Goal: Task Accomplishment & Management: Manage account settings

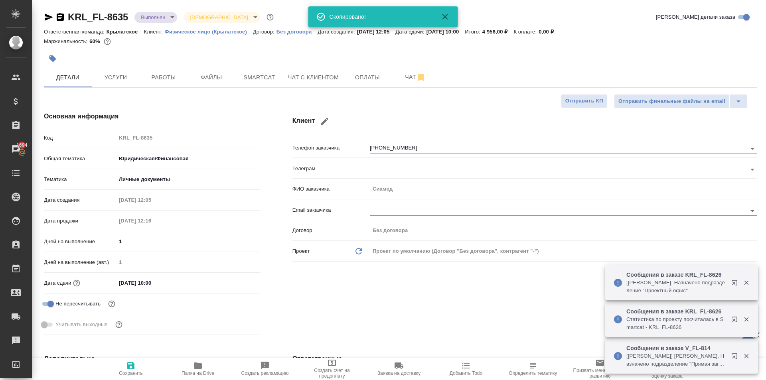
select select "RU"
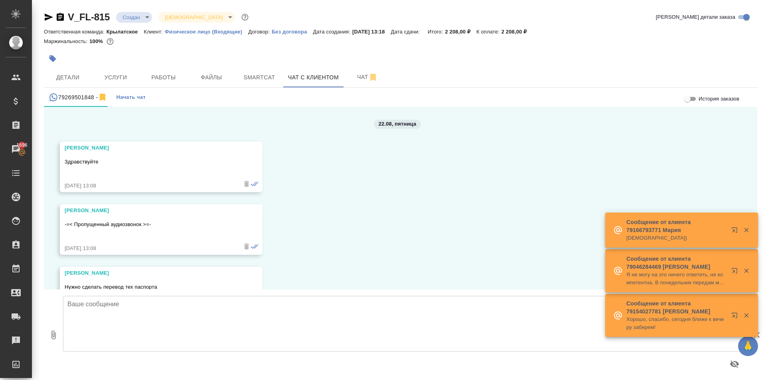
scroll to position [775, 0]
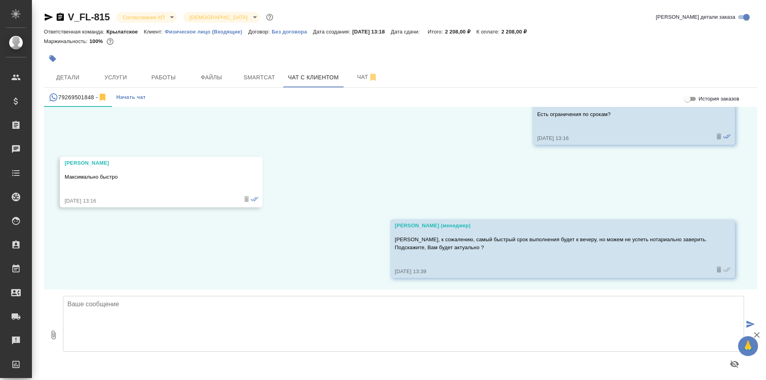
scroll to position [775, 0]
click at [166, 18] on body "🙏 .cls-1 fill:#fff; AWATERA Kasymov Timur Клиенты Спецификации Заказы Чаты Todo…" at bounding box center [383, 190] width 766 height 380
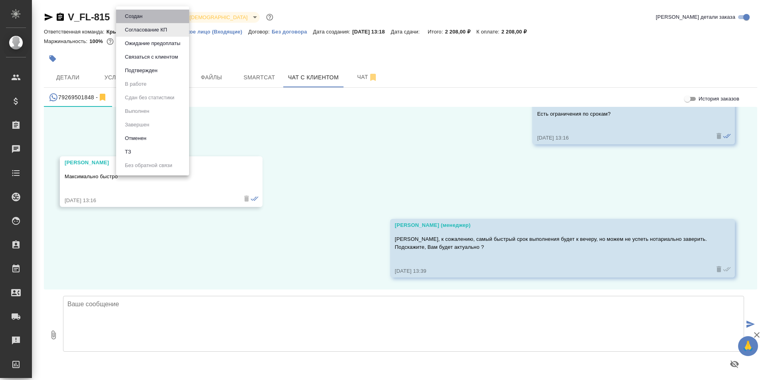
click at [166, 18] on li "Создан" at bounding box center [152, 17] width 73 height 14
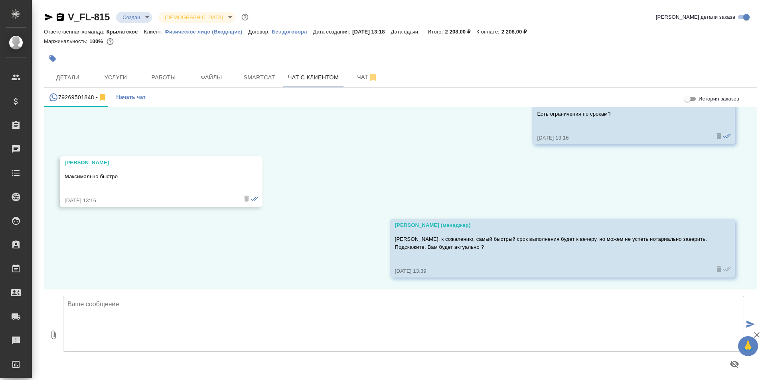
click at [141, 14] on body "🙏 .cls-1 fill:#fff; AWATERA Kasymov Timur Клиенты Спецификации Заказы Чаты Todo…" at bounding box center [383, 190] width 766 height 380
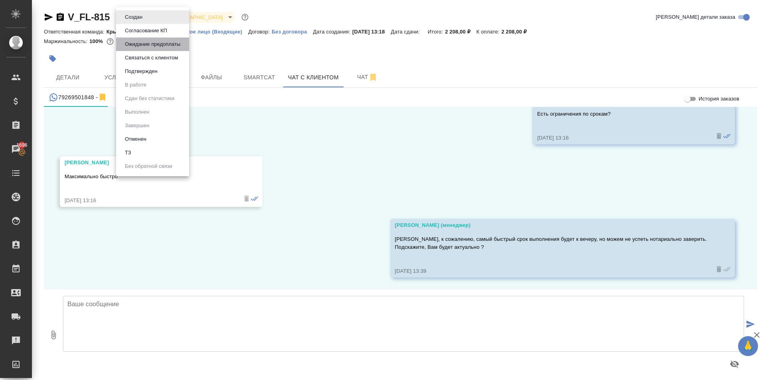
click at [145, 22] on button "Ожидание предоплаты" at bounding box center [133, 17] width 22 height 9
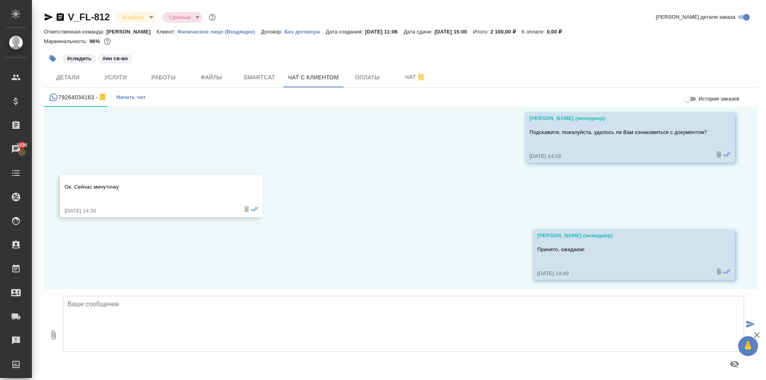
scroll to position [1580, 0]
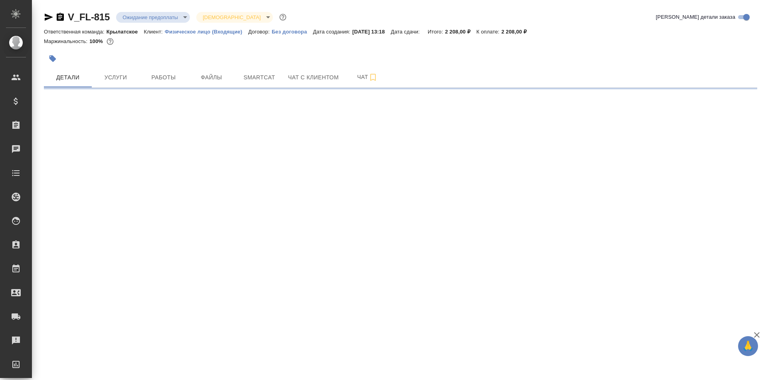
select select "RU"
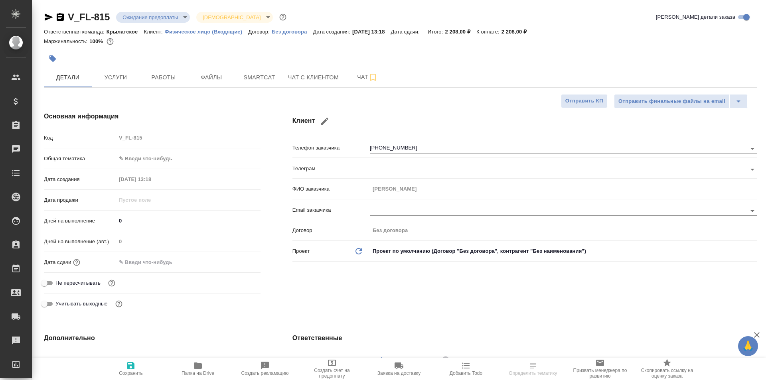
type textarea "x"
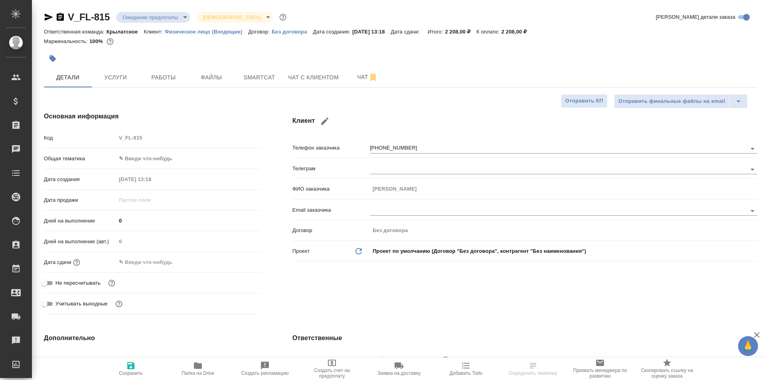
type textarea "x"
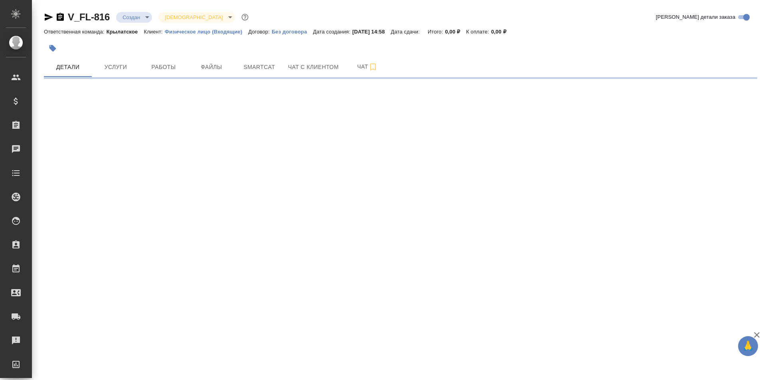
select select "RU"
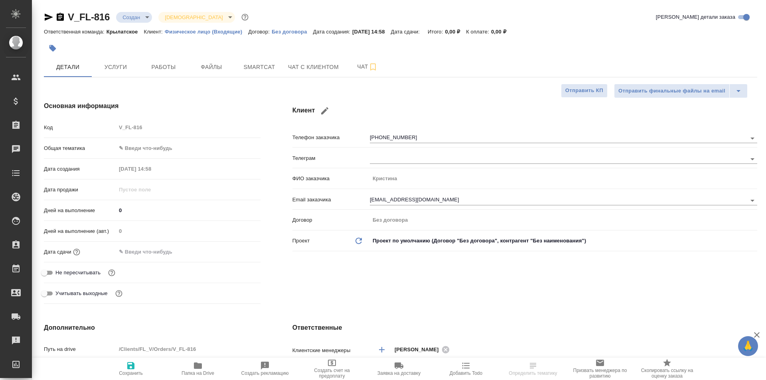
type textarea "x"
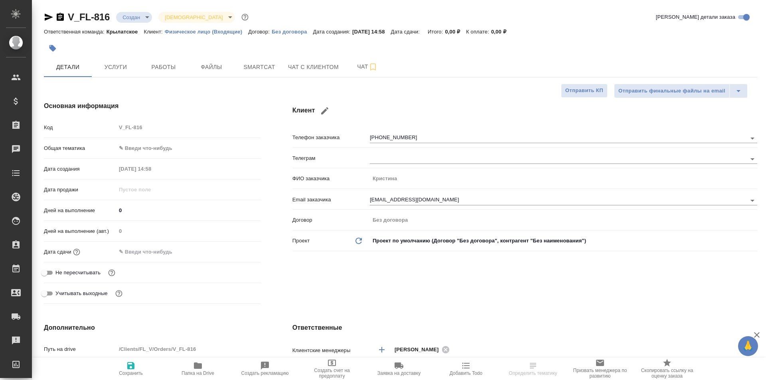
type textarea "x"
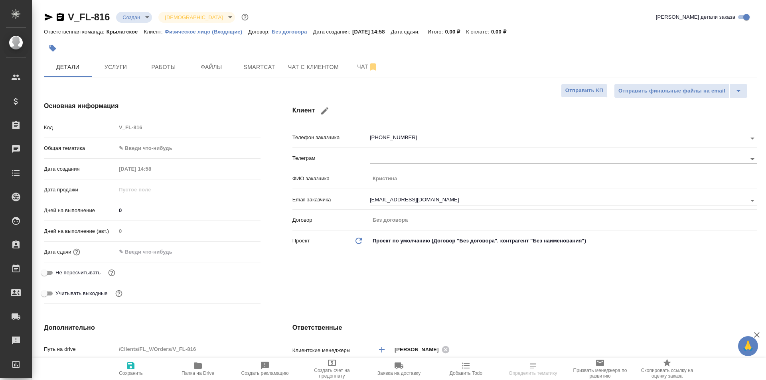
type textarea "x"
select select "RU"
type textarea "x"
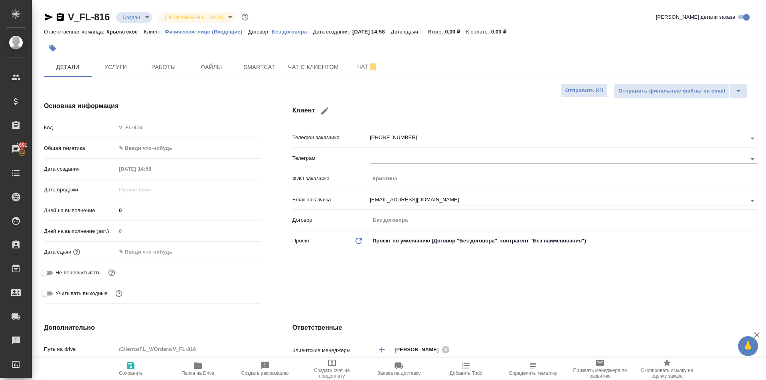
type textarea "x"
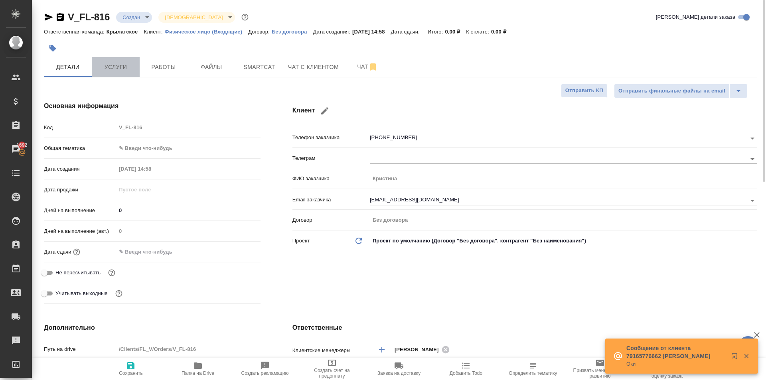
click at [109, 67] on span "Услуги" at bounding box center [116, 67] width 38 height 10
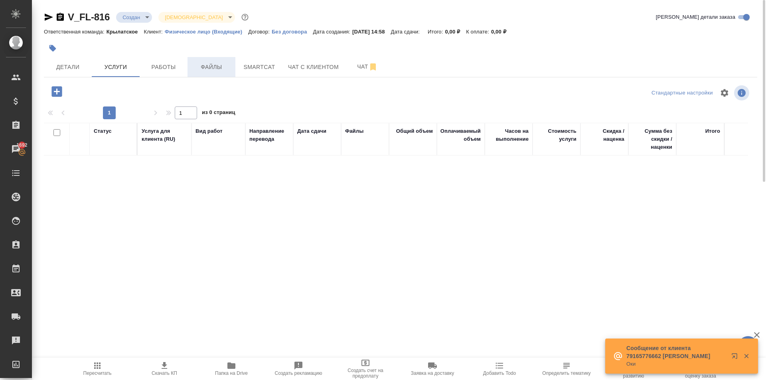
click at [210, 65] on span "Файлы" at bounding box center [211, 67] width 38 height 10
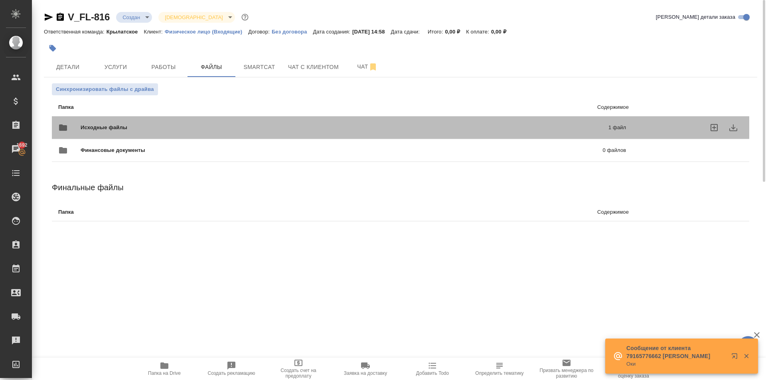
drag, startPoint x: 102, startPoint y: 114, endPoint x: 105, endPoint y: 118, distance: 4.8
click at [103, 115] on div "Исходные файлы 1 файл" at bounding box center [342, 127] width 584 height 35
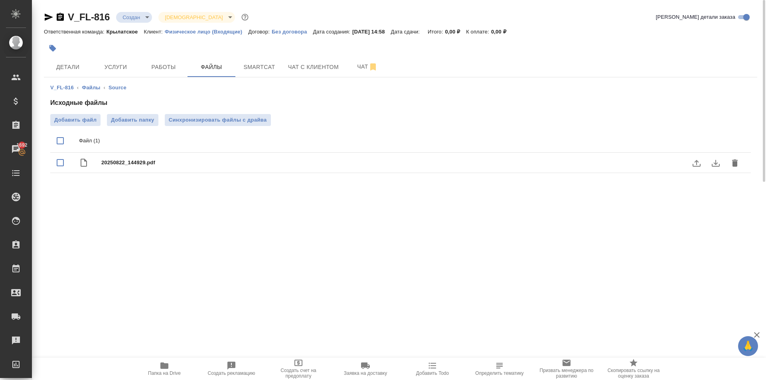
click at [716, 169] on button "download" at bounding box center [715, 163] width 19 height 19
click at [119, 70] on span "Услуги" at bounding box center [116, 67] width 38 height 10
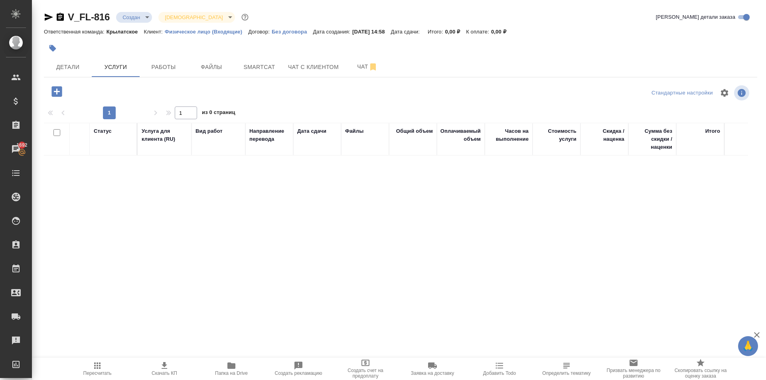
click at [54, 89] on icon "button" at bounding box center [56, 91] width 10 height 10
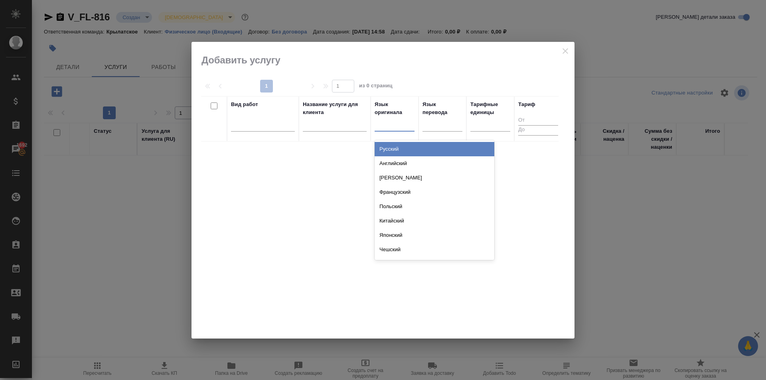
click at [384, 123] on div at bounding box center [395, 124] width 40 height 12
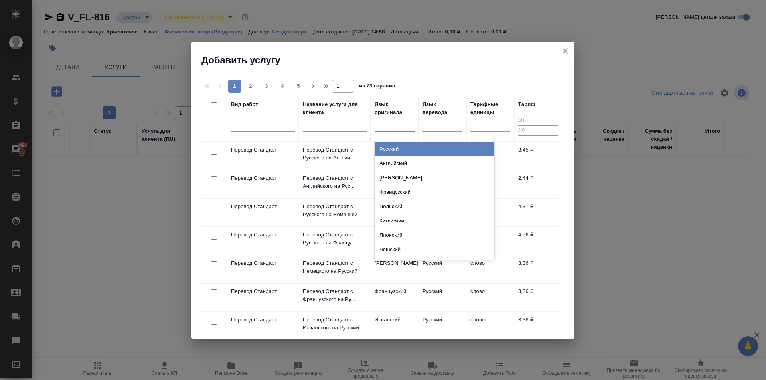
click at [404, 144] on div "Русский" at bounding box center [435, 149] width 120 height 14
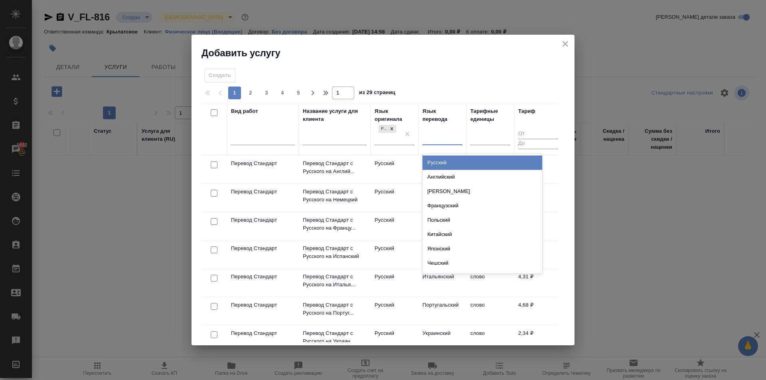
click at [448, 140] on div at bounding box center [442, 137] width 40 height 12
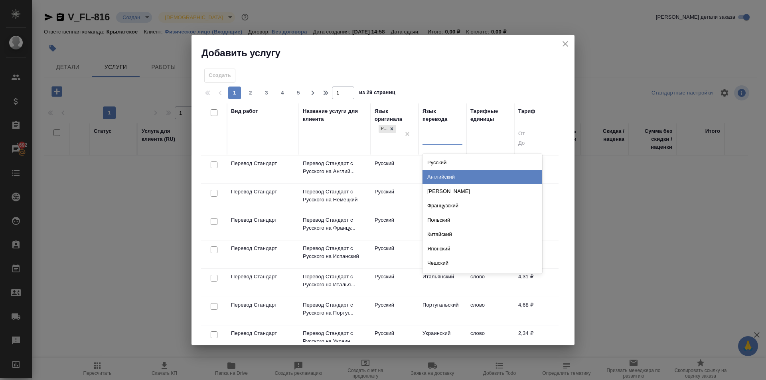
click at [451, 174] on div "Английский" at bounding box center [482, 177] width 120 height 14
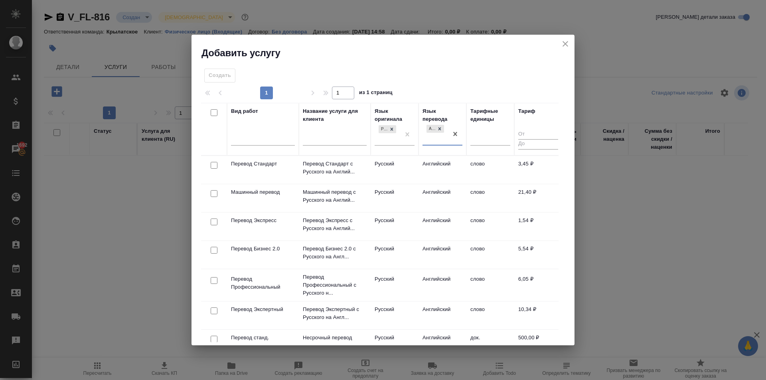
click at [410, 164] on td "Русский" at bounding box center [395, 170] width 48 height 28
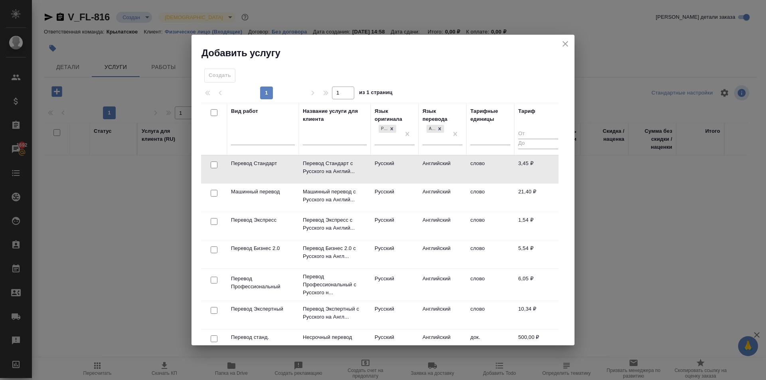
click at [410, 164] on td "Русский" at bounding box center [395, 170] width 48 height 28
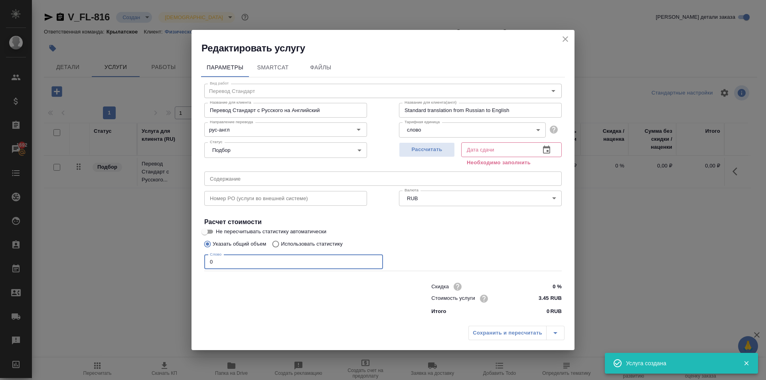
drag, startPoint x: 213, startPoint y: 264, endPoint x: 184, endPoint y: 261, distance: 29.8
click at [184, 261] on div "Редактировать услугу Параметры SmartCat Файлы Вид работ Перевод Стандарт Вид ра…" at bounding box center [383, 190] width 766 height 380
type input "300"
click at [416, 151] on span "Рассчитать" at bounding box center [426, 149] width 47 height 9
type input "22.08.2025 16:28"
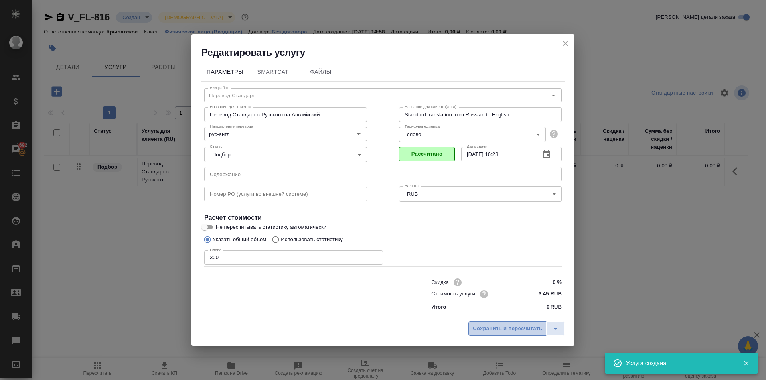
click at [491, 329] on span "Сохранить и пересчитать" at bounding box center [507, 328] width 69 height 9
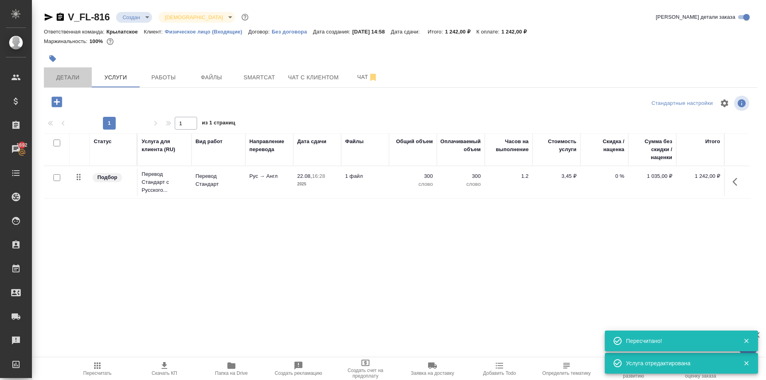
click at [77, 71] on button "Детали" at bounding box center [68, 77] width 48 height 20
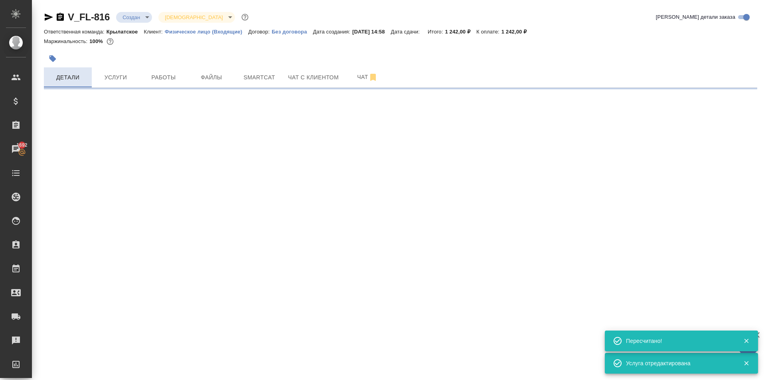
select select "RU"
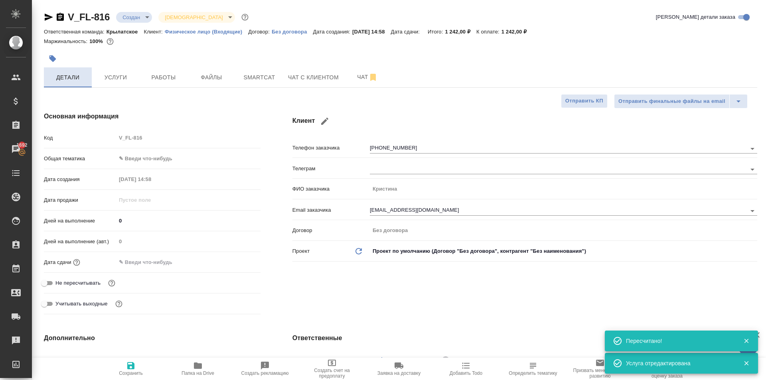
type textarea "x"
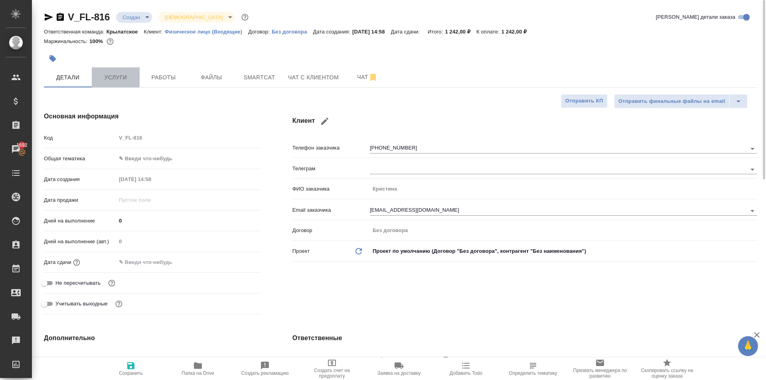
click at [129, 69] on button "Услуги" at bounding box center [116, 77] width 48 height 20
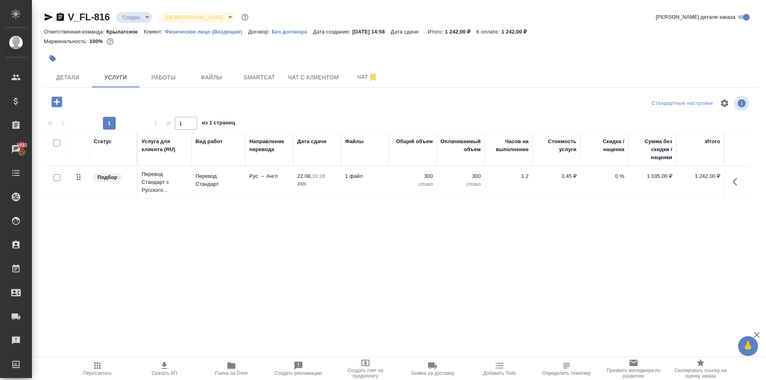
click at [63, 106] on button "button" at bounding box center [57, 102] width 22 height 16
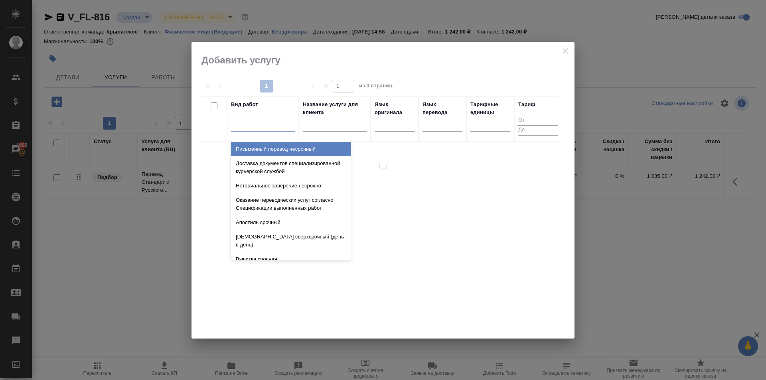
click at [275, 126] on div at bounding box center [263, 124] width 64 height 12
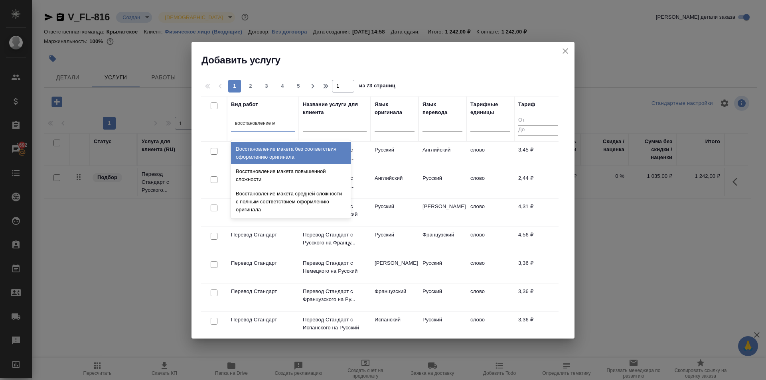
type input "восстановление ма"
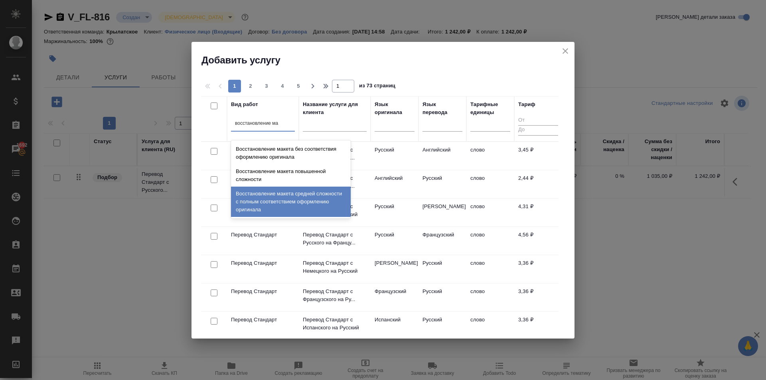
drag, startPoint x: 310, startPoint y: 191, endPoint x: 328, endPoint y: 177, distance: 22.7
click at [310, 191] on div "Восстановление макета средней сложности с полным соответствием оформлению ориги…" at bounding box center [291, 202] width 120 height 30
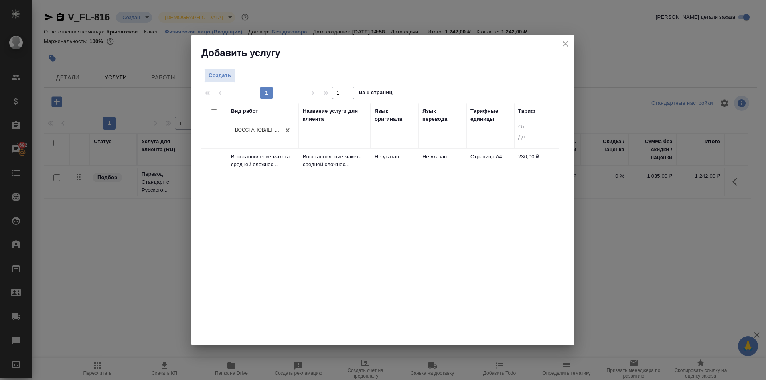
click at [342, 163] on p "Восстановление макета средней сложнос..." at bounding box center [335, 161] width 64 height 16
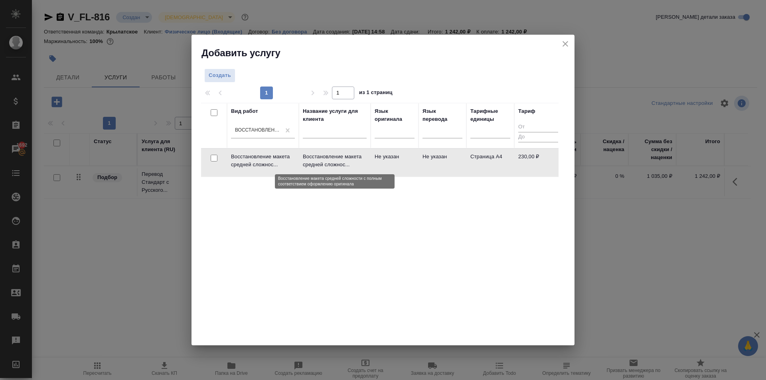
click at [342, 163] on p "Восстановление макета средней сложнос..." at bounding box center [335, 161] width 64 height 16
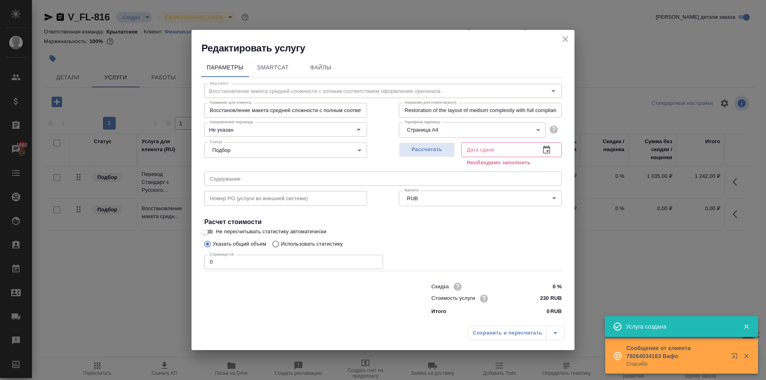
drag, startPoint x: 225, startPoint y: 261, endPoint x: 176, endPoint y: 262, distance: 48.3
click at [176, 262] on div "Редактировать услугу Параметры SmartCat Файлы Вид работ Восстановление макета с…" at bounding box center [383, 190] width 766 height 380
type input "1"
click at [430, 144] on button "Рассчитать" at bounding box center [427, 149] width 56 height 15
type input "22.08.2025 15:23"
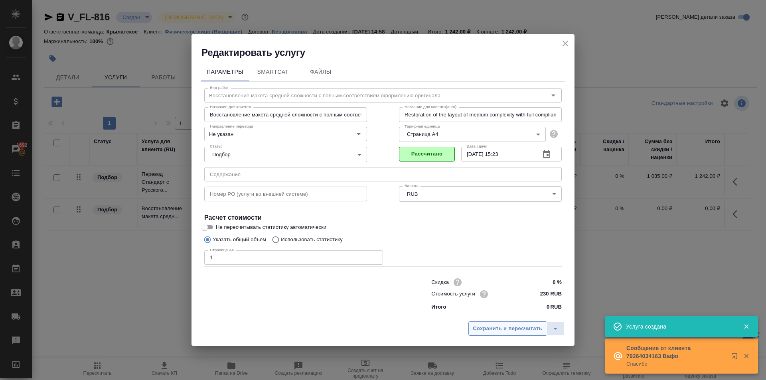
click at [483, 327] on span "Сохранить и пересчитать" at bounding box center [507, 328] width 69 height 9
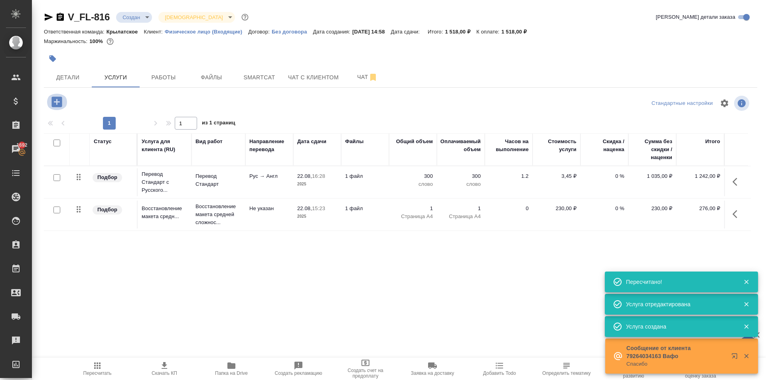
click at [56, 104] on icon "button" at bounding box center [56, 102] width 10 height 10
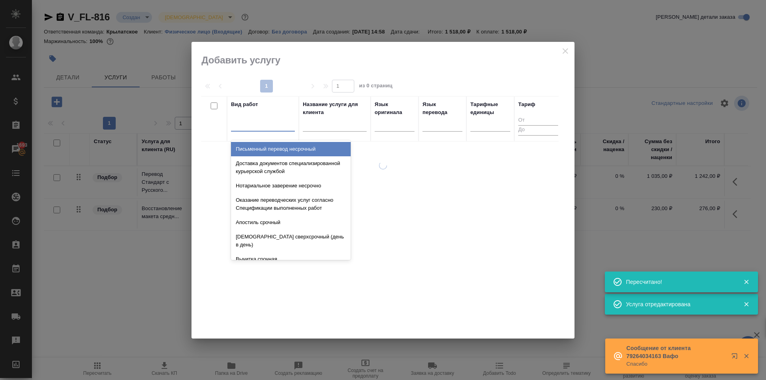
click at [276, 120] on div at bounding box center [263, 124] width 64 height 12
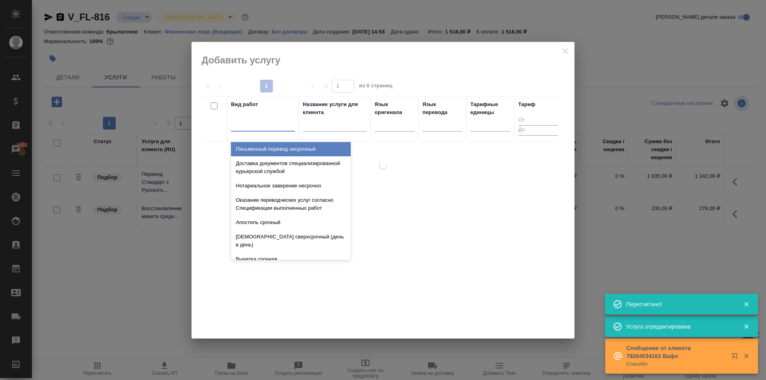
type input "х"
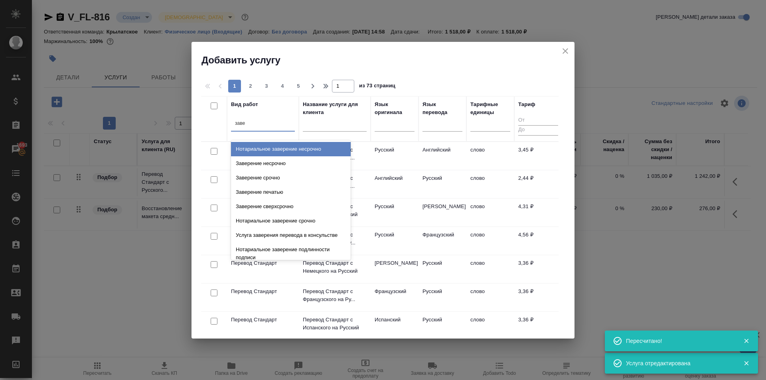
type input "завер"
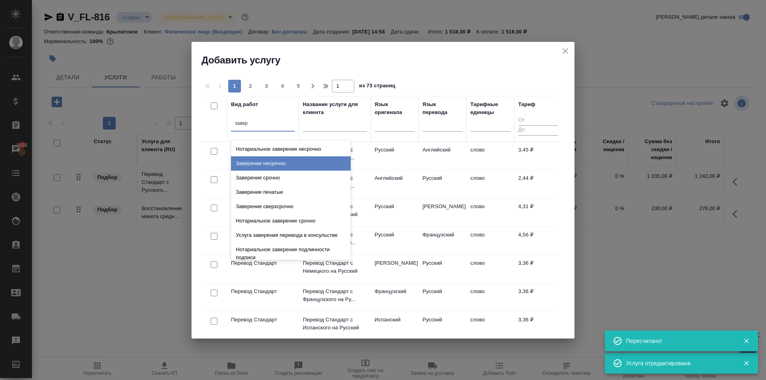
click at [302, 160] on div "Заверение несрочно" at bounding box center [291, 163] width 120 height 14
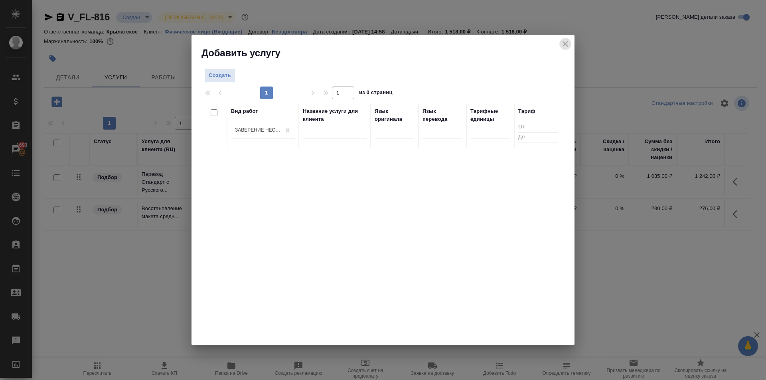
click at [566, 44] on icon "close" at bounding box center [565, 44] width 6 height 6
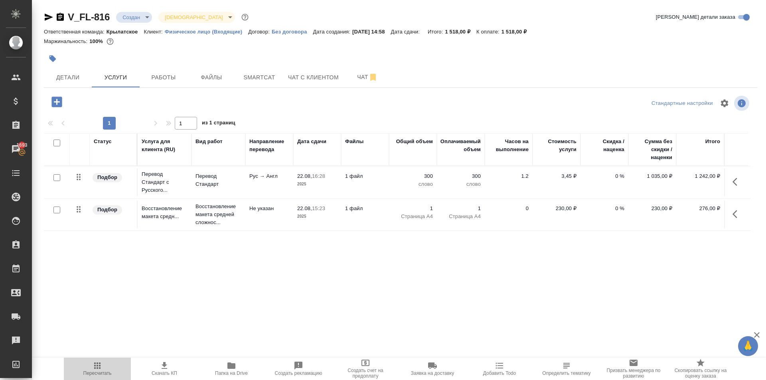
click at [97, 369] on icon "button" at bounding box center [98, 366] width 10 height 10
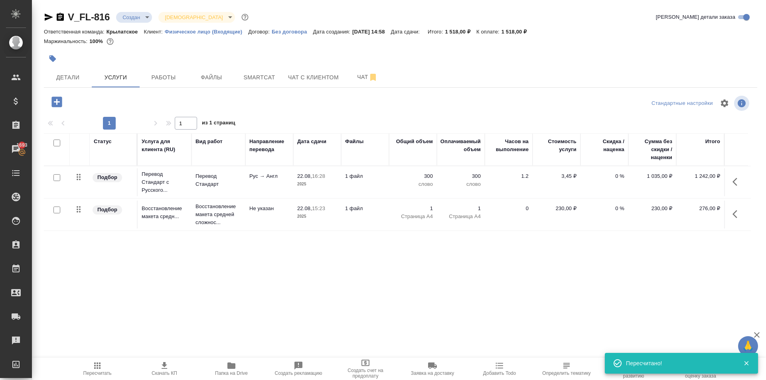
click at [64, 67] on div at bounding box center [282, 59] width 476 height 18
click at [89, 81] on button "Детали" at bounding box center [68, 77] width 48 height 20
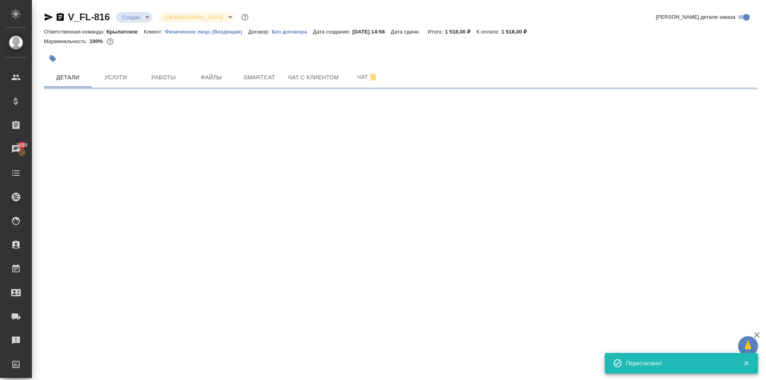
select select "RU"
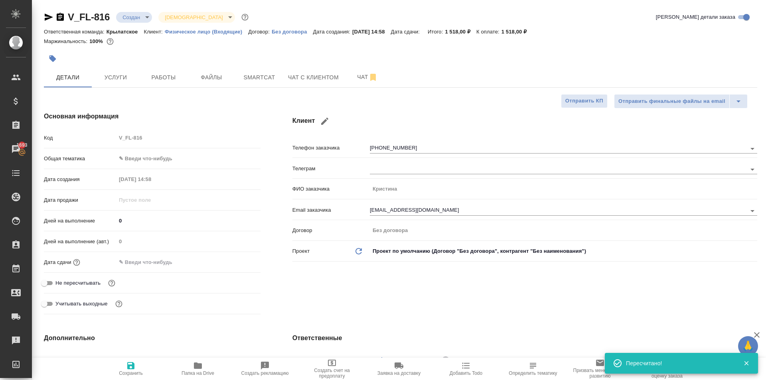
type textarea "x"
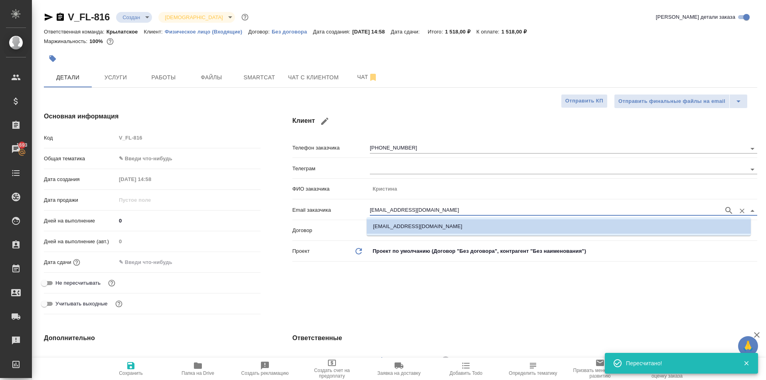
drag, startPoint x: 446, startPoint y: 208, endPoint x: 250, endPoint y: 207, distance: 196.3
click at [250, 207] on div "Основная информация Код V_FL-816 Общая тематика ✎ Введи что-нибудь Дата создани…" at bounding box center [400, 215] width 745 height 238
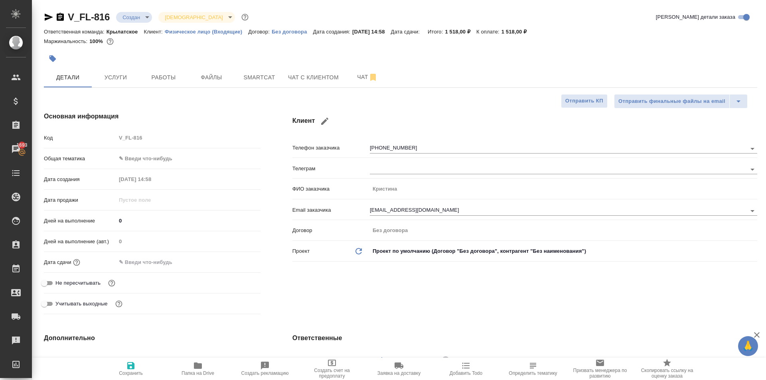
type textarea "x"
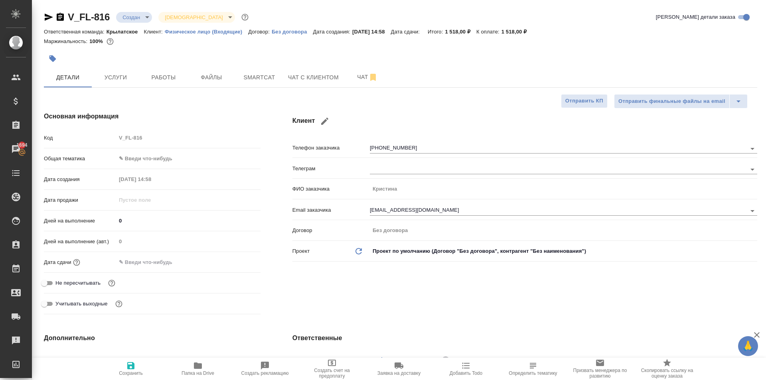
type textarea "x"
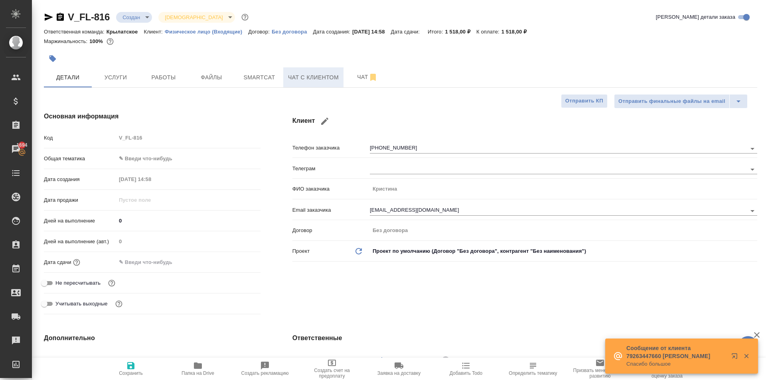
drag, startPoint x: 273, startPoint y: 83, endPoint x: 298, endPoint y: 85, distance: 25.2
click at [303, 77] on span "Чат с клиентом" at bounding box center [313, 78] width 51 height 10
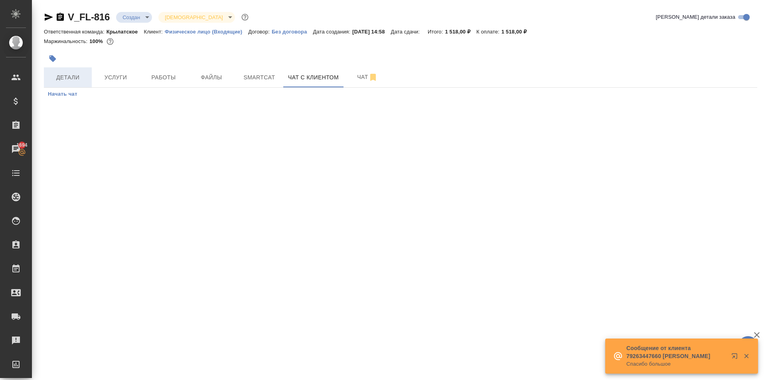
click at [71, 69] on button "Детали" at bounding box center [68, 77] width 48 height 20
select select "RU"
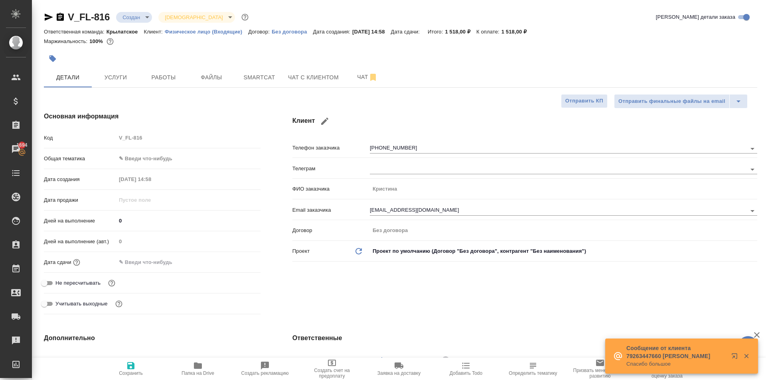
type textarea "x"
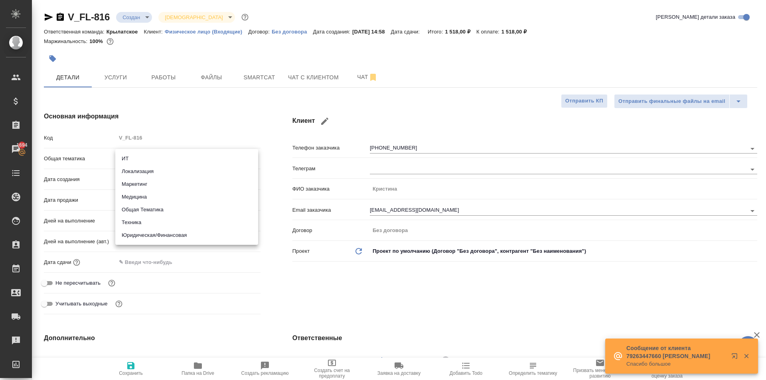
click at [147, 156] on body "🙏 .cls-1 fill:#fff; AWATERA Kasymov Timur Клиенты Спецификации Заказы 1694 Чаты…" at bounding box center [383, 190] width 766 height 380
click at [142, 195] on li "Медицина" at bounding box center [186, 197] width 143 height 13
type input "med"
type textarea "x"
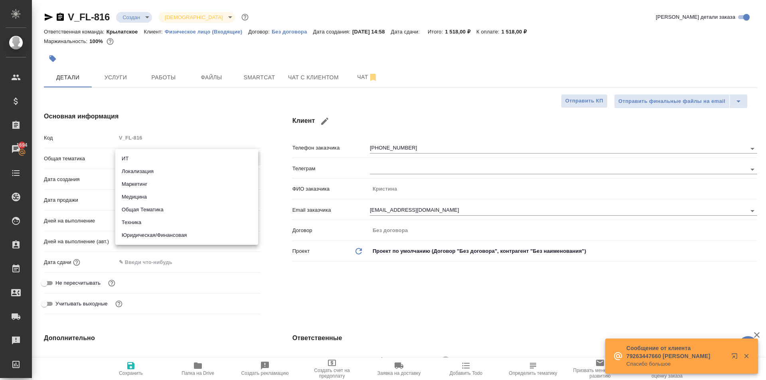
type textarea "x"
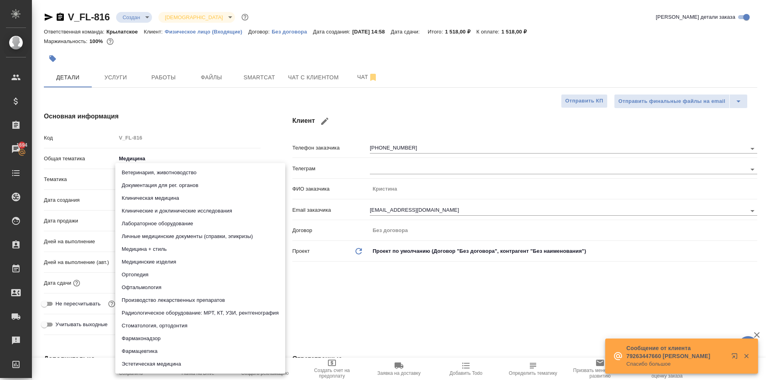
click at [142, 181] on body "🙏 .cls-1 fill:#fff; AWATERA Kasymov Timur Клиенты Спецификации Заказы 1694 Чаты…" at bounding box center [383, 190] width 766 height 380
click at [227, 238] on li "Личные медицинские документы (справки, эпикризы)" at bounding box center [200, 236] width 170 height 13
type textarea "x"
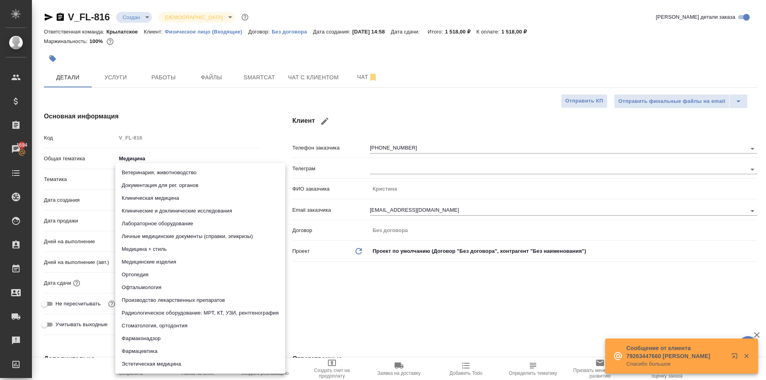
type input "5a8b8b956a9677013d343e74"
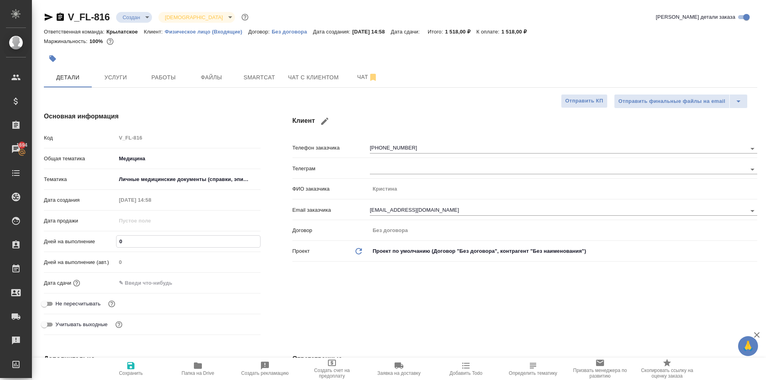
drag, startPoint x: 112, startPoint y: 241, endPoint x: 93, endPoint y: 241, distance: 19.1
click at [93, 241] on div "Дней на выполнение 0" at bounding box center [152, 242] width 217 height 14
type input "1"
type textarea "x"
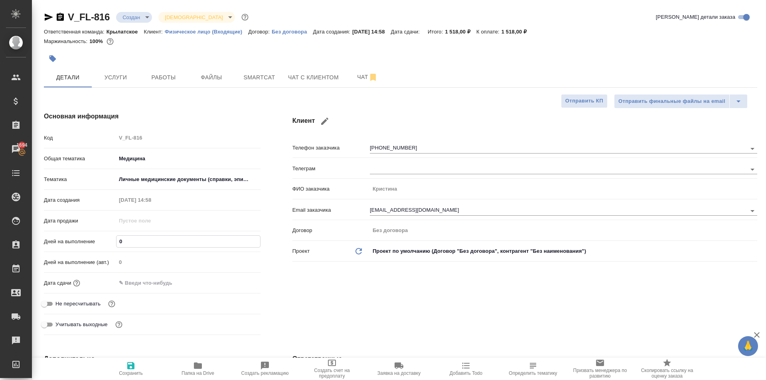
type textarea "x"
type input "1"
click at [138, 289] on input "text" at bounding box center [151, 283] width 70 height 12
click at [236, 280] on icon "button" at bounding box center [237, 282] width 7 height 8
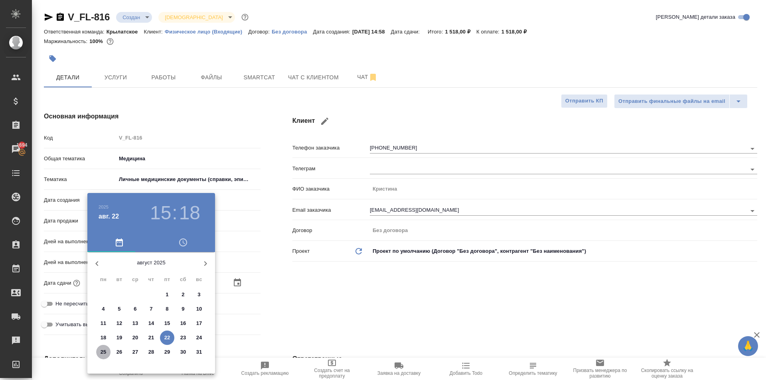
click at [105, 353] on p "25" at bounding box center [104, 352] width 6 height 8
type input "25.08.2025 15:18"
type textarea "x"
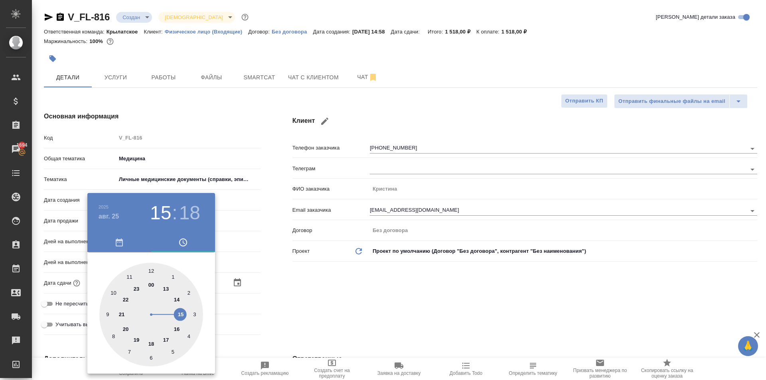
click at [112, 295] on div at bounding box center [151, 315] width 104 height 104
type input "25.08.2025 10:18"
type textarea "x"
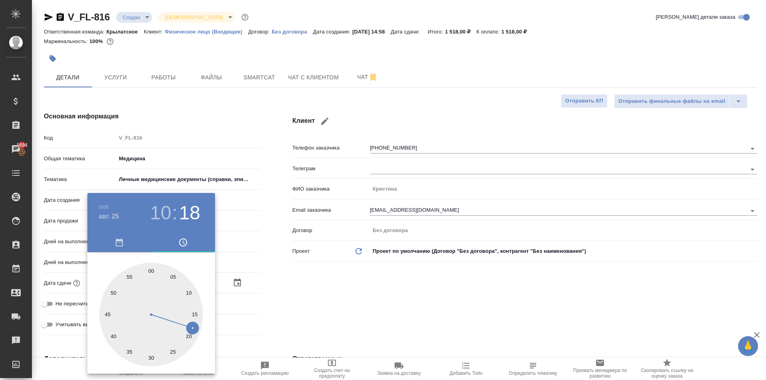
type input "25.08.2025 10:01"
type textarea "x"
type input "25.08.2025 10:00"
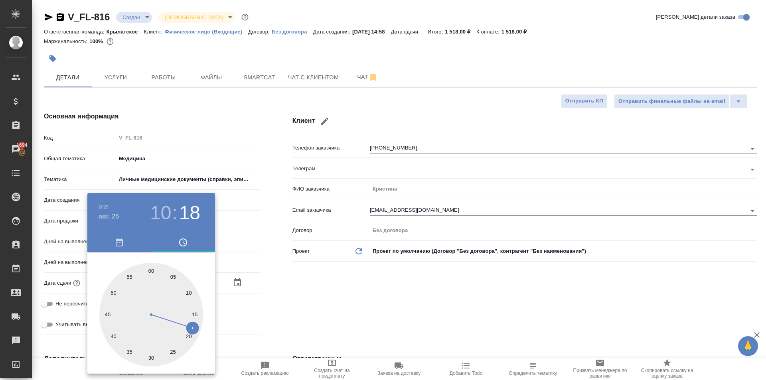
type textarea "x"
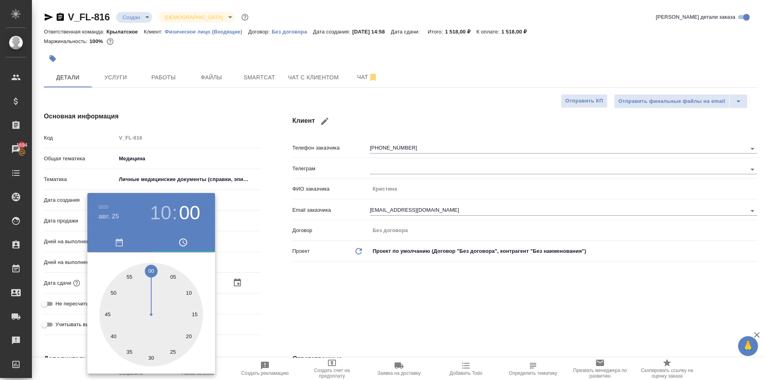
type textarea "x"
drag, startPoint x: 154, startPoint y: 272, endPoint x: 152, endPoint y: 268, distance: 4.1
click at [152, 268] on div at bounding box center [151, 315] width 104 height 104
type textarea "x"
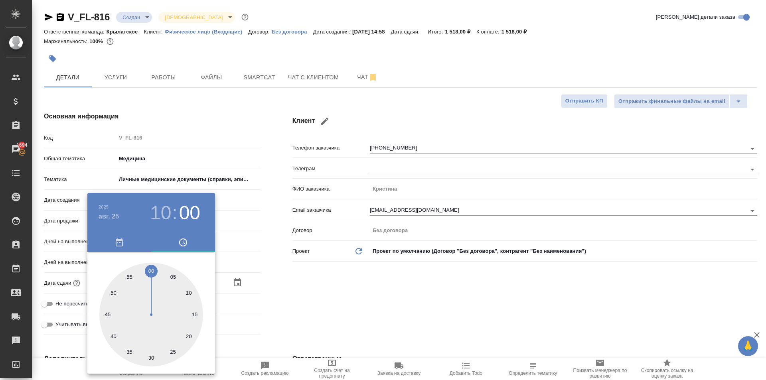
type textarea "x"
click at [297, 313] on div at bounding box center [383, 190] width 766 height 380
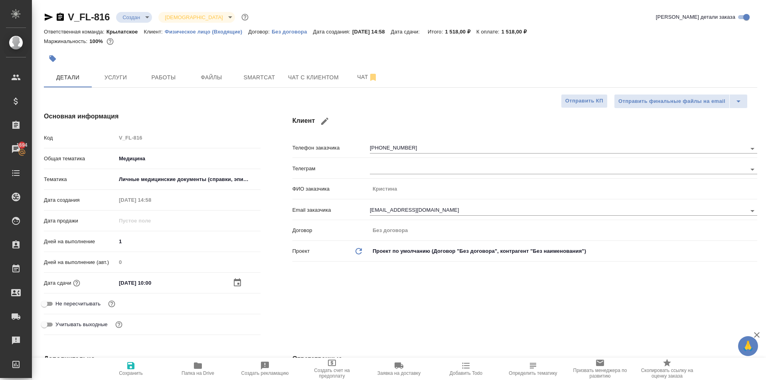
click at [74, 305] on span "Не пересчитывать" at bounding box center [77, 304] width 45 height 8
click at [59, 305] on input "Не пересчитывать" at bounding box center [44, 304] width 29 height 10
checkbox input "true"
type textarea "x"
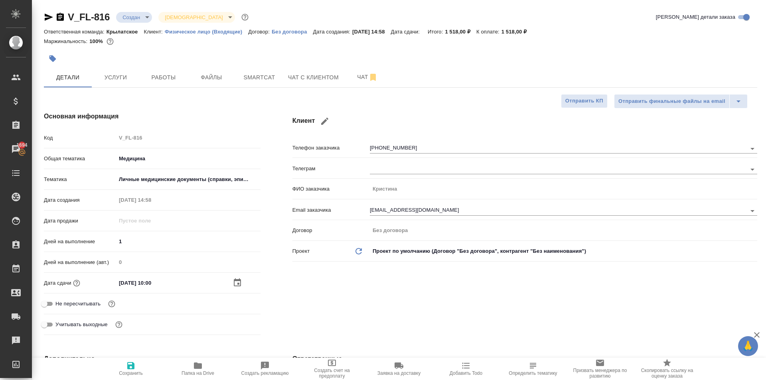
type textarea "x"
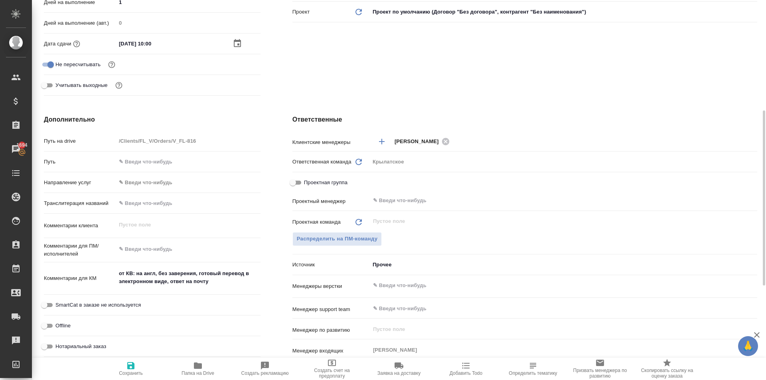
click at [161, 186] on body "🙏 .cls-1 fill:#fff; AWATERA Kasymov Timur Клиенты Спецификации Заказы 1694 Чаты…" at bounding box center [383, 190] width 766 height 380
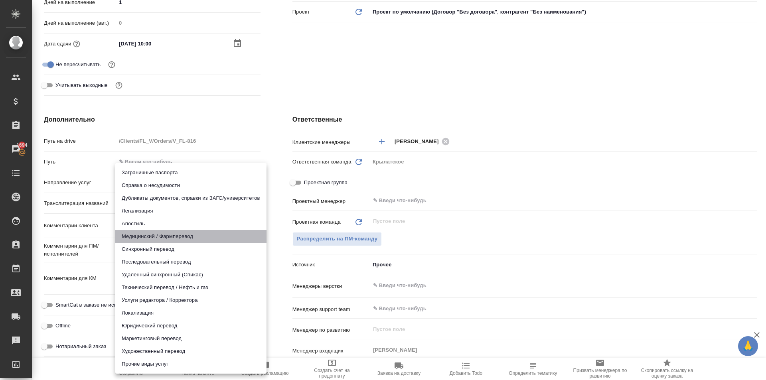
click at [151, 236] on li "Медицинский / Фармперевод" at bounding box center [190, 236] width 151 height 13
type input "medicalTranslation"
type textarea "x"
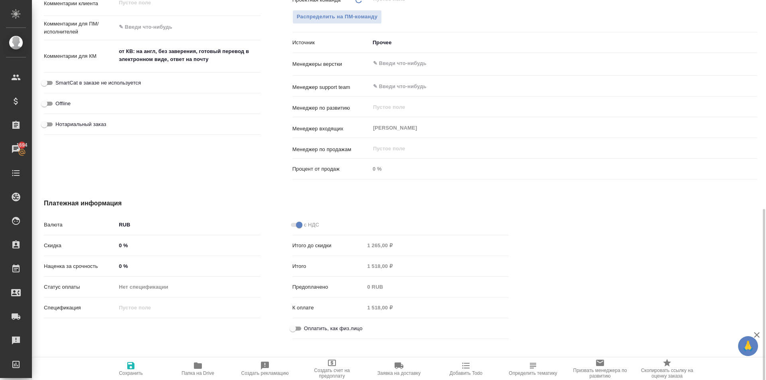
scroll to position [462, 0]
click at [300, 324] on input "Оплатить, как физ.лицо" at bounding box center [292, 329] width 29 height 10
checkbox input "true"
type textarea "x"
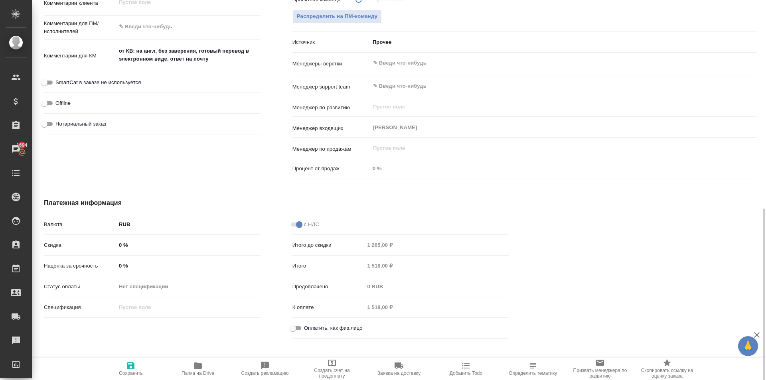
type textarea "x"
click at [128, 355] on div "Валюта RUB RUB Скидка 0 % Наценка за срочность 0 % Статус оплаты Нет спецификац…" at bounding box center [152, 279] width 249 height 156
click at [130, 365] on icon "button" at bounding box center [130, 365] width 7 height 7
type textarea "x"
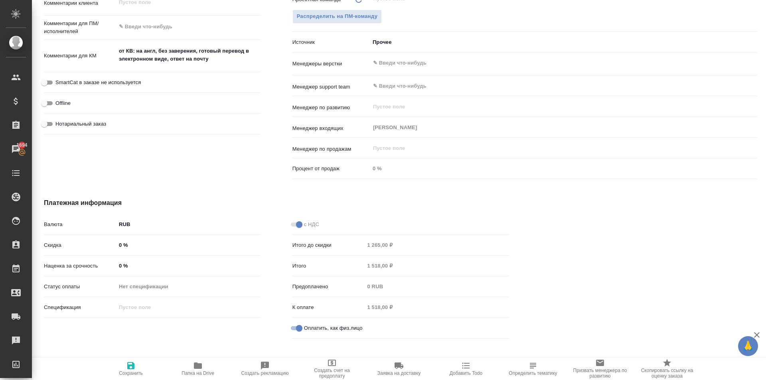
type textarea "x"
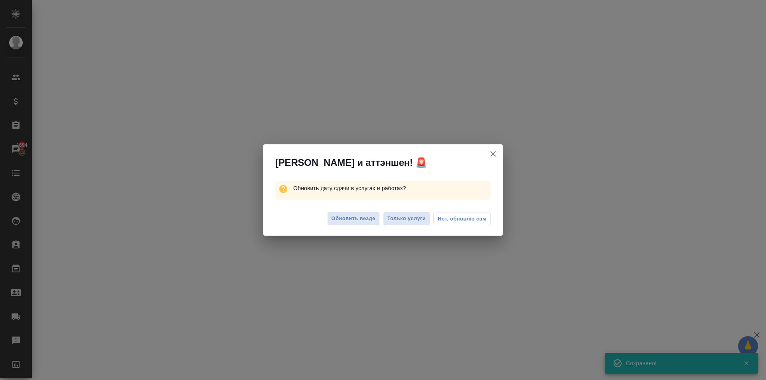
select select "RU"
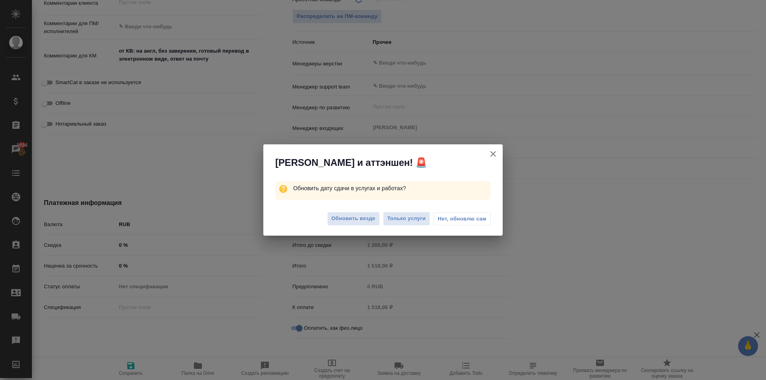
type textarea "x"
drag, startPoint x: 366, startPoint y: 232, endPoint x: 356, endPoint y: 217, distance: 17.8
click at [360, 223] on div "Обновить везде Только услуги Нет, обновлю сам" at bounding box center [382, 220] width 239 height 32
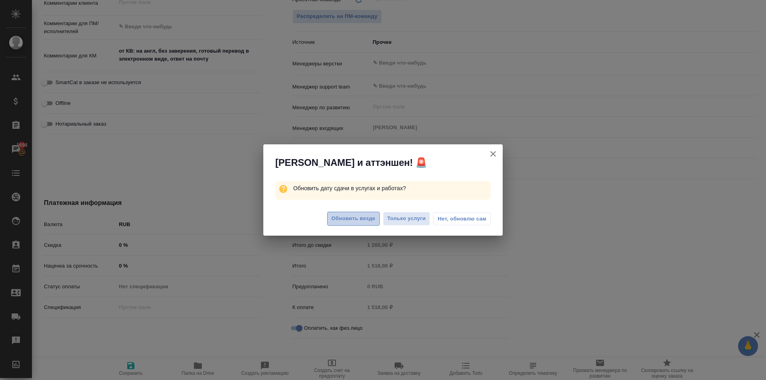
click at [356, 217] on span "Обновить везде" at bounding box center [354, 218] width 44 height 9
type textarea "x"
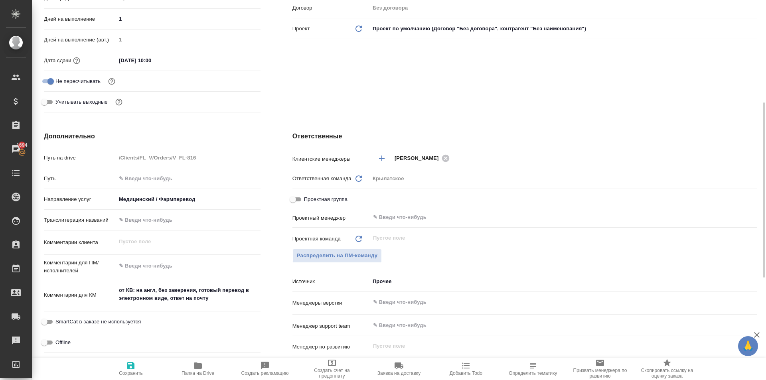
scroll to position [0, 0]
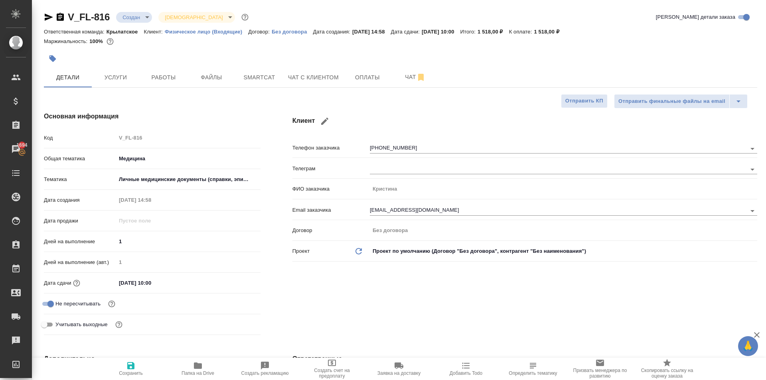
type textarea "x"
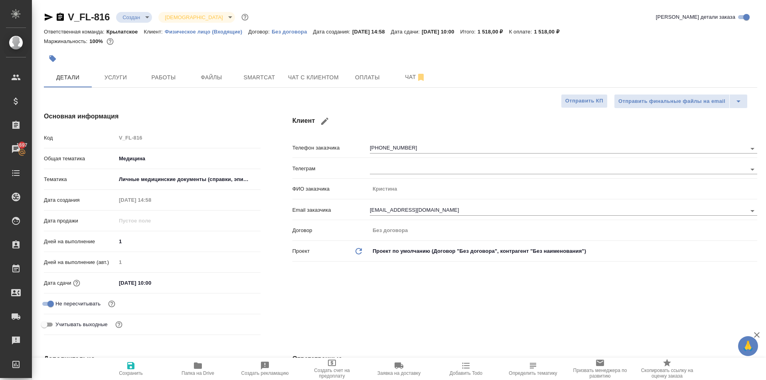
type textarea "x"
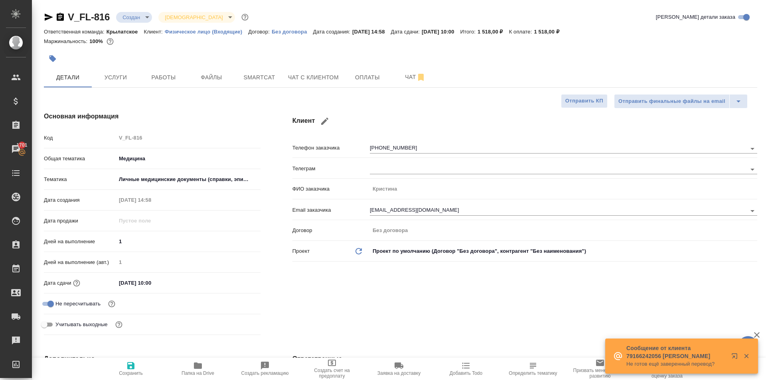
type textarea "x"
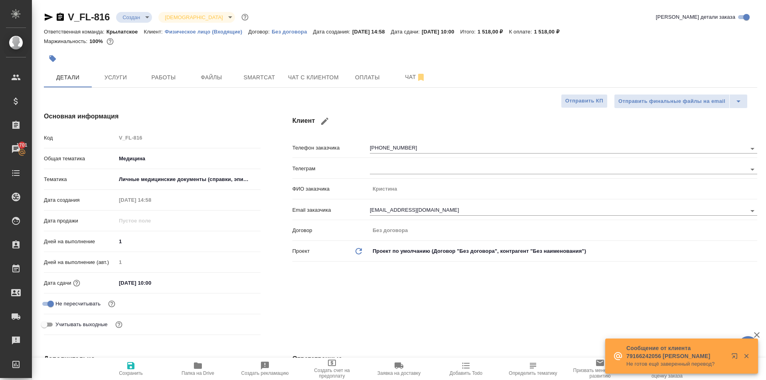
type textarea "x"
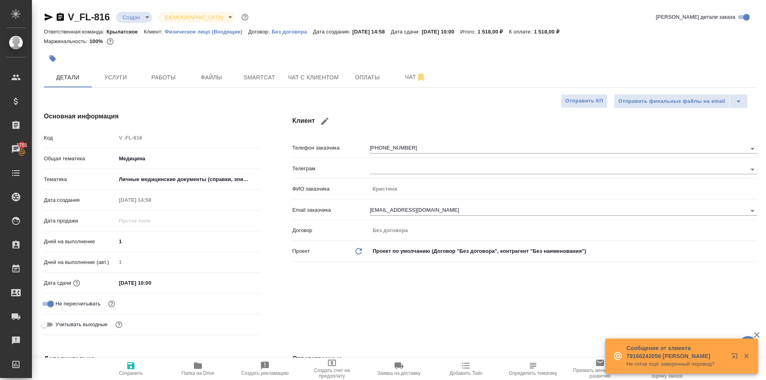
type textarea "x"
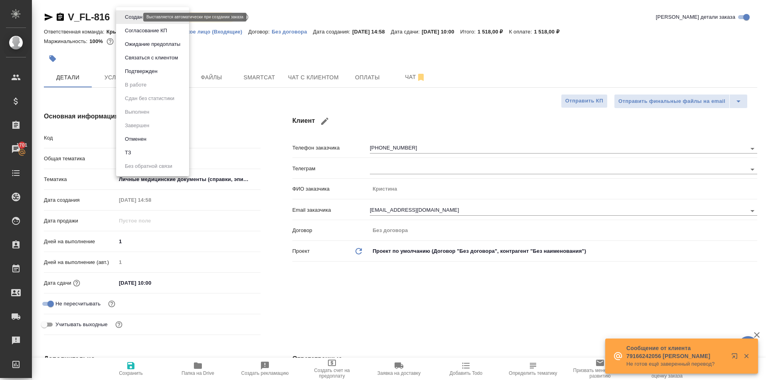
click at [132, 16] on body "🙏 .cls-1 fill:#fff; AWATERA Kasymov Timur Клиенты Спецификации Заказы 1701 Чаты…" at bounding box center [383, 190] width 766 height 380
drag, startPoint x: 141, startPoint y: 43, endPoint x: 158, endPoint y: 44, distance: 16.8
click at [141, 22] on button "Ожидание предоплаты" at bounding box center [133, 17] width 22 height 9
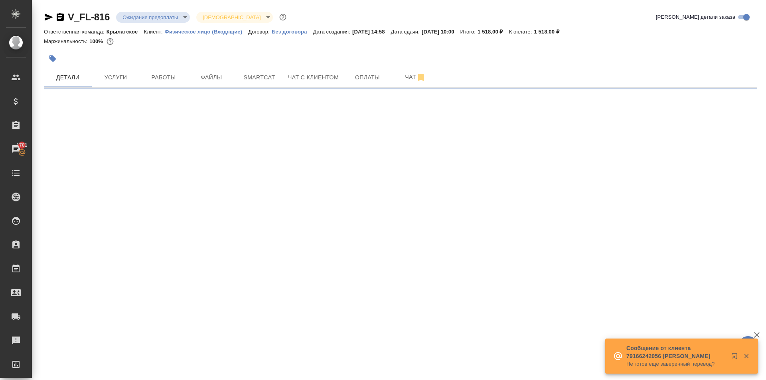
select select "RU"
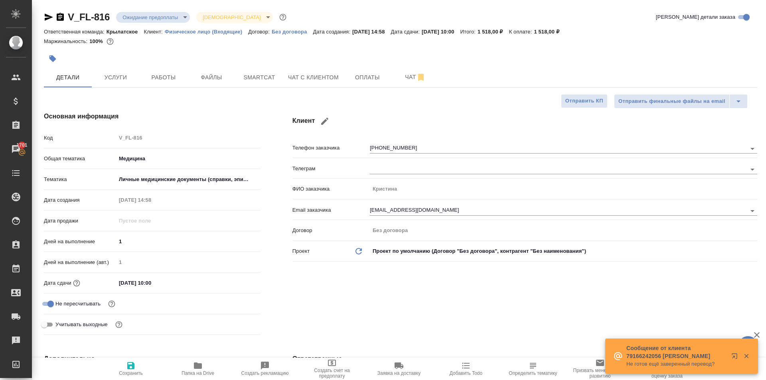
type textarea "x"
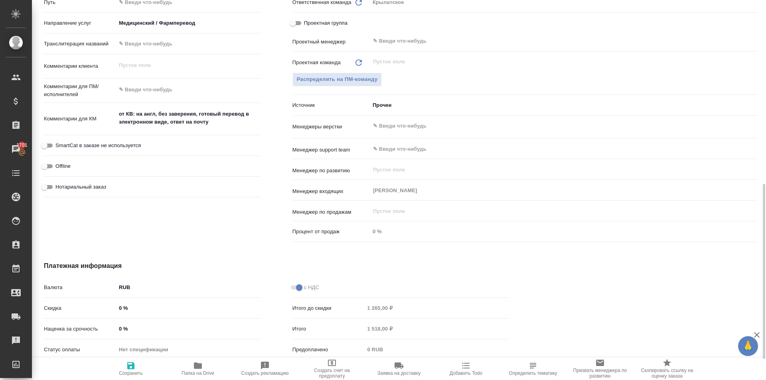
scroll to position [120, 0]
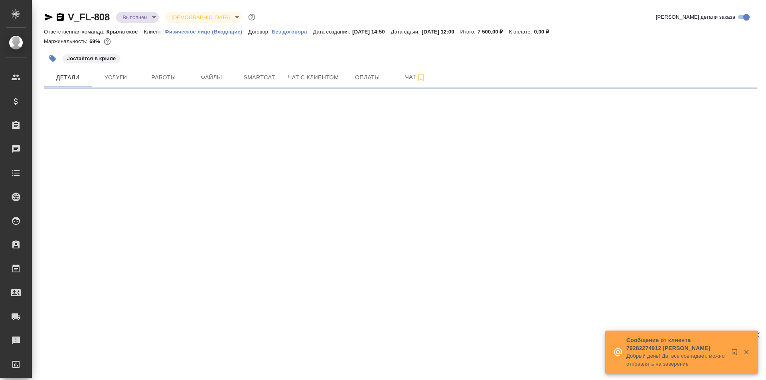
select select "RU"
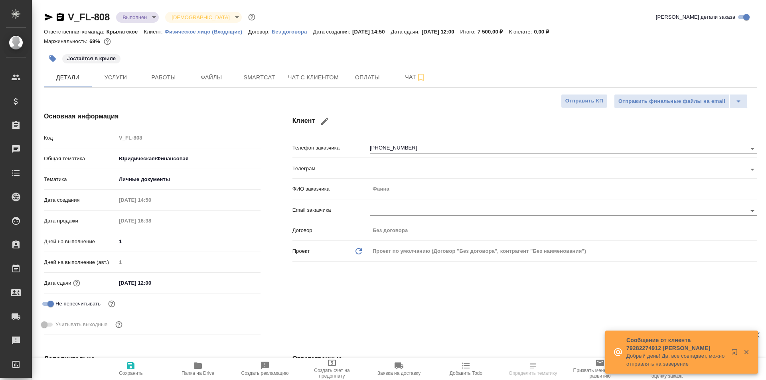
type textarea "x"
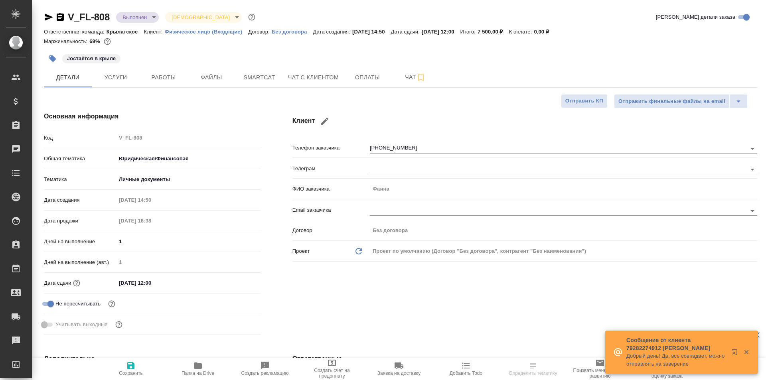
type textarea "x"
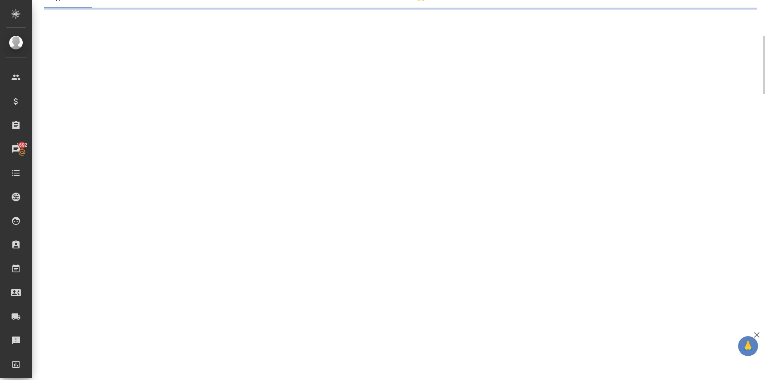
select select "RU"
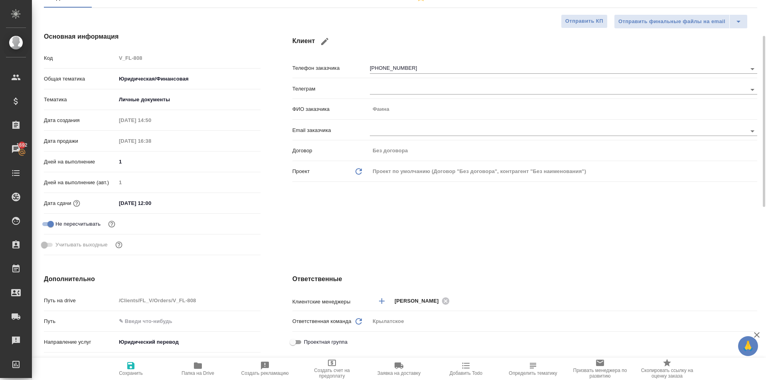
type textarea "x"
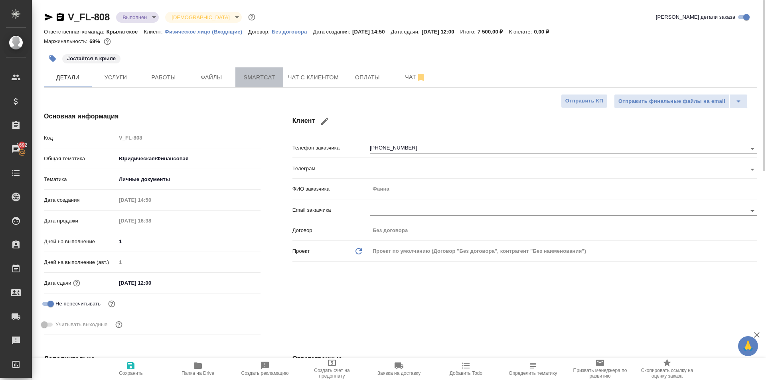
click at [262, 73] on span "Smartcat" at bounding box center [259, 78] width 38 height 10
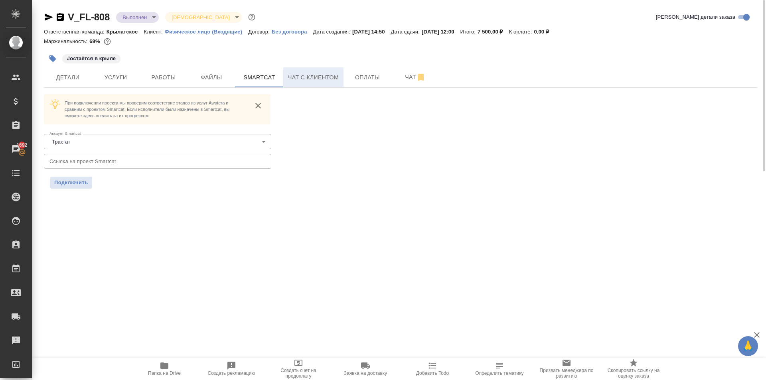
click at [288, 81] on button "Чат с клиентом" at bounding box center [313, 77] width 60 height 20
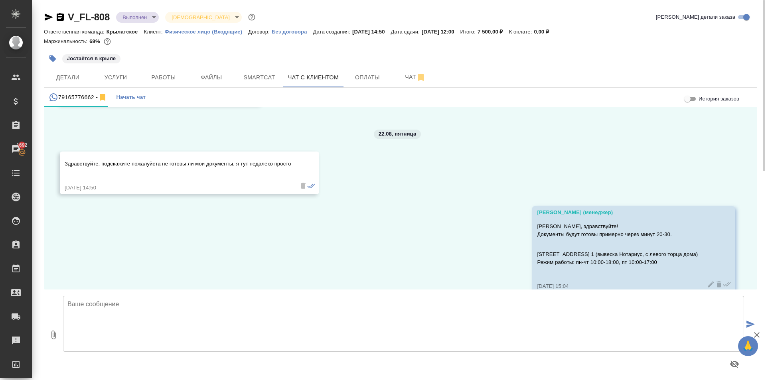
scroll to position [3760, 0]
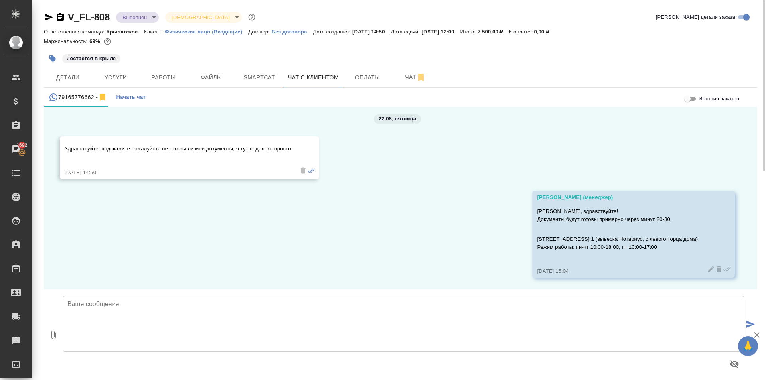
drag, startPoint x: 176, startPoint y: 329, endPoint x: 171, endPoint y: 326, distance: 5.8
click at [176, 328] on textarea at bounding box center [403, 324] width 681 height 56
type textarea "Ф"
type textarea "Документы готовы."
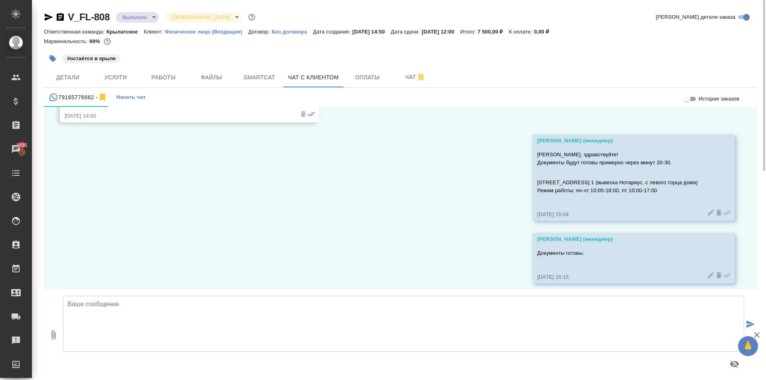
scroll to position [3823, 0]
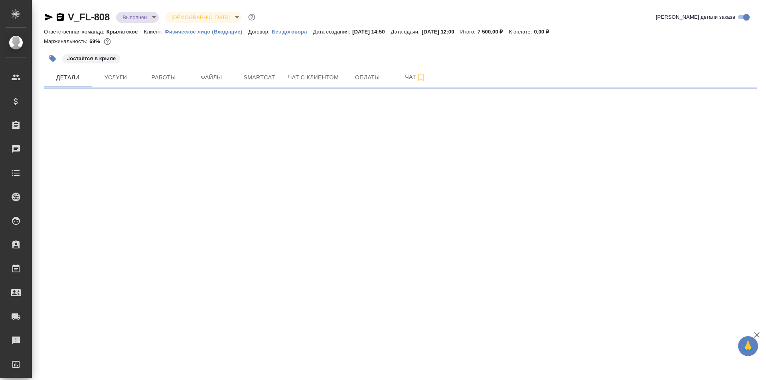
select select "RU"
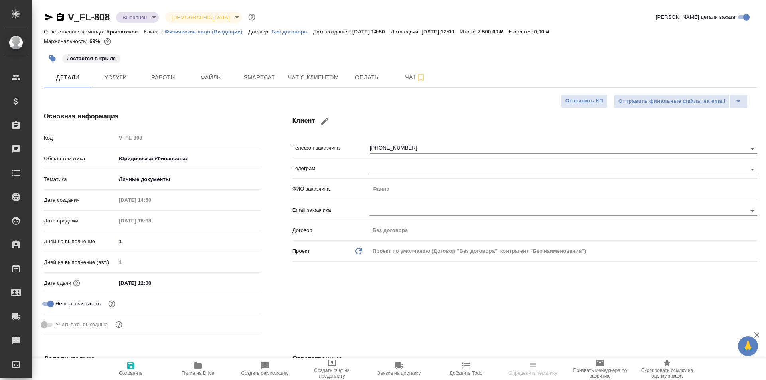
type textarea "x"
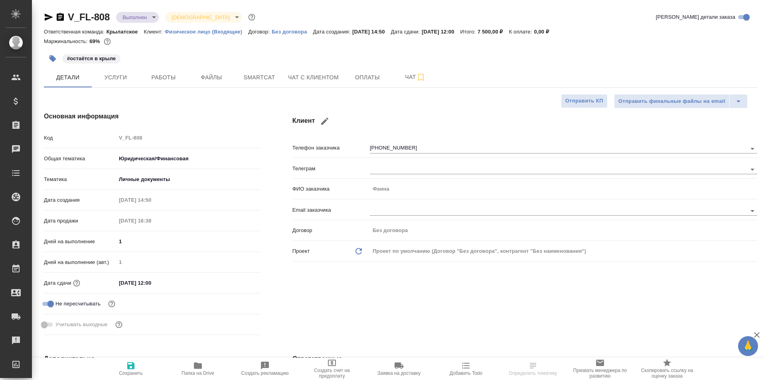
type textarea "x"
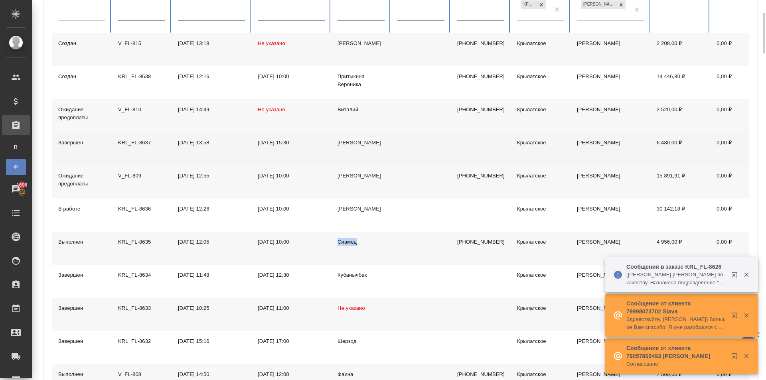
scroll to position [399, 0]
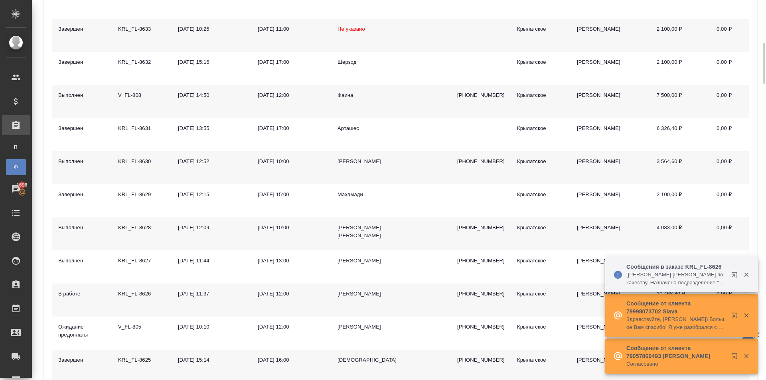
click at [343, 164] on div "Елена" at bounding box center [360, 162] width 47 height 8
click at [344, 164] on div "Елена" at bounding box center [360, 162] width 47 height 8
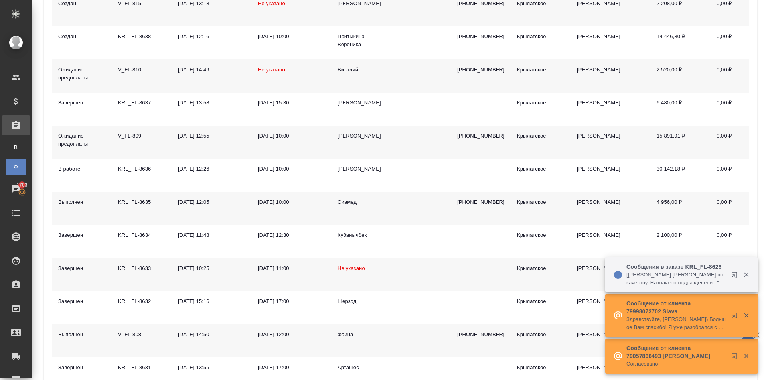
scroll to position [0, 0]
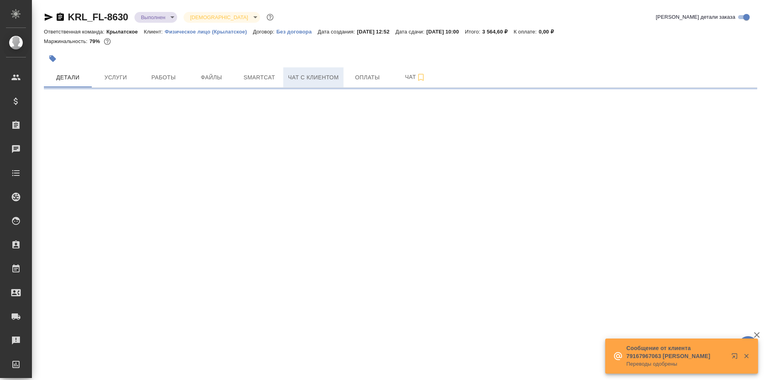
click at [322, 77] on span "Чат с клиентом" at bounding box center [313, 78] width 51 height 10
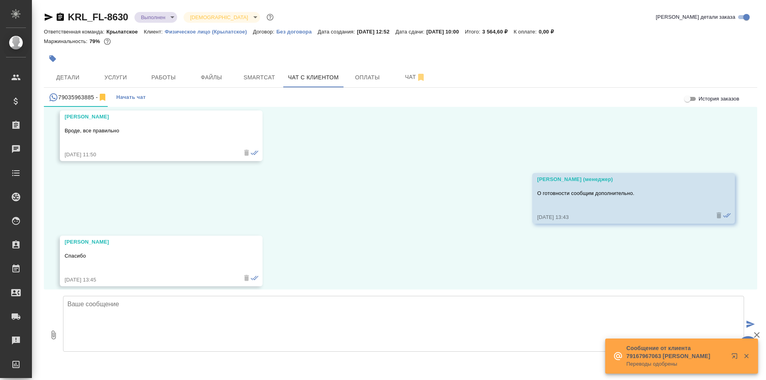
scroll to position [3355, 0]
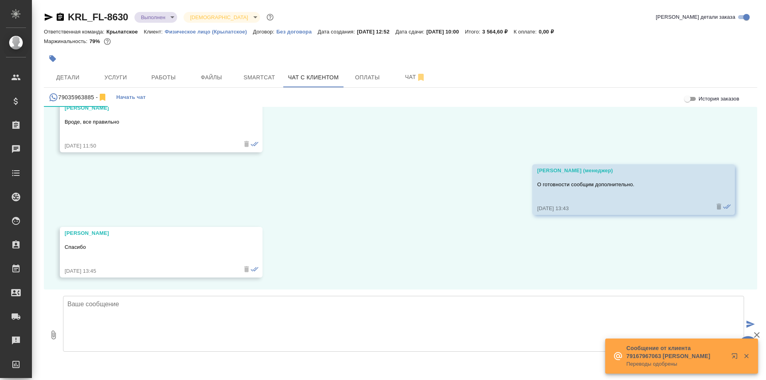
click at [158, 322] on textarea at bounding box center [403, 324] width 681 height 56
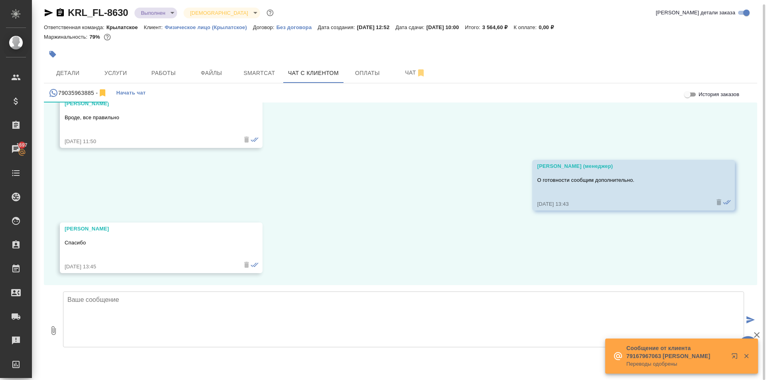
click at [128, 310] on textarea at bounding box center [403, 320] width 681 height 56
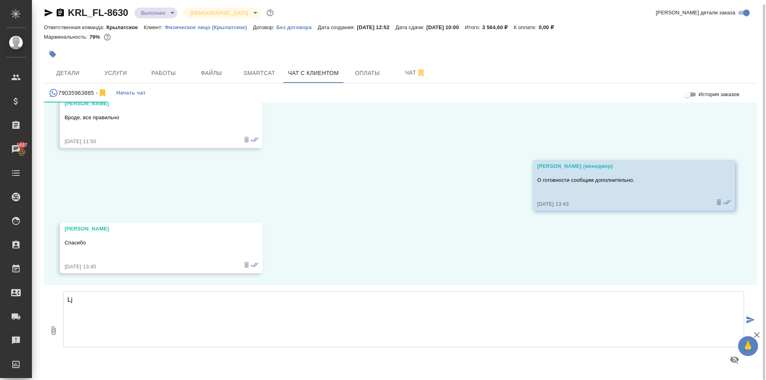
type textarea "L"
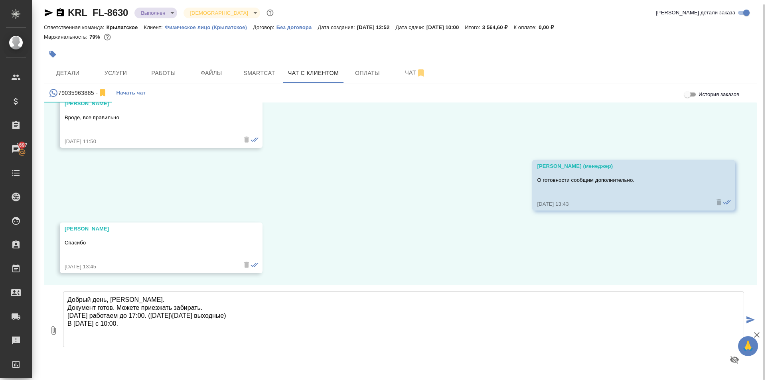
type textarea "Добрый день, [PERSON_NAME]. Документ готов. Можете приезжать забирать. [DATE] р…"
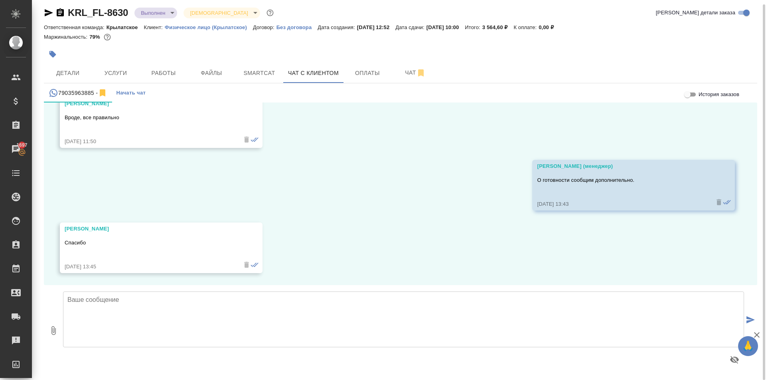
click at [51, 325] on button "0" at bounding box center [53, 330] width 19 height 91
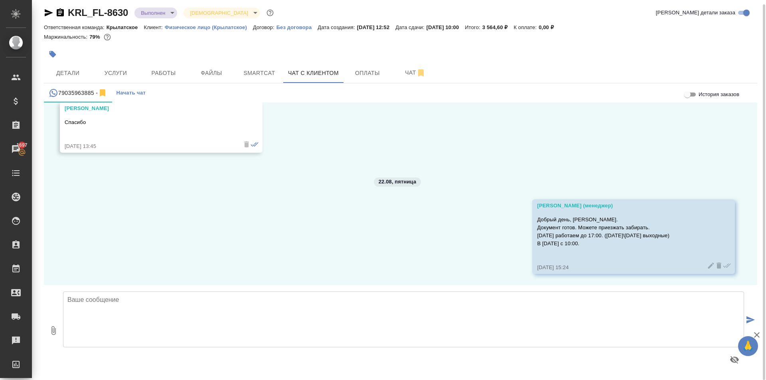
scroll to position [3477, 0]
type input "C:\fakepath\doc04269820250822152830.pdf"
click at [141, 289] on div at bounding box center [403, 330] width 687 height 84
click at [130, 304] on textarea at bounding box center [403, 320] width 681 height 56
type textarea "Также, направляем скан"
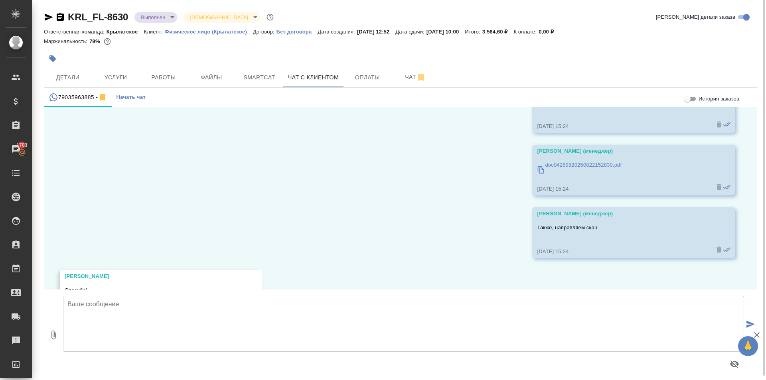
scroll to position [3665, 0]
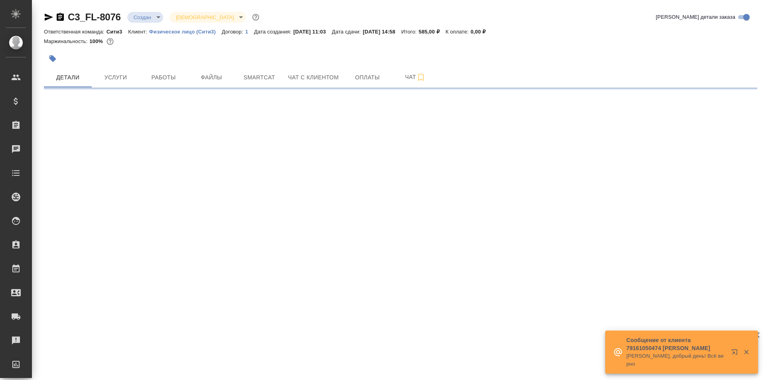
click at [60, 14] on icon "button" at bounding box center [60, 17] width 7 height 8
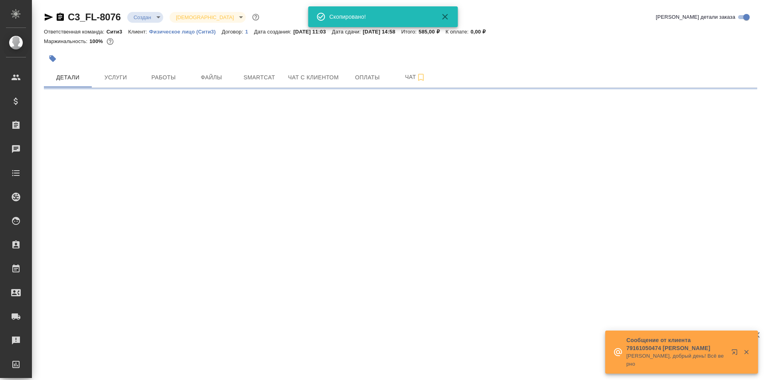
select select "RU"
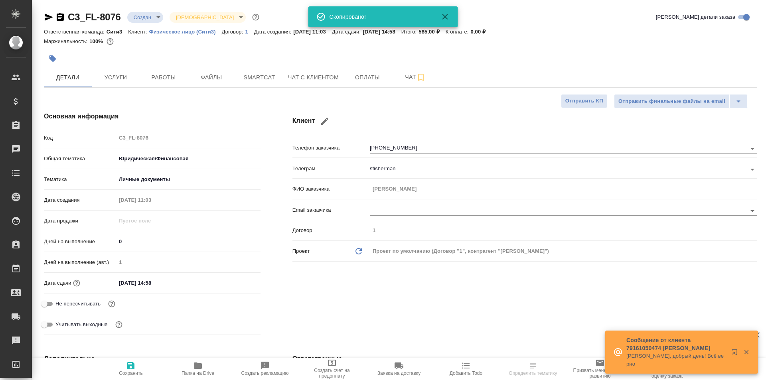
type textarea "x"
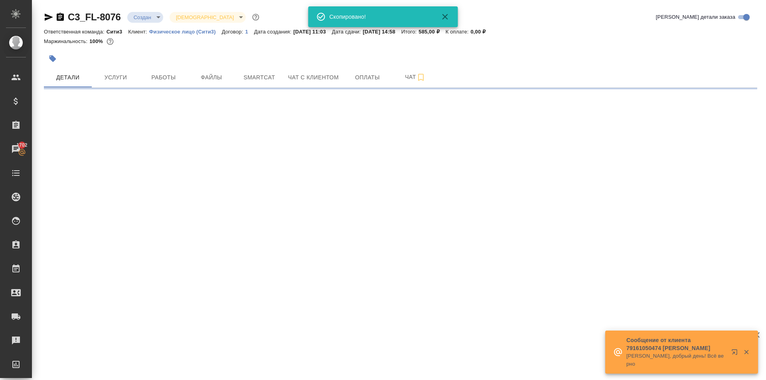
select select "RU"
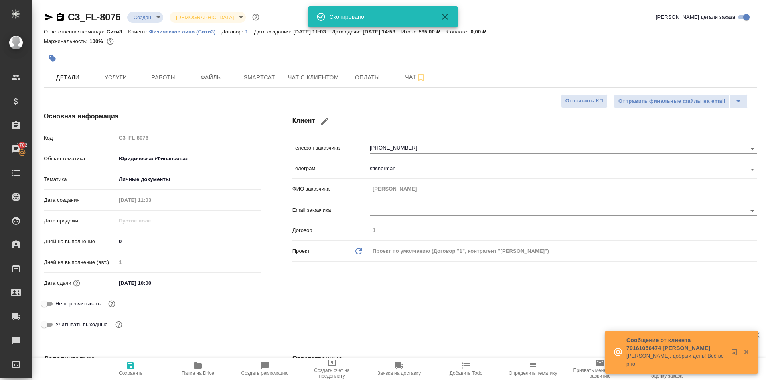
type textarea "x"
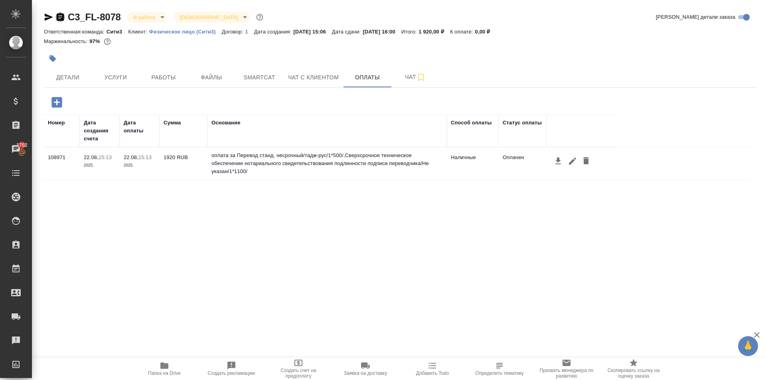
drag, startPoint x: 64, startPoint y: 17, endPoint x: 83, endPoint y: 13, distance: 19.1
click at [63, 17] on icon "button" at bounding box center [60, 17] width 7 height 8
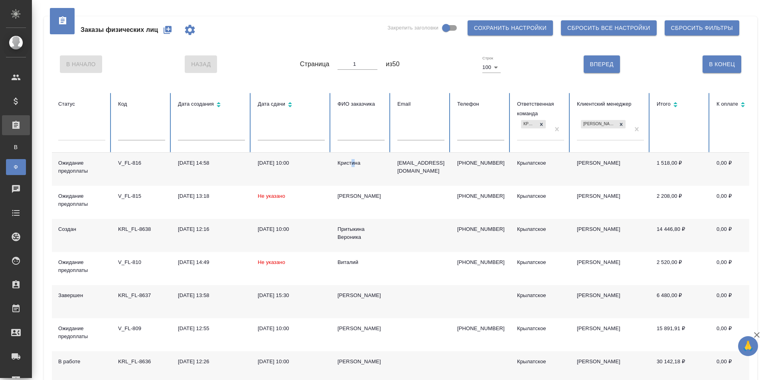
click at [353, 163] on div "Кристина" at bounding box center [360, 163] width 47 height 8
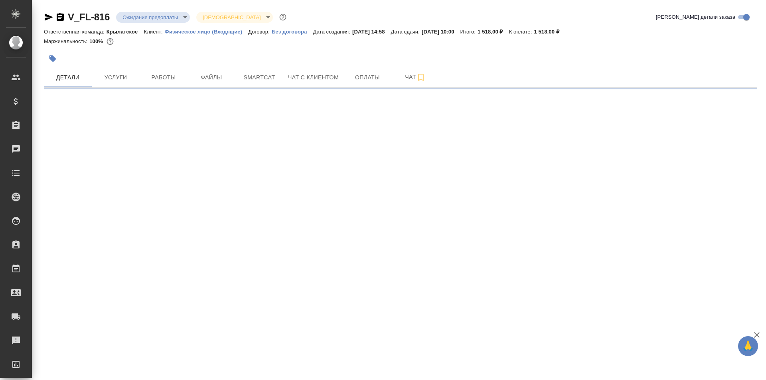
select select "RU"
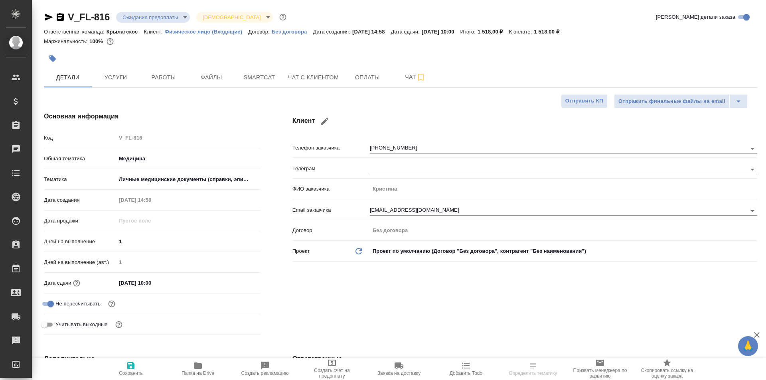
type textarea "x"
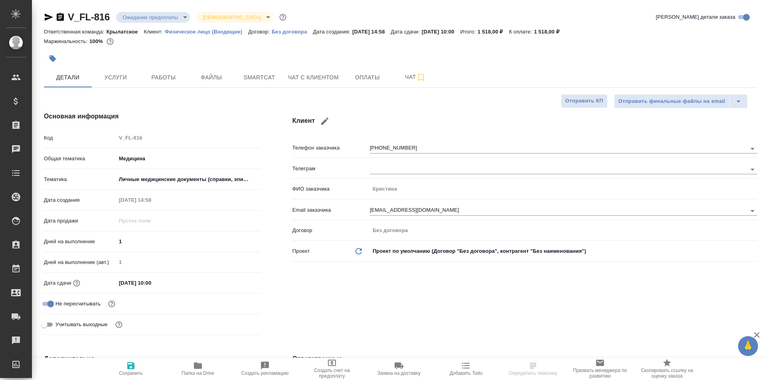
type textarea "x"
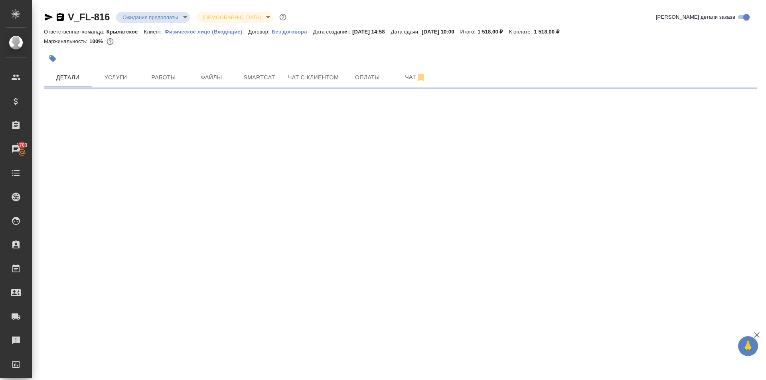
select select "RU"
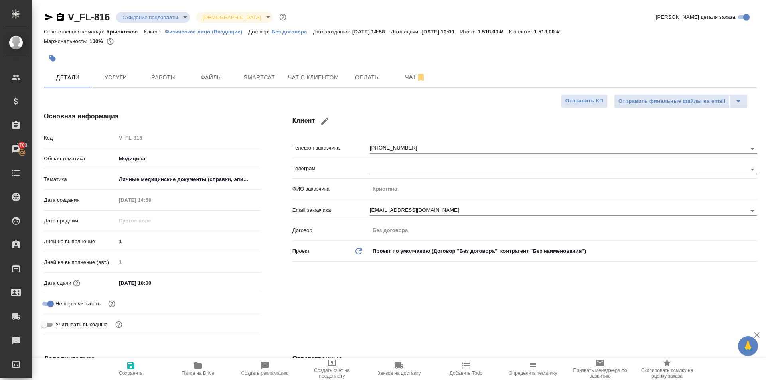
type textarea "x"
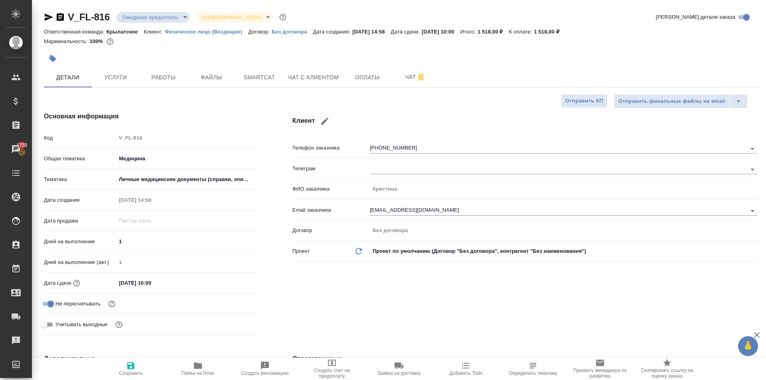
type textarea "x"
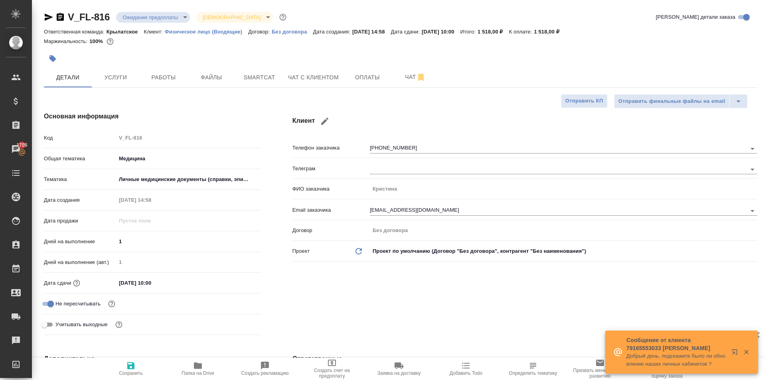
type textarea "x"
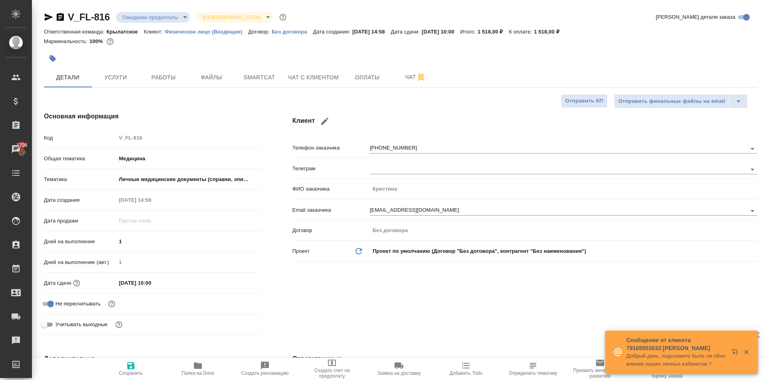
type textarea "x"
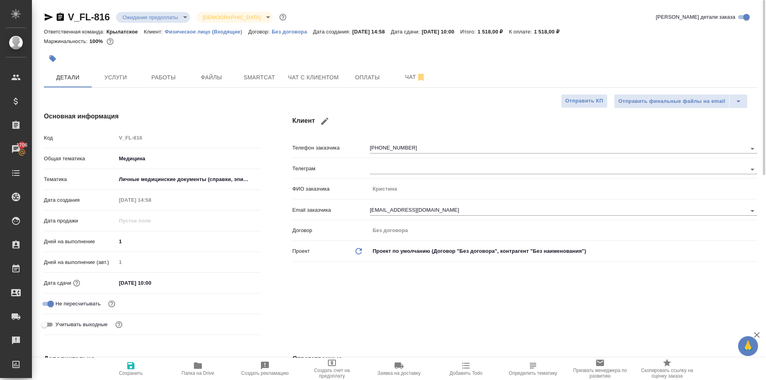
click at [53, 51] on div "V_FL-816 Ожидание предоплаты waitingForPrepayment Святая троица holyTrinity Кра…" at bounding box center [400, 39] width 713 height 57
click at [54, 52] on button "button" at bounding box center [53, 59] width 18 height 18
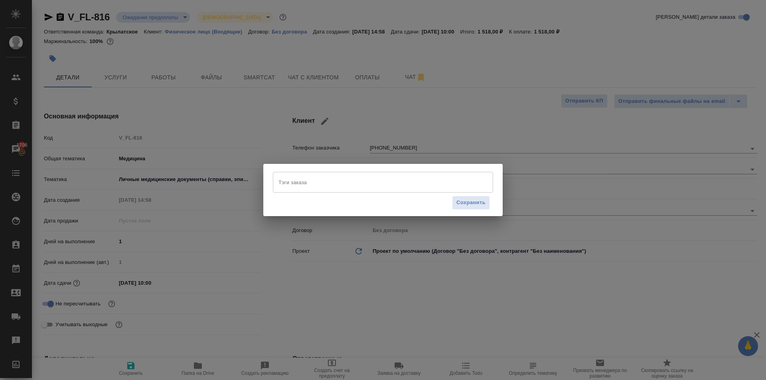
click at [307, 185] on input "Тэги заказа" at bounding box center [375, 183] width 198 height 14
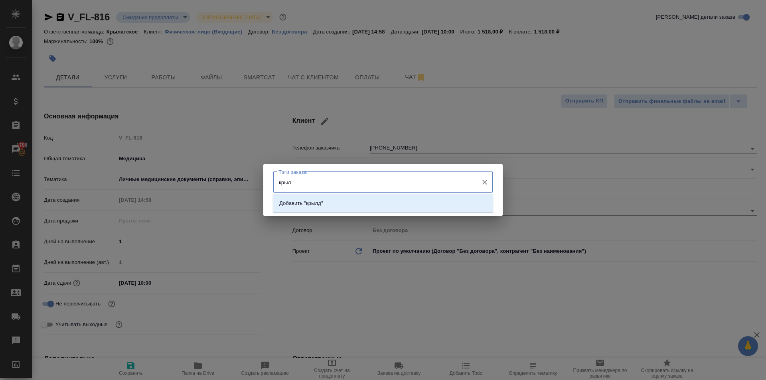
type input "крыле"
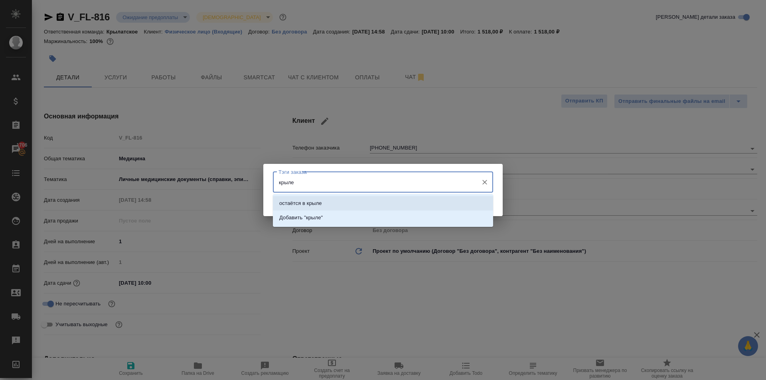
click at [348, 200] on li "остаётся в крыле" at bounding box center [383, 203] width 220 height 14
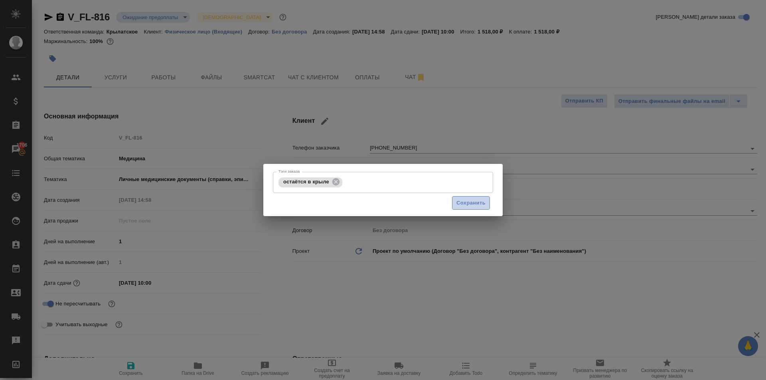
click at [468, 209] on button "Сохранить" at bounding box center [471, 203] width 38 height 14
click at [463, 199] on div ".cls-1 fill:#fff; AWATERA Kasymov Timur Клиенты Спецификации Заказы 1706 Чаты T…" at bounding box center [383, 190] width 766 height 380
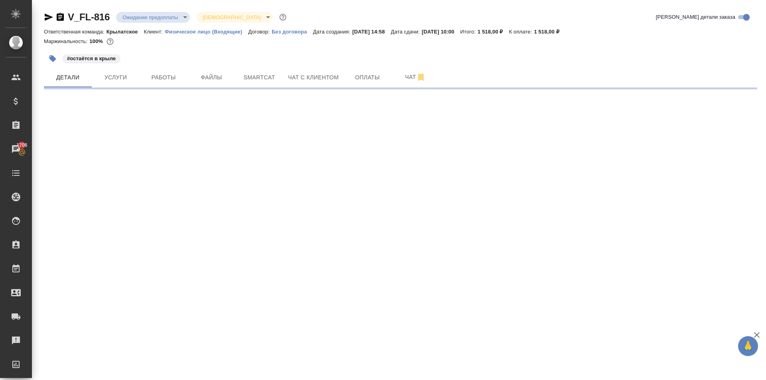
select select "RU"
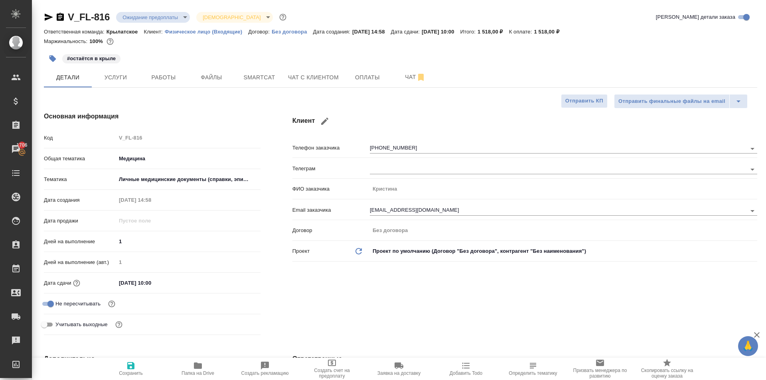
type textarea "x"
click at [174, 85] on button "Работы" at bounding box center [164, 77] width 48 height 20
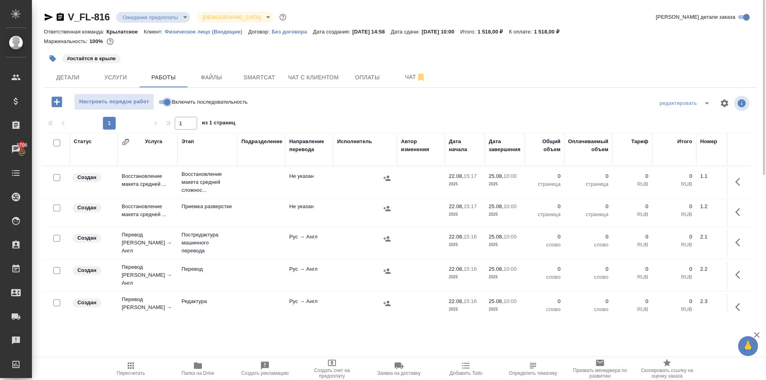
click at [160, 101] on input "Включить последовательность" at bounding box center [167, 102] width 29 height 10
checkbox input "true"
click at [57, 142] on input "checkbox" at bounding box center [56, 143] width 7 height 7
checkbox input "true"
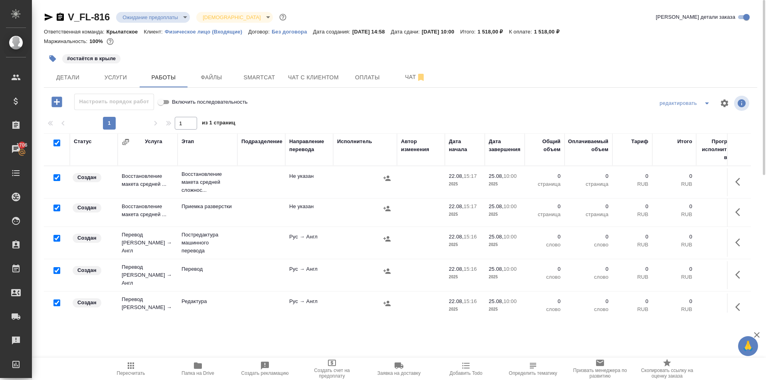
checkbox input "true"
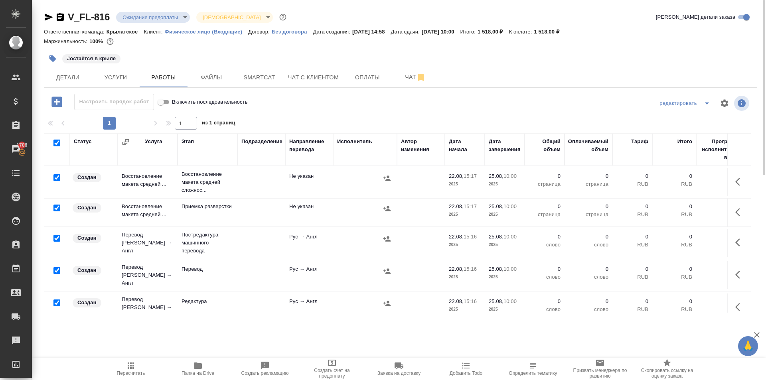
checkbox input "true"
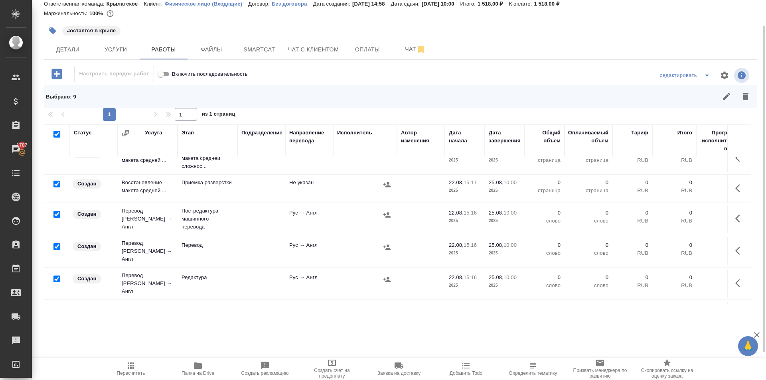
scroll to position [40, 0]
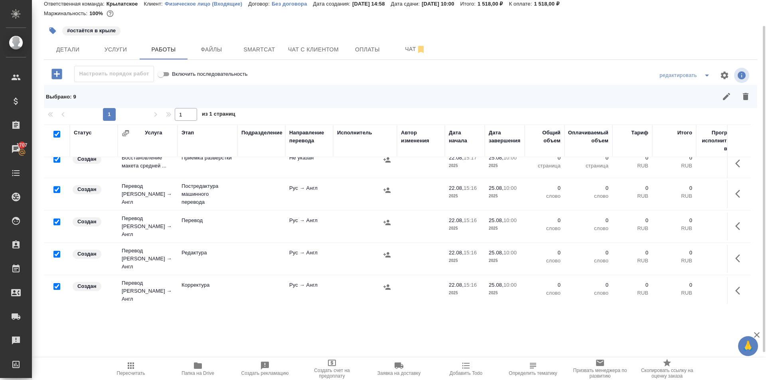
click at [57, 221] on input "checkbox" at bounding box center [56, 222] width 7 height 7
checkbox input "false"
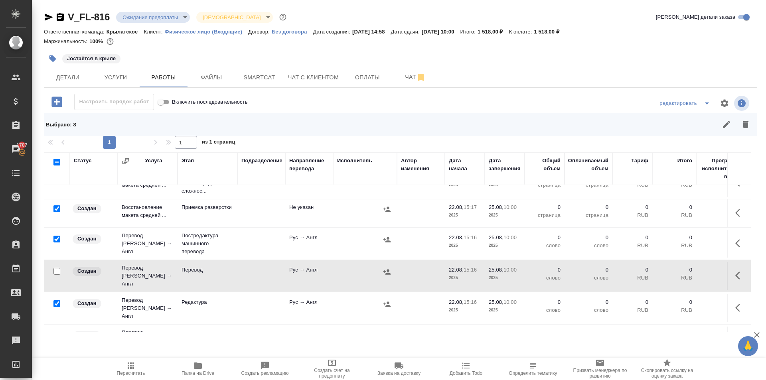
scroll to position [0, 0]
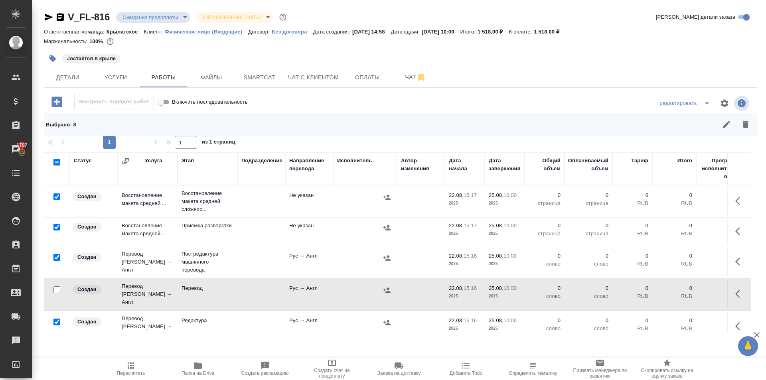
click at [54, 198] on input "checkbox" at bounding box center [56, 196] width 7 height 7
checkbox input "false"
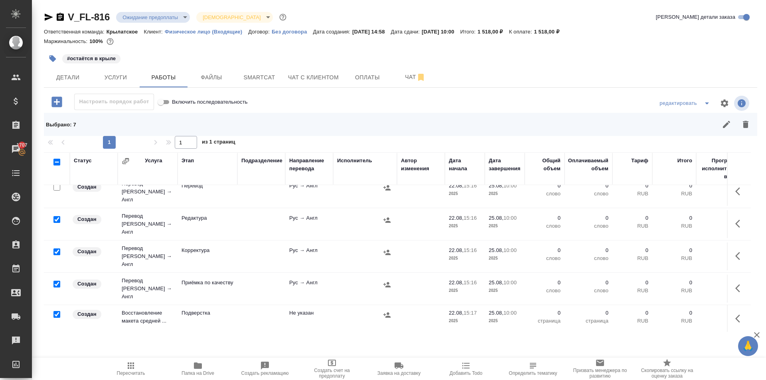
scroll to position [122, 0]
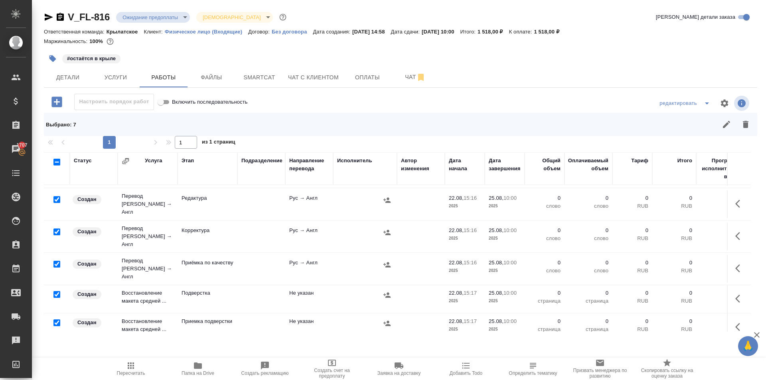
click at [59, 261] on input "checkbox" at bounding box center [56, 264] width 7 height 7
checkbox input "false"
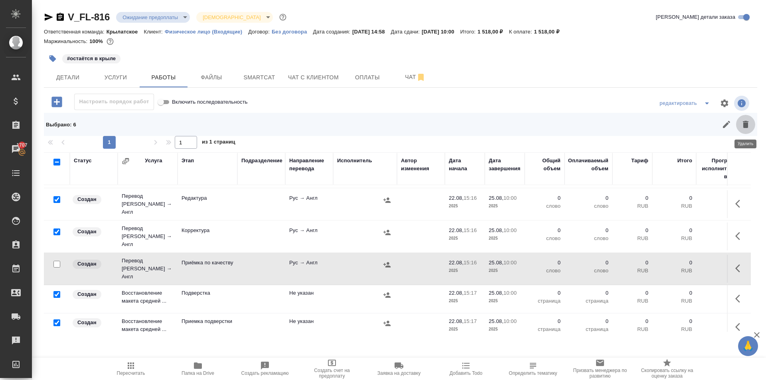
click at [747, 120] on icon "button" at bounding box center [746, 125] width 10 height 10
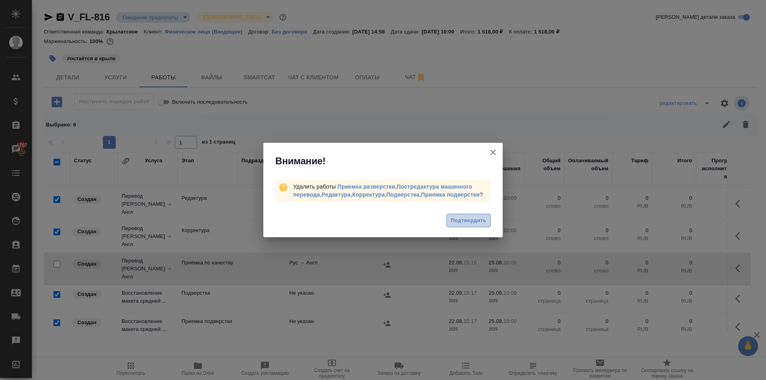
click at [472, 219] on span "Подтвердить" at bounding box center [469, 220] width 36 height 9
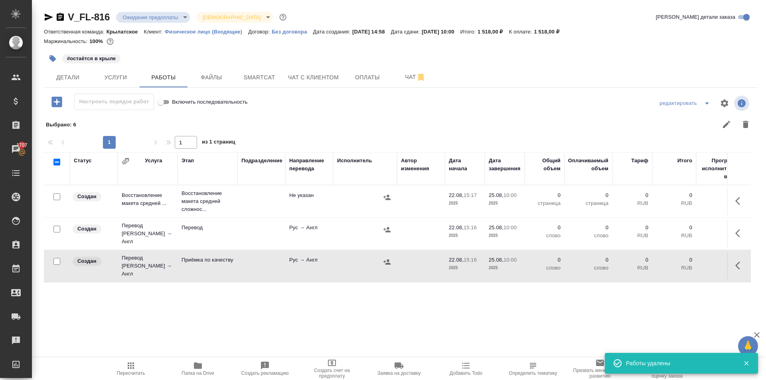
scroll to position [0, 0]
click at [739, 231] on icon "button" at bounding box center [740, 234] width 10 height 10
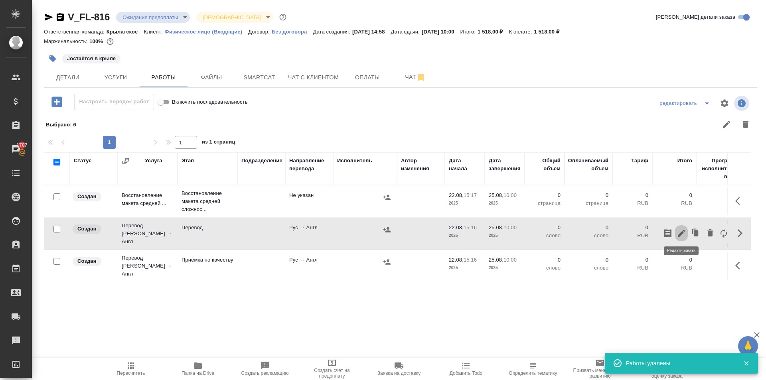
click at [681, 231] on icon "button" at bounding box center [681, 233] width 7 height 7
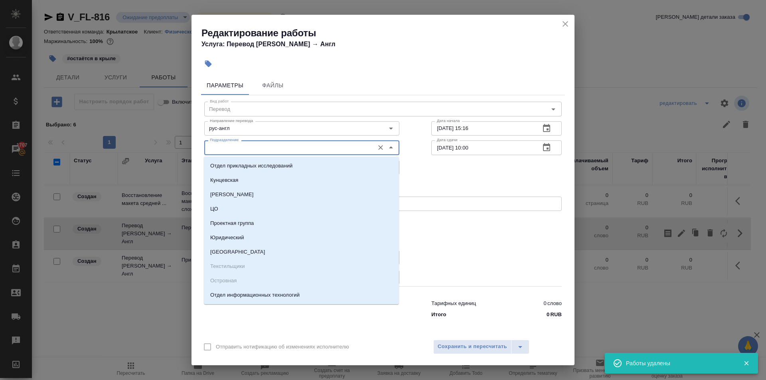
click at [264, 145] on input "Подразделение" at bounding box center [289, 148] width 164 height 10
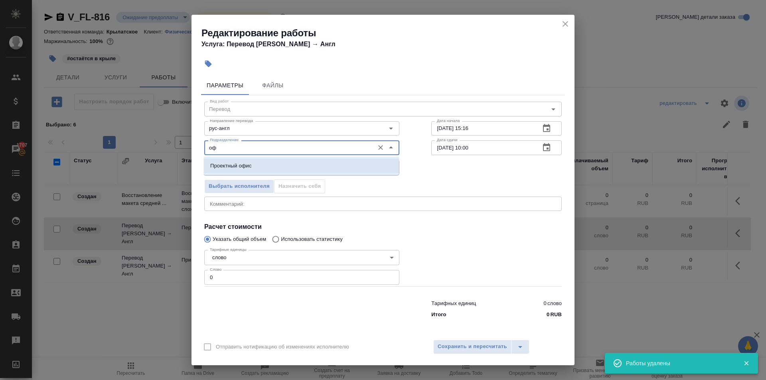
click at [259, 162] on li "Проектный офис" at bounding box center [301, 166] width 195 height 14
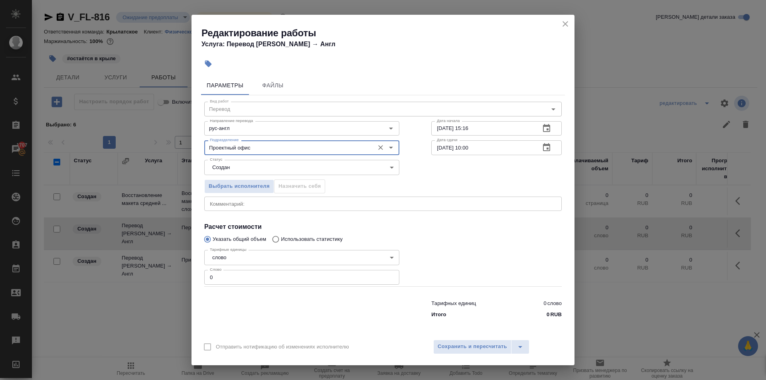
type input "Проектный офис"
drag, startPoint x: 479, startPoint y: 148, endPoint x: 464, endPoint y: 159, distance: 18.0
click at [464, 159] on div "Вид работ Перевод Вид работ Направление перевода рус-англ Направление перевода …" at bounding box center [383, 208] width 364 height 226
type input "25.08.2025 09:00"
drag, startPoint x: 229, startPoint y: 272, endPoint x: 189, endPoint y: 272, distance: 40.7
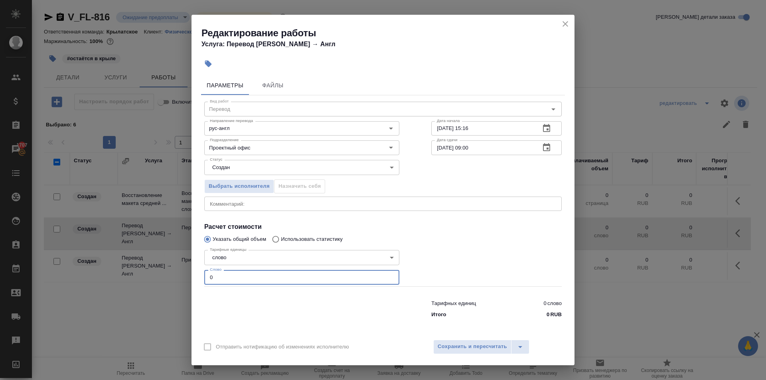
click at [188, 272] on div "Редактирование работы Услуга: Перевод Стандарт Рус → Англ Параметры Файлы Вид р…" at bounding box center [383, 190] width 766 height 380
type input "1"
click at [393, 164] on body "🙏 .cls-1 fill:#fff; AWATERA Kasymov Timur Клиенты Спецификации Заказы 1707 Чаты…" at bounding box center [383, 190] width 766 height 380
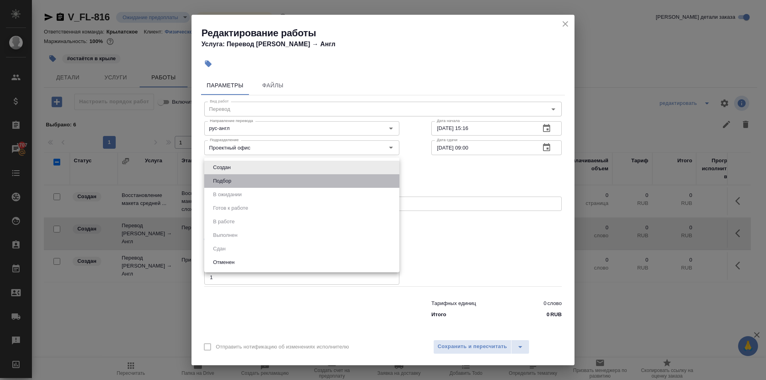
click at [394, 176] on li "Подбор" at bounding box center [301, 181] width 195 height 14
type input "recruiting"
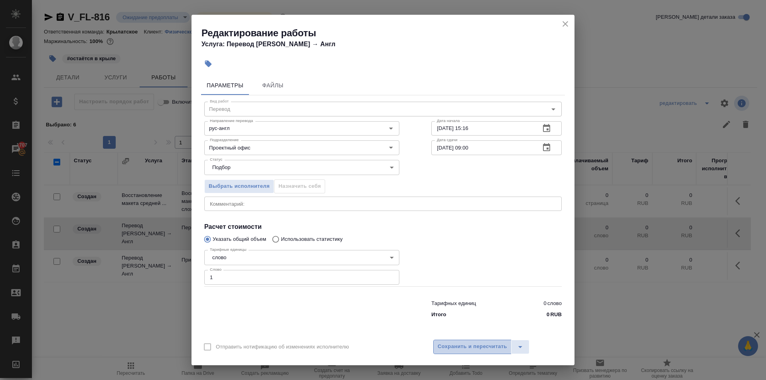
click at [494, 353] on button "Сохранить и пересчитать" at bounding box center [472, 347] width 78 height 14
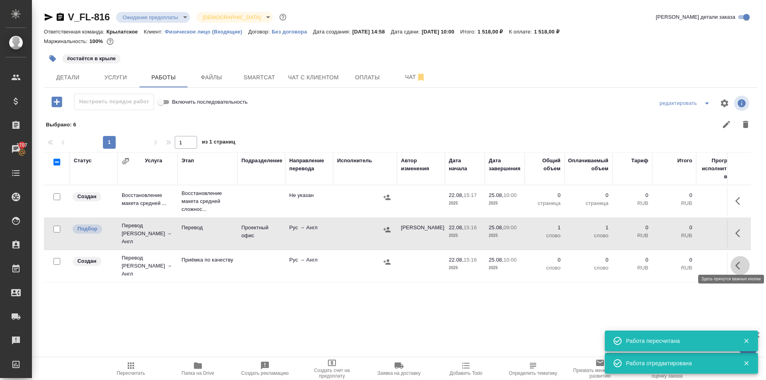
click at [736, 256] on button "button" at bounding box center [739, 265] width 19 height 19
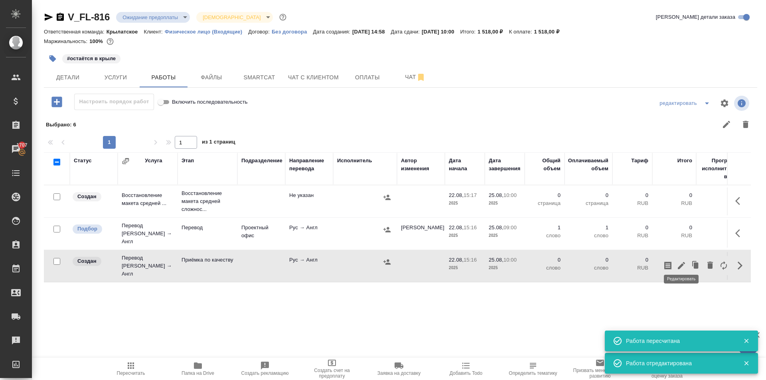
click at [680, 261] on icon "button" at bounding box center [682, 266] width 10 height 10
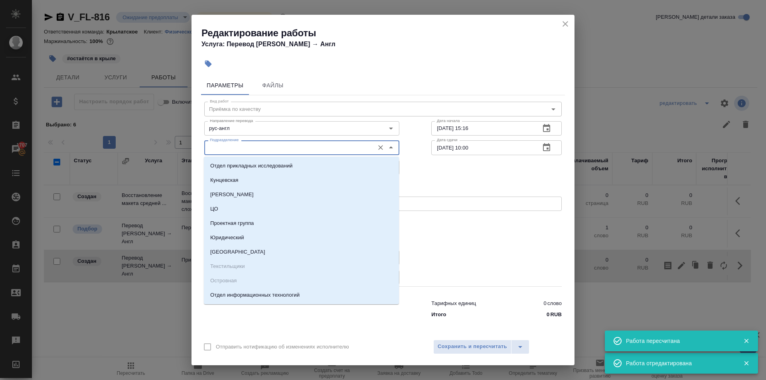
click at [234, 144] on input "Подразделение" at bounding box center [289, 148] width 164 height 10
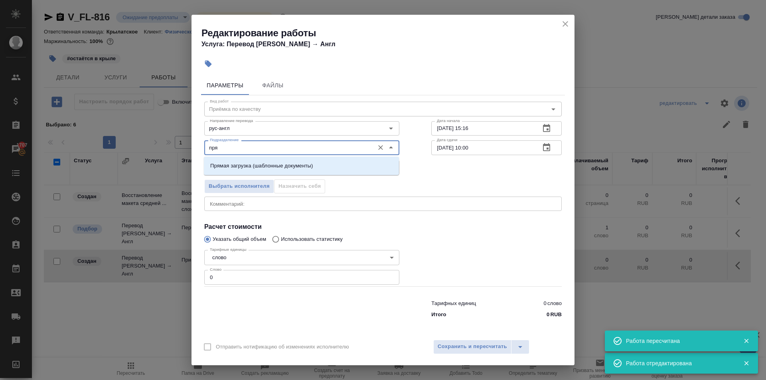
click at [245, 161] on li "Прямая загрузка (шаблонные документы)" at bounding box center [301, 166] width 195 height 14
type input "Прямая загрузка (шаблонные документы)"
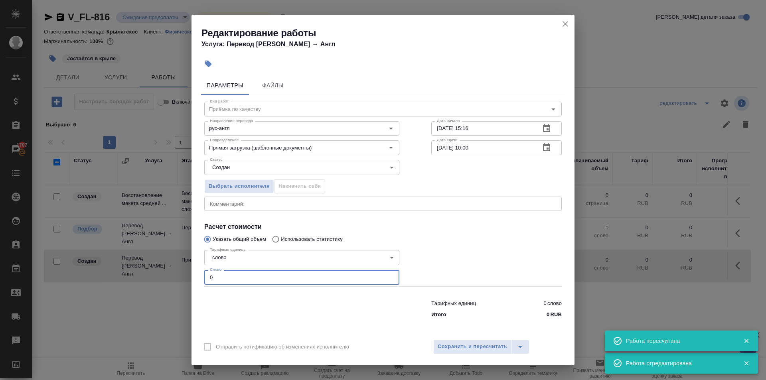
drag, startPoint x: 235, startPoint y: 271, endPoint x: 178, endPoint y: 272, distance: 57.0
click at [178, 272] on div "Редактирование работы Услуга: Перевод Стандарт Рус → Англ Параметры Файлы Вид р…" at bounding box center [383, 190] width 766 height 380
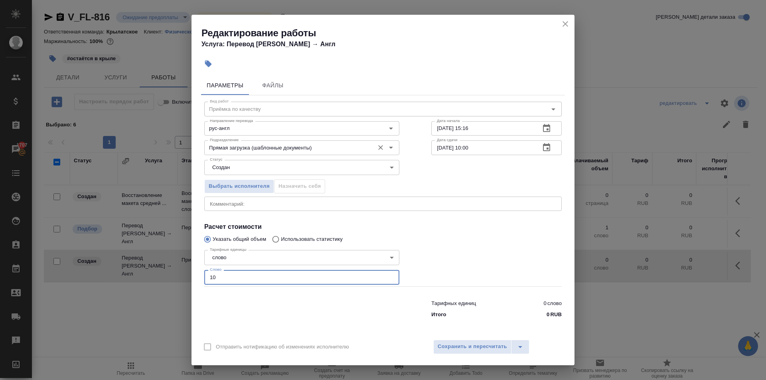
type input "10"
click at [220, 164] on body "🙏 .cls-1 fill:#fff; AWATERA Kasymov Timur Клиенты Спецификации Заказы 1707 Чаты…" at bounding box center [383, 190] width 766 height 380
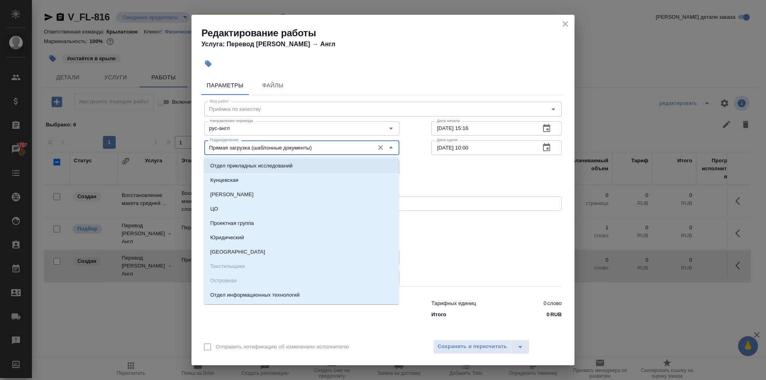
click at [219, 165] on p "Отдел прикладных исследований" at bounding box center [251, 166] width 82 height 8
drag, startPoint x: 320, startPoint y: 145, endPoint x: 175, endPoint y: 130, distance: 146.0
click at [175, 130] on div "Редактирование работы Услуга: Перевод Стандарт Рус → Англ Параметры Файлы Вид р…" at bounding box center [383, 190] width 766 height 380
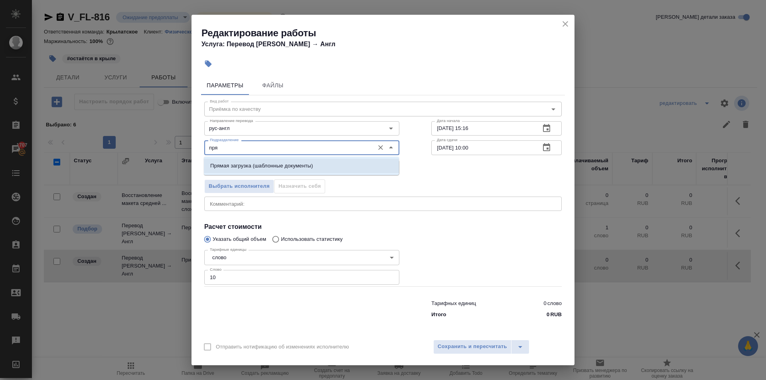
click at [229, 164] on p "Прямая загрузка (шаблонные документы)" at bounding box center [261, 166] width 103 height 8
type input "Прямая загрузка (шаблонные документы)"
click at [231, 174] on body "🙏 .cls-1 fill:#fff; AWATERA Kasymov Timur Клиенты Спецификации Заказы 1707 Чаты…" at bounding box center [383, 190] width 766 height 380
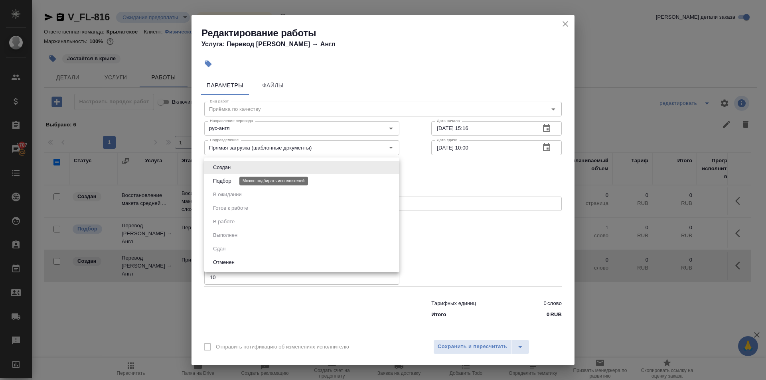
click at [228, 180] on button "Подбор" at bounding box center [222, 181] width 23 height 9
type input "recruiting"
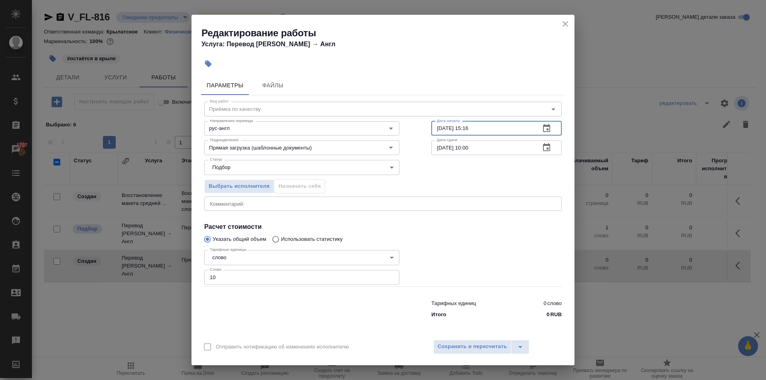
drag, startPoint x: 488, startPoint y: 130, endPoint x: 405, endPoint y: 113, distance: 85.1
click at [405, 113] on div "Направление перевода рус-англ Направление перевода Дата начала 22.08.2025 15:16…" at bounding box center [382, 127] width 389 height 51
type input "25.08.2025 09:00"
click at [486, 346] on span "Сохранить и пересчитать" at bounding box center [472, 346] width 69 height 9
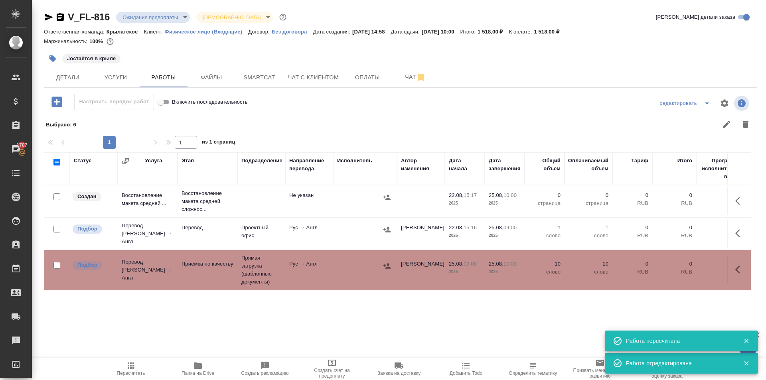
click at [122, 370] on span "Пересчитать" at bounding box center [130, 368] width 57 height 15
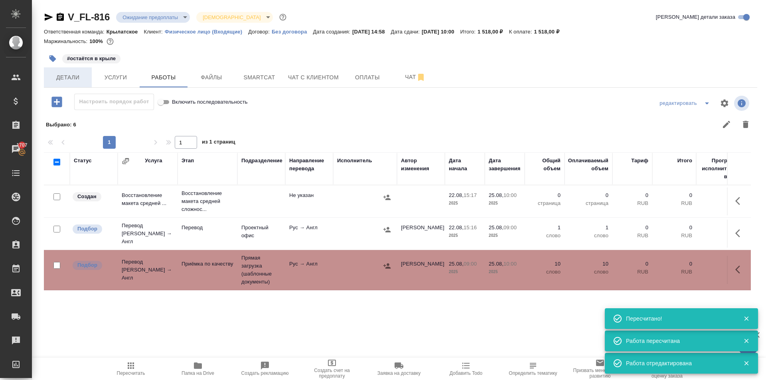
click at [80, 77] on span "Детали" at bounding box center [68, 78] width 38 height 10
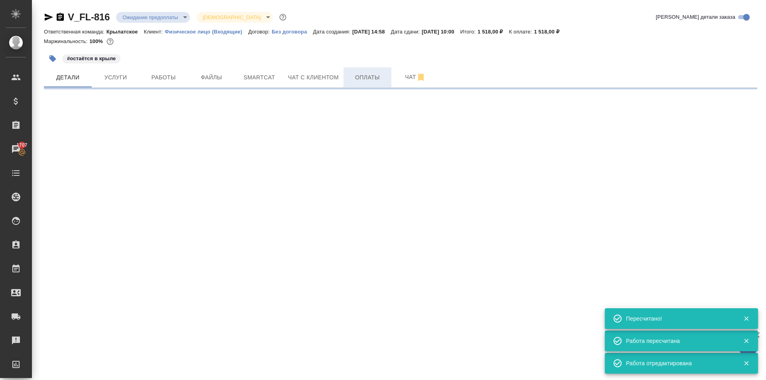
click at [363, 79] on span "Оплаты" at bounding box center [367, 78] width 38 height 10
select select "RU"
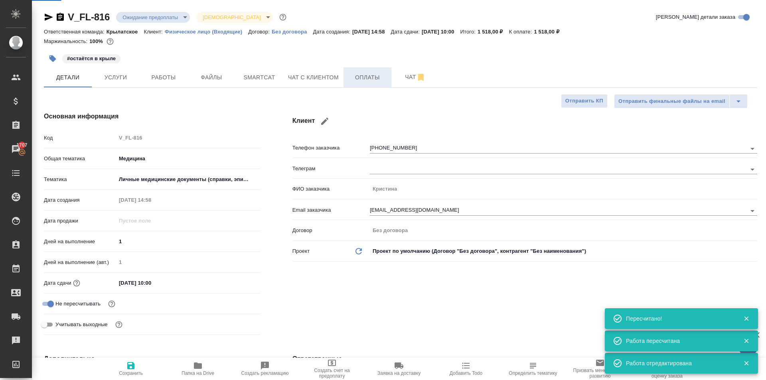
type textarea "x"
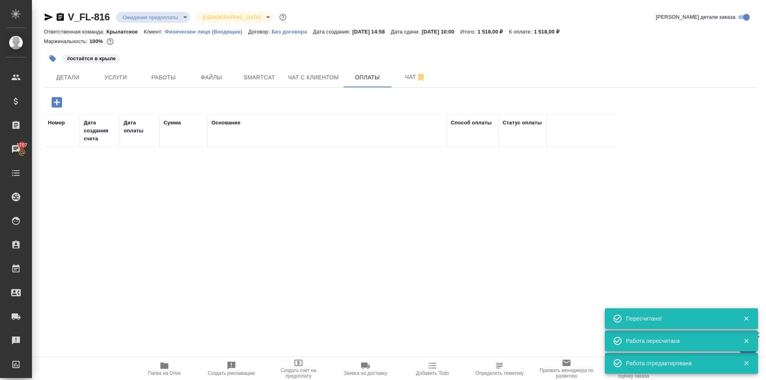
click at [57, 99] on icon "button" at bounding box center [56, 102] width 10 height 10
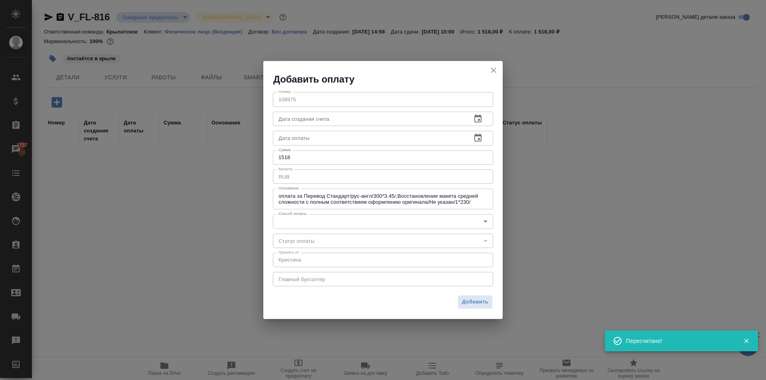
click at [289, 219] on body "🙏 .cls-1 fill:#fff; AWATERA Kasymov Timur Клиенты Спецификации Заказы 1707 Чаты…" at bounding box center [383, 190] width 766 height 380
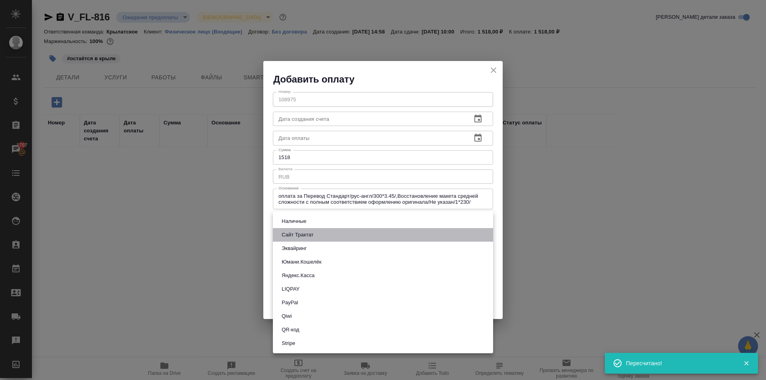
click at [300, 229] on li "Сайт Трактат" at bounding box center [383, 235] width 220 height 14
type input "site-traktat"
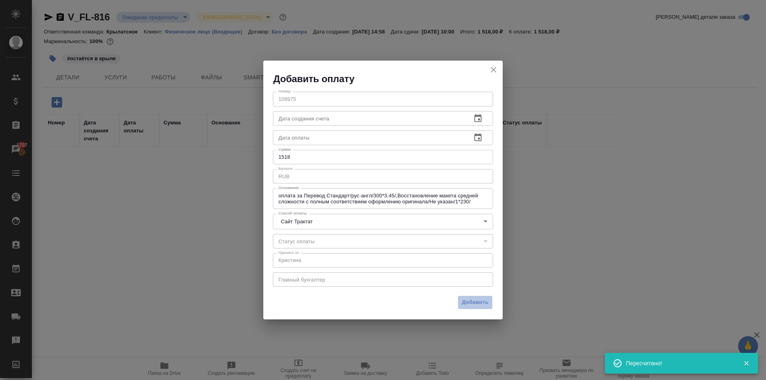
drag, startPoint x: 491, startPoint y: 307, endPoint x: 482, endPoint y: 303, distance: 9.8
click at [489, 307] on button "Добавить" at bounding box center [475, 303] width 35 height 14
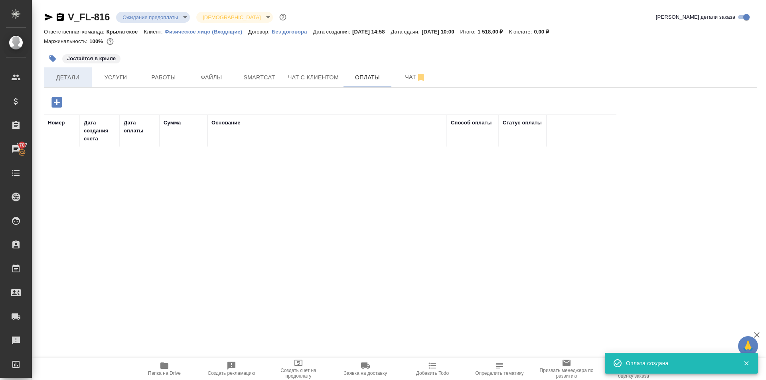
click at [75, 73] on span "Детали" at bounding box center [68, 78] width 38 height 10
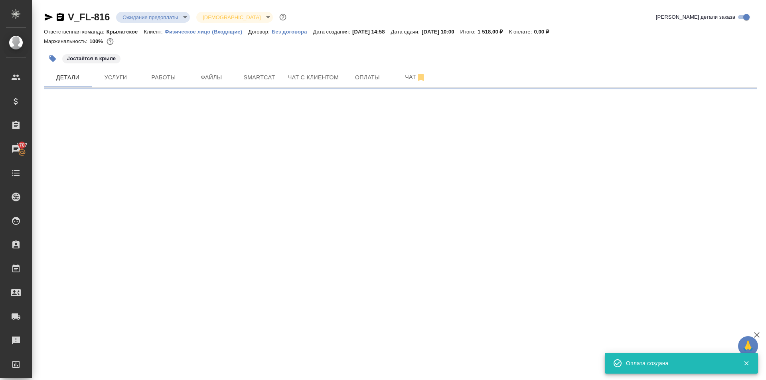
select select "RU"
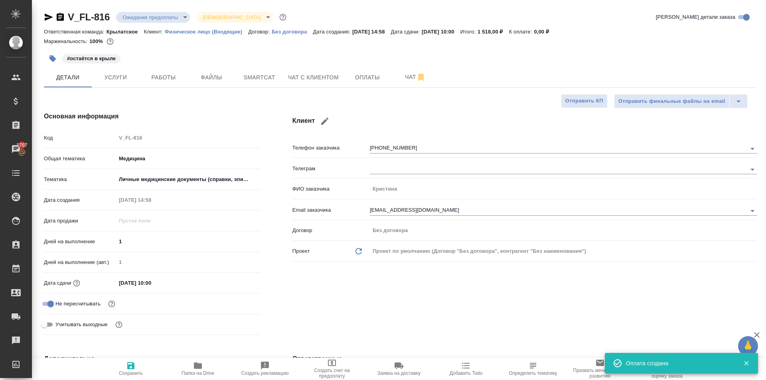
type textarea "x"
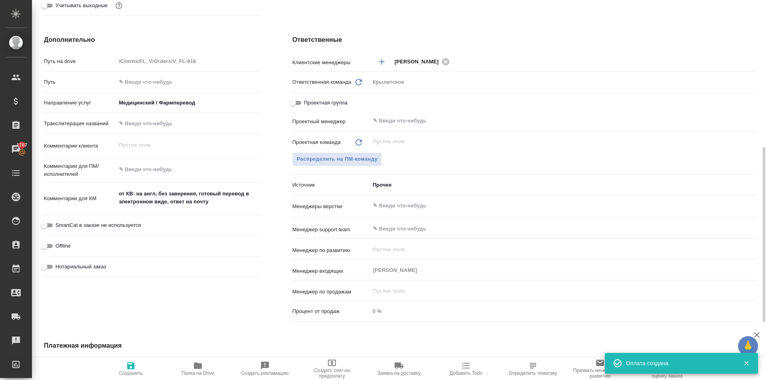
click at [347, 137] on div "Проектная команда Обновить ​" at bounding box center [524, 141] width 465 height 14
click at [335, 152] on div "Проектная команда Обновить ​ Распределить на ПМ-команду" at bounding box center [524, 155] width 465 height 43
click at [316, 166] on div "Проектная команда Обновить ​ Распределить на ПМ-команду" at bounding box center [524, 155] width 465 height 43
click at [303, 154] on button "Распределить на ПМ-команду" at bounding box center [337, 159] width 90 height 14
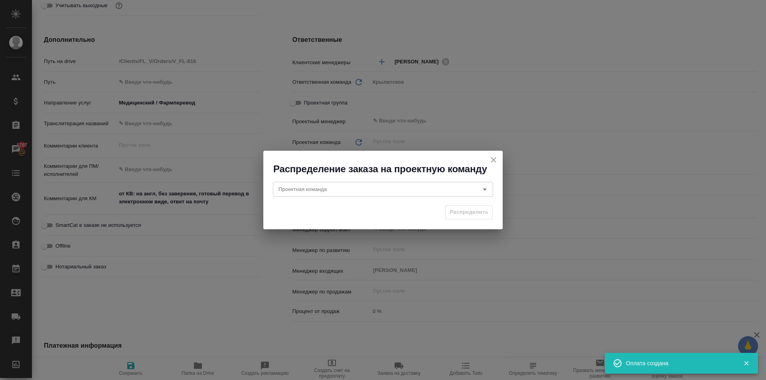
drag, startPoint x: 299, startPoint y: 149, endPoint x: 292, endPoint y: 179, distance: 31.2
click at [299, 153] on div "Распределение заказа на проектную команду Проектная команда Проектная команда Р…" at bounding box center [383, 190] width 766 height 380
click at [292, 179] on div "Проектная команда Проектная команда" at bounding box center [383, 188] width 220 height 19
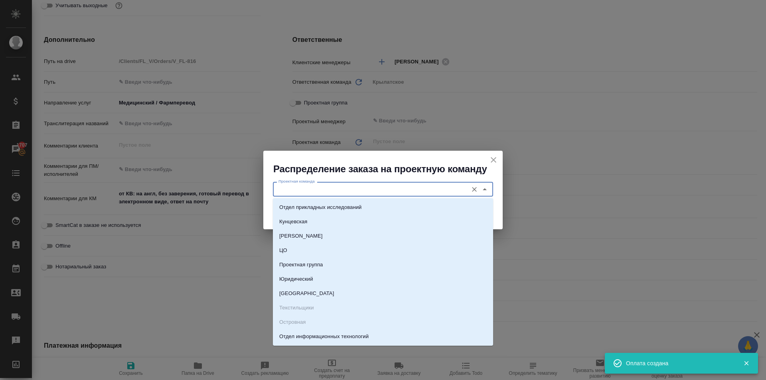
click at [293, 191] on input "Проектная команда" at bounding box center [369, 189] width 189 height 10
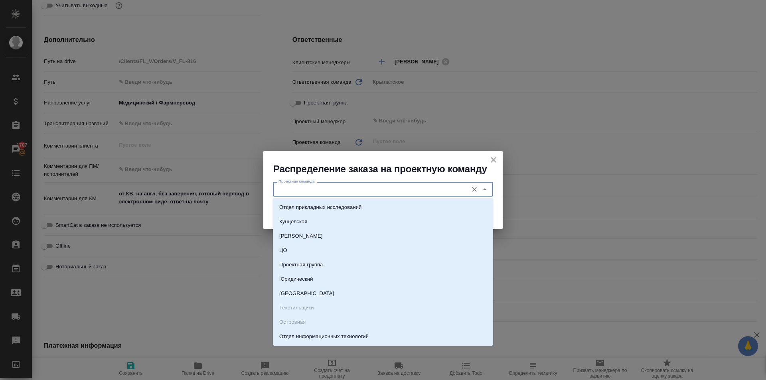
type input "л"
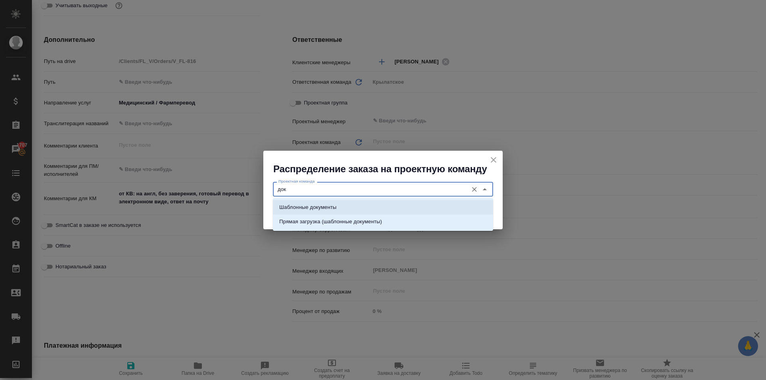
drag, startPoint x: 301, startPoint y: 208, endPoint x: 326, endPoint y: 211, distance: 25.3
click at [303, 208] on p "Шаблонные документы" at bounding box center [307, 207] width 57 height 8
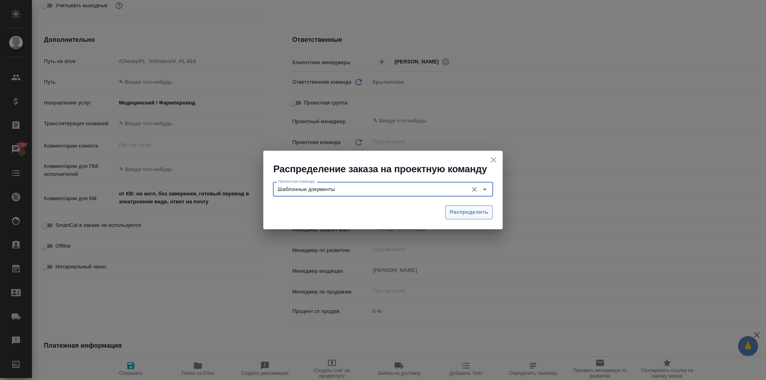
type input "Шаблонные документы"
drag, startPoint x: 475, startPoint y: 214, endPoint x: 189, endPoint y: 333, distance: 309.4
click at [474, 214] on span "Распределить" at bounding box center [469, 212] width 39 height 9
type textarea "x"
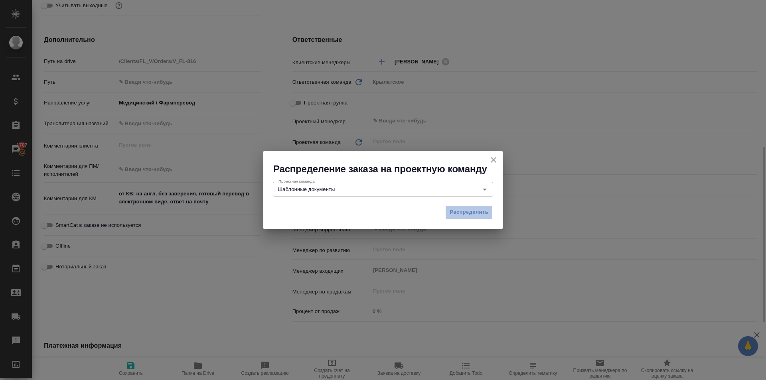
type textarea "x"
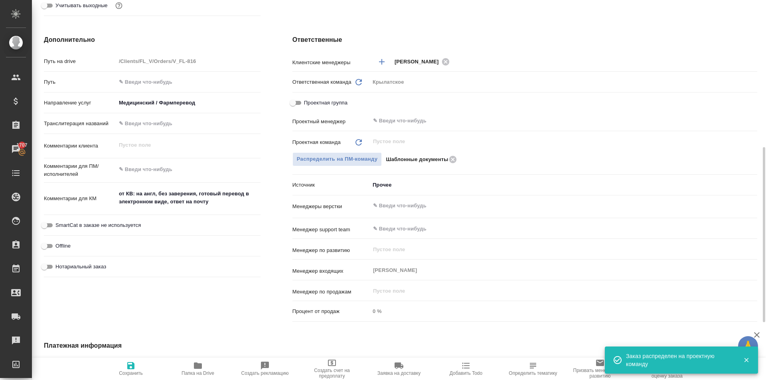
click at [109, 361] on button "Сохранить" at bounding box center [130, 369] width 67 height 22
type textarea "x"
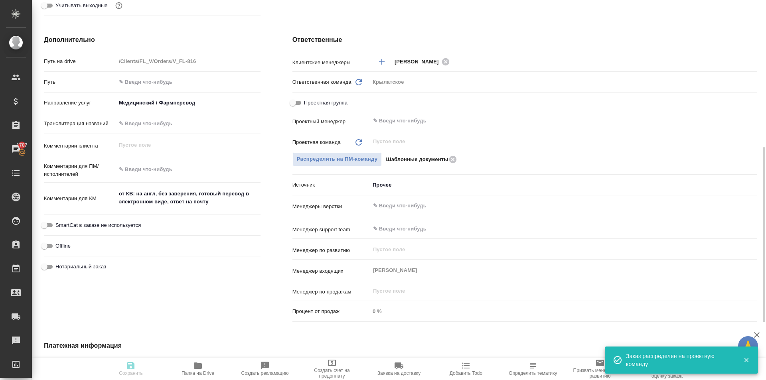
type textarea "x"
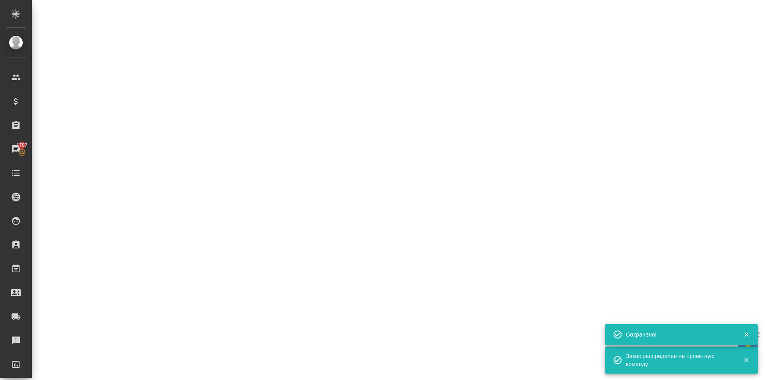
scroll to position [40, 0]
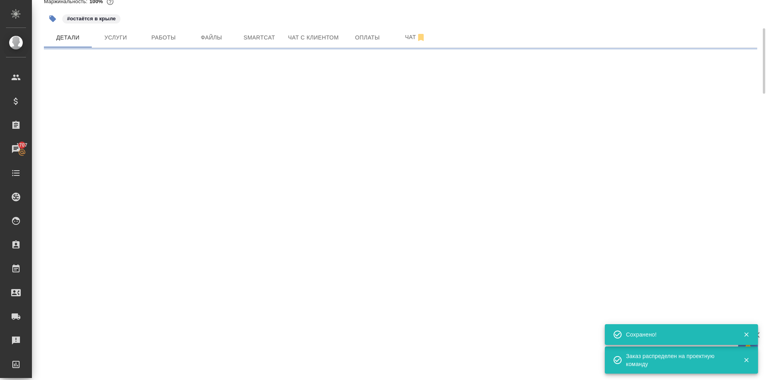
select select "RU"
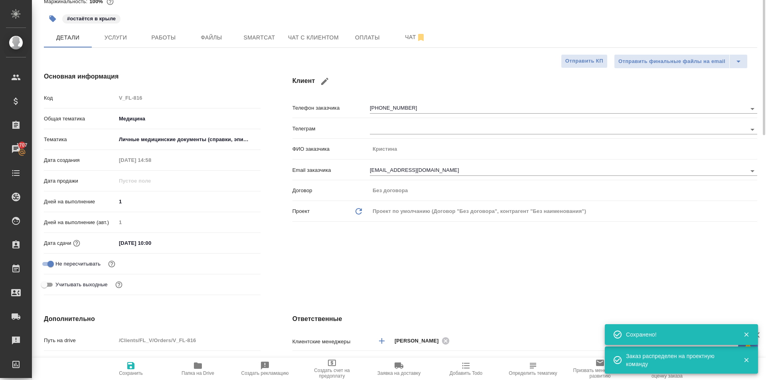
scroll to position [0, 0]
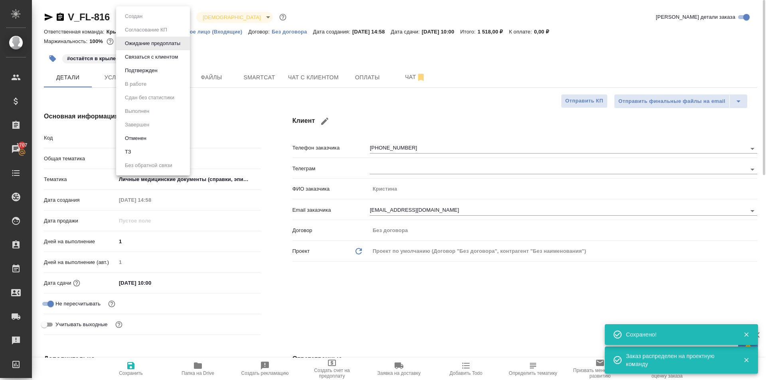
type textarea "x"
click at [155, 20] on body "🙏 .cls-1 fill:#fff; AWATERA Kasymov Timur Клиенты Спецификации Заказы 1707 Чаты…" at bounding box center [383, 190] width 766 height 380
click at [154, 76] on li "Подтвержден" at bounding box center [153, 71] width 74 height 14
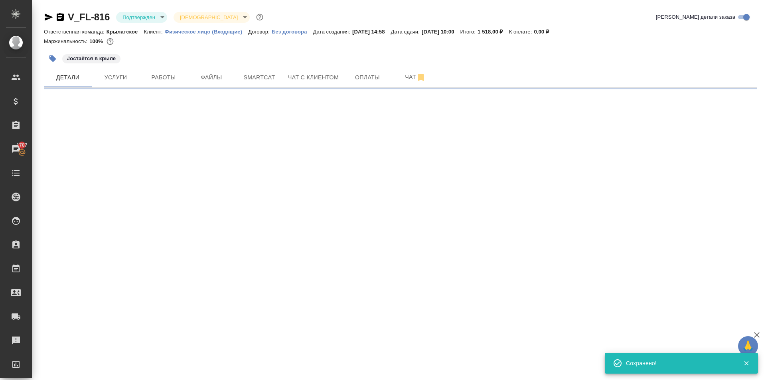
select select "RU"
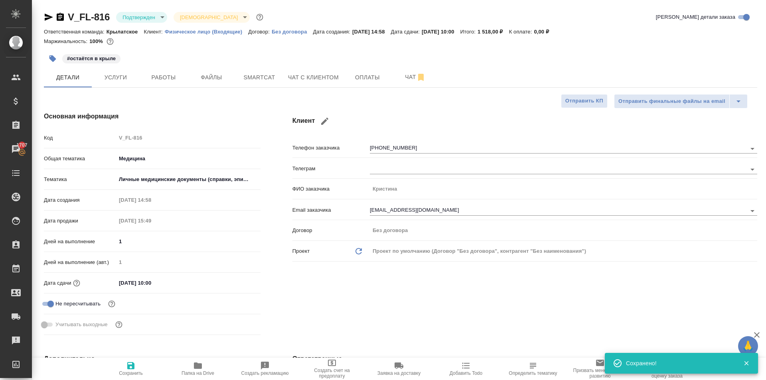
type textarea "x"
click at [357, 82] on span "Оплаты" at bounding box center [367, 78] width 38 height 10
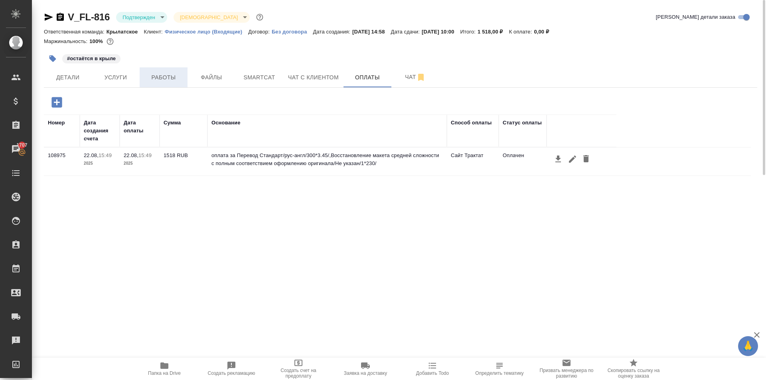
click at [161, 78] on span "Работы" at bounding box center [163, 78] width 38 height 10
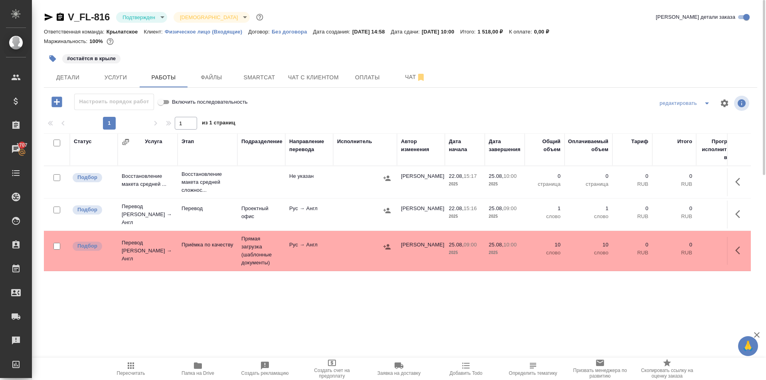
click at [146, 360] on button "Пересчитать" at bounding box center [130, 369] width 67 height 22
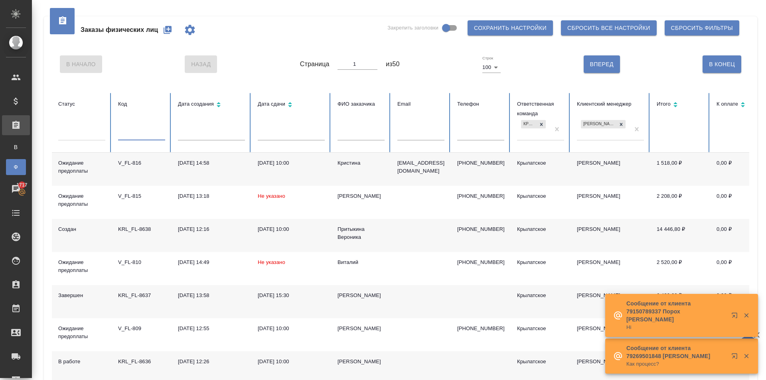
click at [129, 132] on input "text" at bounding box center [141, 134] width 47 height 11
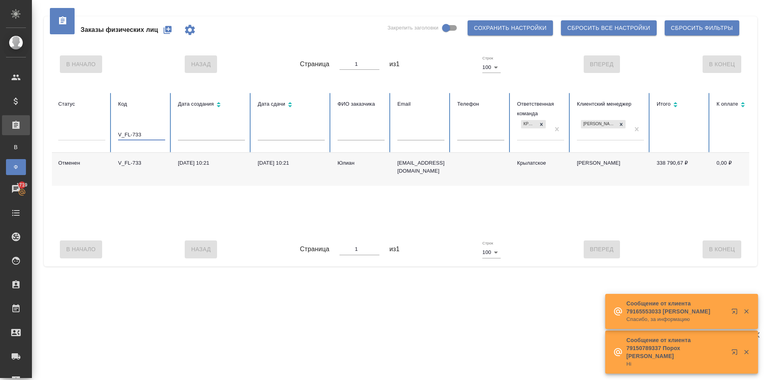
type input "V_FL-733"
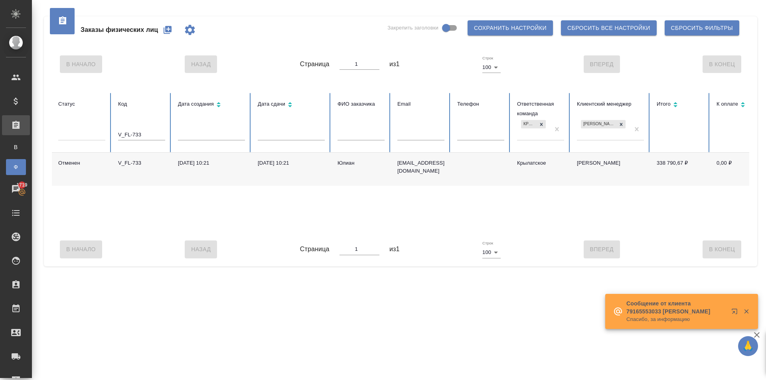
click at [424, 170] on td "[EMAIL_ADDRESS][DOMAIN_NAME]" at bounding box center [421, 169] width 60 height 33
click at [420, 162] on p "[EMAIL_ADDRESS][DOMAIN_NAME]" at bounding box center [420, 167] width 47 height 16
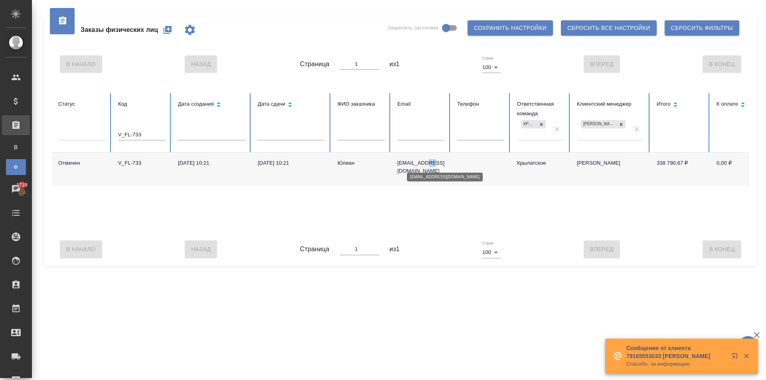
click at [420, 162] on p "[EMAIL_ADDRESS][DOMAIN_NAME]" at bounding box center [420, 167] width 47 height 16
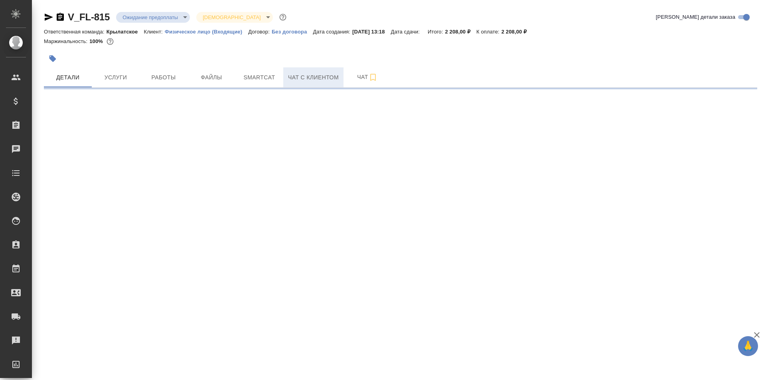
select select "RU"
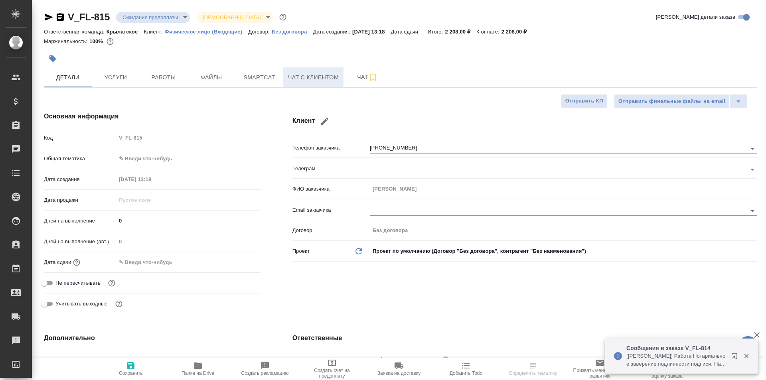
type textarea "x"
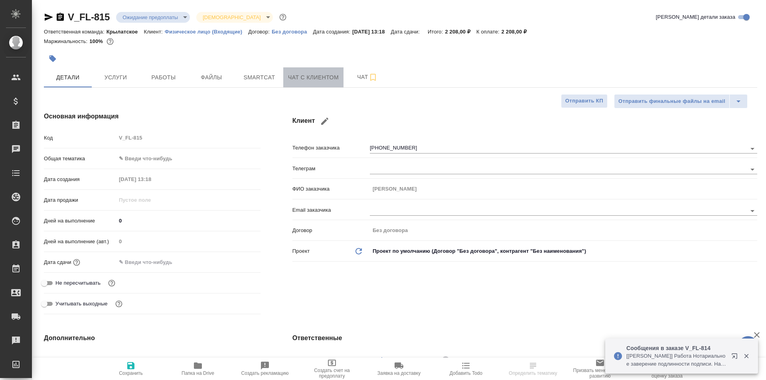
type textarea "x"
click at [301, 74] on span "Чат с клиентом" at bounding box center [313, 78] width 51 height 10
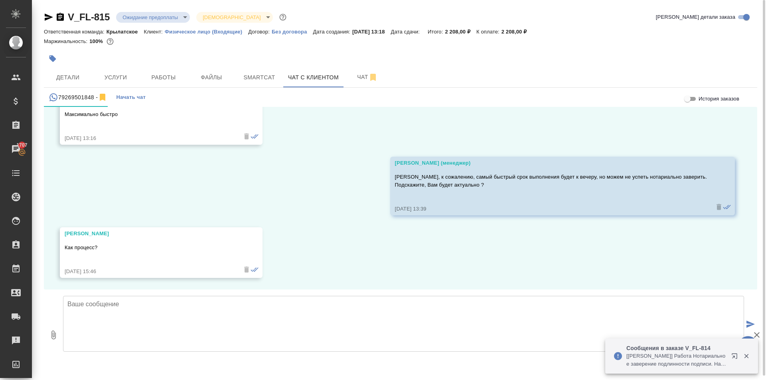
scroll to position [838, 0]
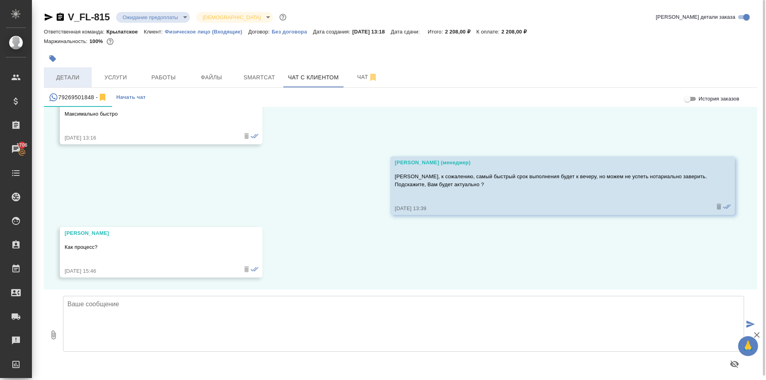
drag, startPoint x: 68, startPoint y: 57, endPoint x: 73, endPoint y: 68, distance: 11.8
click at [69, 61] on div at bounding box center [282, 59] width 476 height 18
click at [73, 68] on button "Детали" at bounding box center [68, 77] width 48 height 20
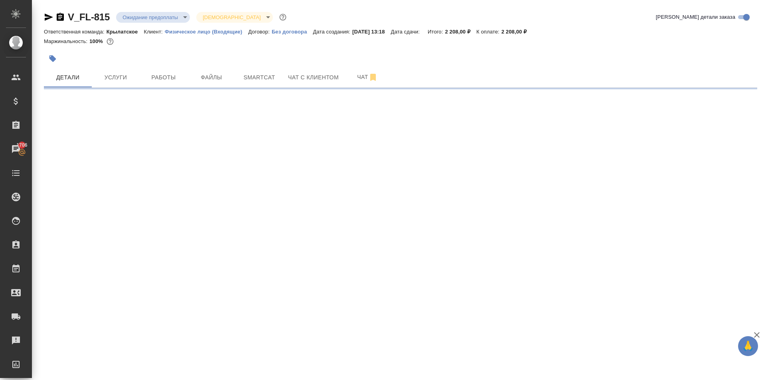
select select "RU"
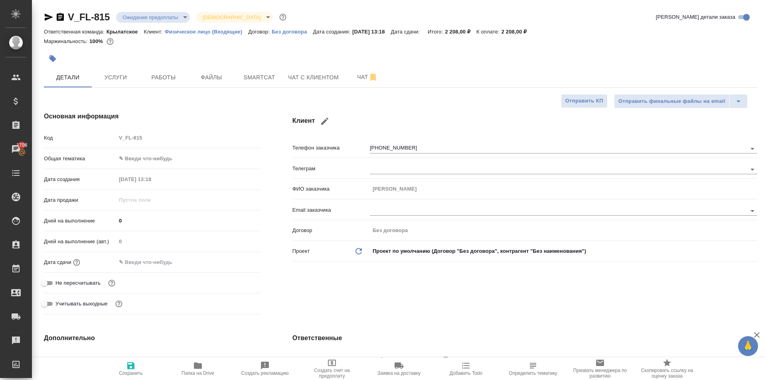
type textarea "x"
click at [317, 71] on button "Чат с клиентом" at bounding box center [313, 77] width 60 height 20
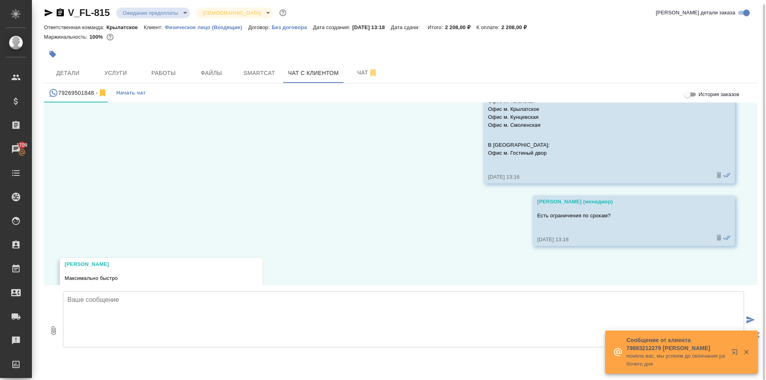
scroll to position [718, 0]
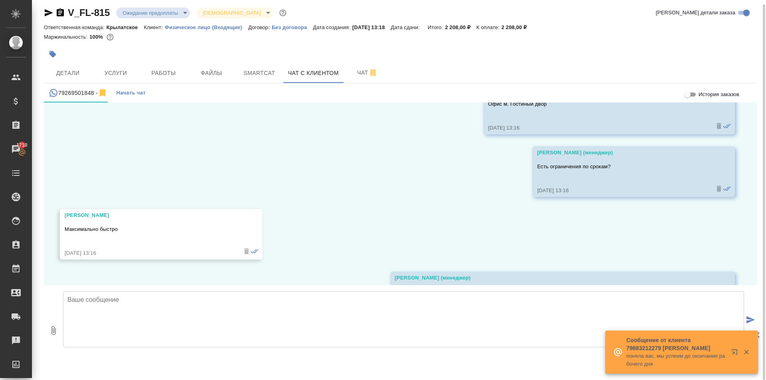
click at [118, 228] on p "Максимально быстро" at bounding box center [150, 229] width 170 height 8
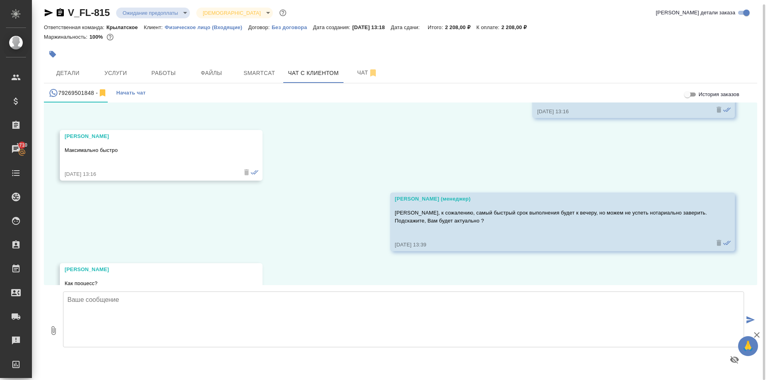
scroll to position [838, 0]
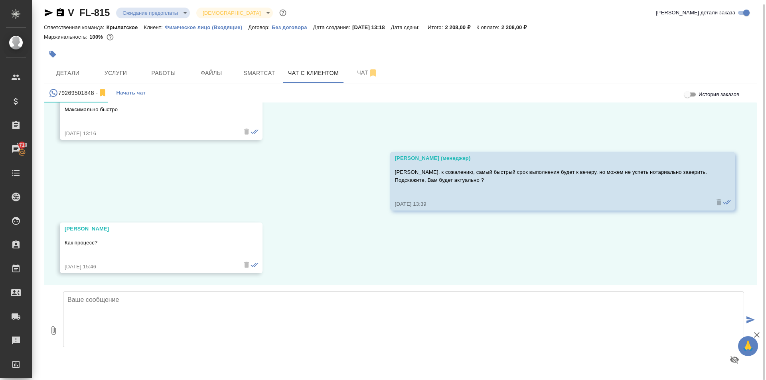
click at [486, 181] on p "Иван, к сожалению, самый быстрый срок выполнения будет к вечеру, но можем не ус…" at bounding box center [551, 176] width 312 height 16
click at [133, 306] on textarea at bounding box center [403, 320] width 681 height 56
click at [119, 281] on div "22.08, пятница Иван Здравствуйте 22.08.25, 13:08 Иван -=< Пропущенный аудиозвон…" at bounding box center [400, 194] width 713 height 183
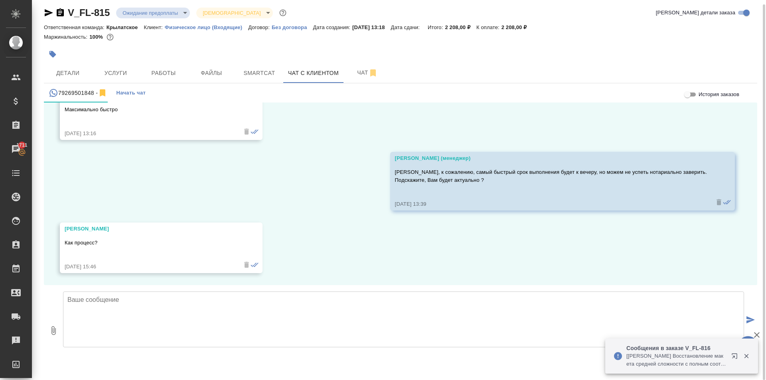
click at [203, 323] on textarea at bounding box center [403, 320] width 681 height 56
drag, startPoint x: 635, startPoint y: 305, endPoint x: 628, endPoint y: 304, distance: 7.2
click at [635, 305] on textarea at bounding box center [403, 320] width 681 height 56
click at [176, 309] on textarea at bounding box center [403, 320] width 681 height 56
paste textarea "Заказ передается в работу только после внесения предоплаты в размере 100% от ст…"
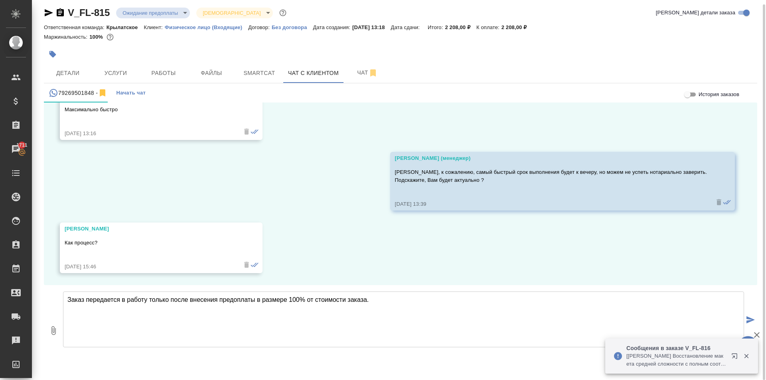
click at [255, 324] on textarea "Заказ передается в работу только после внесения предоплаты в размере 100% от ст…" at bounding box center [403, 320] width 681 height 56
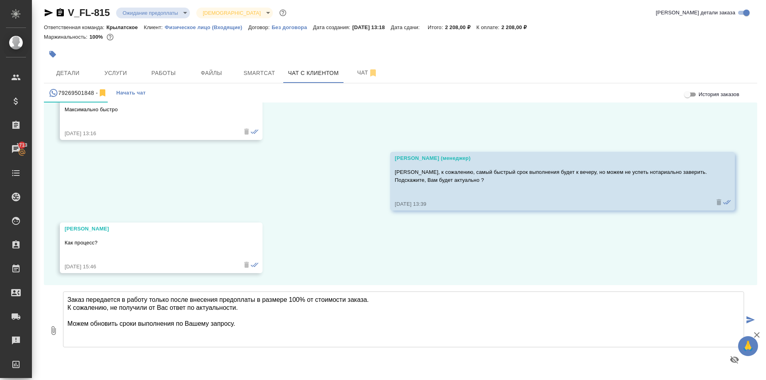
type textarea "Заказ передается в работу только после внесения предоплаты в размере 100% от ст…"
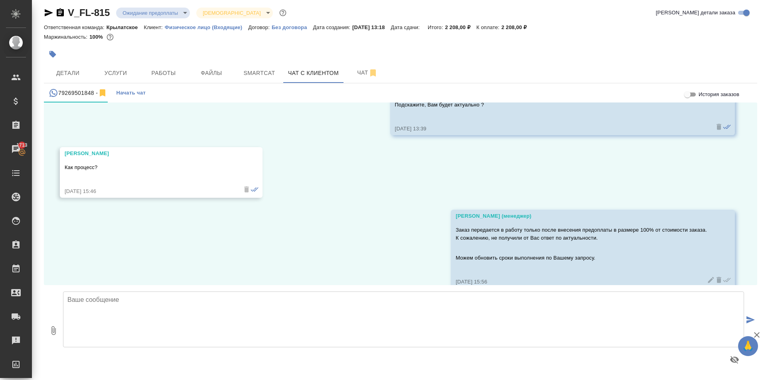
scroll to position [928, 0]
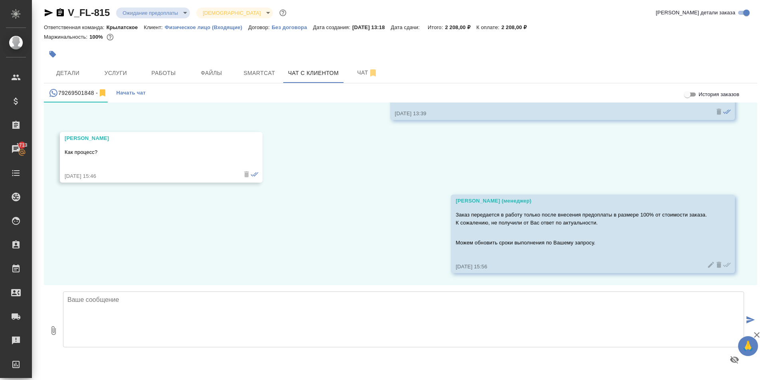
click at [275, 212] on div "22.08, пятница Иван Здравствуйте 22.08.25, 13:08 Иван -=< Пропущенный аудиозвон…" at bounding box center [400, 194] width 713 height 183
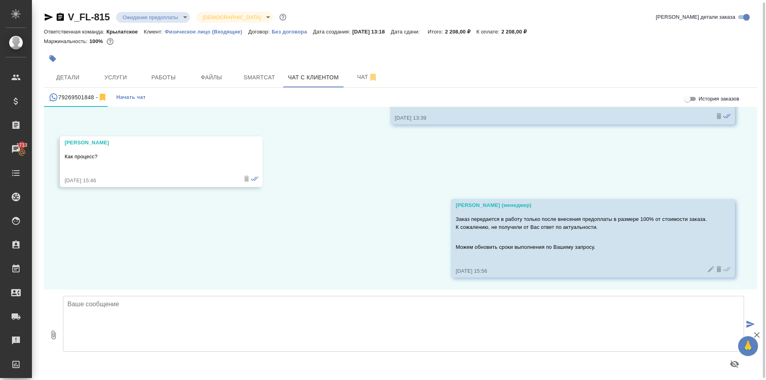
scroll to position [4, 0]
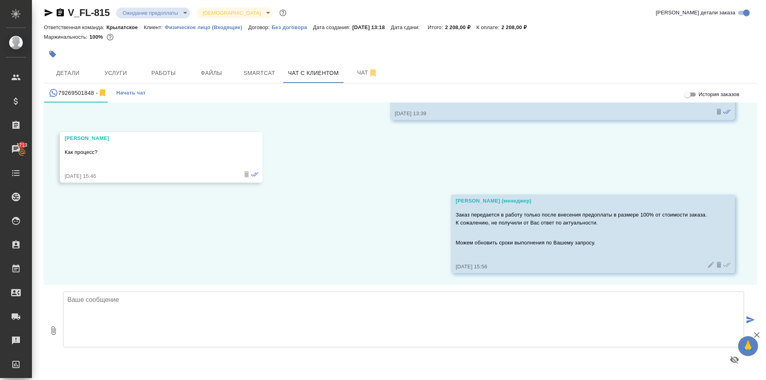
click at [340, 215] on div "22.08, пятница Иван Здравствуйте 22.08.25, 13:08 Иван -=< Пропущенный аудиозвон…" at bounding box center [400, 194] width 713 height 183
click at [362, 241] on div "22.08, пятница Иван Здравствуйте 22.08.25, 13:08 Иван -=< Пропущенный аудиозвон…" at bounding box center [400, 194] width 713 height 183
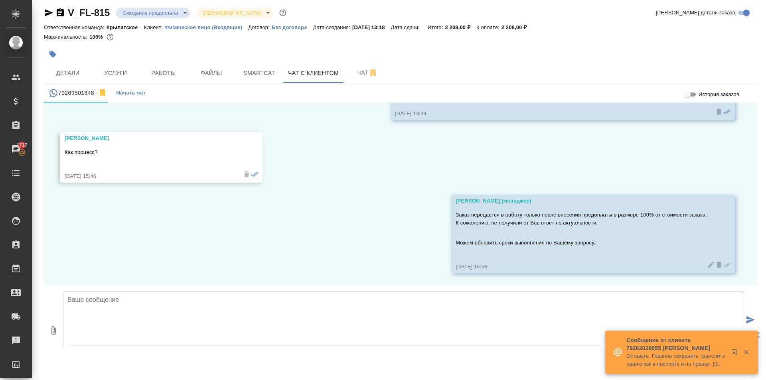
click at [154, 236] on div "22.08, пятница Иван Здравствуйте 22.08.25, 13:08 Иван -=< Пропущенный аудиозвон…" at bounding box center [400, 194] width 713 height 183
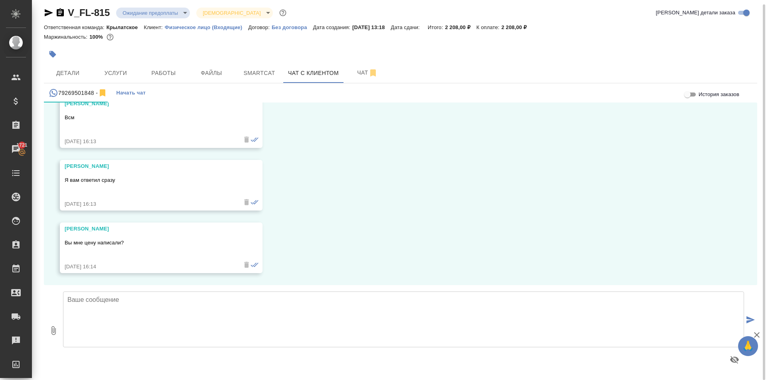
click at [148, 312] on textarea at bounding box center [403, 320] width 681 height 56
type textarea "G"
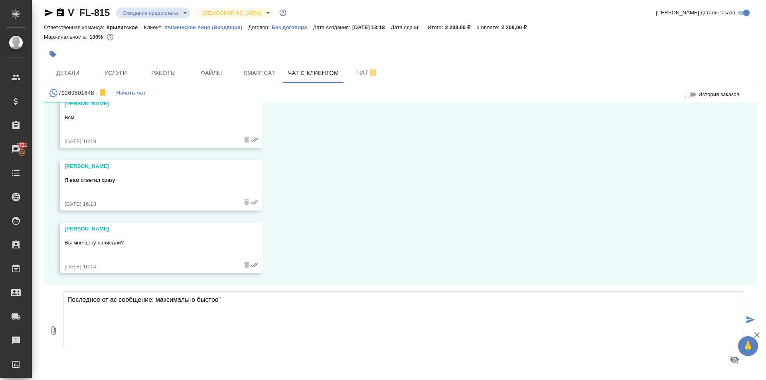
click at [158, 300] on textarea "Последнее от ас сообщение: максимально быстро"" at bounding box center [403, 320] width 681 height 56
click at [159, 299] on textarea "Последнее от ас сообщение: максимально быстро"" at bounding box center [403, 320] width 681 height 56
click at [258, 306] on textarea "Последнее от ас сообщение: "Максимально быстро"" at bounding box center [403, 320] width 681 height 56
click at [112, 300] on textarea "Последнее от ас сообщение: "Максимально быстро"" at bounding box center [403, 320] width 681 height 56
click at [143, 317] on textarea "Последнее от Вас сообщение: "Максимально быстро"" at bounding box center [403, 320] width 681 height 56
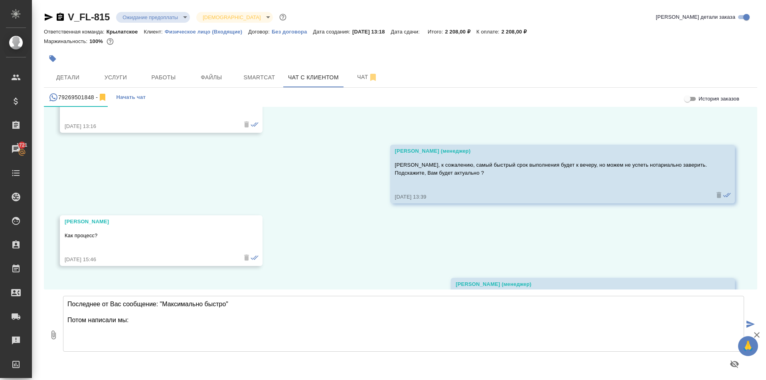
scroll to position [837, 0]
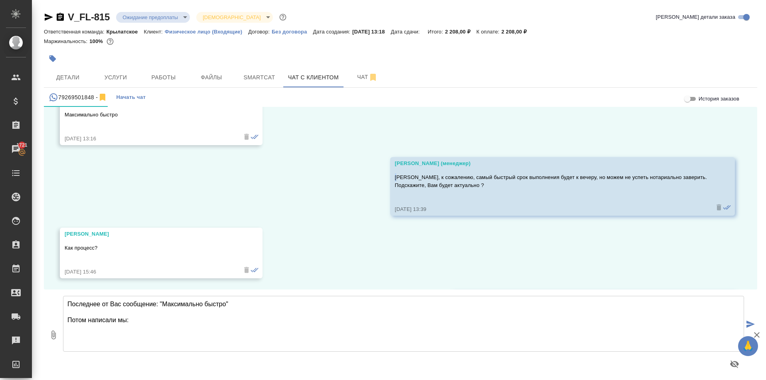
drag, startPoint x: 413, startPoint y: 176, endPoint x: 417, endPoint y: 176, distance: 4.0
click at [418, 176] on div "Касымов Тимур (менеджер) Иван, к сожалению, самый быстрый срок выполнения будет…" at bounding box center [562, 186] width 345 height 59
click at [415, 176] on p "Иван, к сожалению, самый быстрый срок выполнения будет к вечеру, но можем не ус…" at bounding box center [551, 182] width 312 height 16
drag, startPoint x: 413, startPoint y: 178, endPoint x: 513, endPoint y: 184, distance: 100.4
click at [513, 184] on div "Касымов Тимур (менеджер) Иван, к сожалению, самый быстрый срок выполнения будет…" at bounding box center [562, 186] width 345 height 59
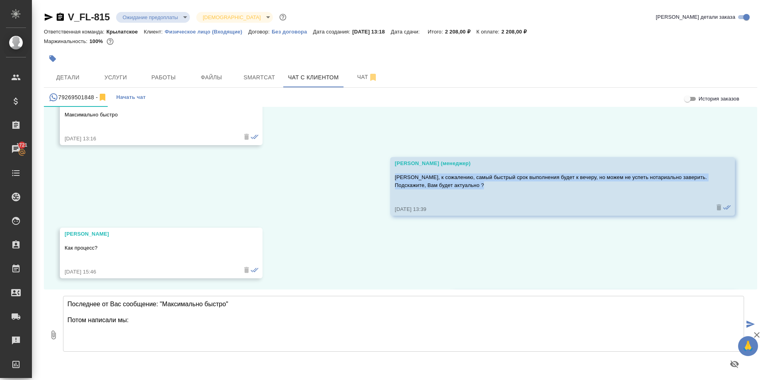
copy p "Иван, к сожалению, самый быстрый срок выполнения будет к вечеру, но можем не ус…"
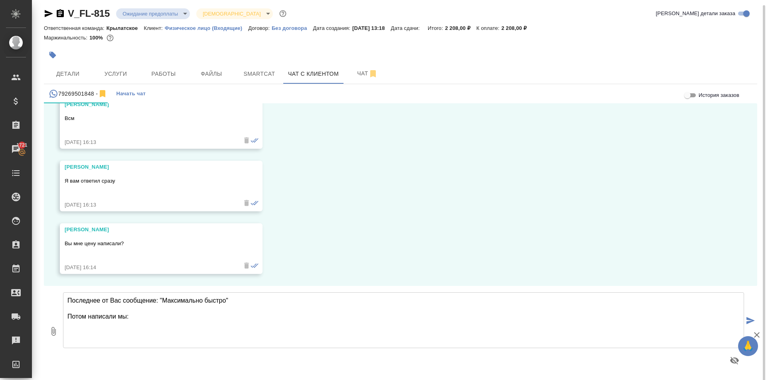
scroll to position [4, 0]
click at [210, 315] on textarea "Последнее от Вас сообщение: "Максимально быстро" Потом написали мы:" at bounding box center [403, 320] width 681 height 56
paste textarea "Иван, к сожалению, самый быстрый срок выполнения будет к вечеру, но можем не ус…"
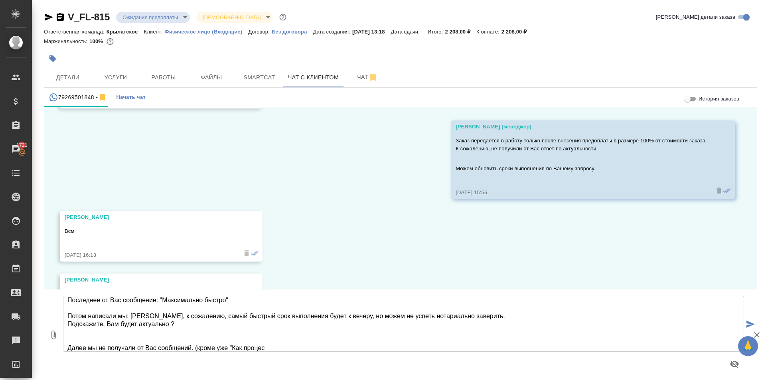
scroll to position [1116, 0]
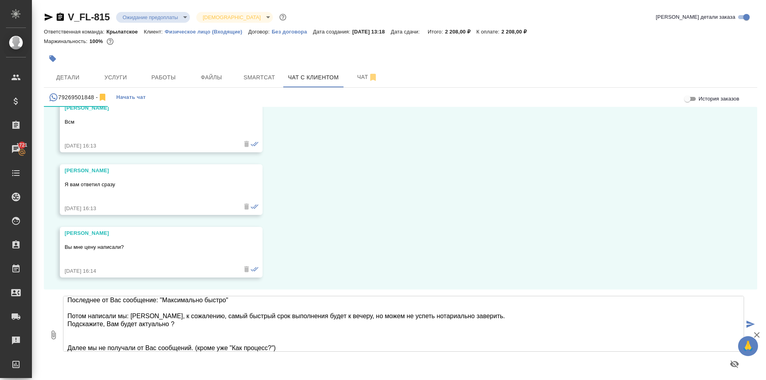
type textarea "Последнее от Вас сообщение: "Максимально быстро" Потом написали мы: Иван, к сож…"
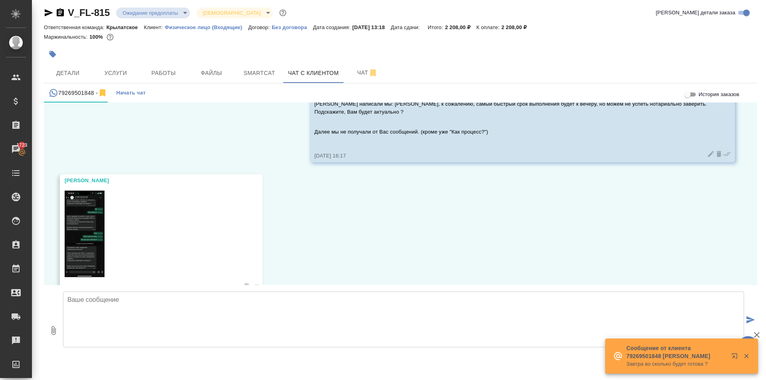
scroll to position [1340, 0]
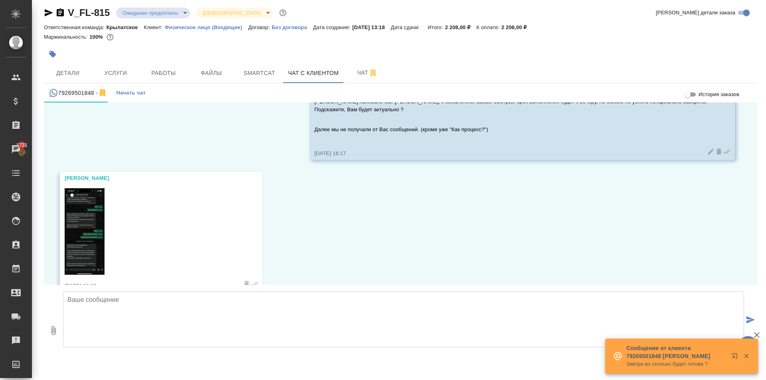
click at [96, 227] on img at bounding box center [85, 231] width 40 height 87
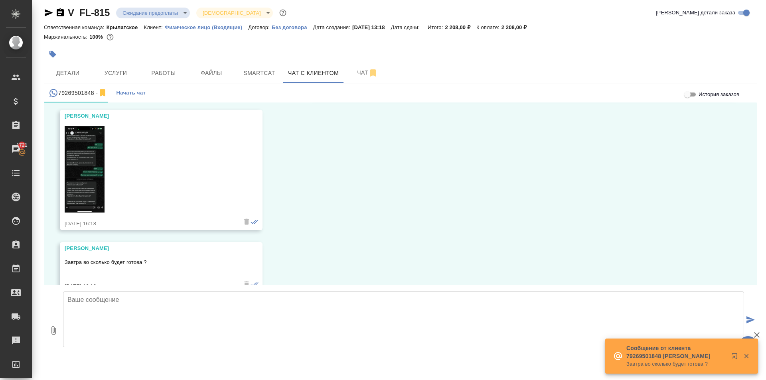
scroll to position [1422, 0]
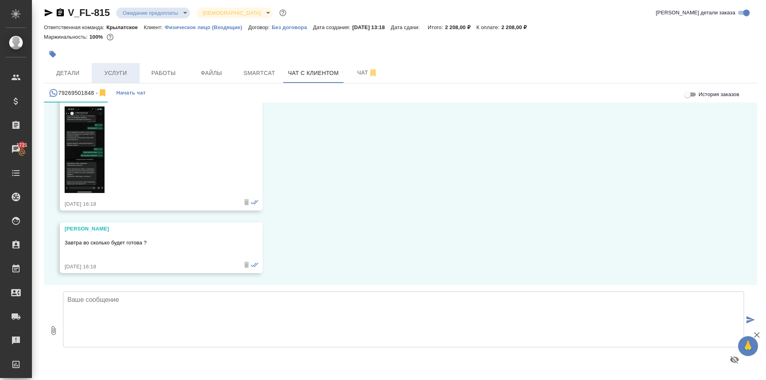
click at [116, 68] on span "Услуги" at bounding box center [116, 73] width 38 height 10
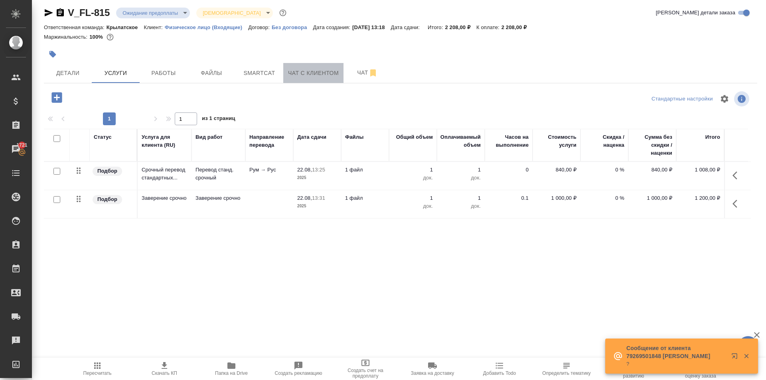
click at [296, 68] on span "Чат с клиентом" at bounding box center [313, 73] width 51 height 10
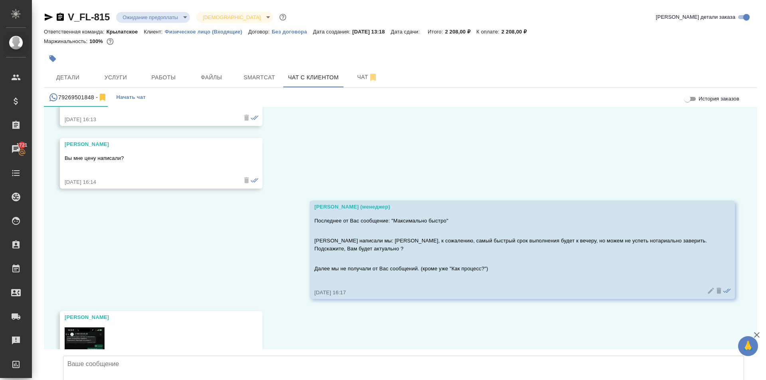
scroll to position [1365, 0]
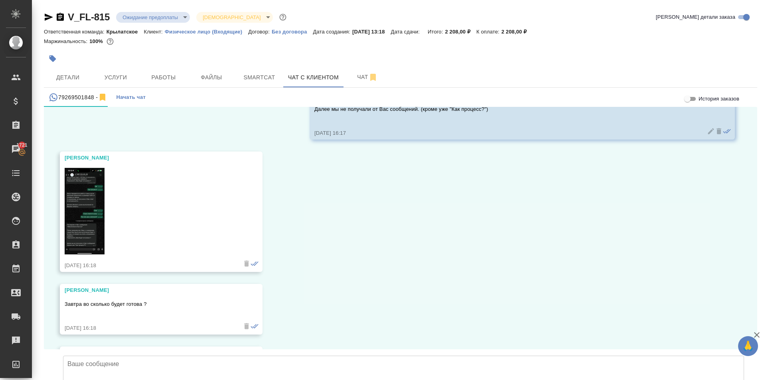
click at [85, 204] on img at bounding box center [85, 211] width 40 height 87
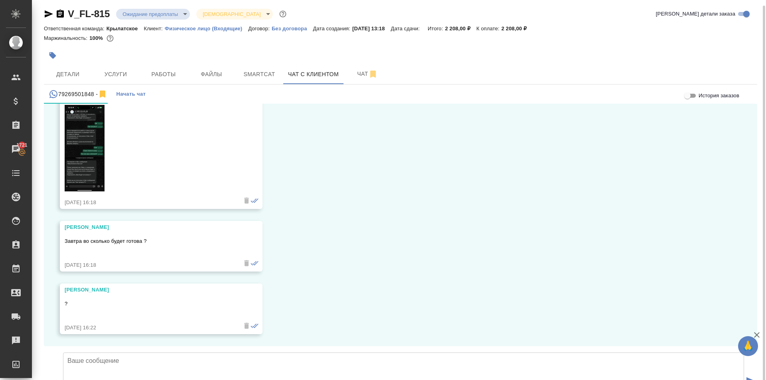
scroll to position [4, 0]
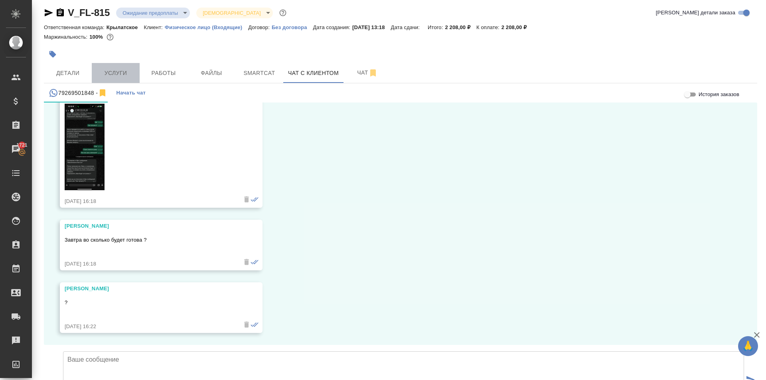
click at [122, 76] on span "Услуги" at bounding box center [116, 73] width 38 height 10
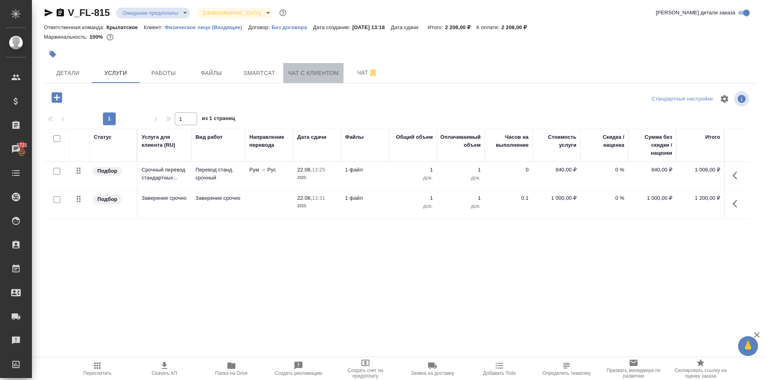
click at [328, 70] on span "Чат с клиентом" at bounding box center [313, 73] width 51 height 10
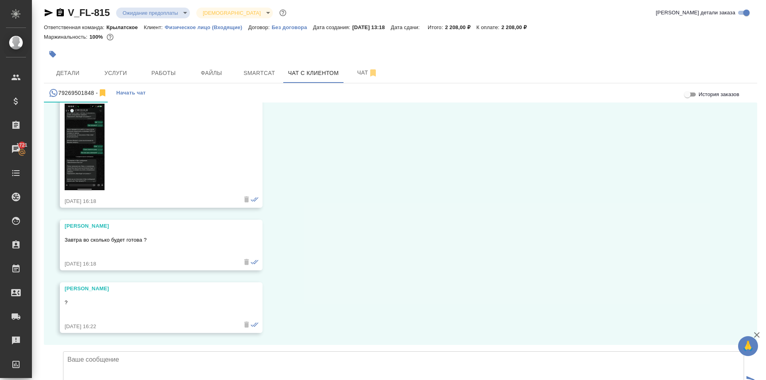
scroll to position [1484, 0]
click at [115, 67] on button "Услуги" at bounding box center [116, 73] width 48 height 20
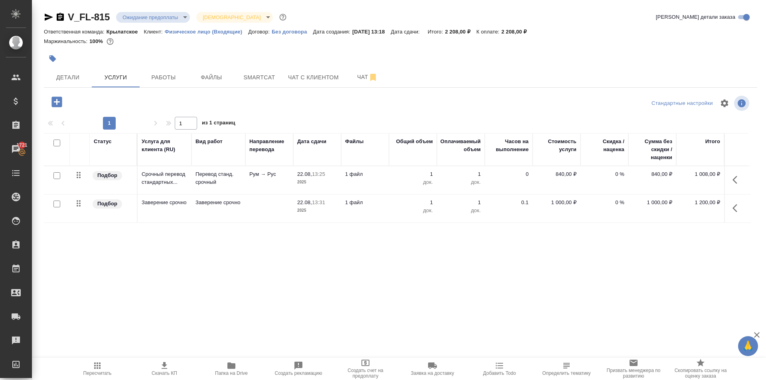
click at [272, 249] on div "Статус Услуга для клиента (RU) Вид работ Направление перевода Дата сдачи Файлы …" at bounding box center [397, 219] width 707 height 172
click at [238, 41] on div "Маржинальность: 100%" at bounding box center [400, 41] width 713 height 10
click at [80, 376] on span "Пересчитать" at bounding box center [97, 368] width 57 height 15
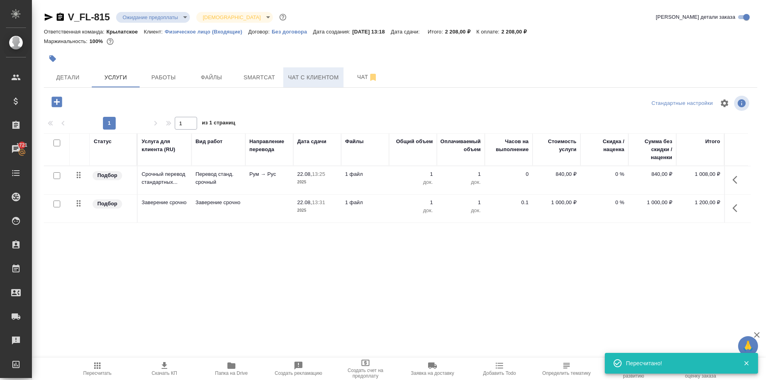
click at [289, 81] on span "Чат с клиентом" at bounding box center [313, 78] width 51 height 10
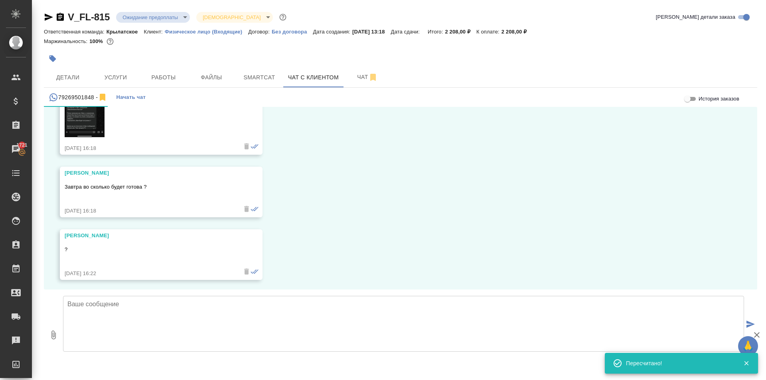
scroll to position [1484, 0]
click at [232, 44] on div "Маржинальность: 100%" at bounding box center [400, 41] width 713 height 10
click at [99, 77] on span "Услуги" at bounding box center [116, 78] width 38 height 10
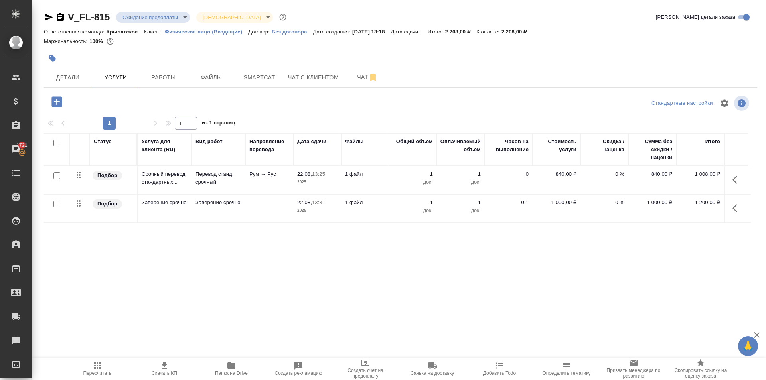
click at [744, 211] on button "button" at bounding box center [737, 208] width 19 height 19
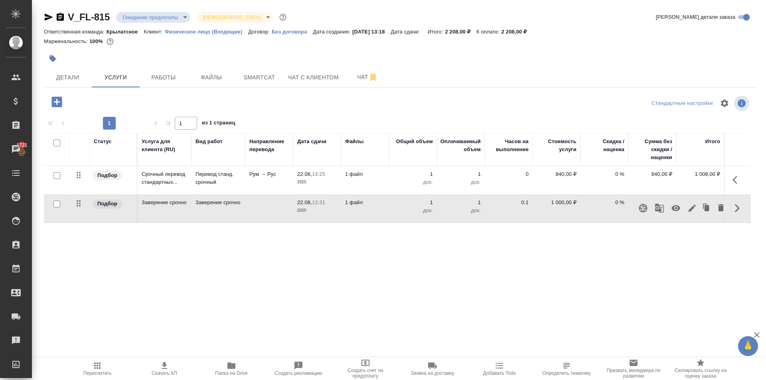
click at [692, 209] on icon "button" at bounding box center [692, 208] width 7 height 7
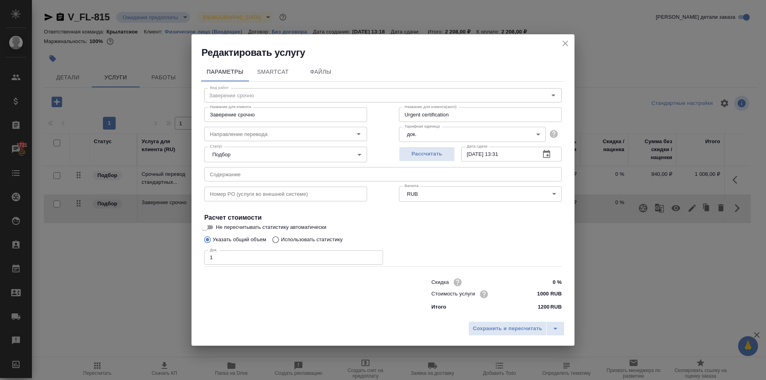
click at [563, 43] on icon "close" at bounding box center [566, 44] width 10 height 10
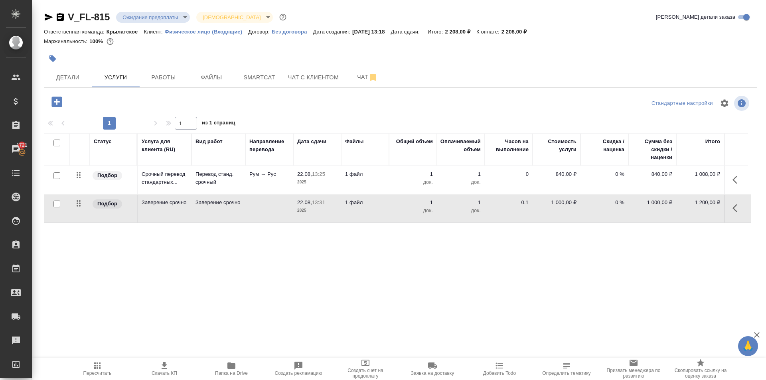
click at [734, 205] on icon "button" at bounding box center [737, 208] width 10 height 10
click at [722, 209] on icon "button" at bounding box center [721, 207] width 6 height 7
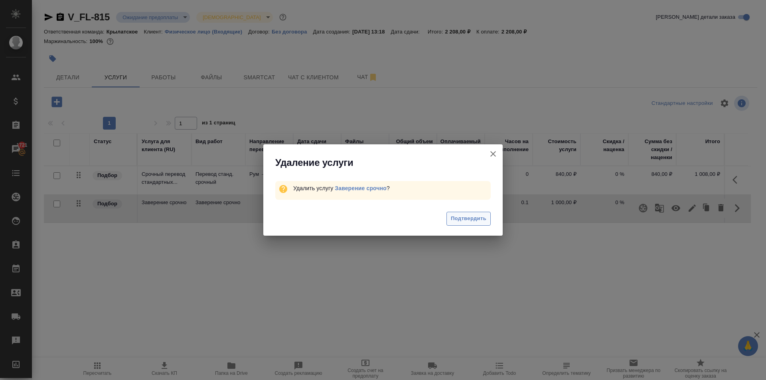
click at [458, 222] on div "Подтвердить" at bounding box center [382, 220] width 239 height 32
click at [457, 222] on span "Подтвердить" at bounding box center [469, 218] width 36 height 9
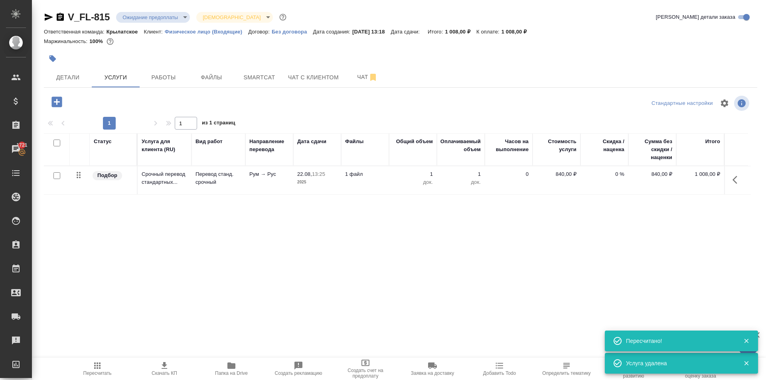
click at [59, 103] on icon "button" at bounding box center [56, 102] width 10 height 10
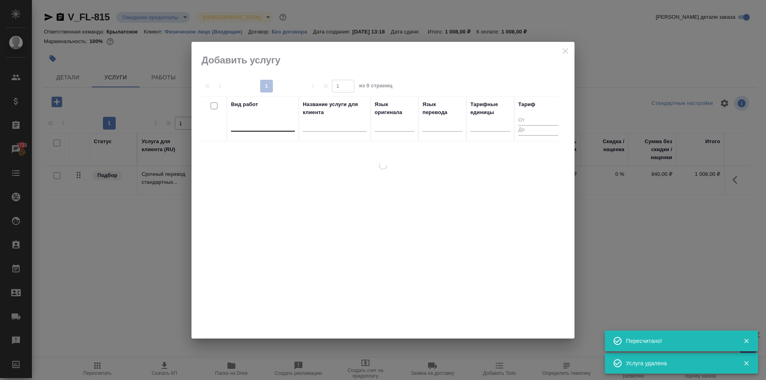
click at [268, 129] on div at bounding box center [263, 124] width 64 height 12
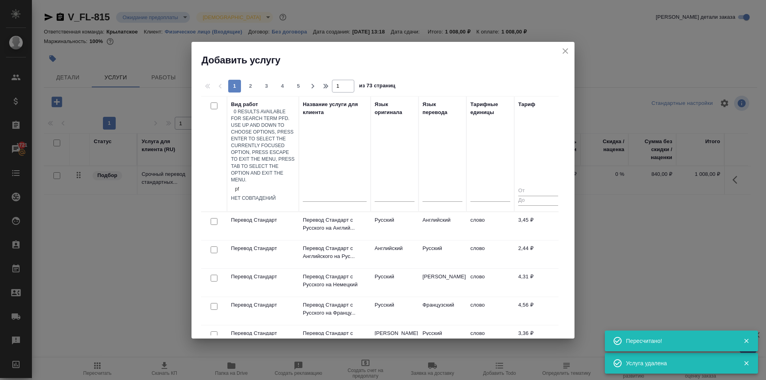
type input "p"
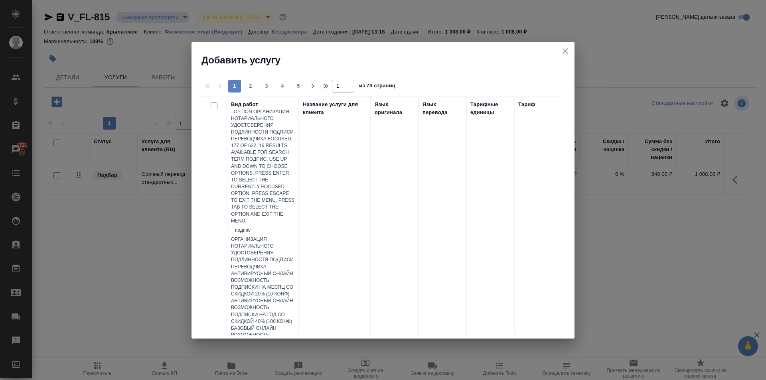
type input "подписи"
click at [291, 345] on div "Техническое обеспечение нотариального свидетельствования подлинности подписи пе…" at bounding box center [263, 365] width 64 height 41
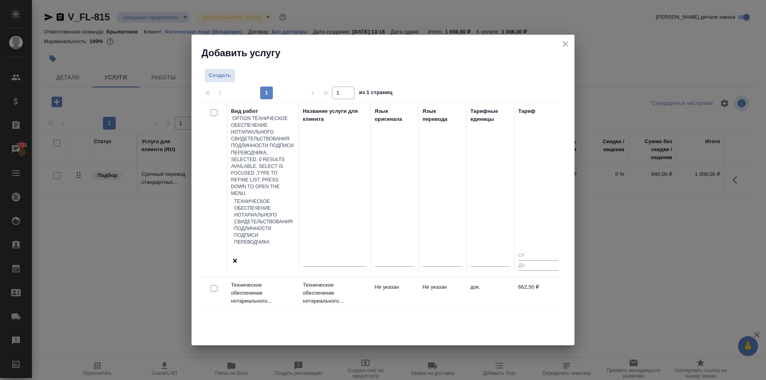
click at [476, 279] on td "док." at bounding box center [490, 293] width 48 height 28
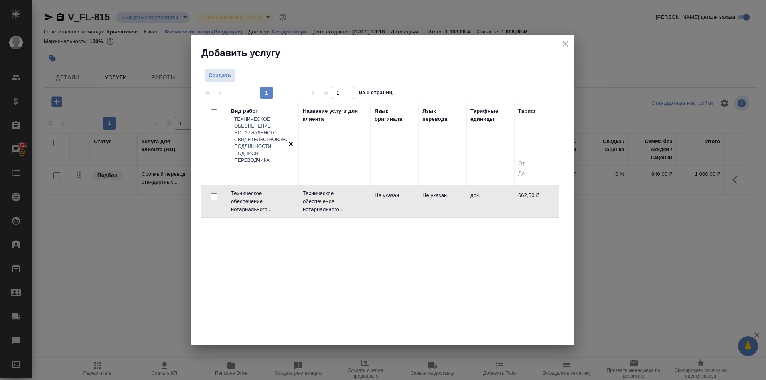
click at [476, 187] on td "док." at bounding box center [490, 201] width 48 height 28
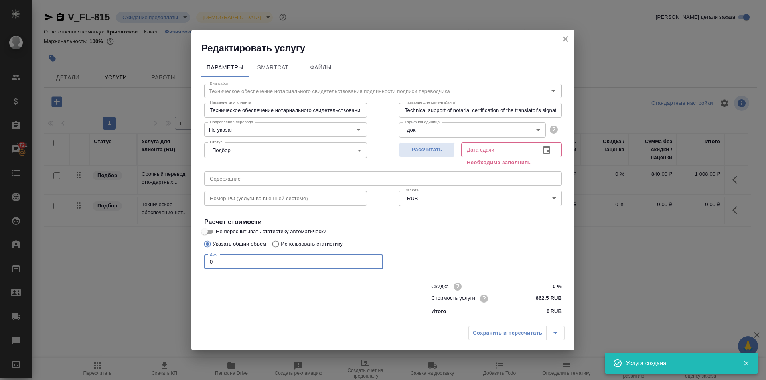
drag, startPoint x: 215, startPoint y: 258, endPoint x: 186, endPoint y: 259, distance: 29.1
click at [186, 259] on div "Редактировать услугу Параметры SmartCat Файлы Вид работ Техническое обеспечение…" at bounding box center [383, 190] width 766 height 380
type input "1"
click at [436, 150] on span "Рассчитать" at bounding box center [426, 149] width 47 height 9
type input "22.08.2025 16:37"
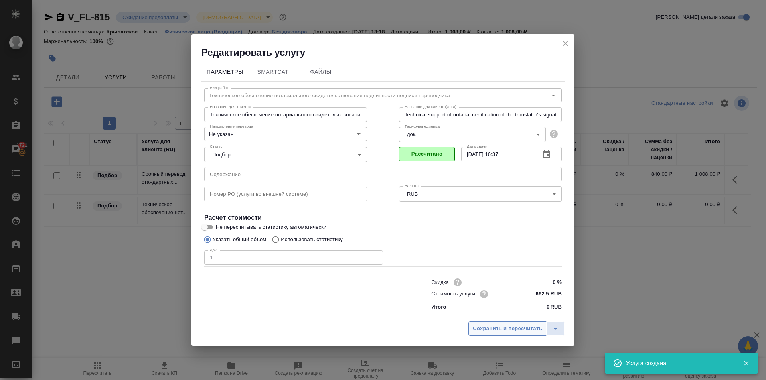
click at [504, 327] on span "Сохранить и пересчитать" at bounding box center [507, 328] width 69 height 9
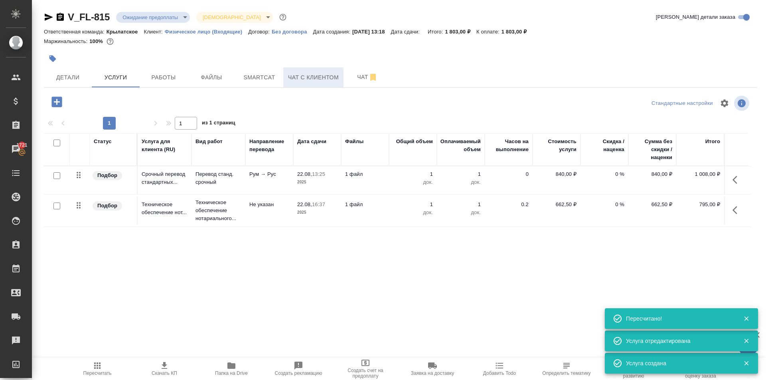
click at [308, 70] on button "Чат с клиентом" at bounding box center [313, 77] width 60 height 20
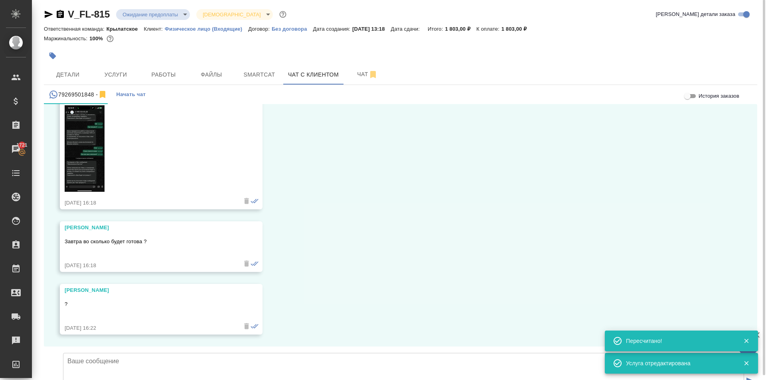
scroll to position [4, 0]
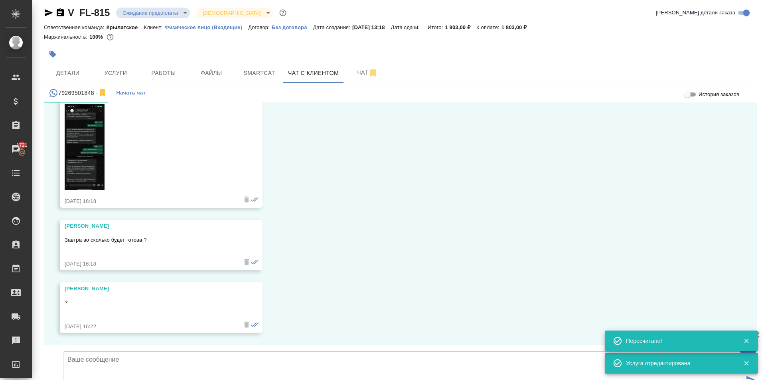
drag, startPoint x: 648, startPoint y: 164, endPoint x: 636, endPoint y: 170, distance: 13.7
click at [641, 167] on div "22.08, пятница Иван Здравствуйте 22.08.25, 13:08 Иван -=< Пропущенный аудиозвон…" at bounding box center [400, 224] width 713 height 243
click at [166, 351] on textarea at bounding box center [403, 379] width 681 height 56
paste textarea "Стоимость заказа составит: 1 803 руб. Срок исполнения: завтра к полудню. (поста…"
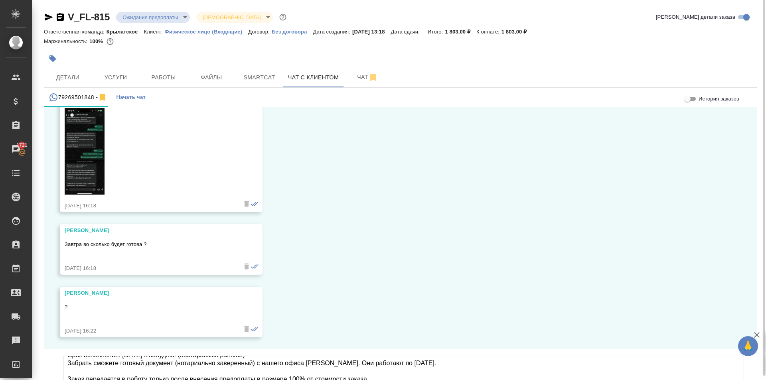
scroll to position [0, 0]
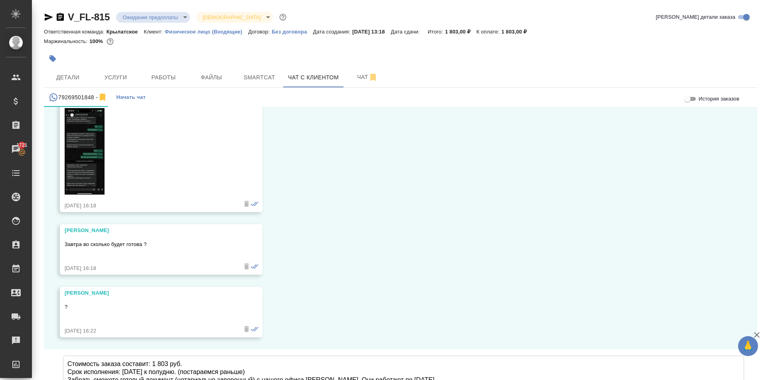
type textarea "Стоимость заказа составит: 1 803 руб. Срок исполнения: завтра к полудню. (поста…"
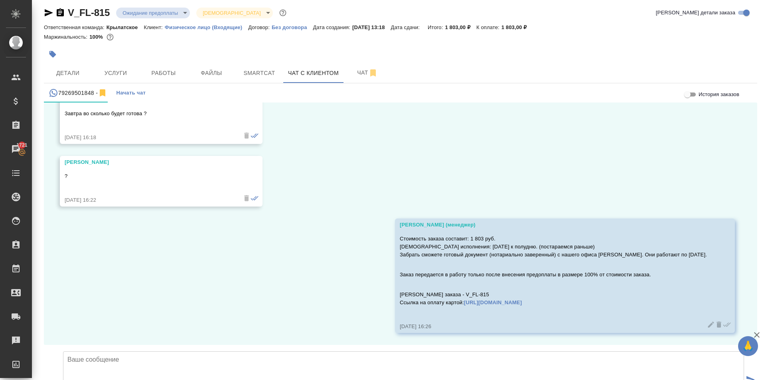
scroll to position [1611, 0]
click at [96, 351] on textarea at bounding box center [403, 379] width 681 height 56
type textarea "Если ссылка не подойдёт - можем предложить оплату Яндекс. (направим другую ссыл…"
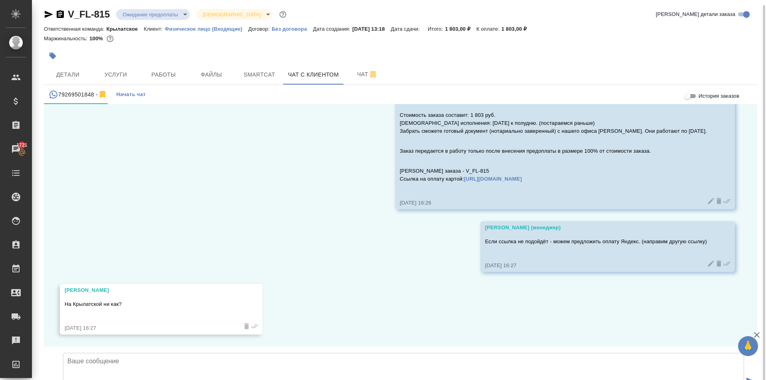
scroll to position [4, 0]
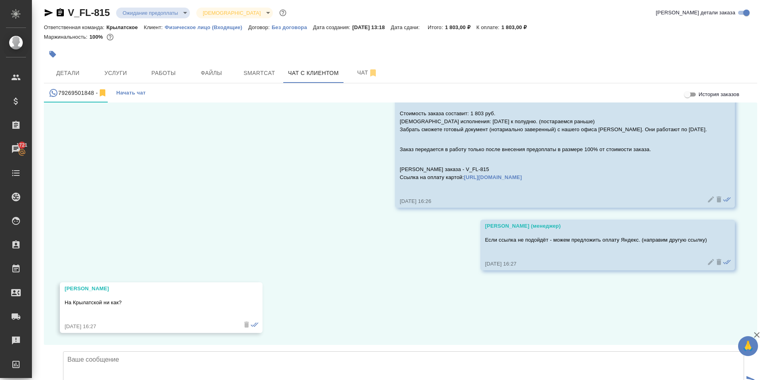
click at [135, 351] on textarea at bounding box center [403, 379] width 681 height 56
click at [211, 351] on textarea "Крылатское работает с понедельника по пятницу. (по пятницам до 17:00) Можно в К…" at bounding box center [403, 379] width 681 height 56
drag, startPoint x: 216, startPoint y: 312, endPoint x: 67, endPoint y: 319, distance: 149.3
click at [67, 351] on textarea "Крылатское работает с понедельника по пятницу. (по пятницам до 17:00) Можно в К…" at bounding box center [403, 379] width 681 height 56
click at [234, 351] on textarea "Крылатское работает с понедельника по пятницу. (по пятницам до 17:00) Можем пре…" at bounding box center [403, 379] width 681 height 56
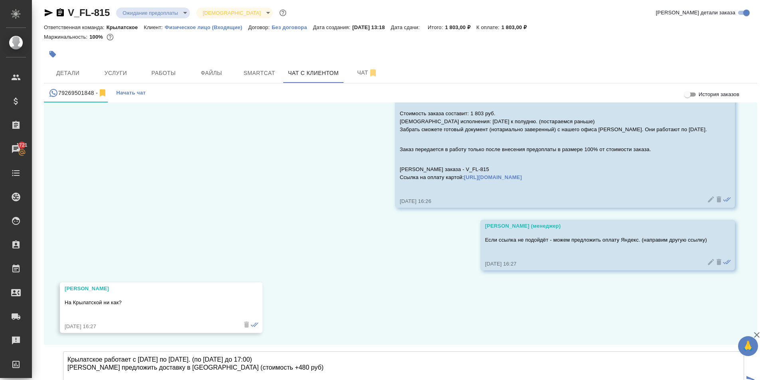
drag, startPoint x: 199, startPoint y: 307, endPoint x: 212, endPoint y: 308, distance: 12.8
click at [199, 351] on textarea "Крылатское работает с понедельника по пятницу. (по пятницам до 17:00) Можем пре…" at bounding box center [403, 379] width 681 height 56
click at [368, 351] on textarea "Крылатское работает с понедельника по пятницу. (по пятницам до 17:00) Можем пре…" at bounding box center [403, 379] width 681 height 56
type textarea "Крылатское работает с понедельника по пятницу. (по пятницам до 17:00) Можем пре…"
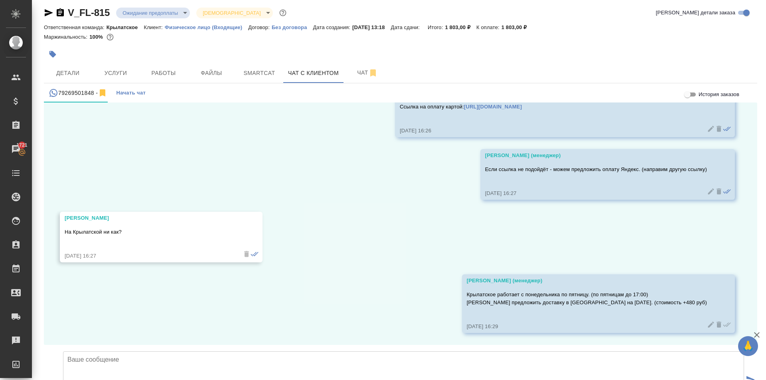
scroll to position [1807, 0]
click at [206, 72] on span "Файлы" at bounding box center [211, 73] width 38 height 10
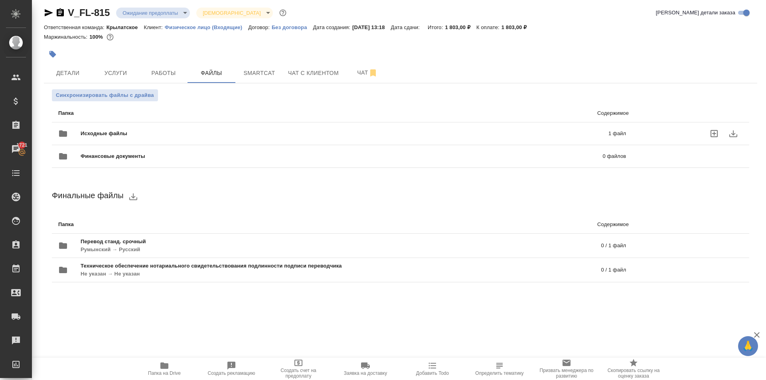
click at [128, 129] on div "Исходные файлы 1 файл" at bounding box center [342, 133] width 568 height 19
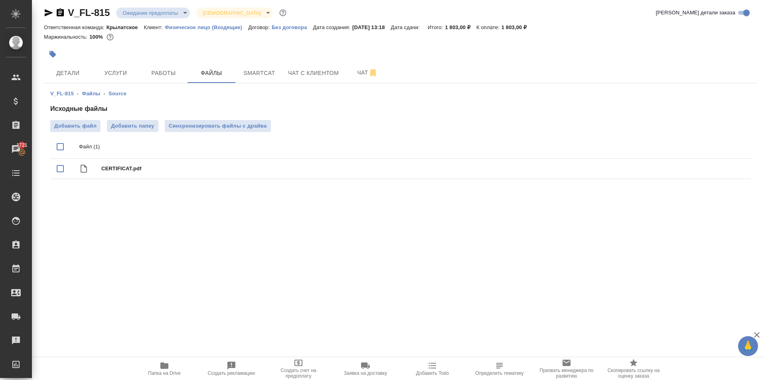
click at [140, 84] on div "V_FL-815 ‹ Файлы ‹ Source Исходные файлы Добавить файл Добавить папку Синхрониз…" at bounding box center [400, 135] width 713 height 105
click at [161, 63] on div at bounding box center [282, 54] width 476 height 18
click at [167, 70] on span "Работы" at bounding box center [163, 73] width 38 height 10
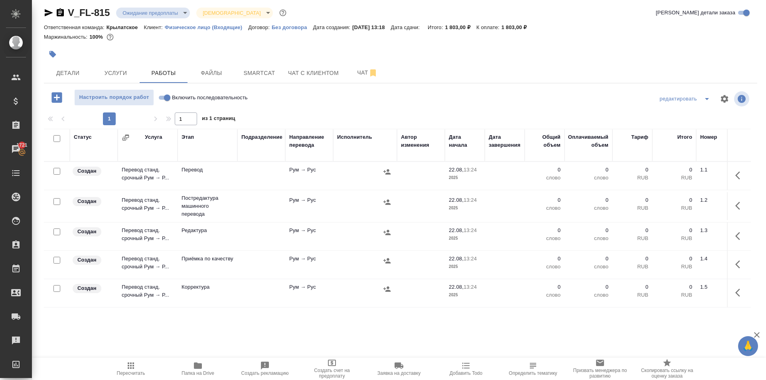
click at [166, 96] on input "Включить последовательность" at bounding box center [167, 98] width 29 height 10
checkbox input "true"
click at [55, 138] on input "checkbox" at bounding box center [56, 138] width 7 height 7
checkbox input "true"
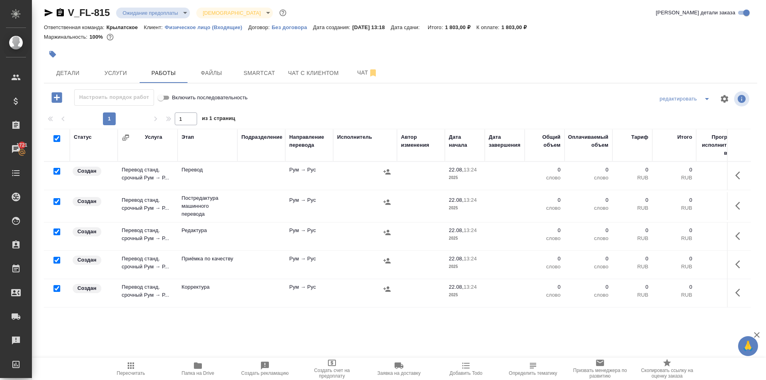
checkbox input "true"
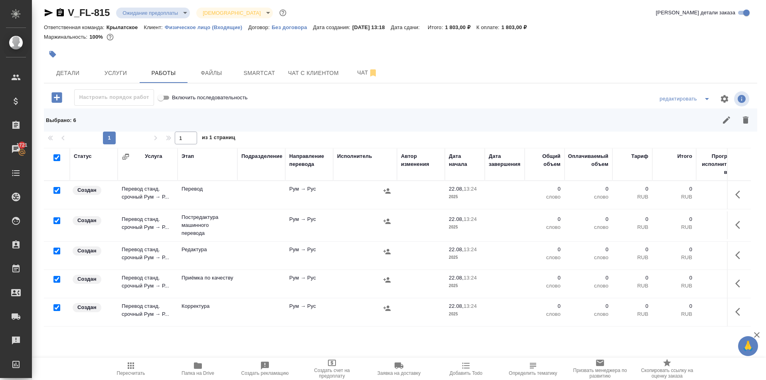
click at [54, 189] on input "checkbox" at bounding box center [56, 190] width 7 height 7
checkbox input "false"
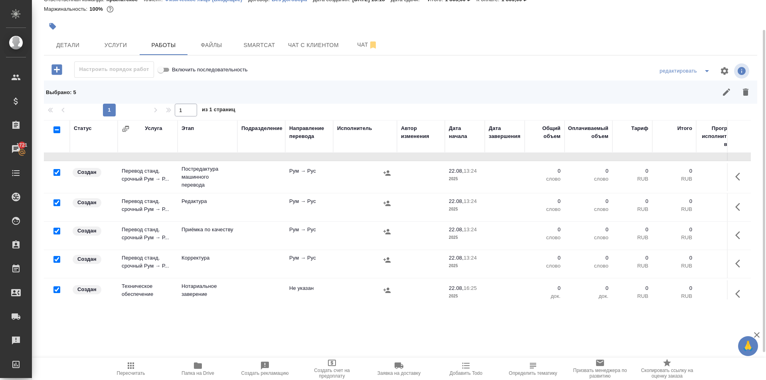
scroll to position [37, 0]
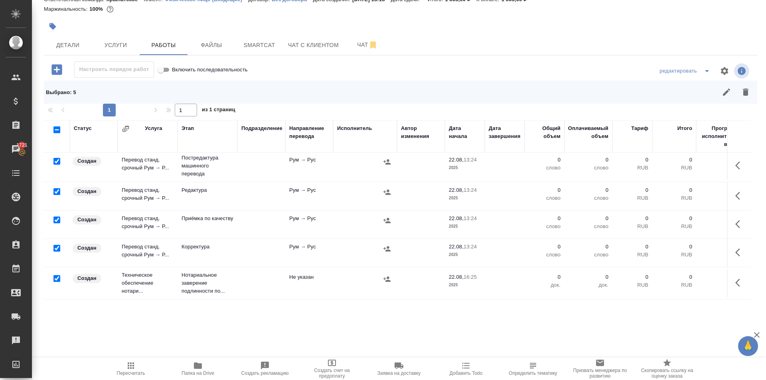
click at [56, 275] on input "checkbox" at bounding box center [56, 278] width 7 height 7
checkbox input "false"
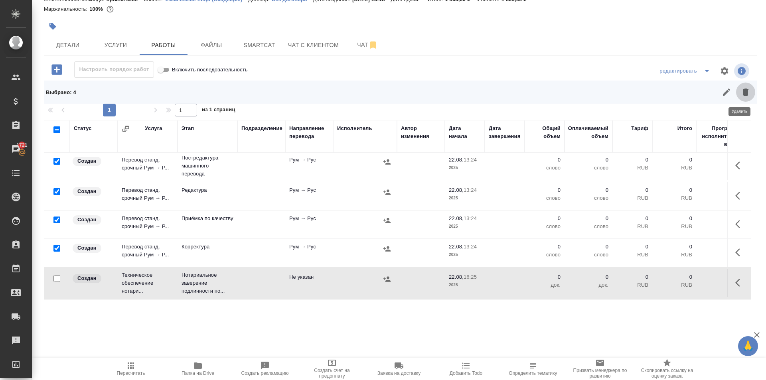
drag, startPoint x: 747, startPoint y: 89, endPoint x: 742, endPoint y: 90, distance: 4.5
click at [745, 89] on button "button" at bounding box center [745, 92] width 19 height 19
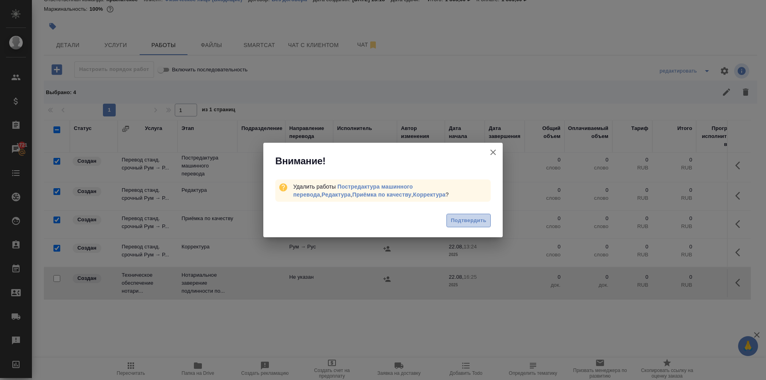
click at [458, 216] on span "Подтвердить" at bounding box center [469, 220] width 36 height 9
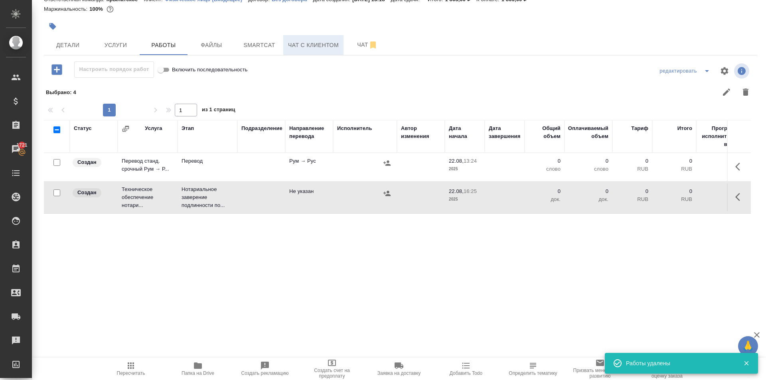
scroll to position [0, 0]
click at [307, 46] on span "Чат с клиентом" at bounding box center [313, 45] width 51 height 10
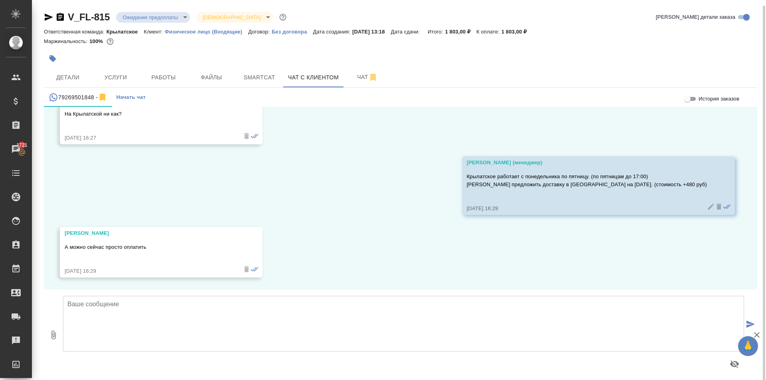
scroll to position [4, 0]
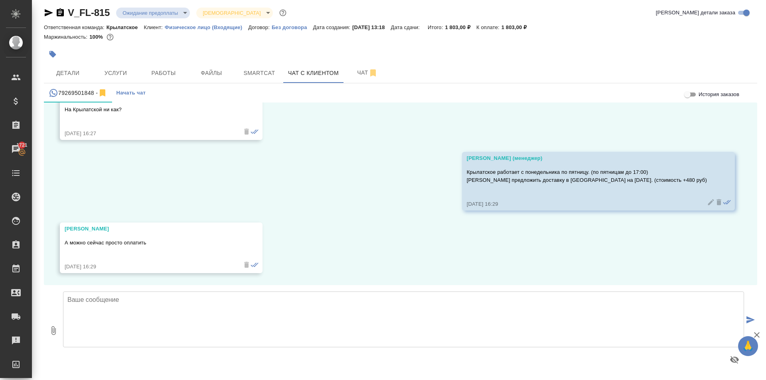
click at [118, 318] on textarea at bounding box center [403, 320] width 681 height 56
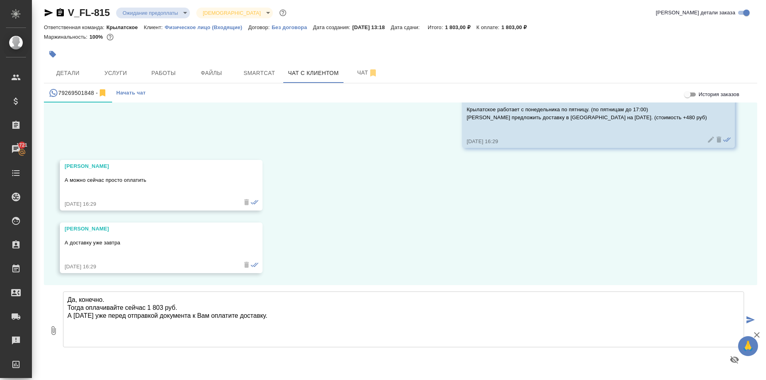
type textarea "Да, конечно. Тогда оплачивайте сейчас 1 803 руб. А завтра уже перед отправкой д…"
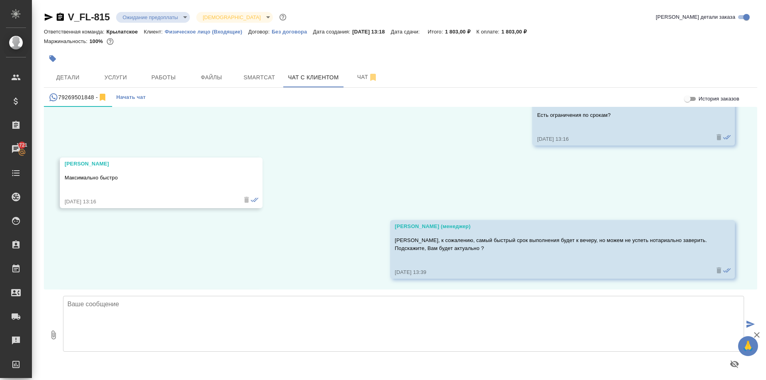
scroll to position [814, 0]
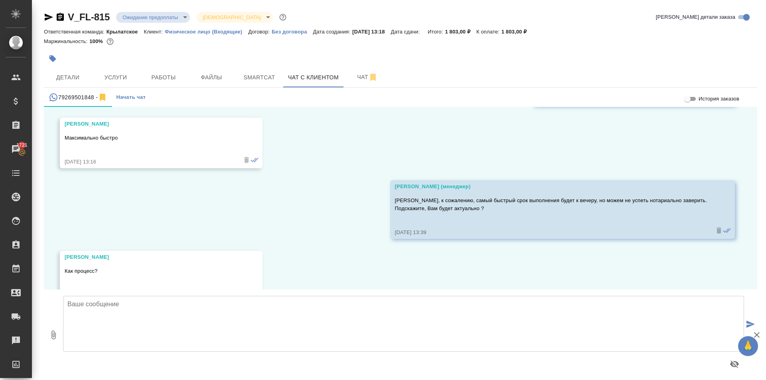
click at [48, 19] on icon "button" at bounding box center [49, 17] width 8 height 7
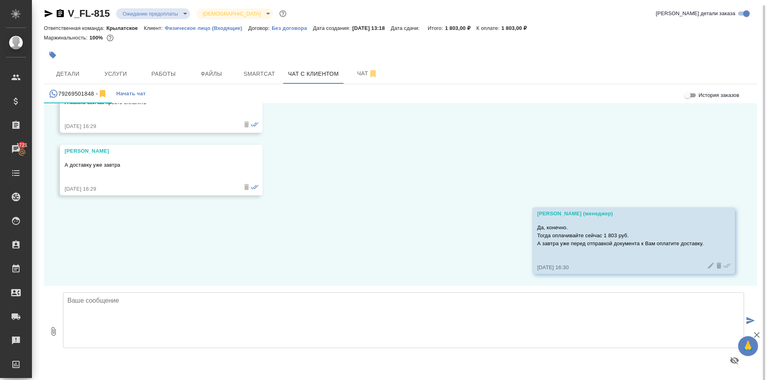
scroll to position [4, 0]
drag, startPoint x: 173, startPoint y: 72, endPoint x: 177, endPoint y: 73, distance: 4.2
click at [174, 72] on span "Работы" at bounding box center [163, 73] width 38 height 10
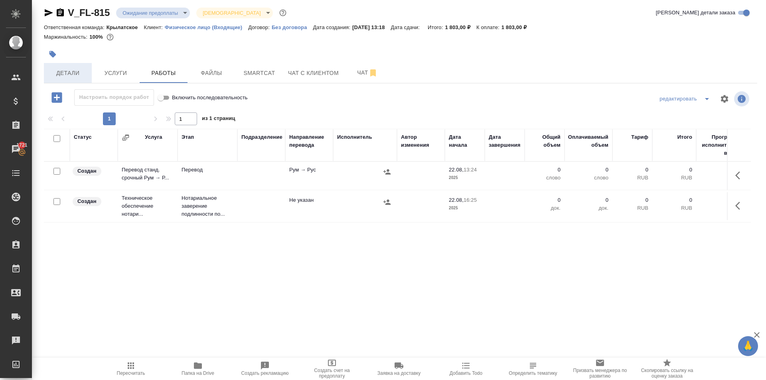
click at [73, 72] on span "Детали" at bounding box center [68, 73] width 38 height 10
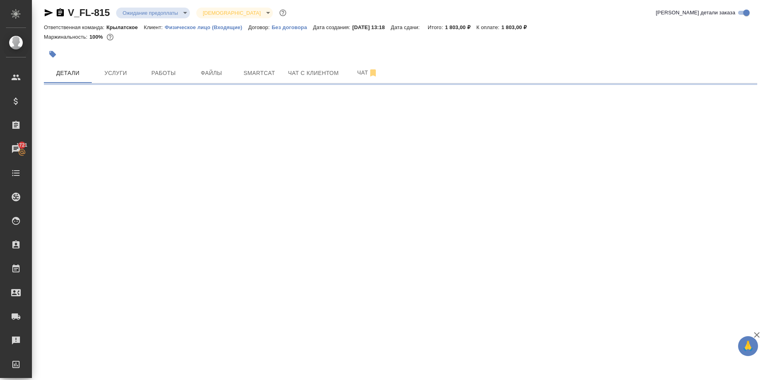
select select "RU"
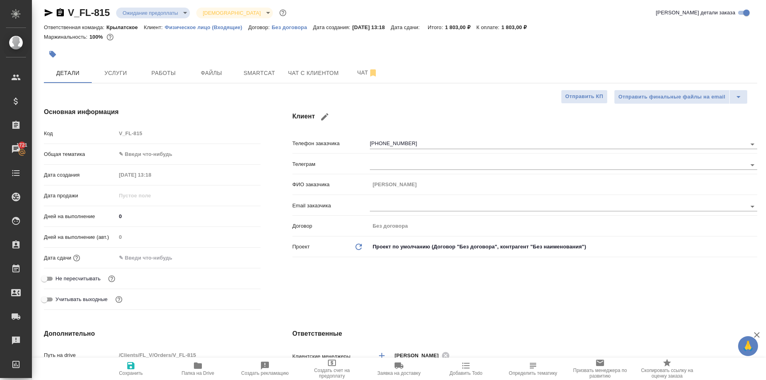
type textarea "x"
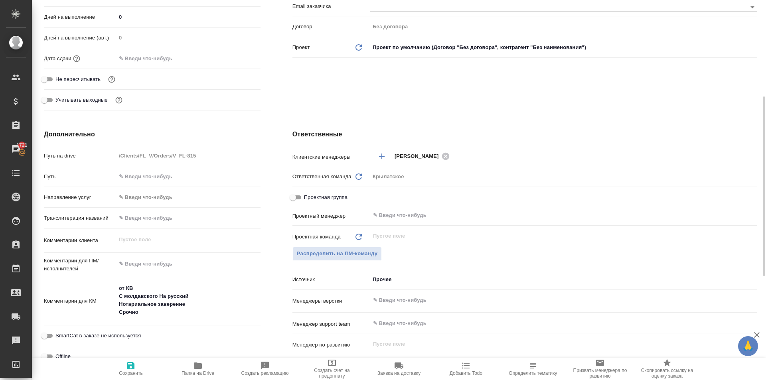
click at [160, 205] on div "Направление услуг ✎ Введи что-нибудь" at bounding box center [152, 200] width 217 height 21
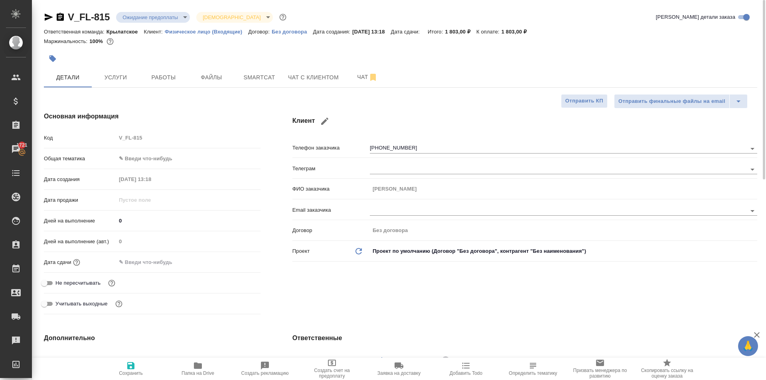
type textarea "x"
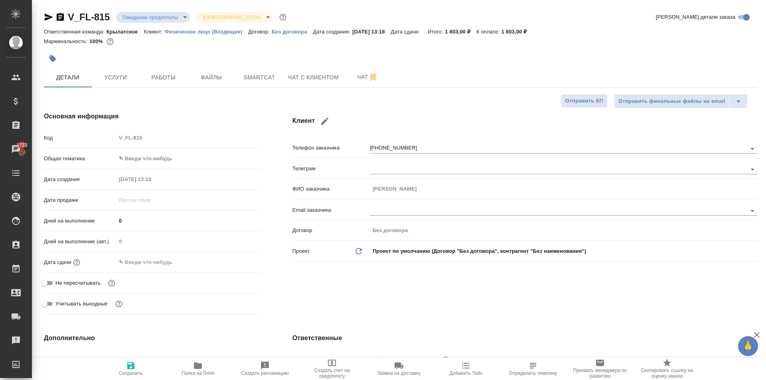
type textarea "x"
click at [298, 70] on button "Чат с клиентом" at bounding box center [313, 77] width 60 height 20
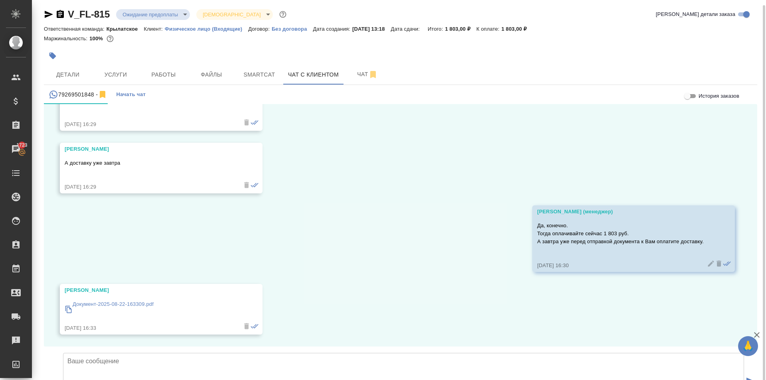
scroll to position [4, 0]
click at [136, 299] on p "Документ-2025-08-22-163309.pdf" at bounding box center [113, 303] width 81 height 8
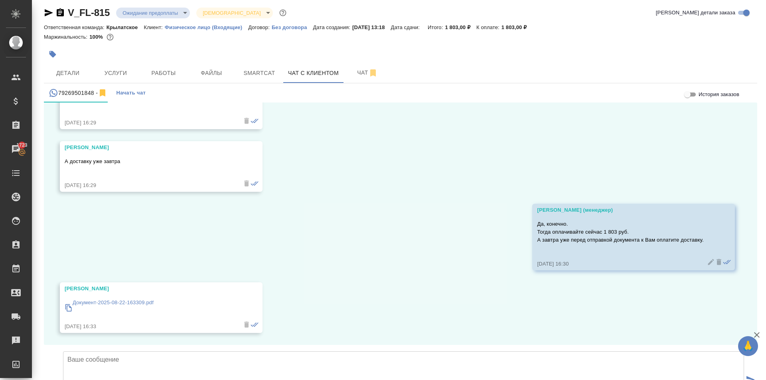
click at [149, 351] on textarea at bounding box center [403, 379] width 681 height 56
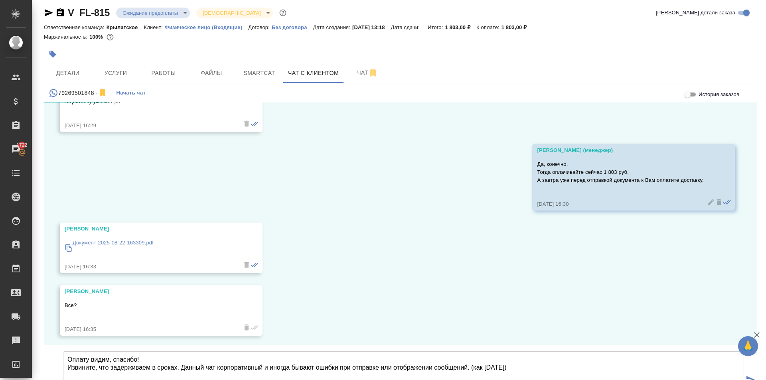
scroll to position [2136, 0]
type textarea "Оплату видим, спасибо! Извините, что задерживаем в сроках. Данный чат корпорати…"
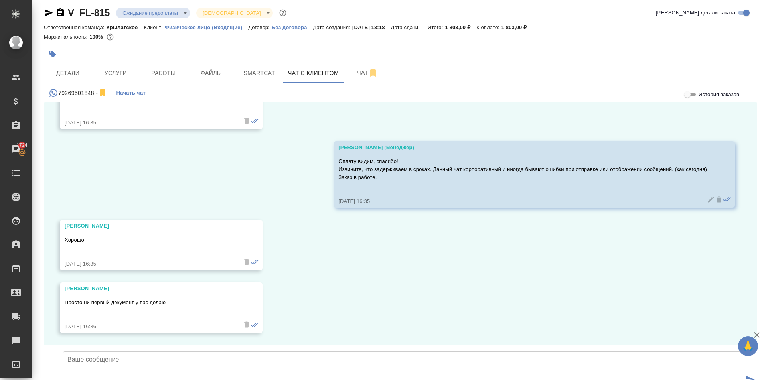
scroll to position [2340, 0]
click at [378, 239] on div "22.08, пятница Иван Здравствуйте 22.08.25, 13:08 Иван -=< Пропущенный аудиозвон…" at bounding box center [400, 224] width 713 height 243
click at [172, 68] on span "Работы" at bounding box center [163, 73] width 38 height 10
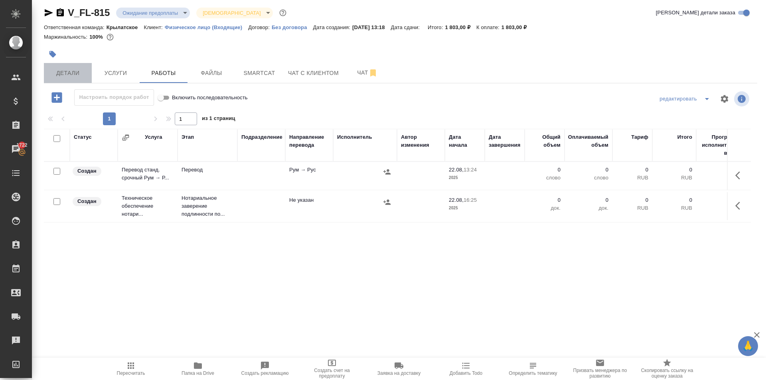
click at [75, 71] on span "Детали" at bounding box center [68, 73] width 38 height 10
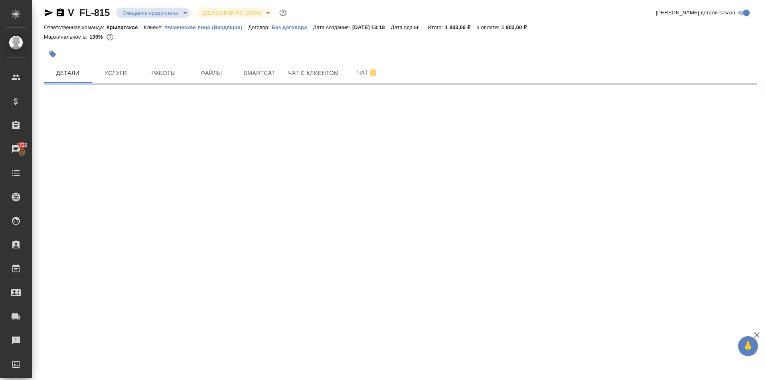
select select "RU"
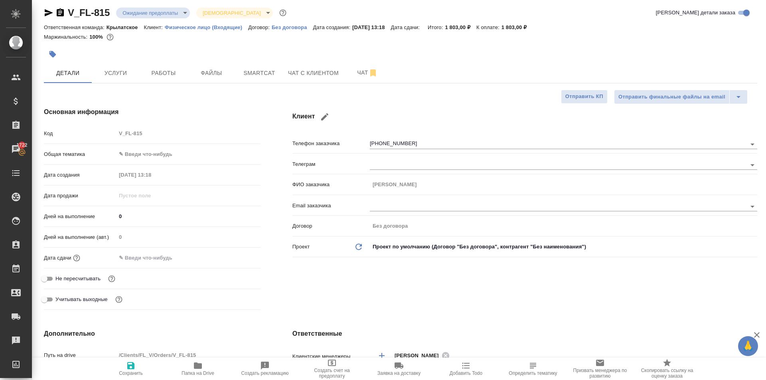
type textarea "x"
click at [145, 155] on body "🙏 .cls-1 fill:#fff; AWATERA Kasymov Timur Клиенты Спецификации Заказы 1722 Чаты…" at bounding box center [383, 190] width 766 height 380
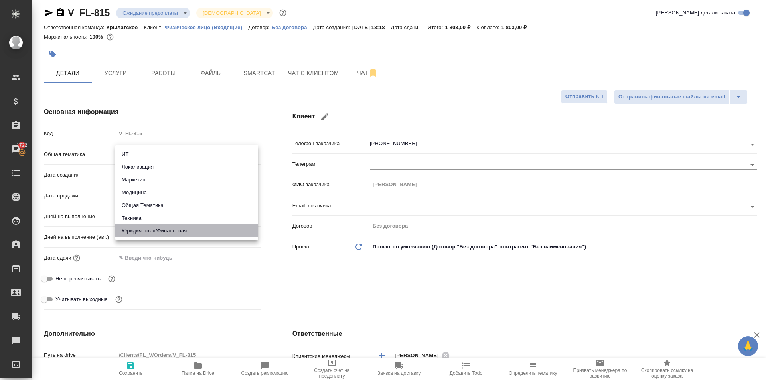
drag, startPoint x: 178, startPoint y: 230, endPoint x: 152, endPoint y: 205, distance: 35.6
click at [178, 230] on li "Юридическая/Финансовая" at bounding box center [186, 231] width 143 height 13
type input "yr-fn"
type textarea "x"
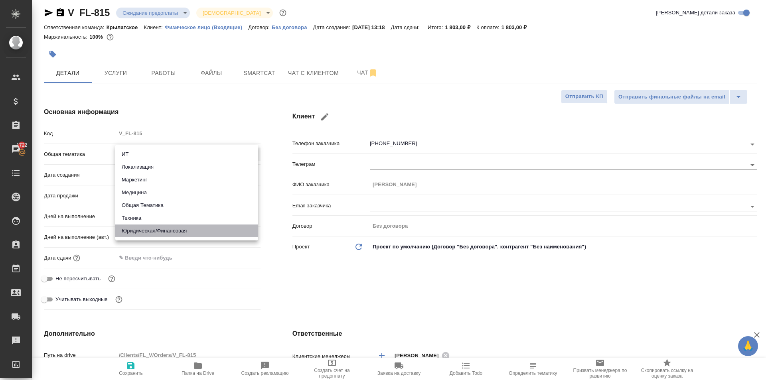
type textarea "x"
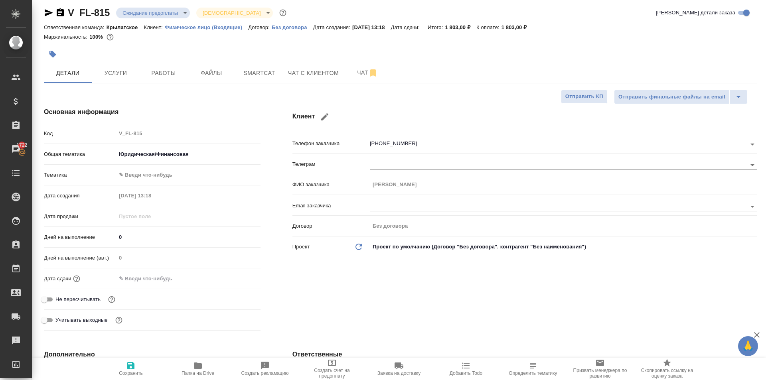
click at [141, 181] on body "🙏 .cls-1 fill:#fff; AWATERA Kasymov Timur Клиенты Спецификации Заказы 1722 Чаты…" at bounding box center [383, 190] width 766 height 380
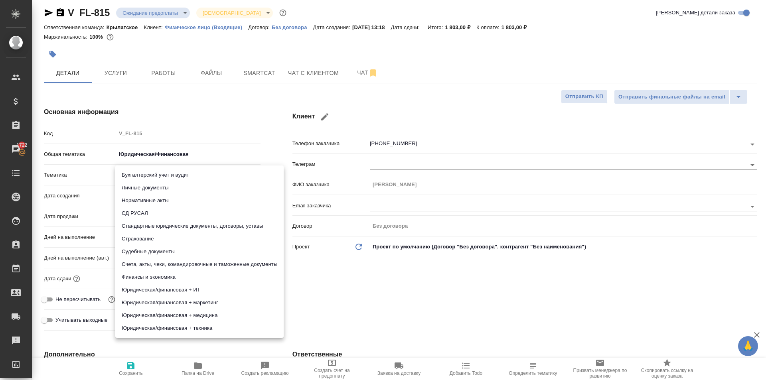
click at [144, 190] on li "Личные документы" at bounding box center [199, 188] width 168 height 13
type textarea "x"
type input "5a8b8b956a9677013d343cfe"
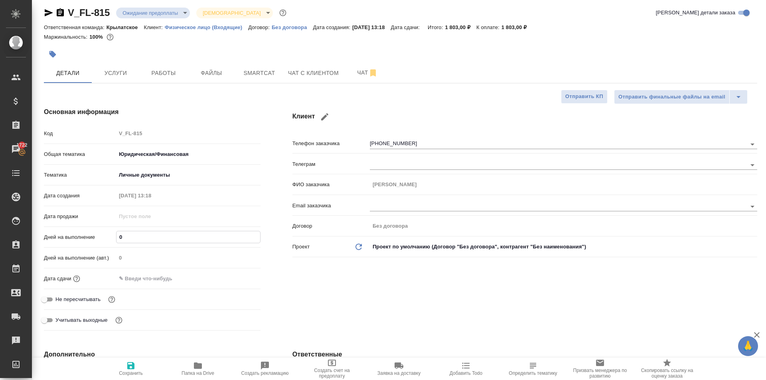
drag, startPoint x: 148, startPoint y: 238, endPoint x: 109, endPoint y: 238, distance: 38.7
click at [109, 238] on div "Дней на выполнение 0" at bounding box center [152, 237] width 217 height 14
type input "1"
type textarea "x"
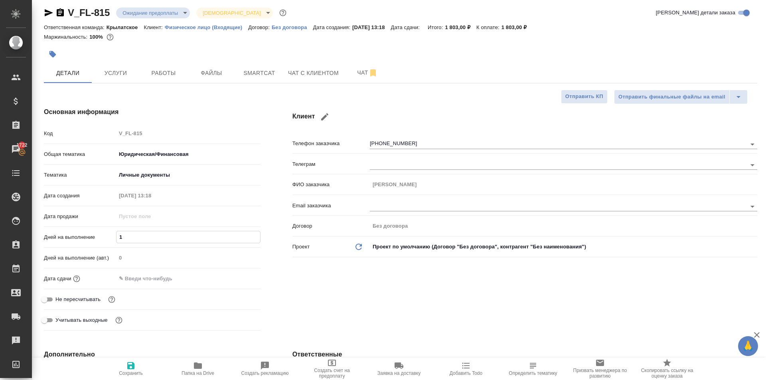
type textarea "x"
type input "1"
click at [135, 287] on div "Дата сдачи" at bounding box center [152, 282] width 217 height 21
click at [158, 278] on input "text" at bounding box center [151, 279] width 70 height 12
click at [235, 278] on icon "button" at bounding box center [238, 279] width 10 height 10
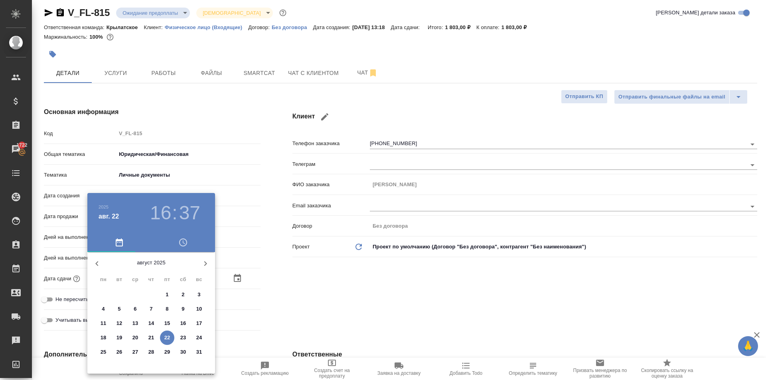
click at [168, 338] on p "22" at bounding box center [167, 338] width 6 height 8
type input "22.08.2025 16:37"
type textarea "x"
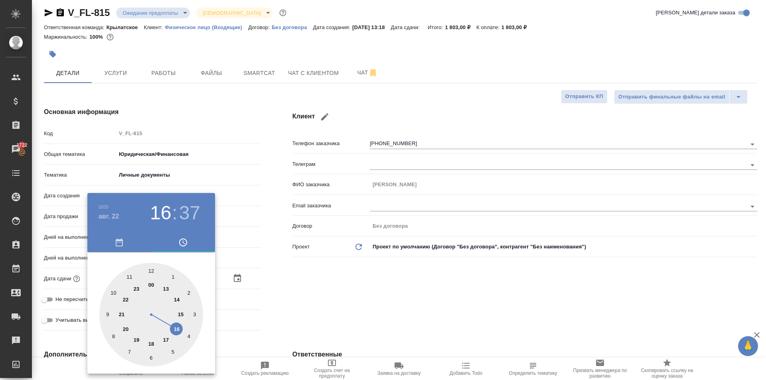
drag, startPoint x: 166, startPoint y: 339, endPoint x: 155, endPoint y: 342, distance: 11.7
click at [166, 339] on div at bounding box center [151, 315] width 104 height 104
type input "22.08.2025 17:37"
type textarea "x"
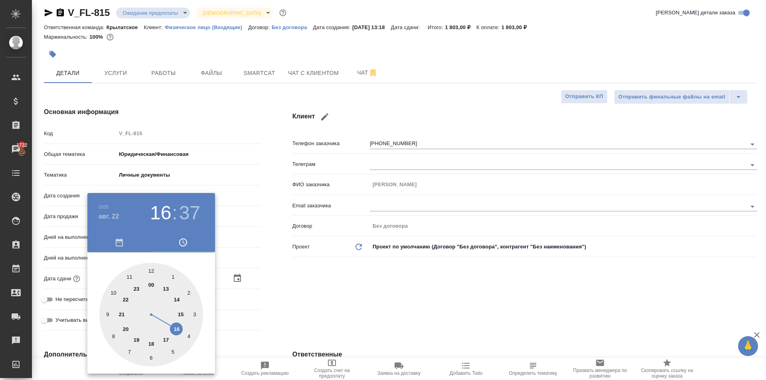
type textarea "x"
type input "22.08.2025 17:29"
type textarea "x"
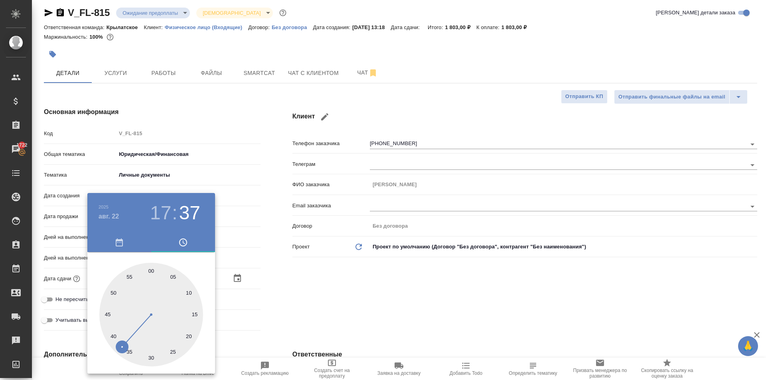
type input "[DATE] 17:30"
type textarea "x"
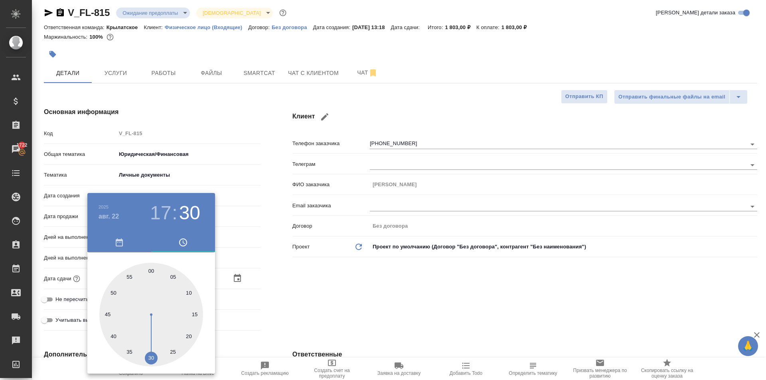
type textarea "x"
drag, startPoint x: 155, startPoint y: 342, endPoint x: 151, endPoint y: 348, distance: 7.1
click at [151, 348] on div at bounding box center [151, 315] width 104 height 104
type textarea "x"
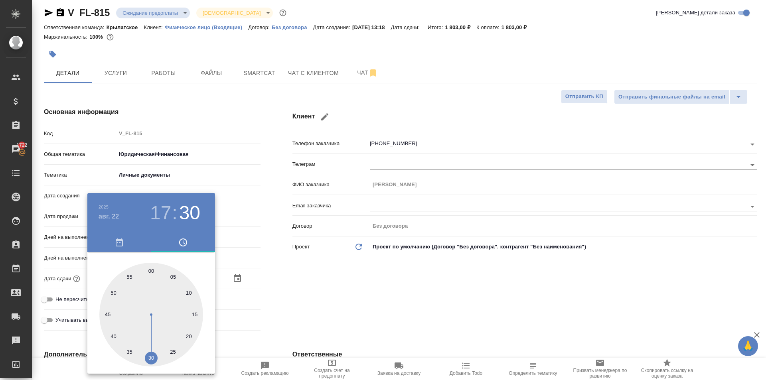
type textarea "x"
drag, startPoint x: 321, startPoint y: 331, endPoint x: 308, endPoint y: 328, distance: 13.0
click at [318, 329] on div at bounding box center [383, 190] width 766 height 380
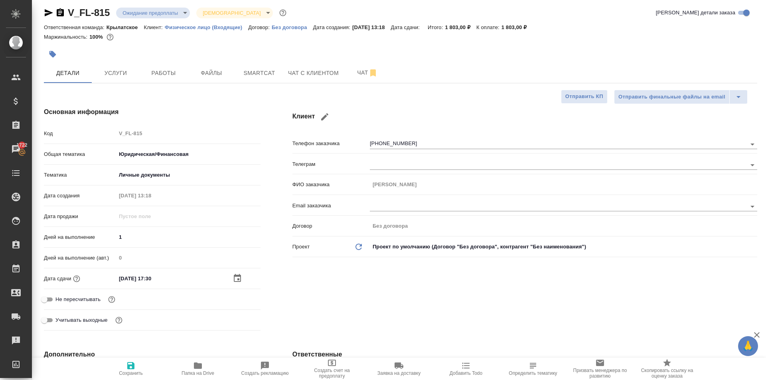
click at [69, 294] on div "Не пересчитывать" at bounding box center [152, 299] width 217 height 14
click at [80, 299] on span "Не пересчитывать" at bounding box center [77, 300] width 45 height 8
click at [59, 299] on input "Не пересчитывать" at bounding box center [44, 300] width 29 height 10
checkbox input "true"
type textarea "x"
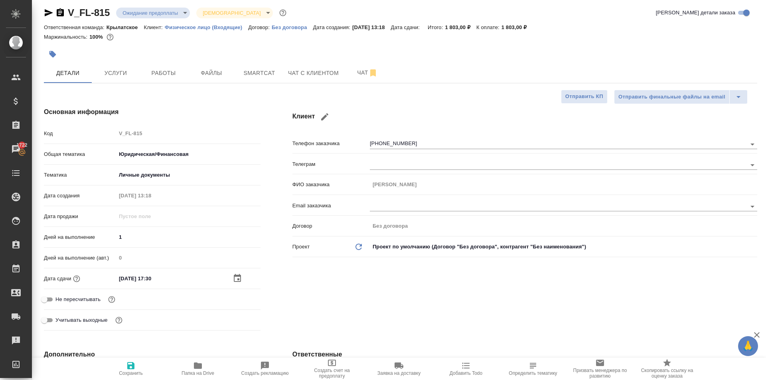
type textarea "x"
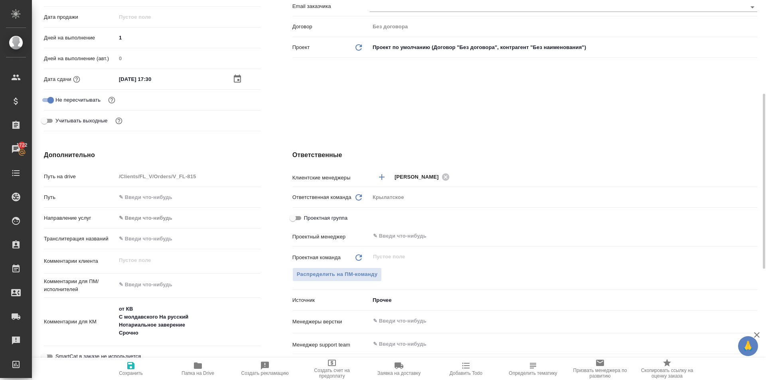
click at [155, 208] on div "Путь" at bounding box center [152, 200] width 217 height 21
click at [155, 211] on div "Путь" at bounding box center [152, 200] width 217 height 21
click at [154, 213] on body "🙏 .cls-1 fill:#fff; AWATERA Kasymov Timur Клиенты Спецификации Заказы 1722 Чаты…" at bounding box center [383, 190] width 766 height 380
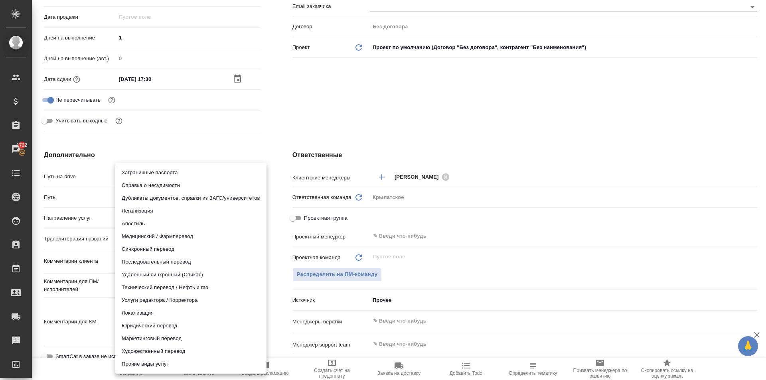
click at [148, 328] on li "Юридический перевод" at bounding box center [190, 326] width 151 height 13
type input "legalTranslation"
type textarea "x"
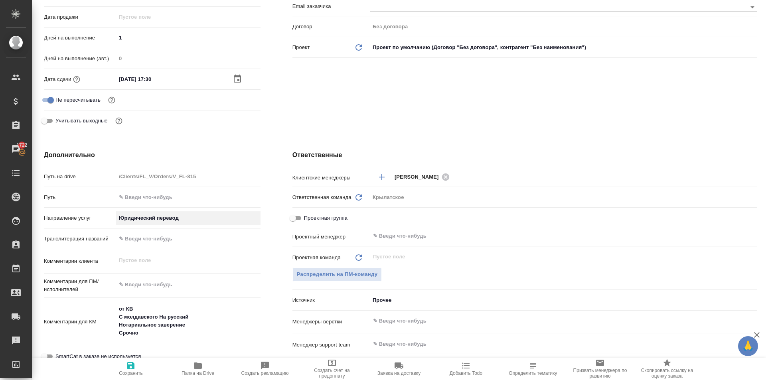
scroll to position [363, 0]
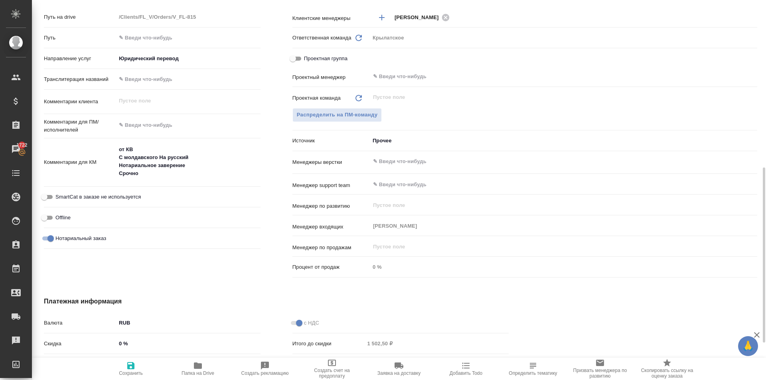
click at [138, 196] on span "SmartCat в заказе не используется" at bounding box center [97, 197] width 85 height 8
click at [59, 196] on input "SmartCat в заказе не используется" at bounding box center [44, 197] width 29 height 10
checkbox input "true"
type textarea "x"
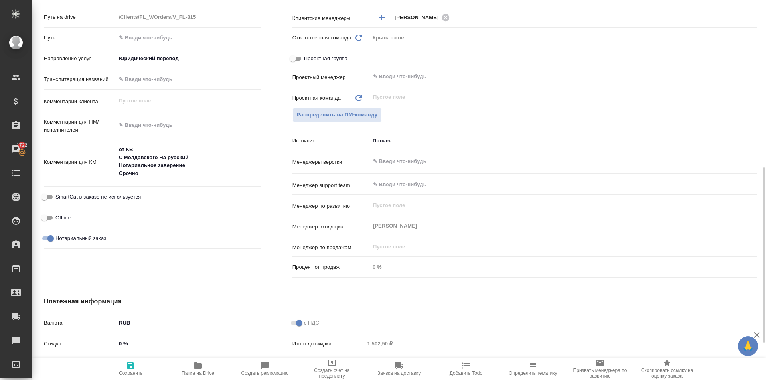
type textarea "x"
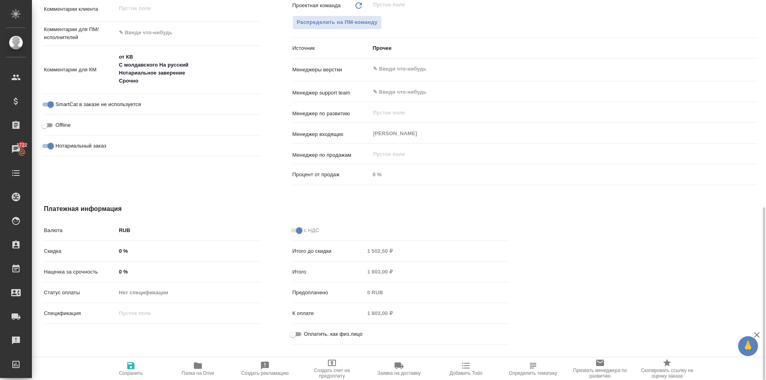
click at [314, 341] on div "Оплатить, как физ.лицо" at bounding box center [400, 334] width 217 height 14
drag, startPoint x: 308, startPoint y: 328, endPoint x: 300, endPoint y: 334, distance: 9.1
click at [307, 328] on div "Оплатить, как физ.лицо" at bounding box center [400, 334] width 217 height 14
click at [295, 335] on input "Оплатить, как физ.лицо" at bounding box center [292, 335] width 29 height 10
checkbox input "true"
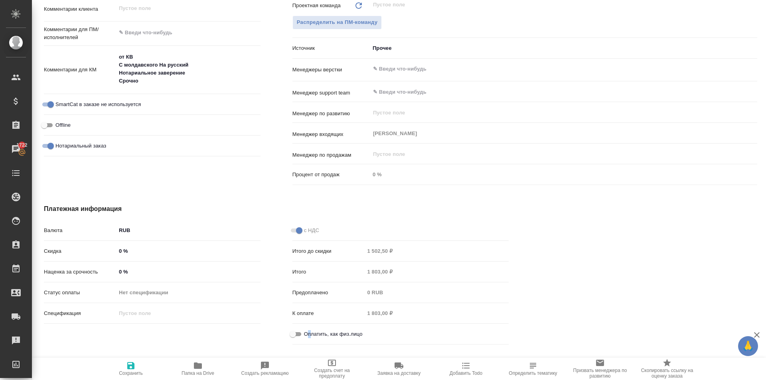
type textarea "x"
drag, startPoint x: 134, startPoint y: 367, endPoint x: 160, endPoint y: 362, distance: 26.8
click at [134, 366] on icon "button" at bounding box center [130, 365] width 7 height 7
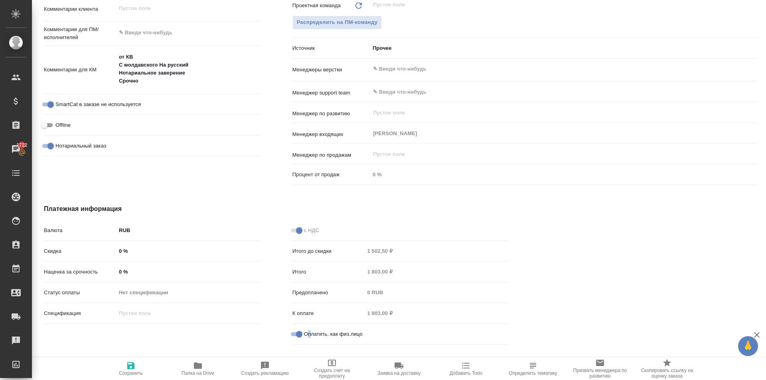
type textarea "x"
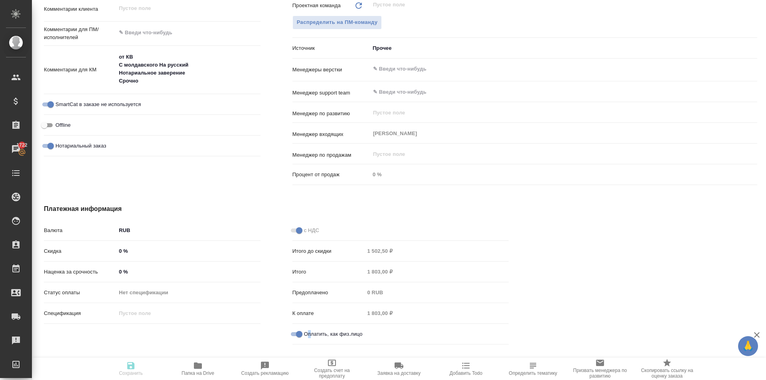
type textarea "x"
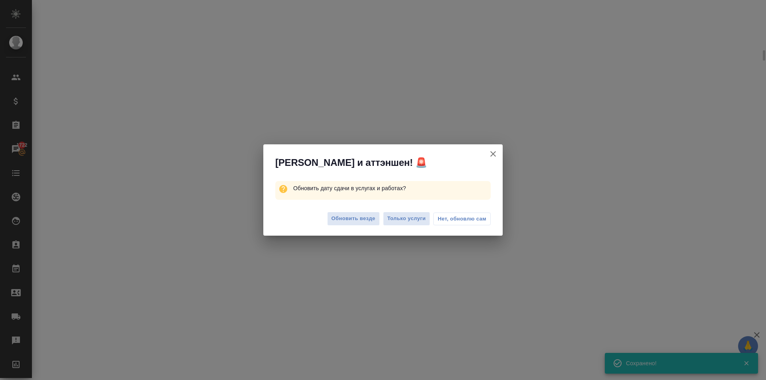
drag, startPoint x: 365, startPoint y: 218, endPoint x: 373, endPoint y: 229, distance: 14.0
click at [366, 217] on span "Обновить везде" at bounding box center [354, 218] width 44 height 9
select select "RU"
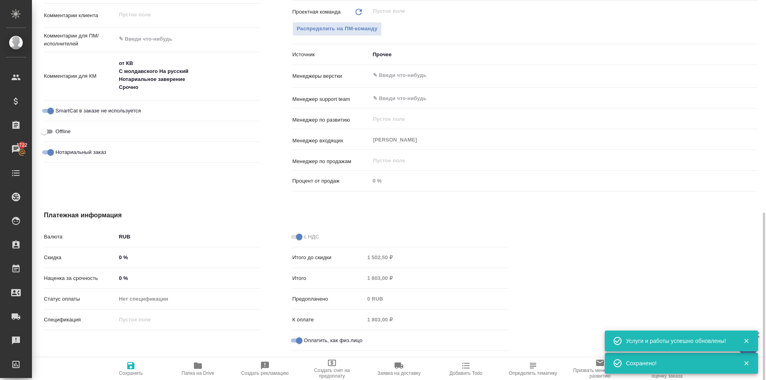
type textarea "x"
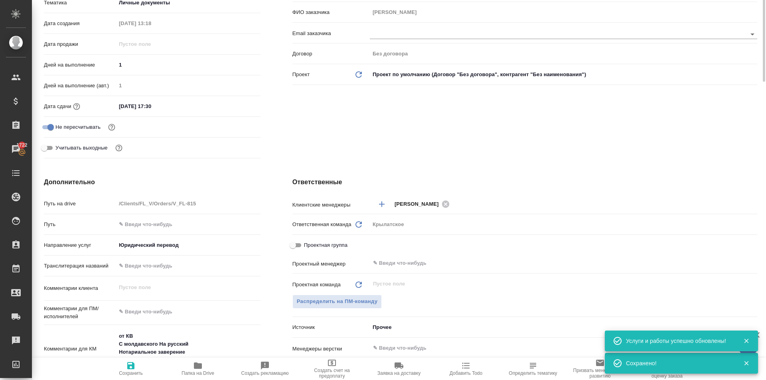
scroll to position [0, 0]
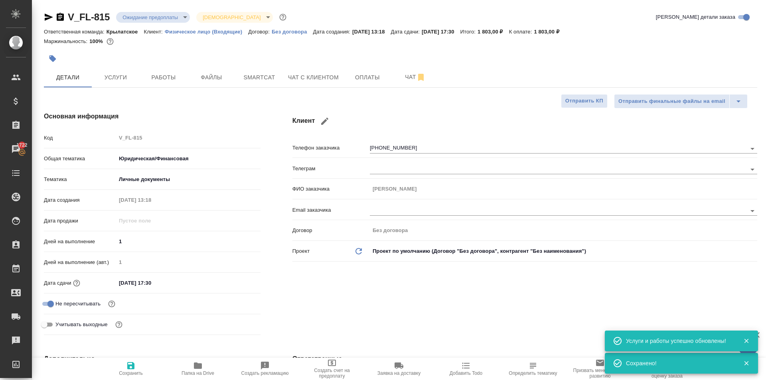
type textarea "x"
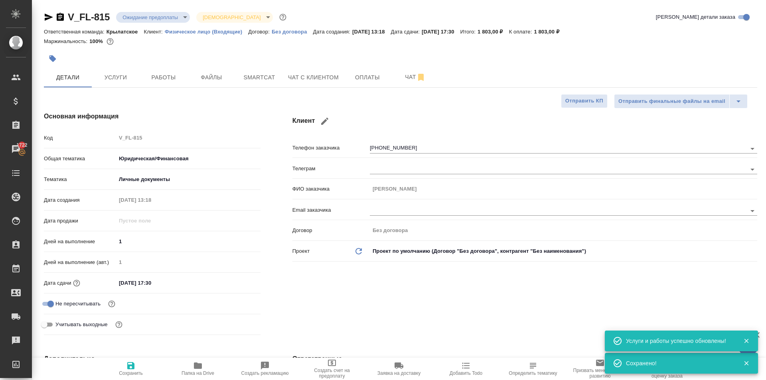
type textarea "x"
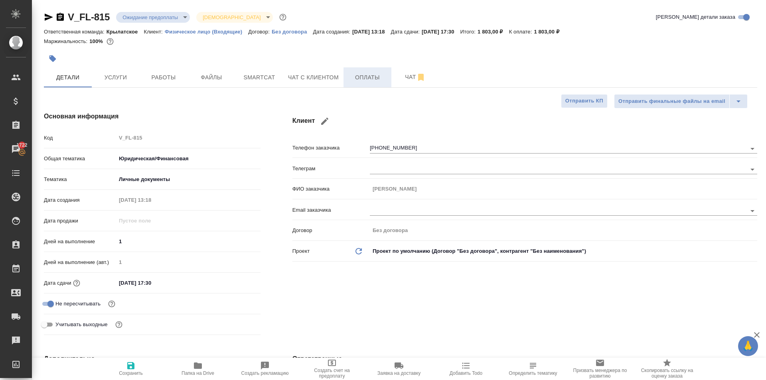
click at [356, 78] on span "Оплаты" at bounding box center [367, 78] width 38 height 10
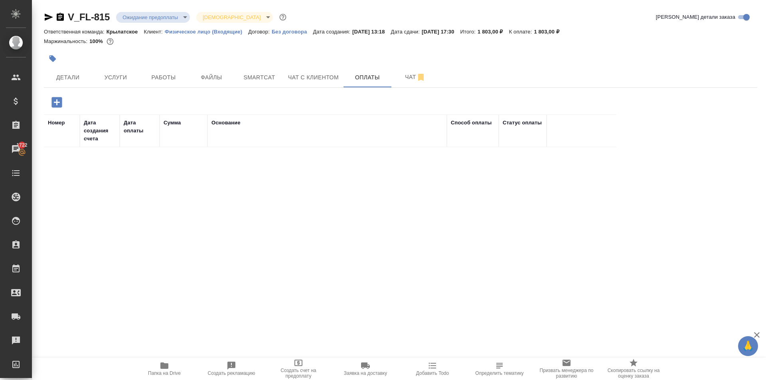
click at [63, 97] on icon "button" at bounding box center [57, 102] width 14 height 14
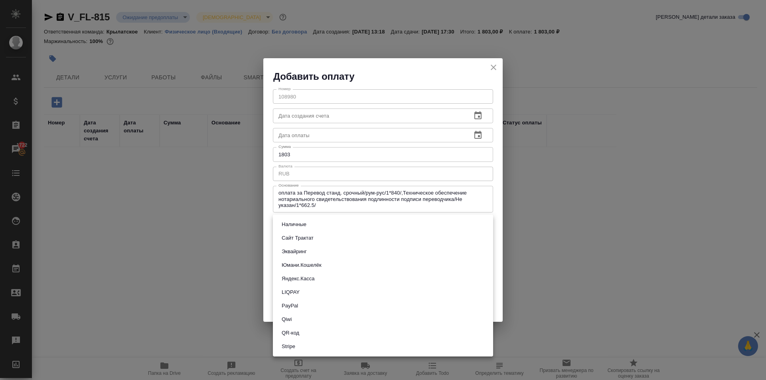
click at [352, 223] on body "🙏 .cls-1 fill:#fff; AWATERA Kasymov Timur Клиенты Спецификации Заказы 1722 Чаты…" at bounding box center [383, 190] width 766 height 380
drag, startPoint x: 318, startPoint y: 240, endPoint x: 324, endPoint y: 237, distance: 7.3
click at [318, 239] on li "Сайт Трактат" at bounding box center [383, 238] width 220 height 14
type input "site-traktat"
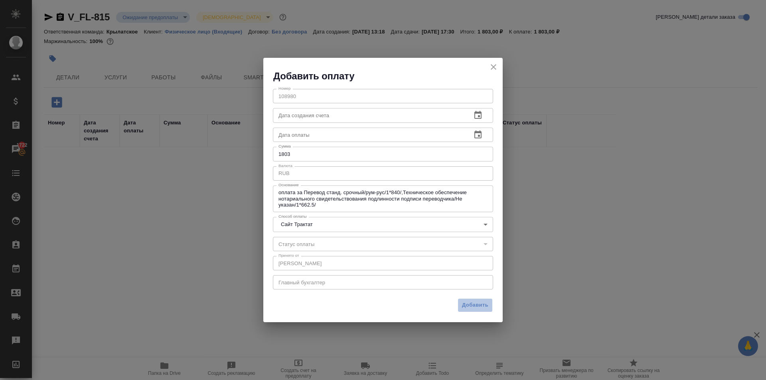
click at [487, 308] on button "Добавить" at bounding box center [475, 305] width 35 height 14
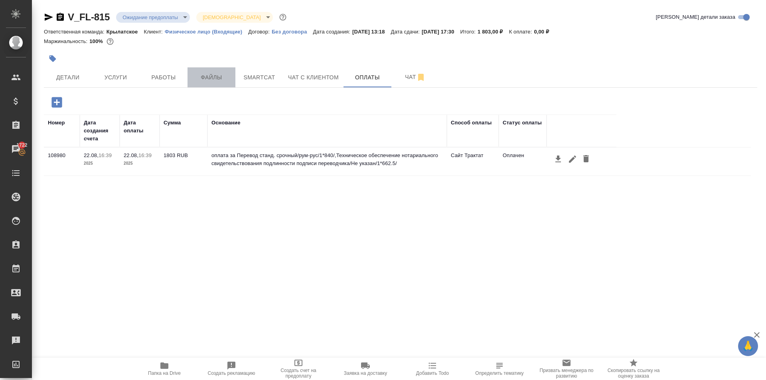
click at [207, 73] on span "Файлы" at bounding box center [211, 78] width 38 height 10
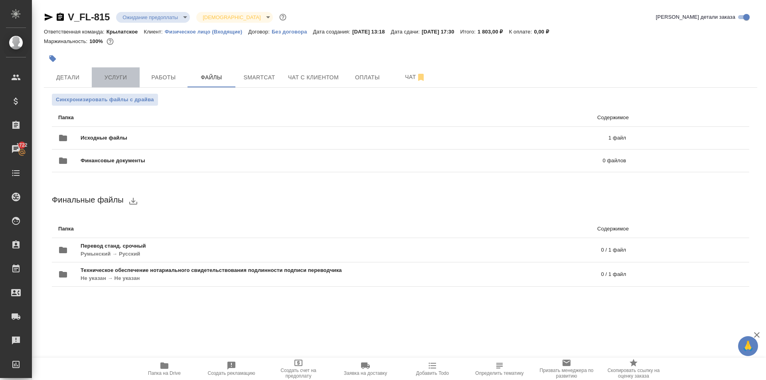
click at [124, 75] on span "Услуги" at bounding box center [116, 78] width 38 height 10
click at [160, 70] on div "V_FL-815 Ожидание предоплаты waitingForPrepayment Святая троица holyTrinity Кра…" at bounding box center [400, 158] width 722 height 316
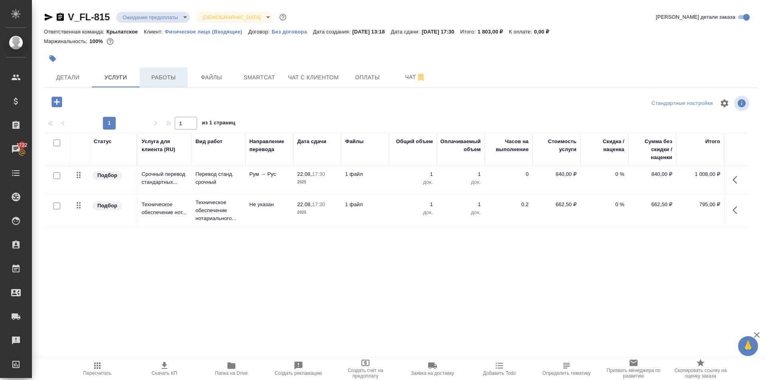
click at [171, 78] on span "Работы" at bounding box center [163, 78] width 38 height 10
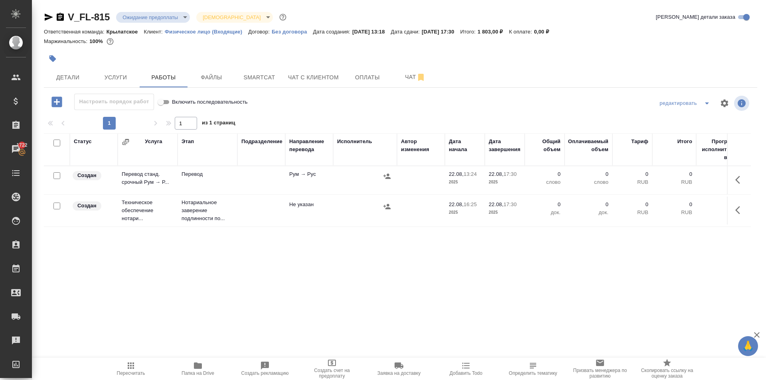
click at [124, 378] on button "Пересчитать" at bounding box center [130, 369] width 67 height 22
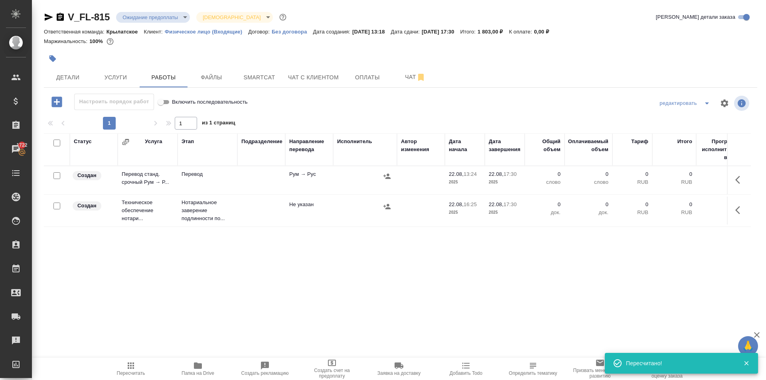
click at [393, 194] on td at bounding box center [365, 180] width 64 height 28
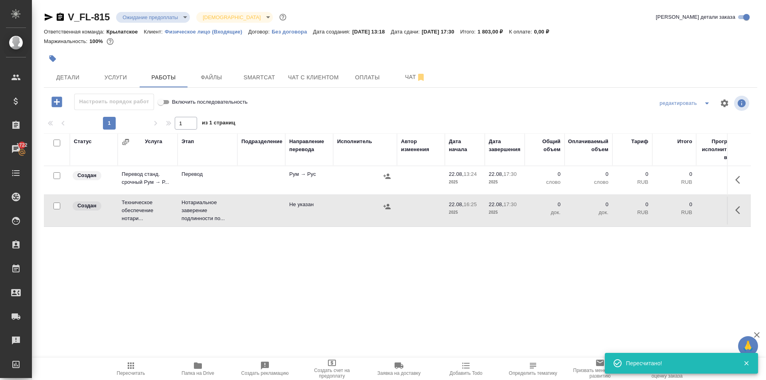
click at [394, 257] on div "Статус Услуга Этап Подразделение Направление перевода Исполнитель Автор изменен…" at bounding box center [397, 223] width 707 height 180
click at [378, 107] on div at bounding box center [401, 103] width 238 height 19
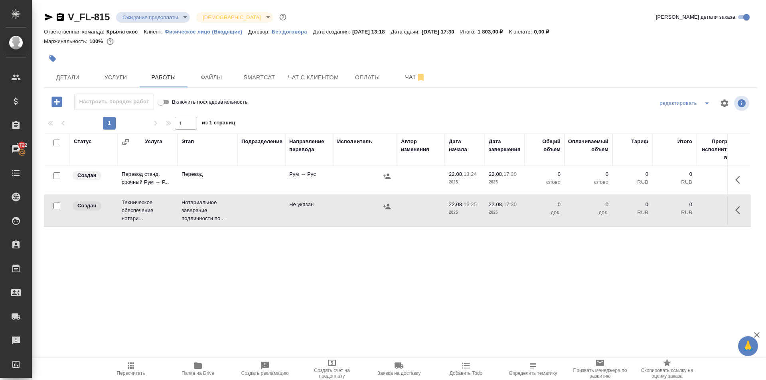
click at [384, 111] on div at bounding box center [401, 103] width 238 height 19
click at [124, 362] on span "Пересчитать" at bounding box center [130, 368] width 57 height 15
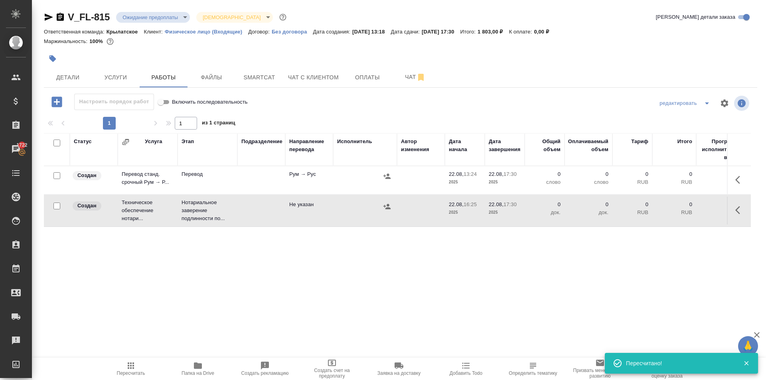
click at [546, 41] on div "Маржинальность: 100%" at bounding box center [400, 41] width 713 height 10
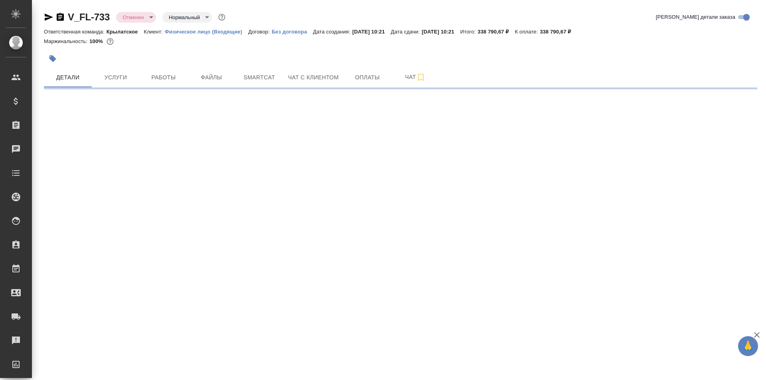
select select "RU"
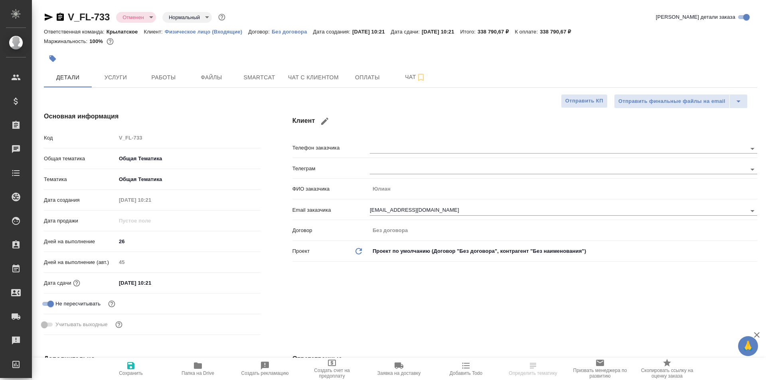
type textarea "x"
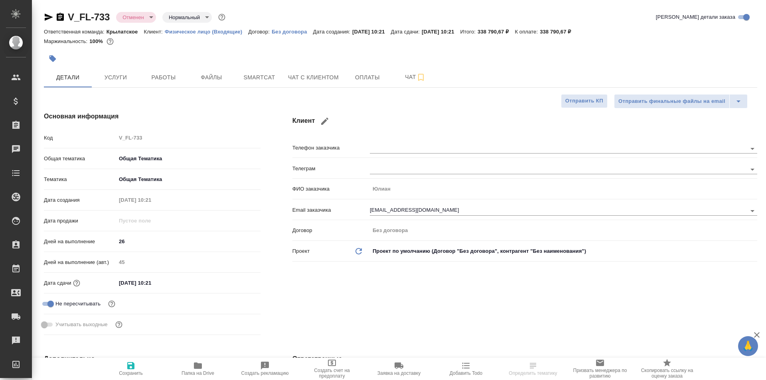
type textarea "x"
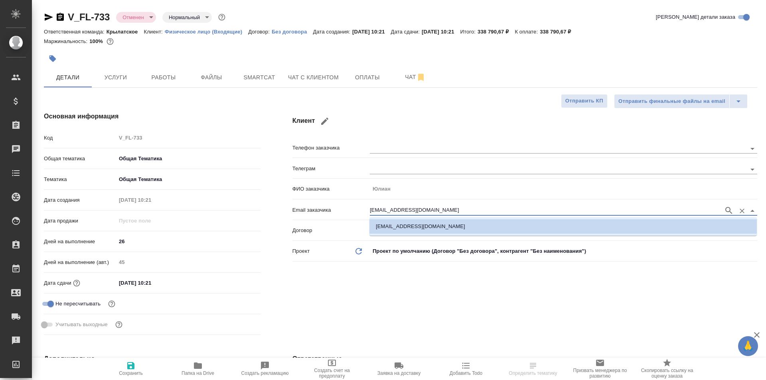
drag, startPoint x: 430, startPoint y: 207, endPoint x: 316, endPoint y: 209, distance: 113.7
click at [316, 209] on div "Email заказчика [EMAIL_ADDRESS][DOMAIN_NAME]" at bounding box center [524, 210] width 465 height 14
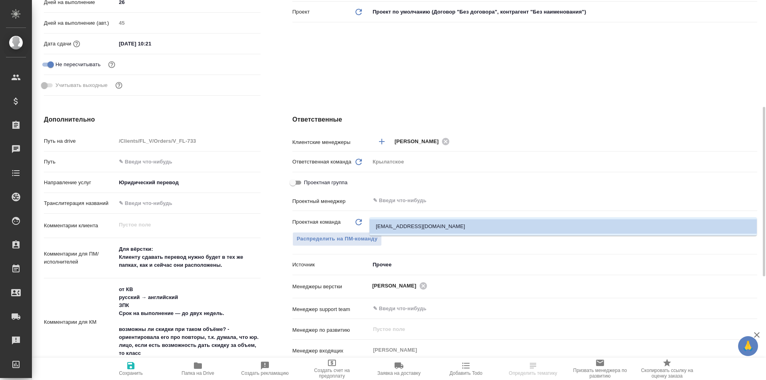
scroll to position [359, 0]
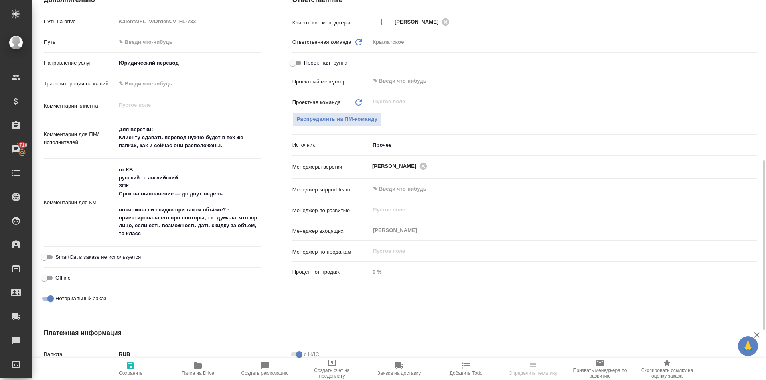
select select "RU"
type textarea "x"
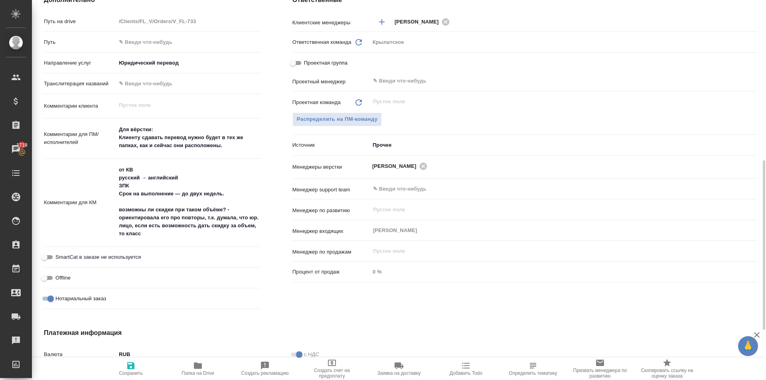
type textarea "x"
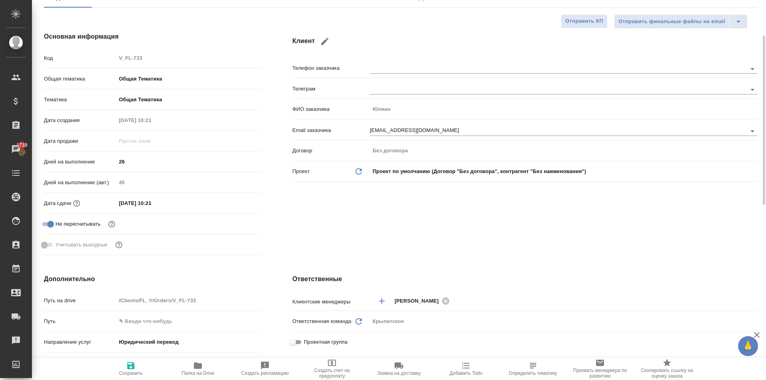
scroll to position [0, 0]
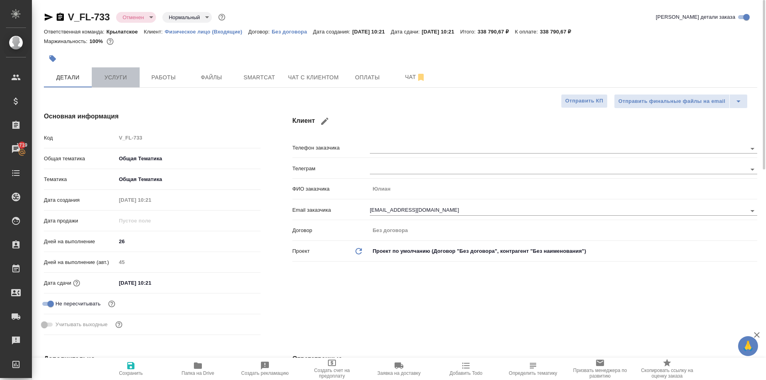
click at [124, 73] on span "Услуги" at bounding box center [116, 78] width 38 height 10
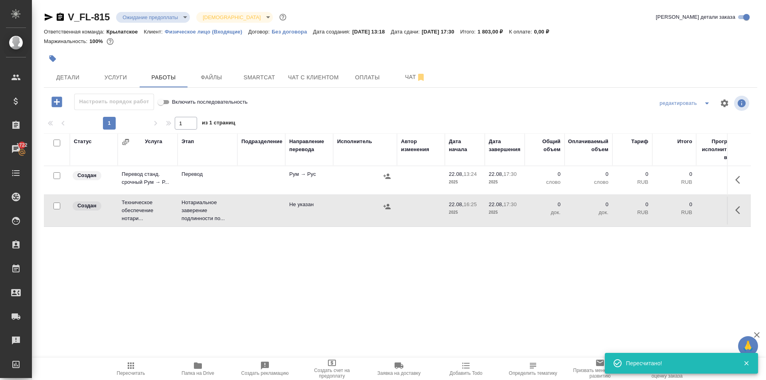
drag, startPoint x: 731, startPoint y: 178, endPoint x: 726, endPoint y: 178, distance: 5.2
click at [735, 177] on icon "button" at bounding box center [740, 180] width 10 height 10
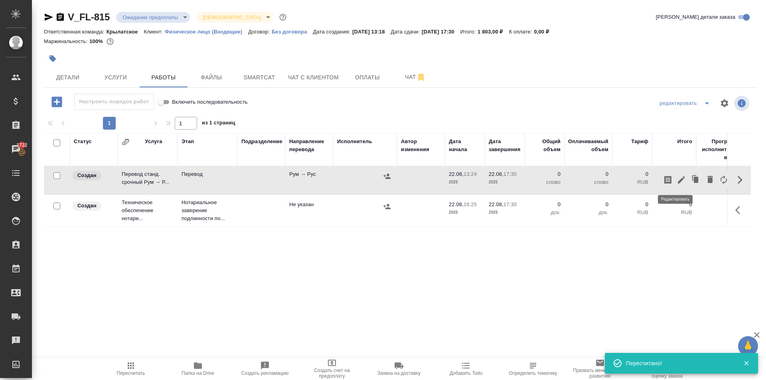
click at [678, 181] on icon "button" at bounding box center [681, 179] width 7 height 7
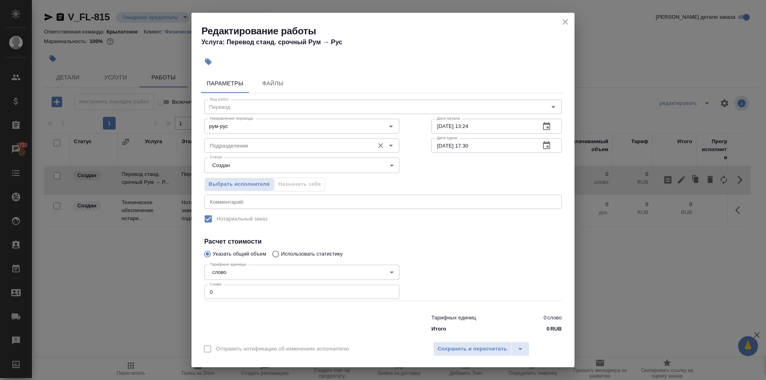
click at [224, 142] on input "Подразделение" at bounding box center [289, 146] width 164 height 10
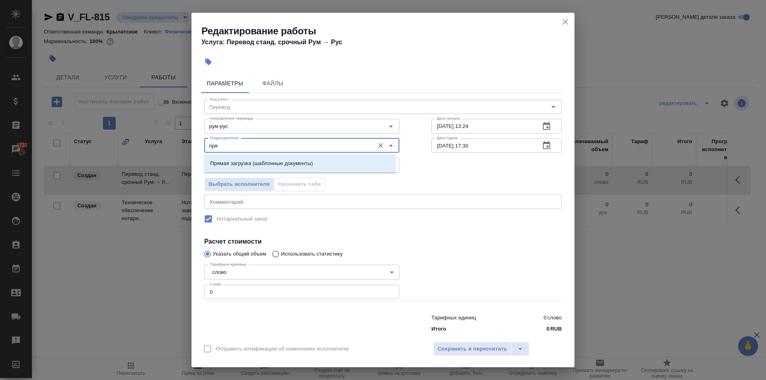
click at [234, 167] on p "Прямая загрузка (шаблонные документы)" at bounding box center [261, 164] width 103 height 8
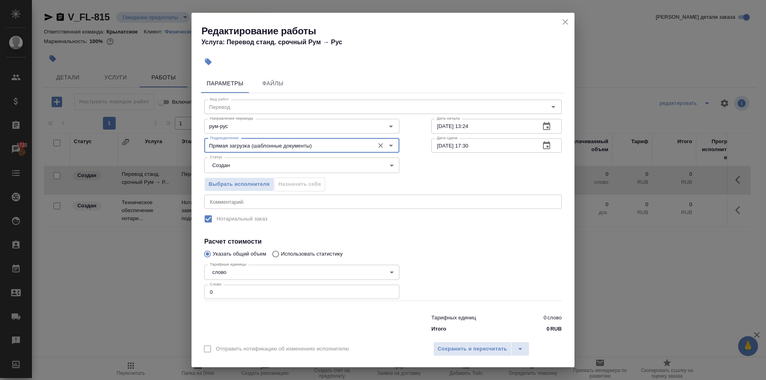
type input "Прямая загрузка (шаблонные документы)"
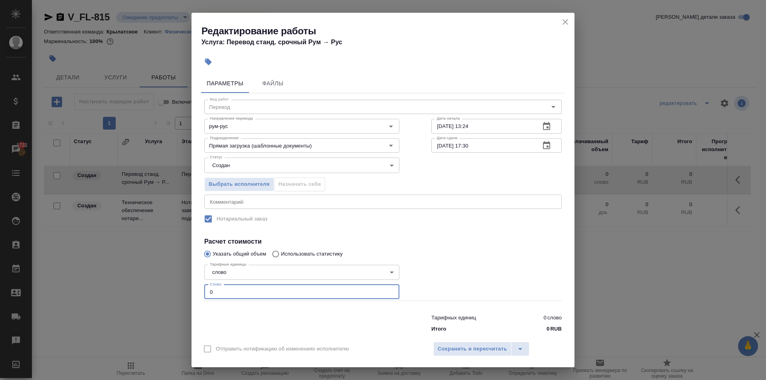
drag, startPoint x: 217, startPoint y: 299, endPoint x: 205, endPoint y: 297, distance: 11.3
click at [205, 297] on input "0" at bounding box center [301, 292] width 195 height 14
type input "10"
click at [214, 157] on div "Статус Создан created Статус" at bounding box center [301, 164] width 227 height 52
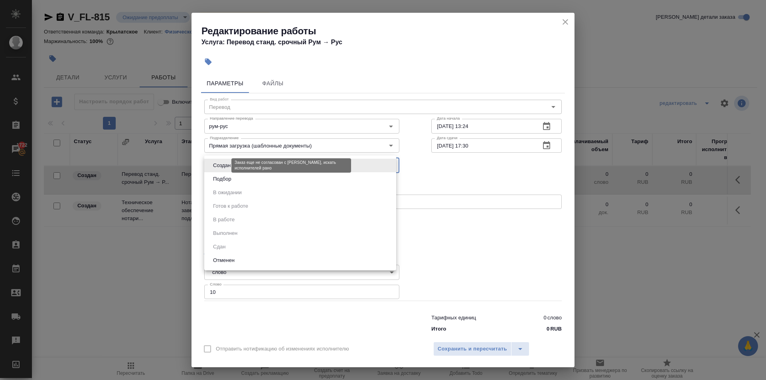
click at [218, 164] on body "🙏 .cls-1 fill:#fff; AWATERA [PERSON_NAME] Спецификации Заказы 1722 Чаты Todo Пр…" at bounding box center [383, 190] width 766 height 380
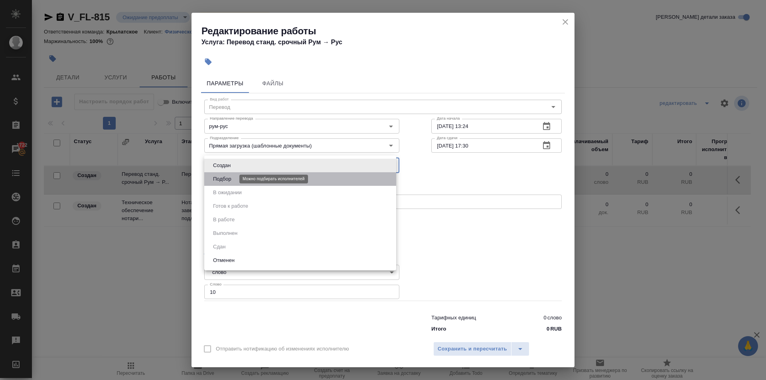
click at [221, 176] on button "Подбор" at bounding box center [222, 179] width 23 height 9
type input "recruiting"
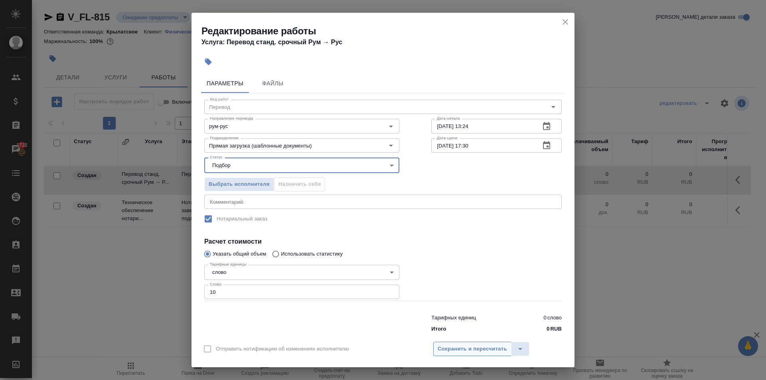
click at [477, 354] on button "Сохранить и пересчитать" at bounding box center [472, 349] width 78 height 14
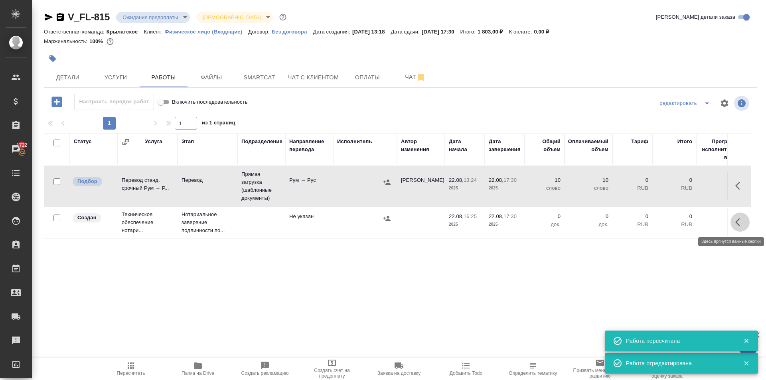
click at [730, 227] on button "button" at bounding box center [739, 222] width 19 height 19
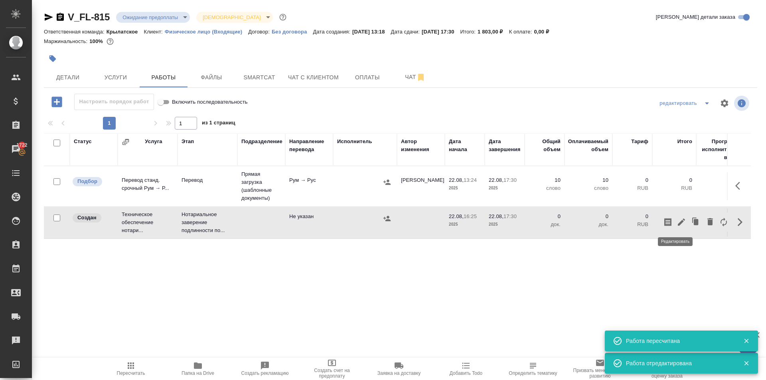
click at [677, 221] on icon "button" at bounding box center [682, 222] width 10 height 10
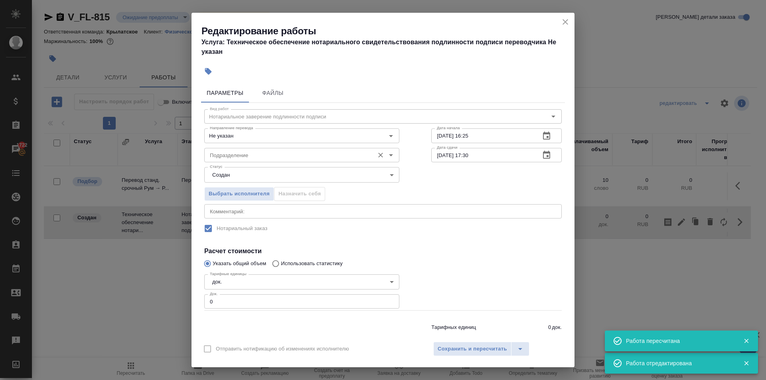
click at [256, 155] on input "Подразделение" at bounding box center [289, 155] width 164 height 10
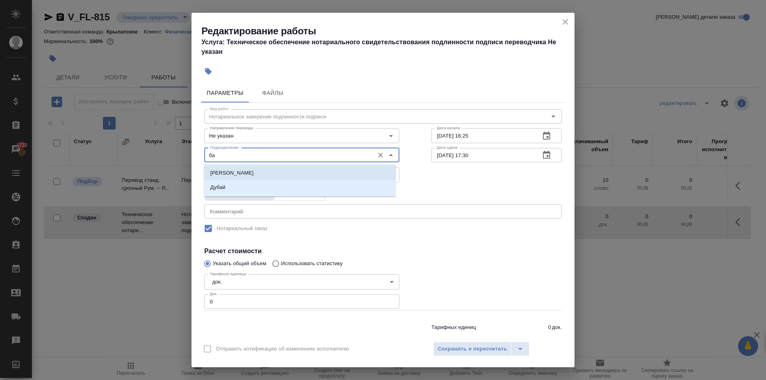
click at [253, 175] on li "[PERSON_NAME]" at bounding box center [300, 173] width 192 height 14
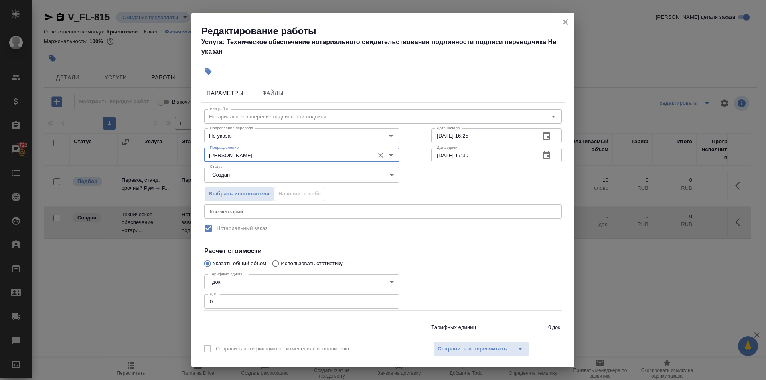
type input "[PERSON_NAME]"
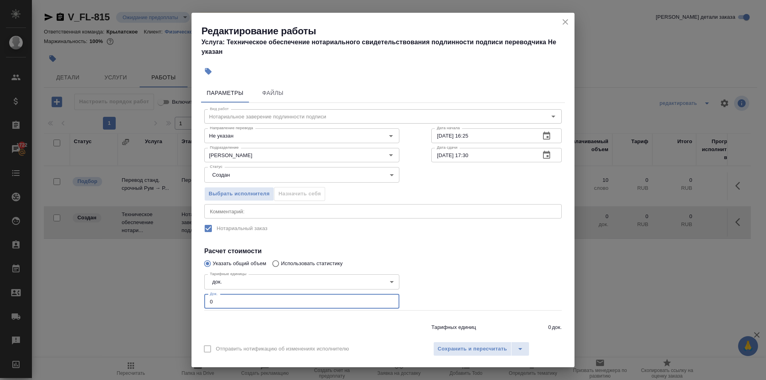
click at [178, 300] on div "Редактирование работы Услуга: Техническое обеспечение нотариального свидетельст…" at bounding box center [383, 190] width 766 height 380
type input "1"
drag, startPoint x: 462, startPoint y: 349, endPoint x: 458, endPoint y: 349, distance: 4.0
click at [461, 349] on span "Сохранить и пересчитать" at bounding box center [472, 349] width 69 height 9
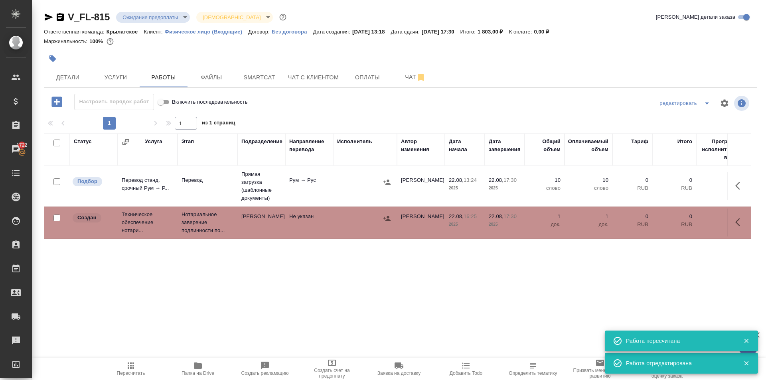
drag, startPoint x: 113, startPoint y: 358, endPoint x: 121, endPoint y: 364, distance: 10.0
click at [118, 362] on button "Пересчитать" at bounding box center [130, 369] width 67 height 22
click at [121, 364] on span "Пересчитать" at bounding box center [130, 368] width 57 height 15
click at [206, 68] on button "Файлы" at bounding box center [211, 77] width 48 height 20
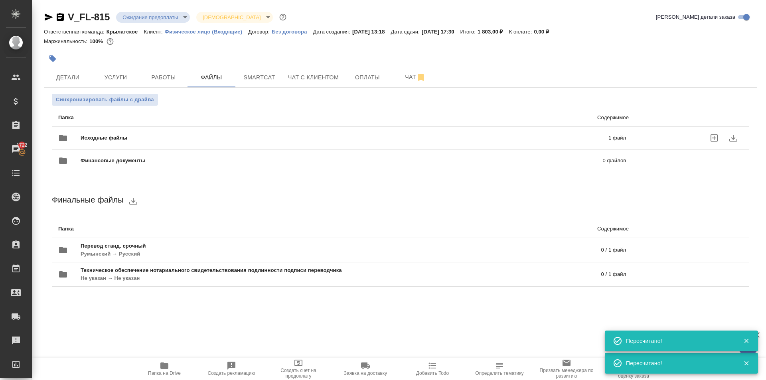
click at [130, 141] on span "Исходные файлы" at bounding box center [224, 138] width 287 height 8
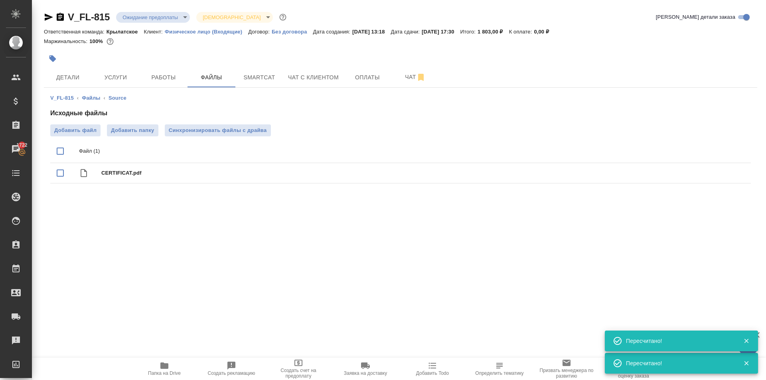
click at [83, 67] on div at bounding box center [282, 59] width 476 height 18
click at [83, 72] on button "Детали" at bounding box center [68, 77] width 48 height 20
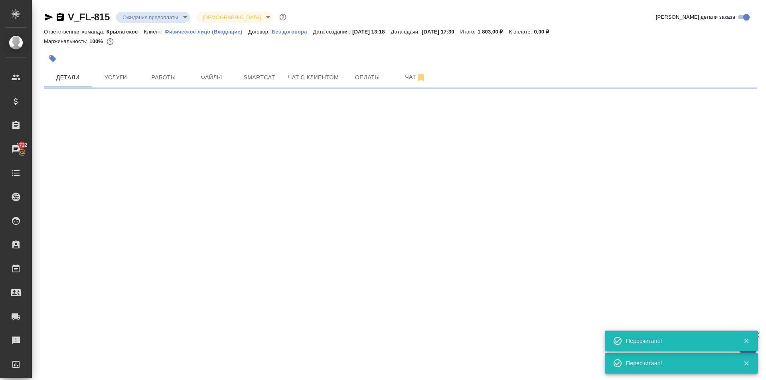
select select "RU"
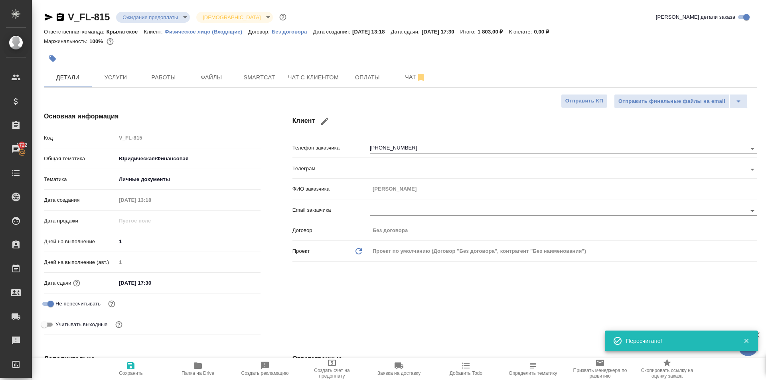
type textarea "x"
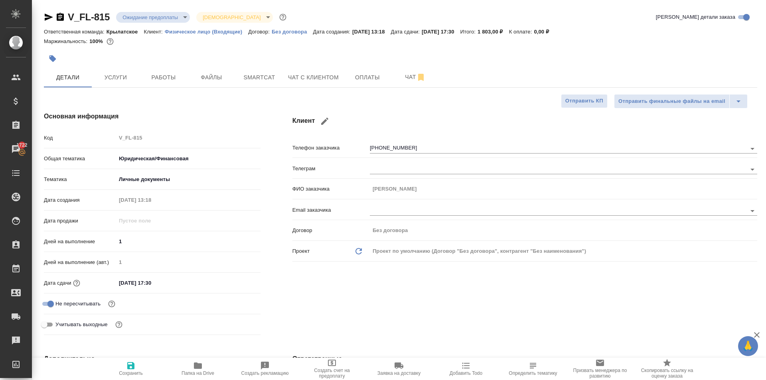
scroll to position [239, 0]
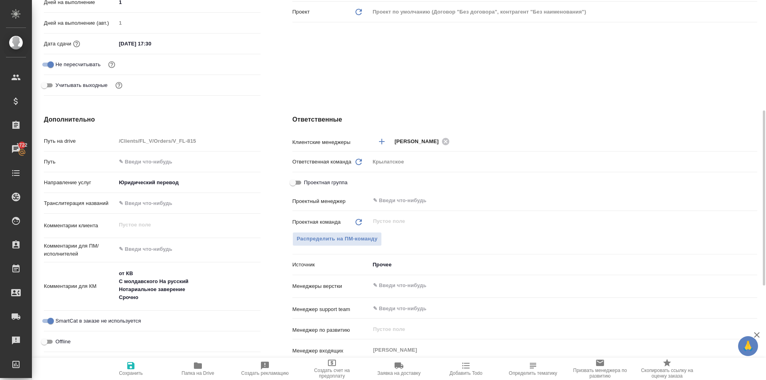
click at [355, 232] on div "Проектная команда Обновить ​ Распределить на ПМ-команду" at bounding box center [524, 235] width 465 height 43
click at [351, 237] on span "Распределить на ПМ-команду" at bounding box center [337, 239] width 81 height 9
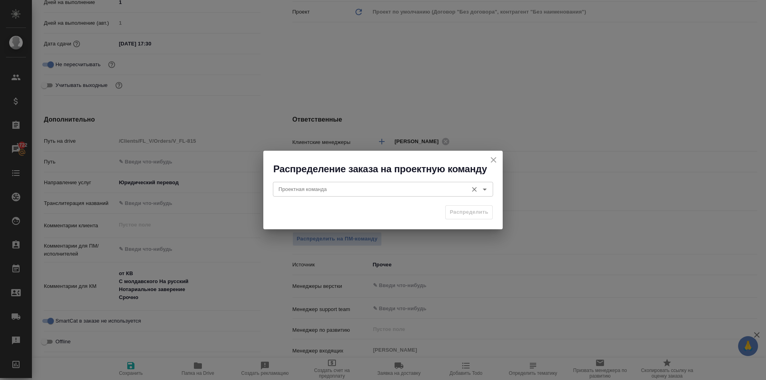
click at [297, 192] on input "Проектная команда" at bounding box center [369, 189] width 189 height 10
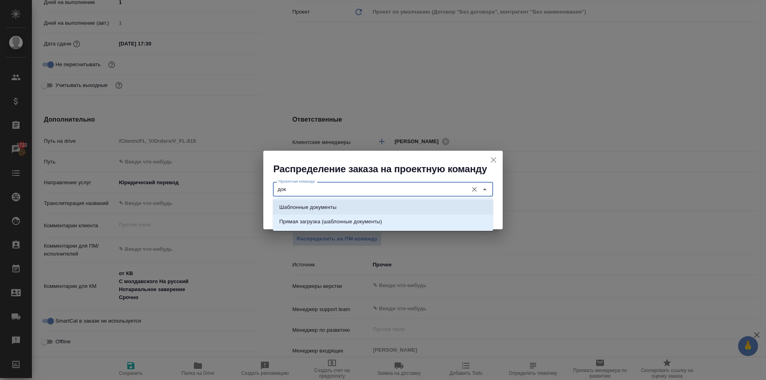
drag, startPoint x: 311, startPoint y: 206, endPoint x: 436, endPoint y: 212, distance: 125.4
click at [313, 205] on p "Шаблонные документы" at bounding box center [307, 207] width 57 height 8
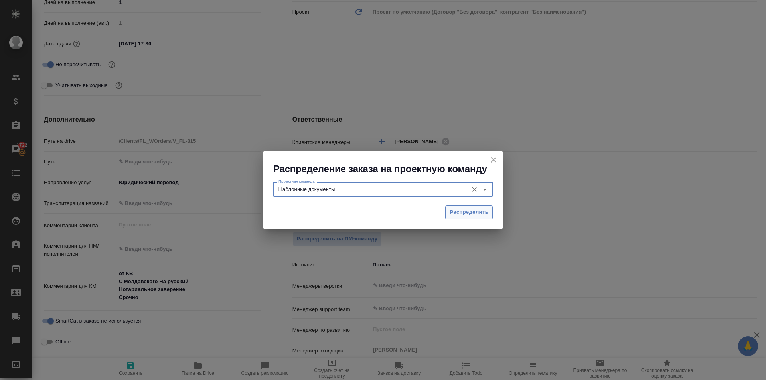
type input "Шаблонные документы"
drag, startPoint x: 478, startPoint y: 210, endPoint x: 469, endPoint y: 214, distance: 9.1
click at [477, 210] on span "Распределить" at bounding box center [469, 212] width 39 height 9
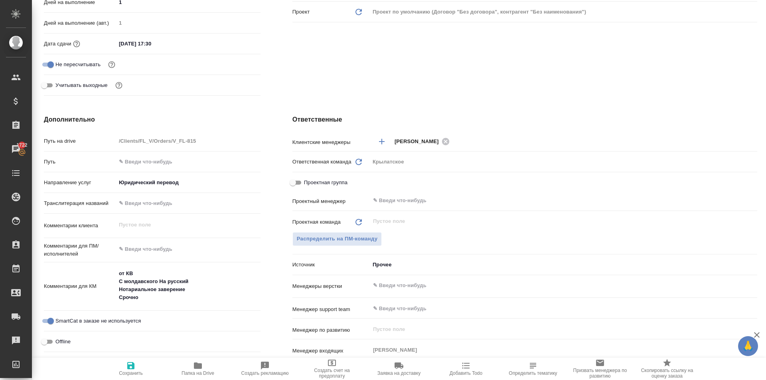
type textarea "x"
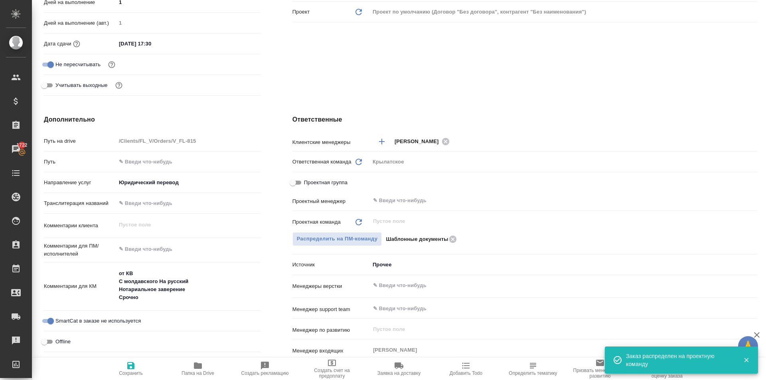
click at [129, 376] on button "Сохранить" at bounding box center [130, 369] width 67 height 22
type textarea "x"
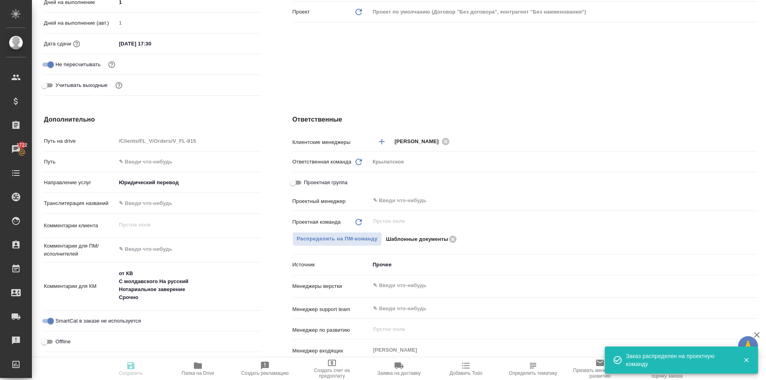
type textarea "x"
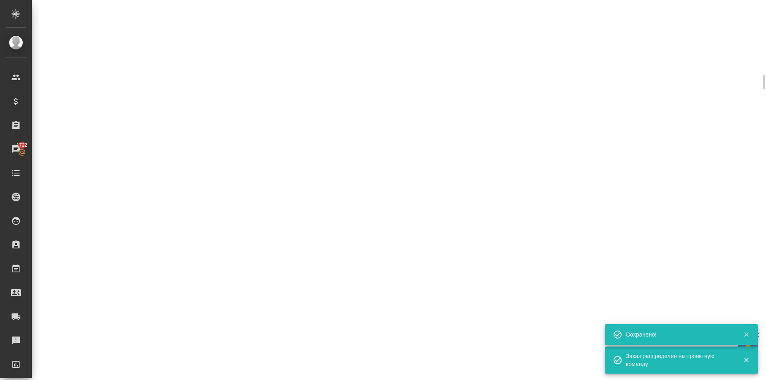
scroll to position [0, 0]
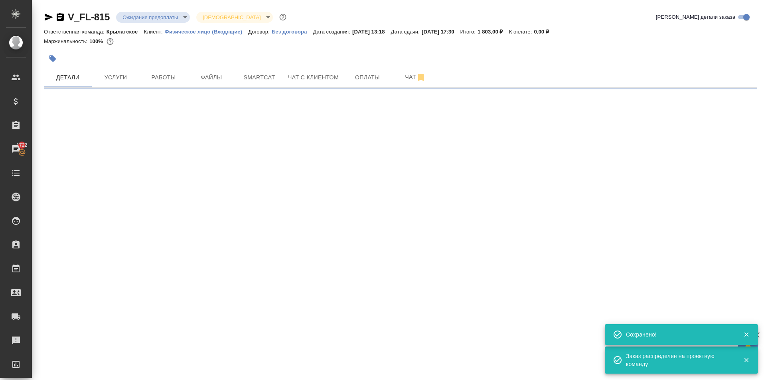
select select "RU"
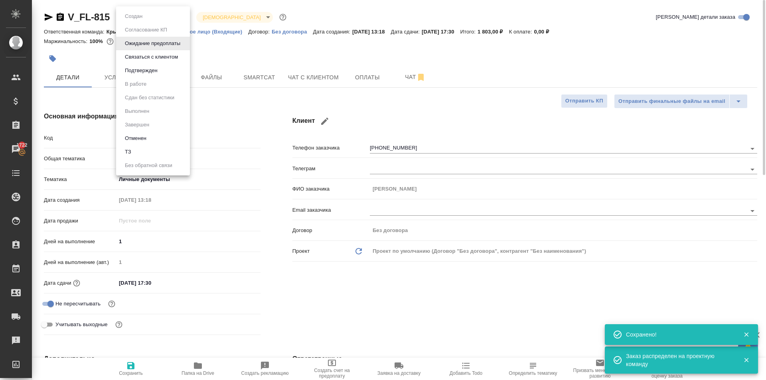
type textarea "x"
click at [143, 14] on body "🙏 .cls-1 fill:#fff; AWATERA [PERSON_NAME] Спецификации Заказы 1722 Чаты Todo Пр…" at bounding box center [383, 190] width 766 height 380
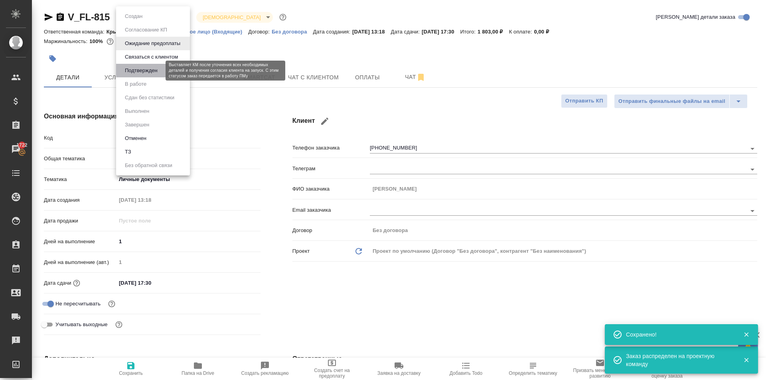
click at [156, 70] on button "Подтвержден" at bounding box center [140, 70] width 37 height 9
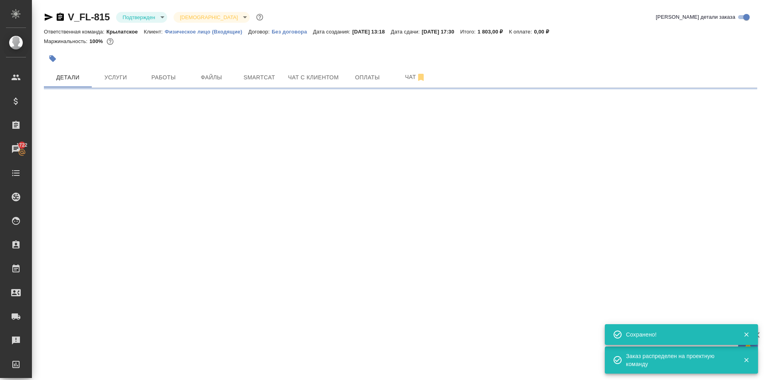
select select "RU"
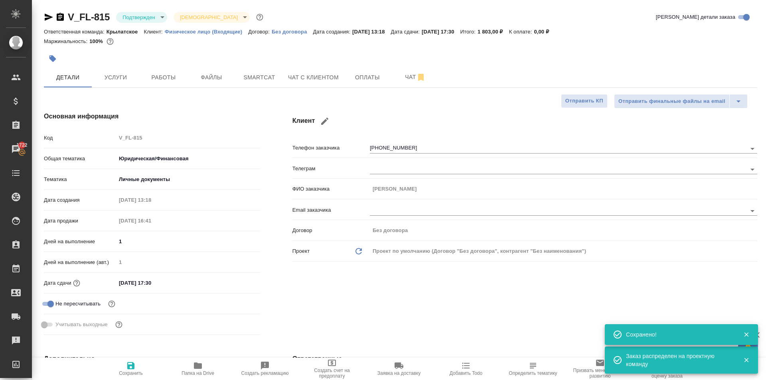
type textarea "x"
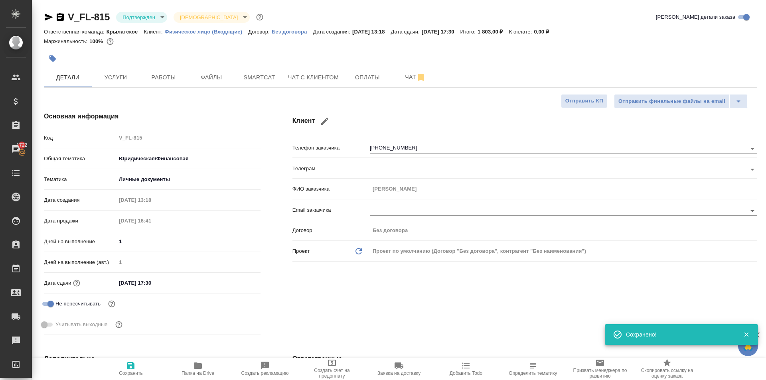
scroll to position [239, 0]
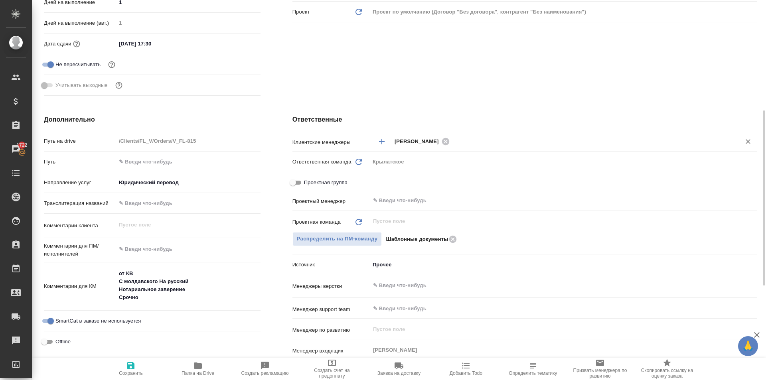
click at [455, 139] on input "text" at bounding box center [590, 141] width 276 height 10
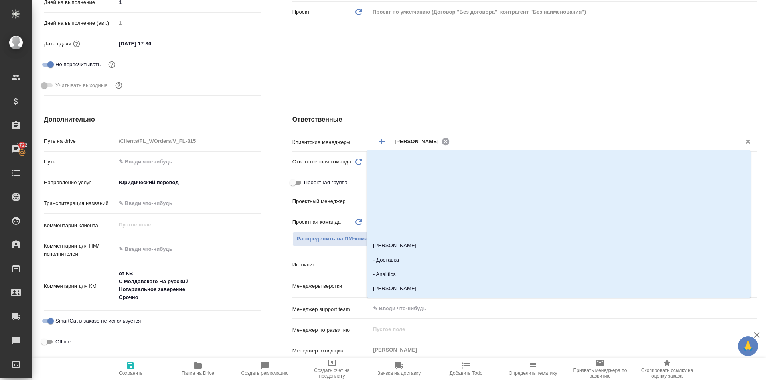
click at [442, 140] on icon at bounding box center [445, 141] width 7 height 7
type textarea "x"
click at [421, 139] on input "text" at bounding box center [562, 141] width 334 height 10
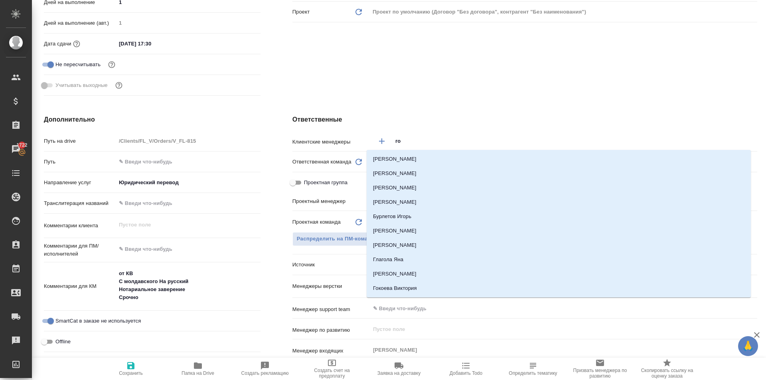
type input "гол"
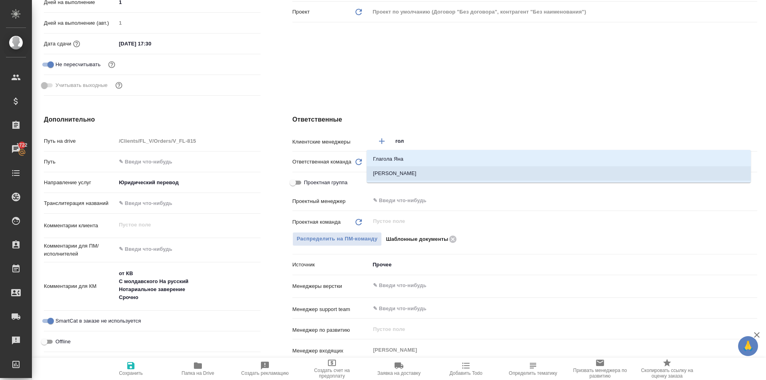
drag, startPoint x: 411, startPoint y: 174, endPoint x: 420, endPoint y: 167, distance: 11.1
click at [411, 173] on li "[PERSON_NAME]" at bounding box center [559, 173] width 384 height 14
type textarea "x"
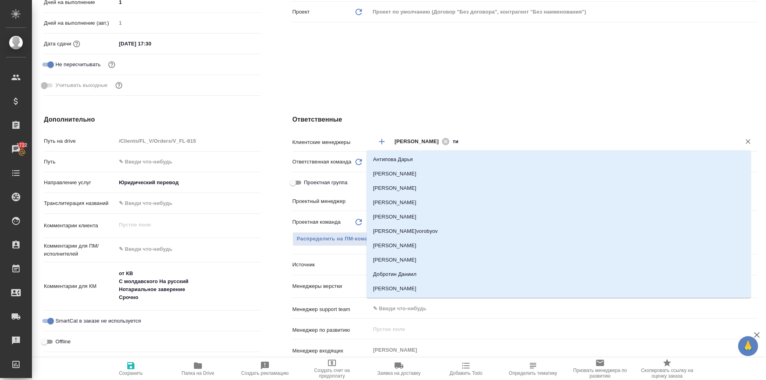
type input "тим"
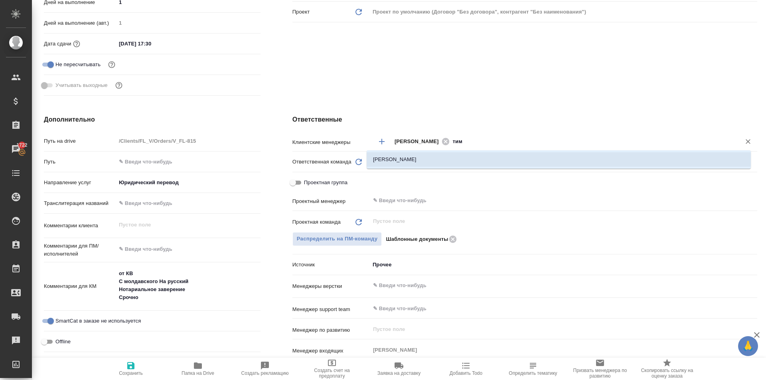
click at [405, 162] on li "[PERSON_NAME]" at bounding box center [559, 159] width 384 height 14
type textarea "x"
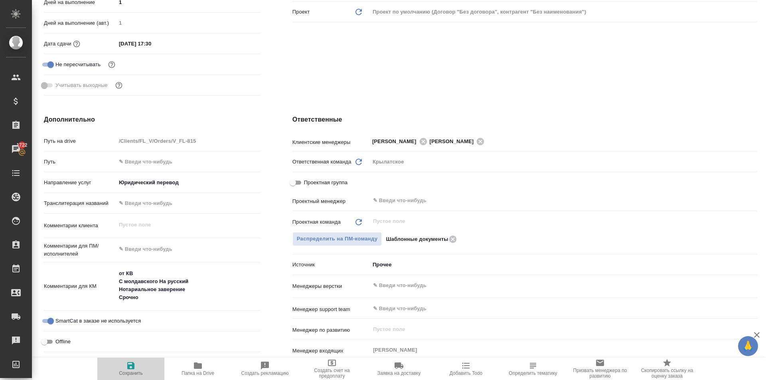
click at [126, 369] on span "Сохранить" at bounding box center [130, 368] width 57 height 15
type textarea "x"
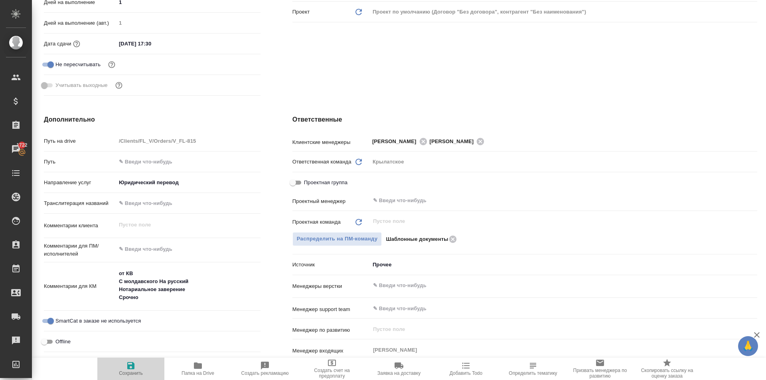
type textarea "x"
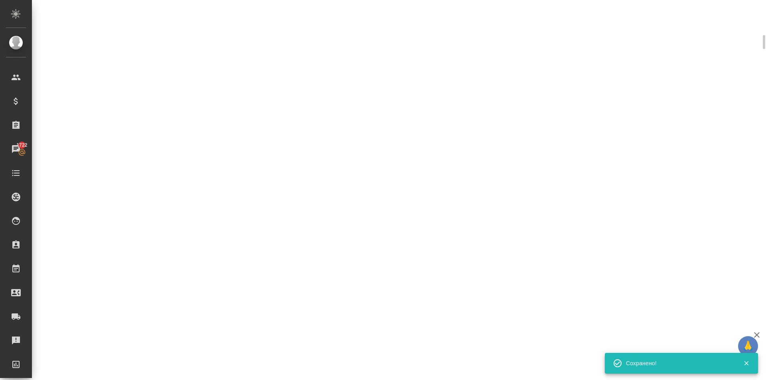
select select "RU"
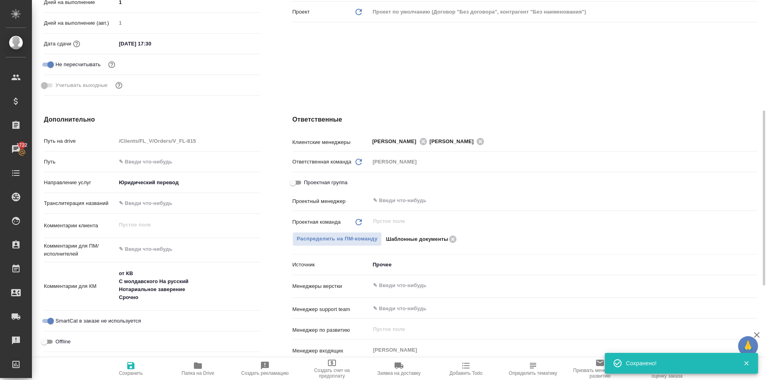
type textarea "x"
click at [425, 139] on icon at bounding box center [422, 141] width 7 height 7
type textarea "x"
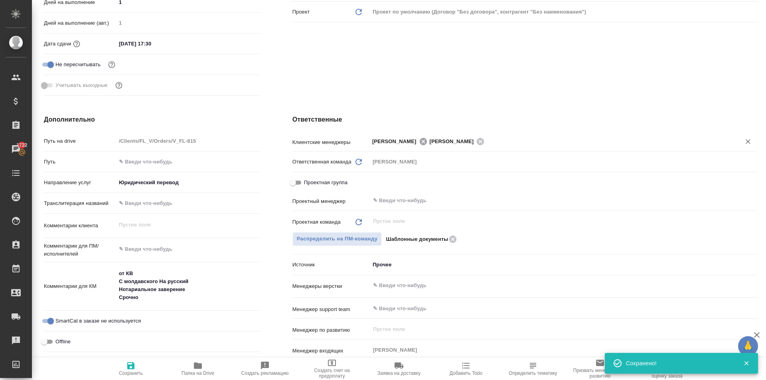
type textarea "x"
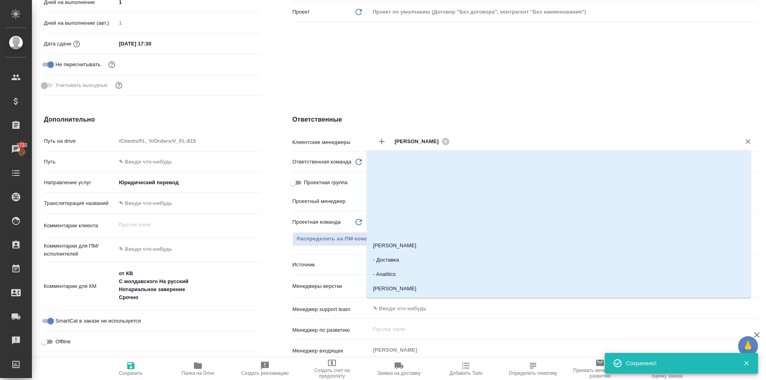
click at [464, 145] on input "text" at bounding box center [590, 141] width 276 height 10
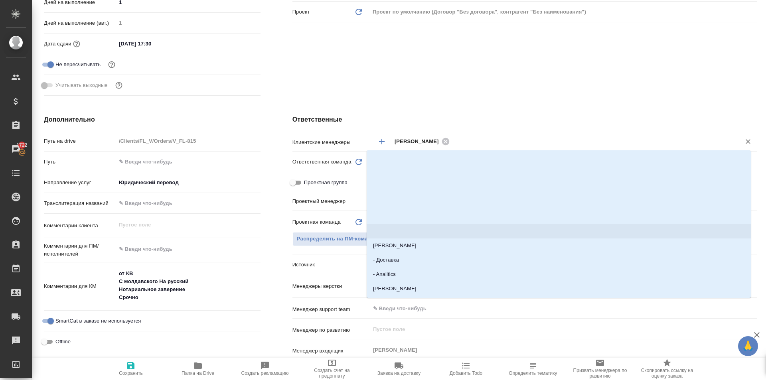
click at [122, 369] on span "Сохранить" at bounding box center [130, 368] width 57 height 15
type textarea "x"
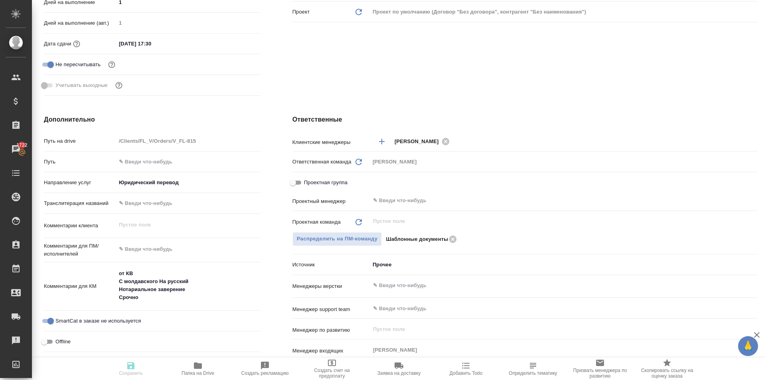
type textarea "x"
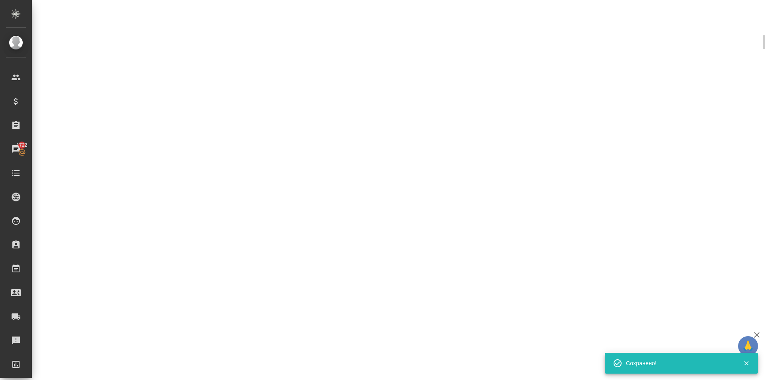
select select "RU"
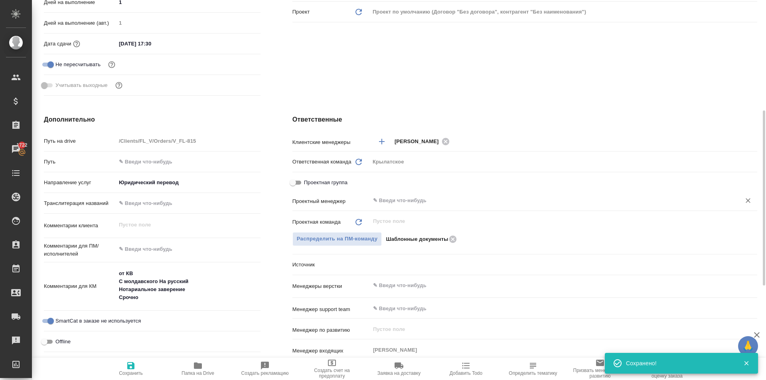
type textarea "x"
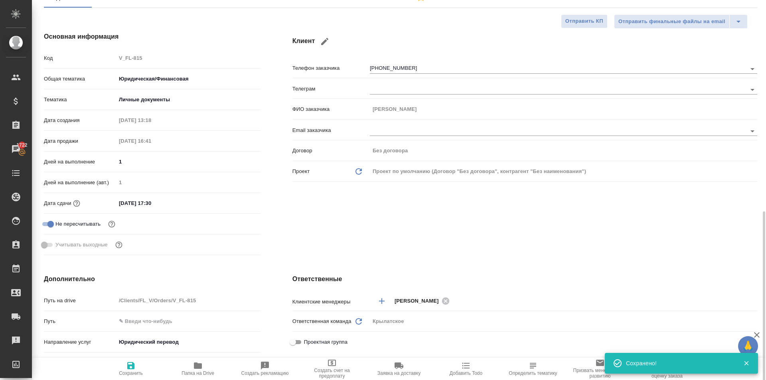
scroll to position [0, 0]
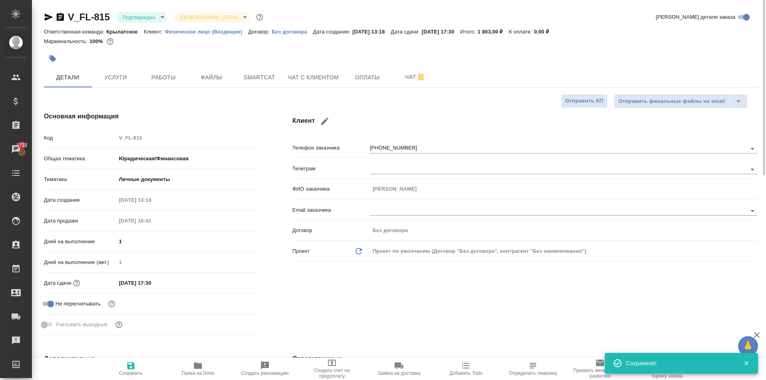
type textarea "x"
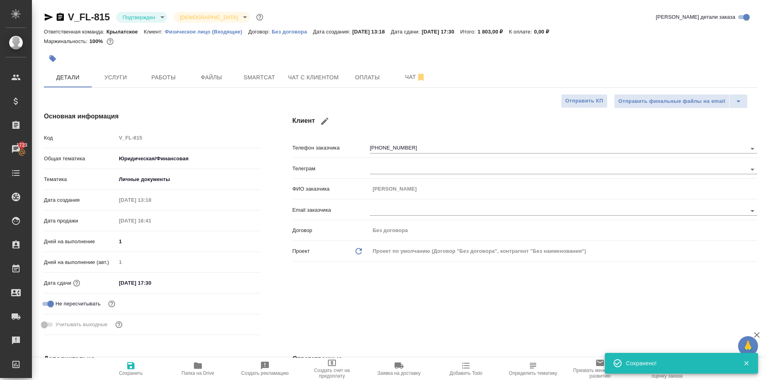
type textarea "x"
drag, startPoint x: 261, startPoint y: 77, endPoint x: 300, endPoint y: 81, distance: 39.2
click at [300, 81] on div "Детали Услуги Работы Файлы Smartcat Чат с клиентом Оплаты Чат" at bounding box center [400, 77] width 713 height 20
click at [300, 81] on span "Чат с клиентом" at bounding box center [313, 78] width 51 height 10
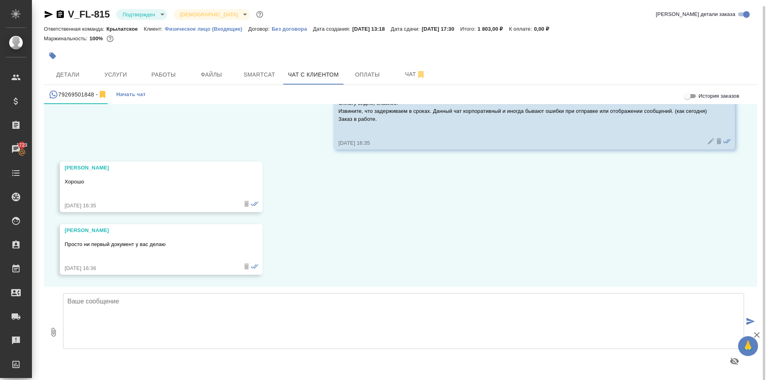
scroll to position [4, 0]
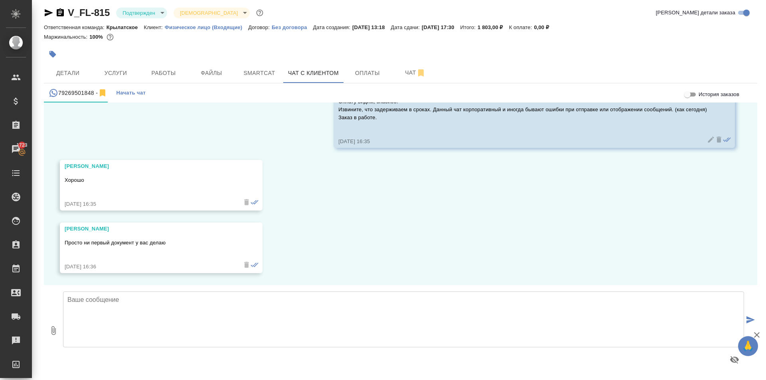
click at [105, 320] on textarea at bounding box center [403, 320] width 681 height 56
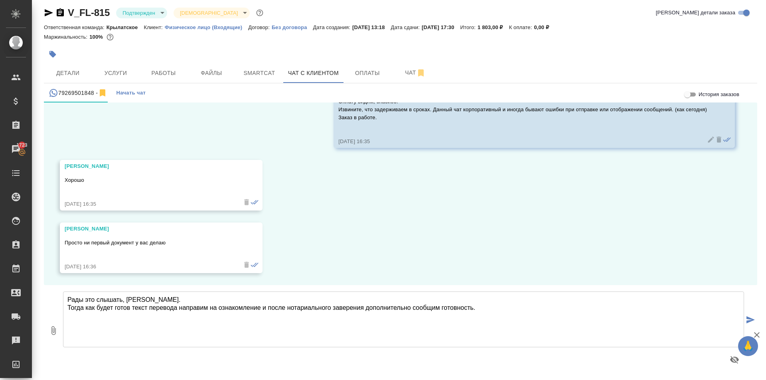
type textarea "Рады это слышать, [PERSON_NAME]. Тогда как будет готов текст перевода направим …"
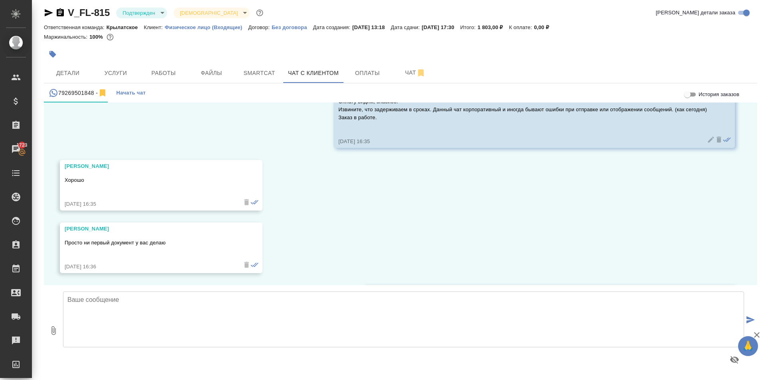
scroll to position [2410, 0]
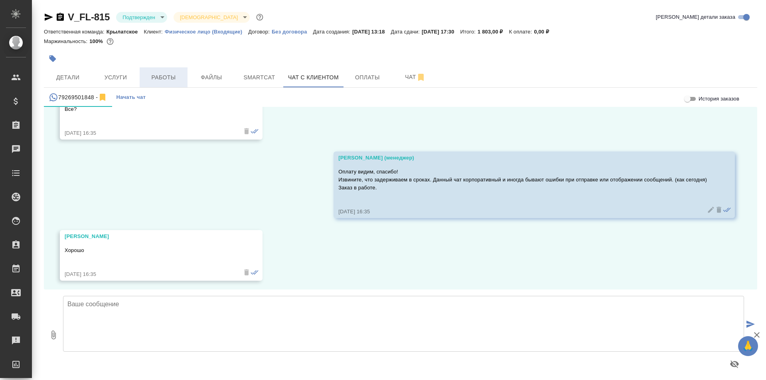
click at [155, 83] on button "Работы" at bounding box center [164, 77] width 48 height 20
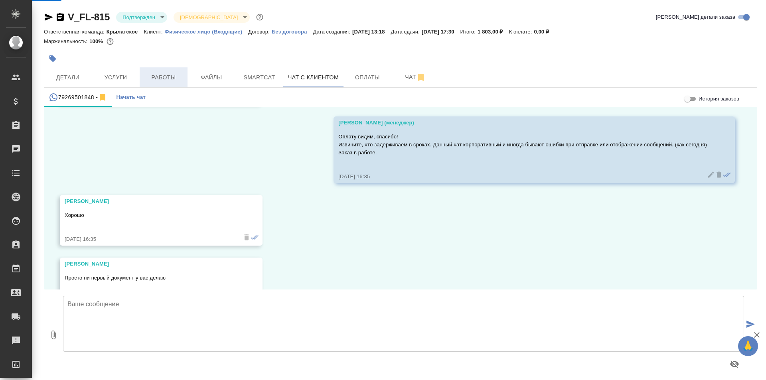
scroll to position [2326, 0]
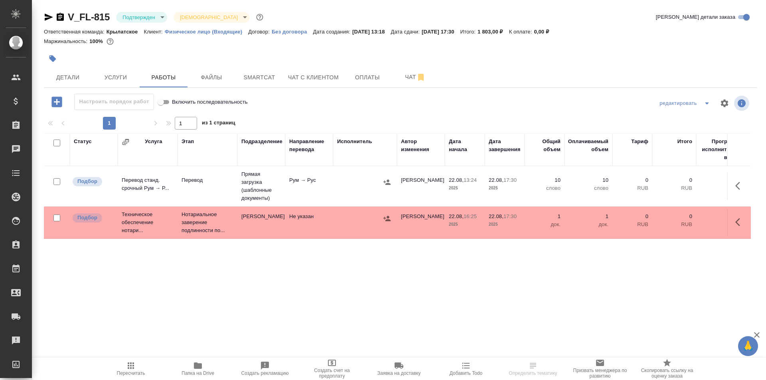
click at [131, 373] on span "Пересчитать" at bounding box center [131, 374] width 28 height 6
drag, startPoint x: 83, startPoint y: 65, endPoint x: 76, endPoint y: 75, distance: 12.2
click at [82, 66] on div at bounding box center [282, 59] width 476 height 18
click at [76, 75] on span "Детали" at bounding box center [68, 78] width 38 height 10
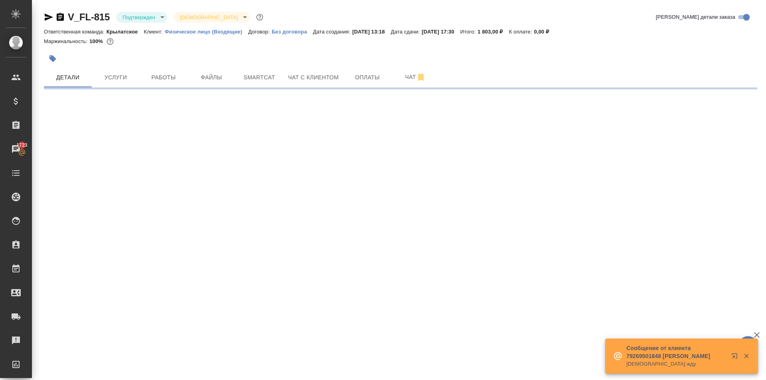
select select "RU"
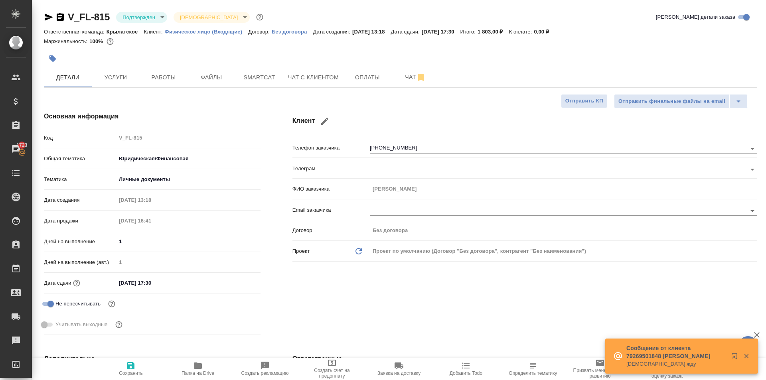
type textarea "x"
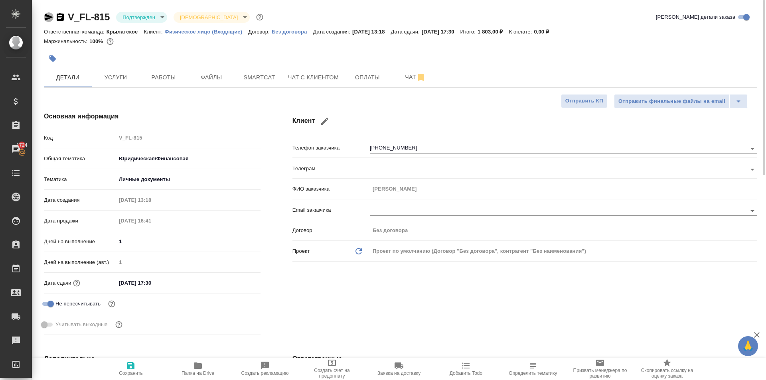
click at [51, 16] on icon "button" at bounding box center [49, 17] width 10 height 10
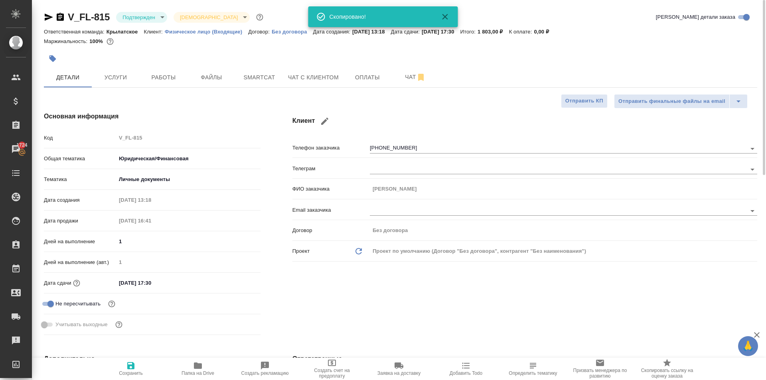
type textarea "x"
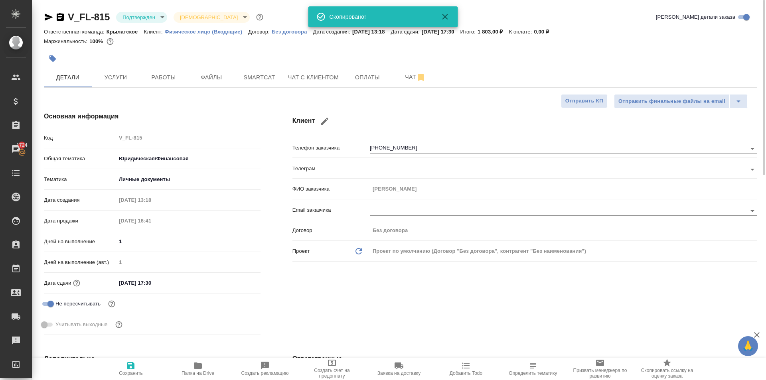
type textarea "x"
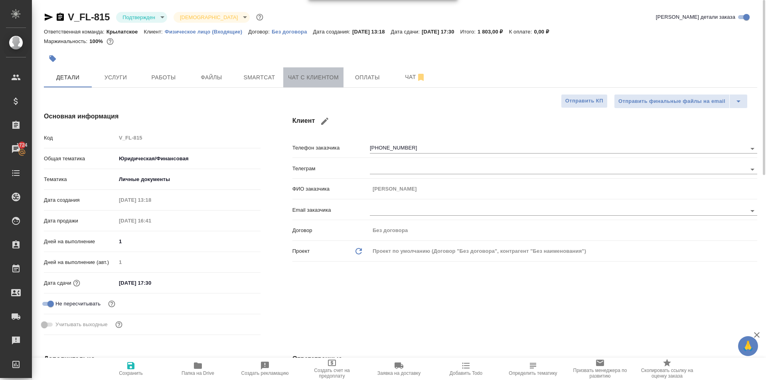
click at [314, 68] on button "Чат с клиентом" at bounding box center [313, 77] width 60 height 20
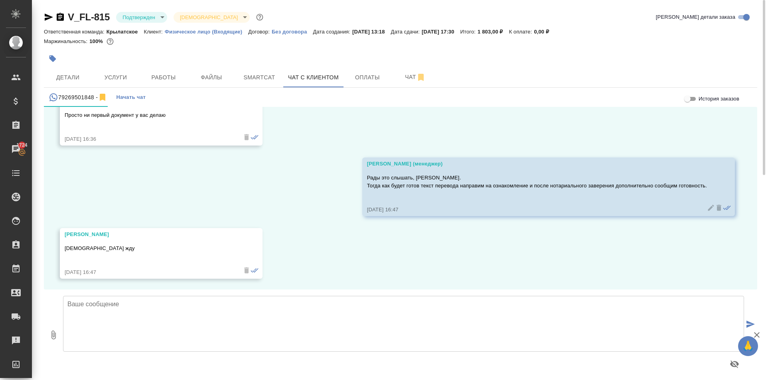
scroll to position [2473, 0]
click at [385, 186] on p "Рады это слышать, [PERSON_NAME]. Тогда как будет готов текст перевода направим …" at bounding box center [537, 181] width 340 height 16
click at [384, 185] on p "Рады это слышать, [PERSON_NAME]. Тогда как будет готов текст перевода направим …" at bounding box center [537, 181] width 340 height 16
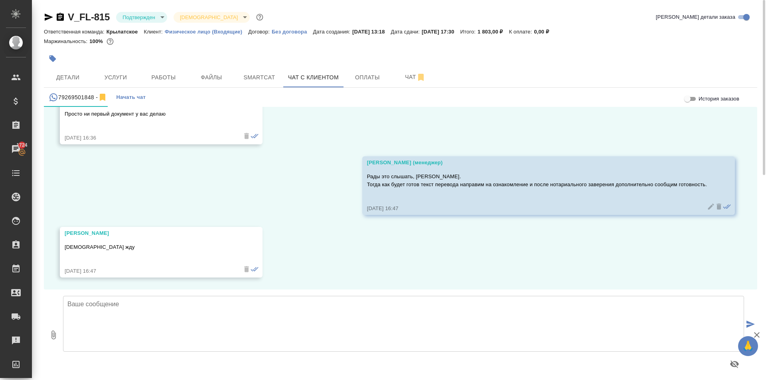
click at [387, 186] on p "Рады это слышать, [PERSON_NAME]. Тогда как будет готов текст перевода направим …" at bounding box center [537, 181] width 340 height 16
copy p "Тогда как будет готов текст перевода направим на ознакомление и после нотариаль…"
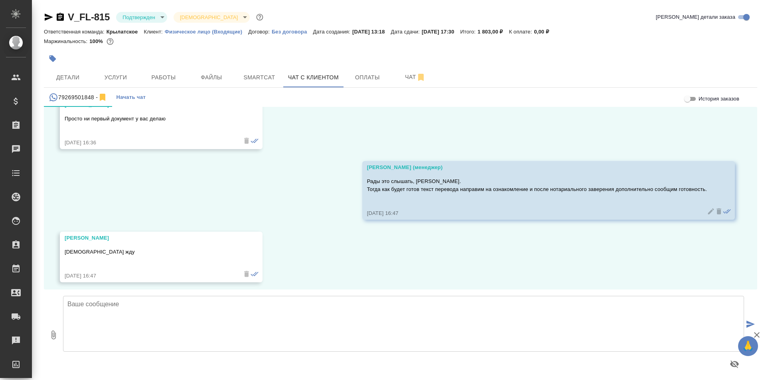
scroll to position [2473, 0]
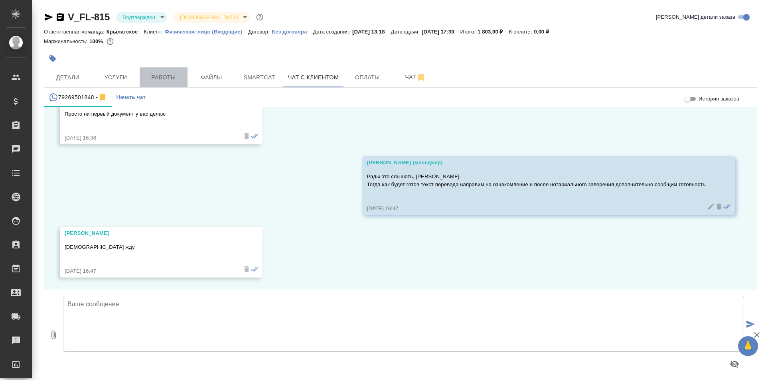
drag, startPoint x: 161, startPoint y: 76, endPoint x: 180, endPoint y: 82, distance: 20.2
click at [161, 76] on span "Работы" at bounding box center [163, 78] width 38 height 10
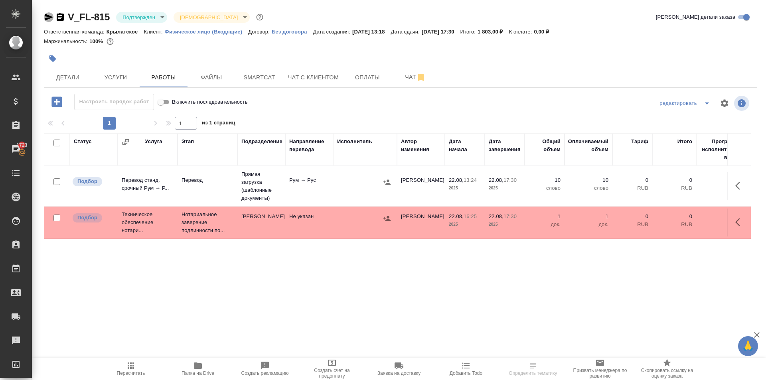
click at [47, 18] on icon "button" at bounding box center [49, 17] width 8 height 7
click at [71, 76] on span "Детали" at bounding box center [68, 78] width 38 height 10
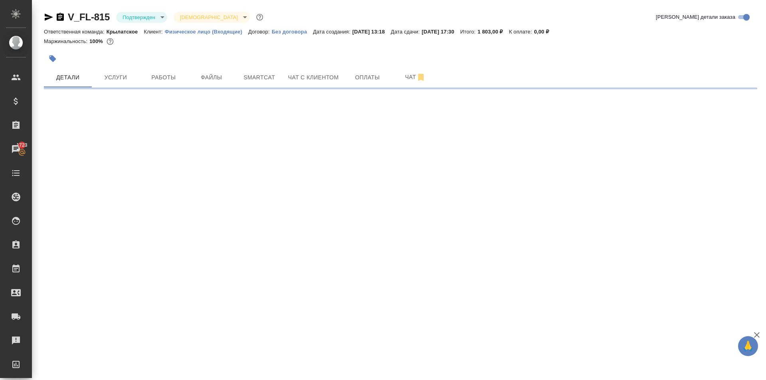
select select "RU"
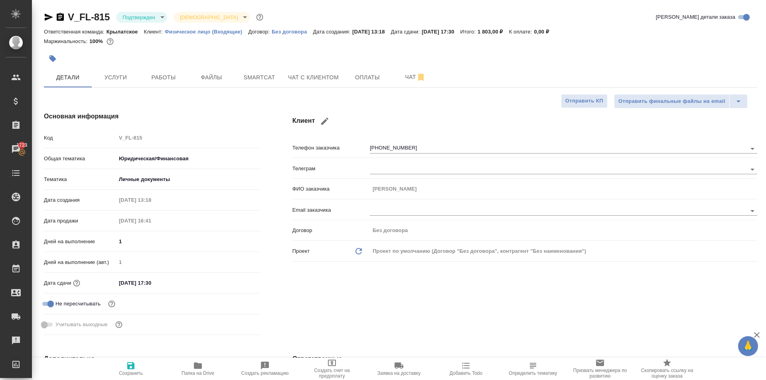
type textarea "x"
drag, startPoint x: 180, startPoint y: 282, endPoint x: 173, endPoint y: 286, distance: 7.3
click at [173, 286] on input "[DATE] 17:30" at bounding box center [151, 283] width 70 height 12
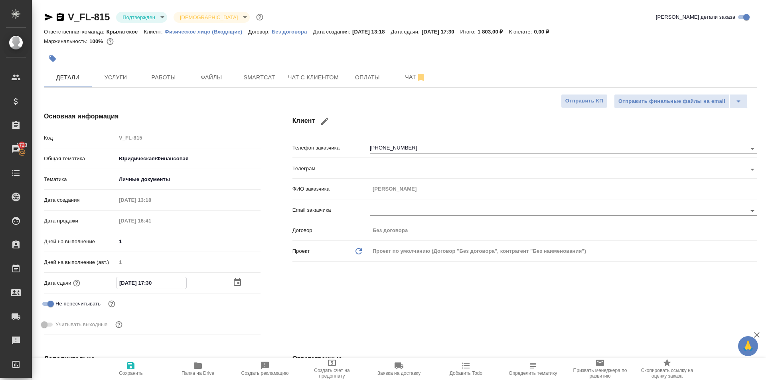
click at [237, 282] on icon "button" at bounding box center [238, 283] width 10 height 10
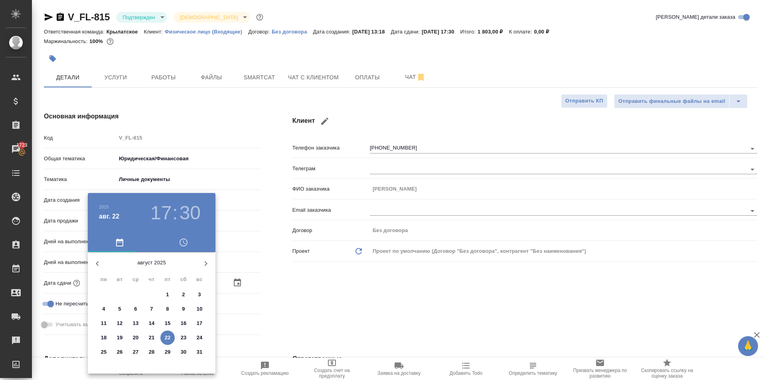
click at [182, 337] on p "23" at bounding box center [184, 338] width 6 height 8
type input "[DATE] 17:30"
type textarea "x"
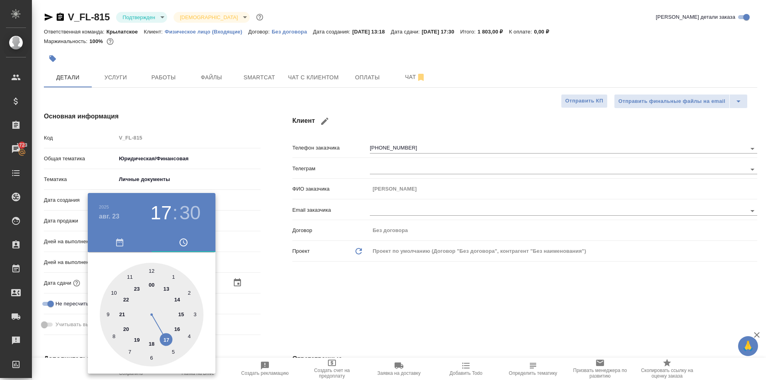
click at [118, 287] on div at bounding box center [152, 315] width 104 height 104
type input "[DATE] 10:30"
type textarea "x"
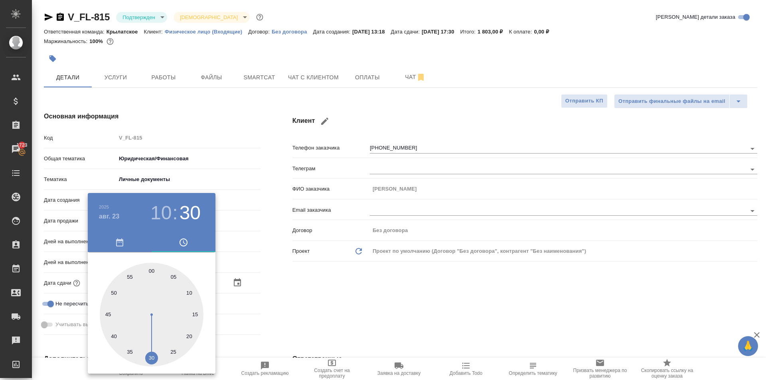
type input "[DATE] 10:59"
type textarea "x"
type input "[DATE] 10:00"
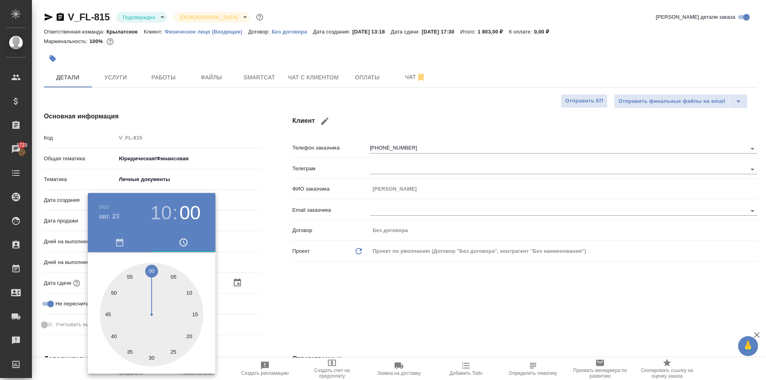
type textarea "x"
click at [150, 271] on div at bounding box center [152, 315] width 104 height 104
type textarea "x"
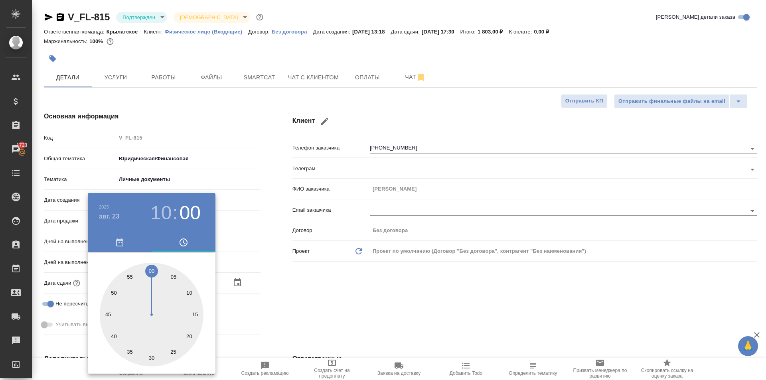
type textarea "x"
drag, startPoint x: 351, startPoint y: 315, endPoint x: 347, endPoint y: 315, distance: 4.0
click at [349, 315] on div at bounding box center [383, 190] width 766 height 380
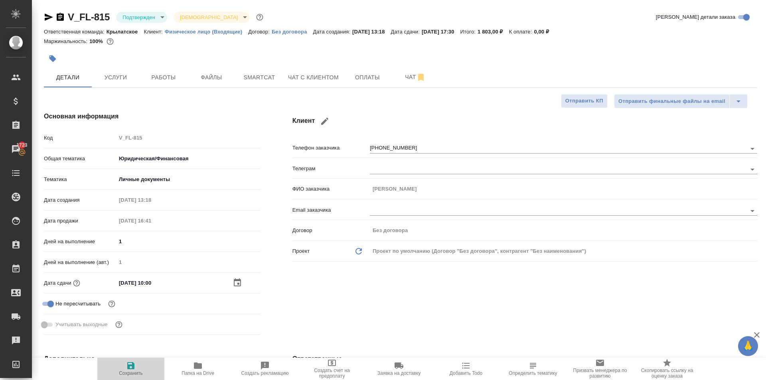
click at [131, 369] on icon "button" at bounding box center [130, 365] width 7 height 7
type textarea "x"
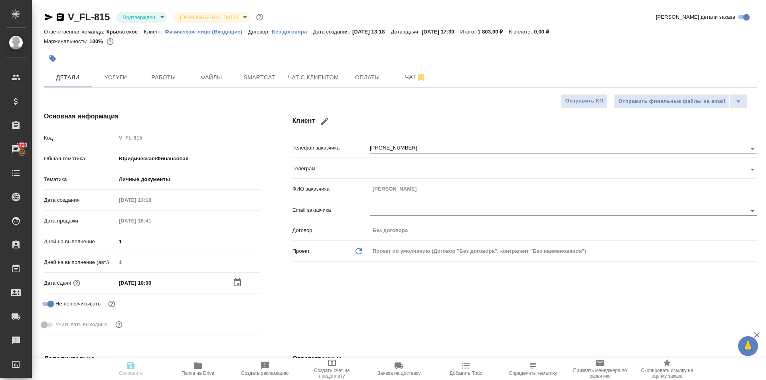
type textarea "x"
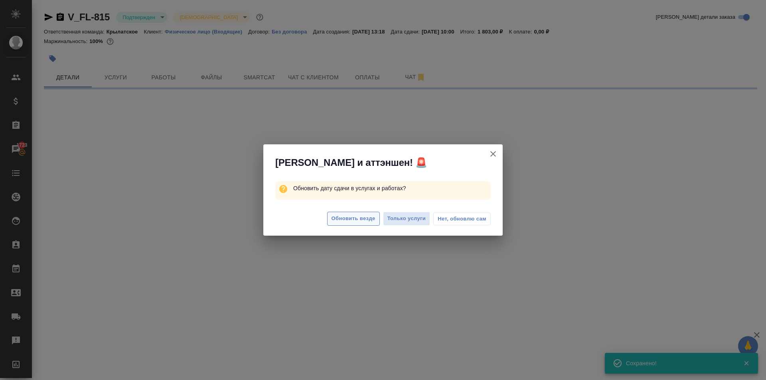
click at [353, 215] on span "Обновить везде" at bounding box center [354, 218] width 44 height 9
select select "RU"
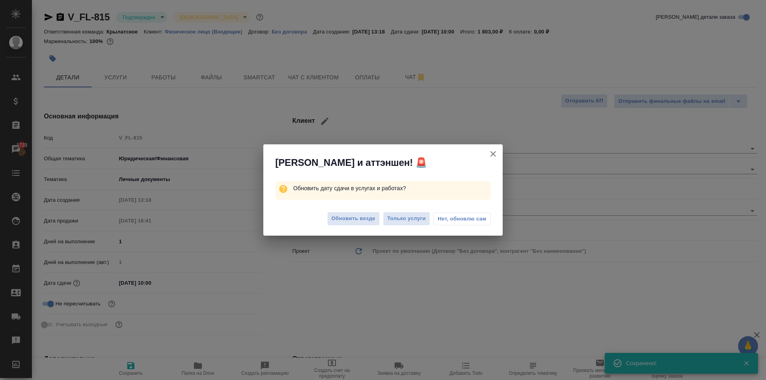
type textarea "x"
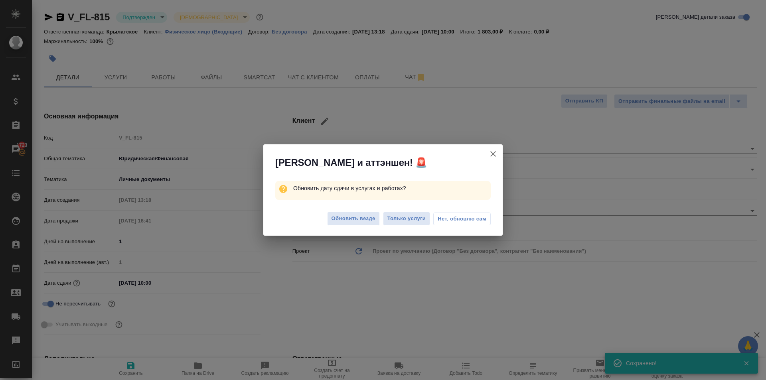
type textarea "x"
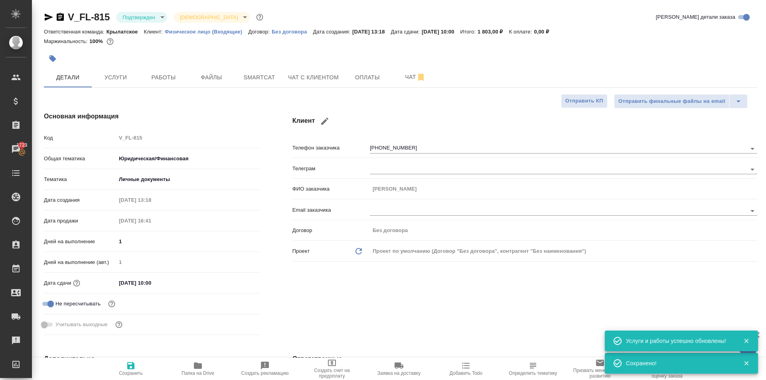
click at [135, 362] on icon "button" at bounding box center [131, 366] width 10 height 10
type textarea "x"
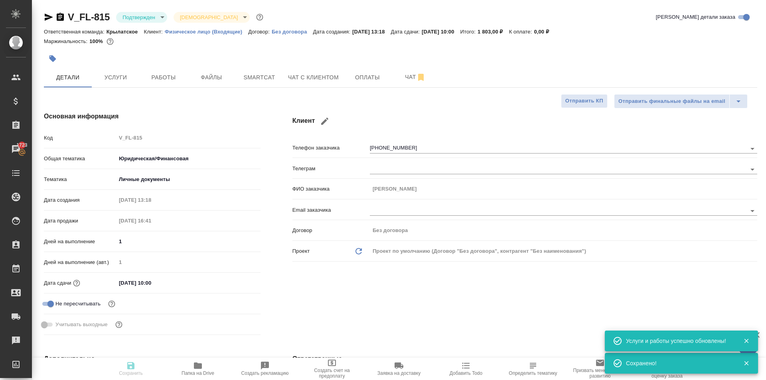
type textarea "x"
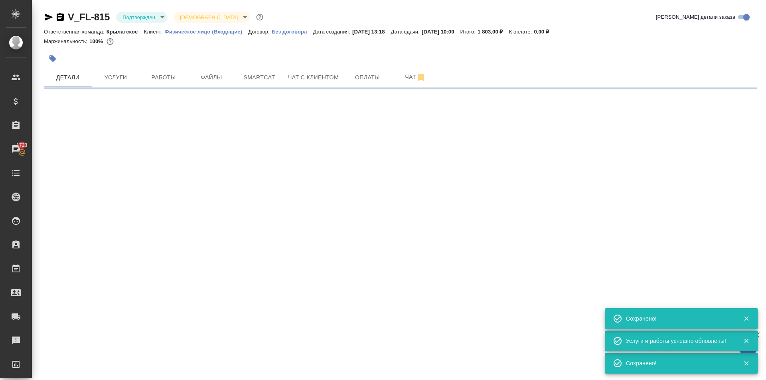
select select "RU"
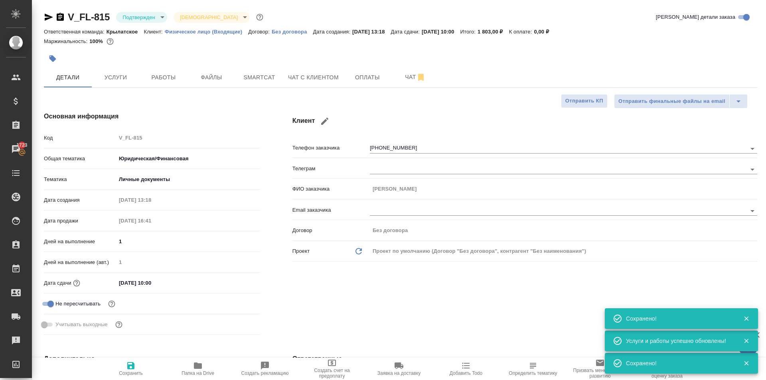
type textarea "x"
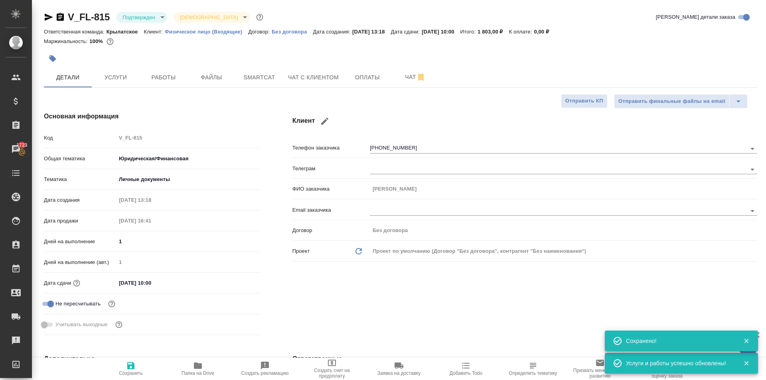
scroll to position [239, 0]
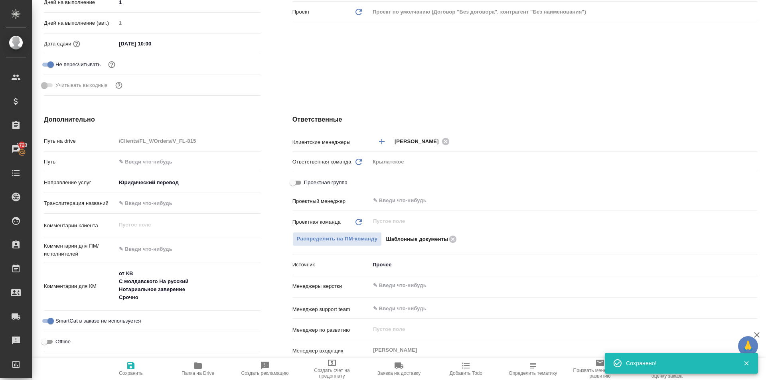
click at [168, 239] on div "Комментарии клиента x" at bounding box center [152, 229] width 217 height 24
type textarea "x"
click at [174, 245] on textarea at bounding box center [188, 250] width 144 height 14
type textarea "x"
type textarea "[PERSON_NAME]"
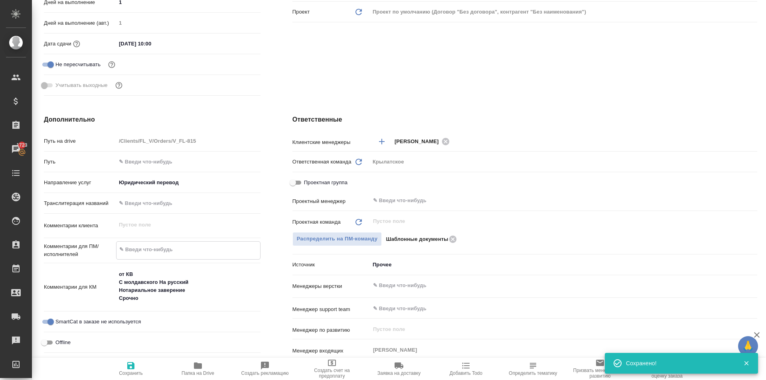
type textarea "x"
type textarea "НО"
type textarea "x"
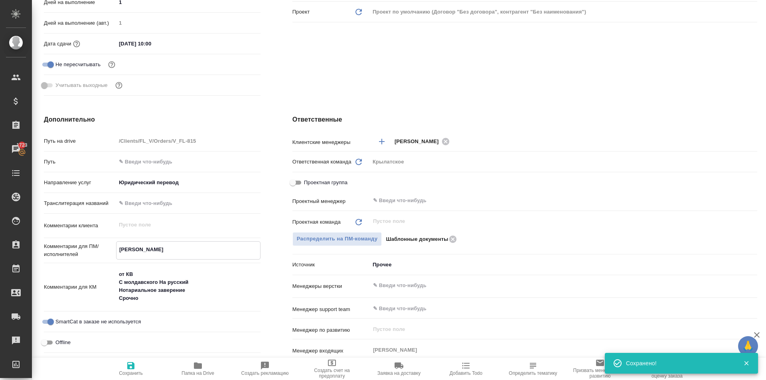
type textarea "x"
type textarea "НОТ"
type textarea "x"
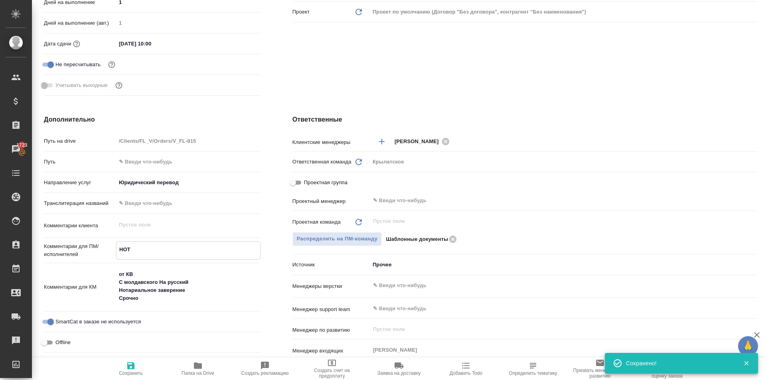
type textarea "x"
type textarea "НОТ"
type textarea "x"
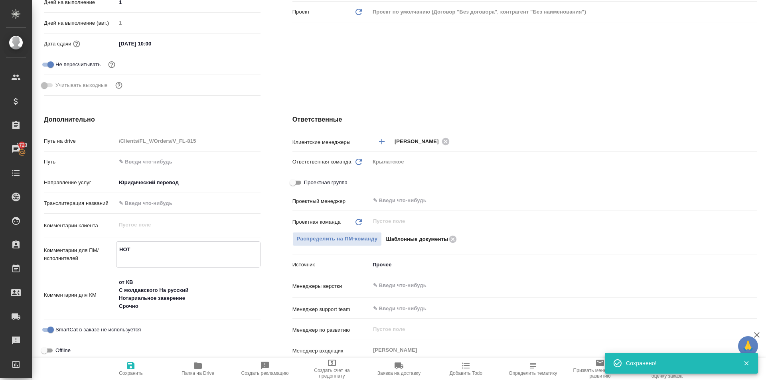
type textarea "НОТ"
type textarea "x"
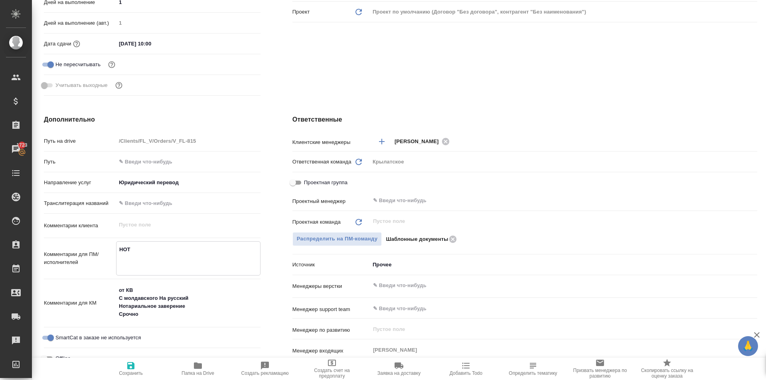
type textarea "x"
type textarea "НОТ С"
type textarea "x"
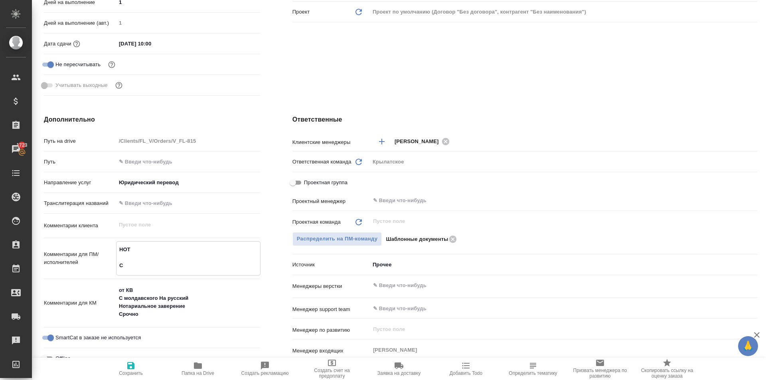
type textarea "НОТ Сд"
type textarea "x"
type textarea "НОТ Сда"
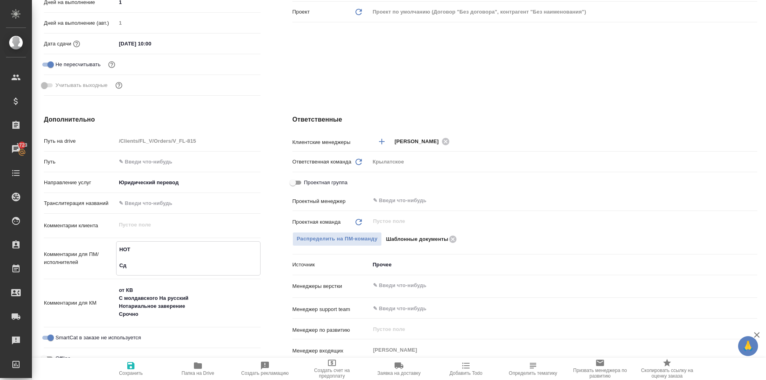
type textarea "x"
type textarea "НОТ Сдаьт"
type textarea "x"
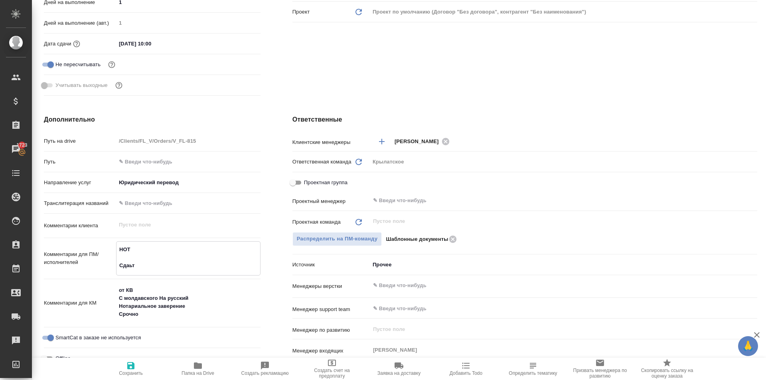
type textarea "x"
type textarea "НОТ Сдаьть"
type textarea "x"
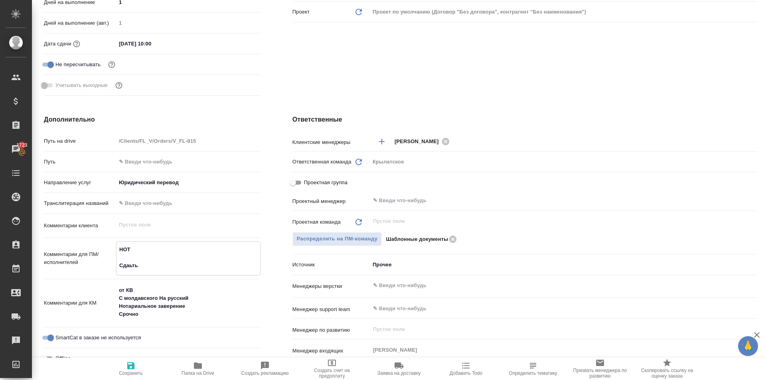
type textarea "x"
type textarea "НОТ Сдаьть"
type textarea "x"
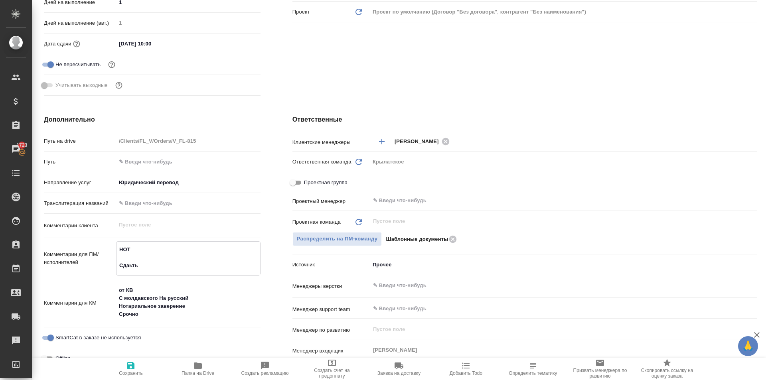
type textarea "НОТ Сдаьть"
type textarea "x"
type textarea "НОТ Сдаьт"
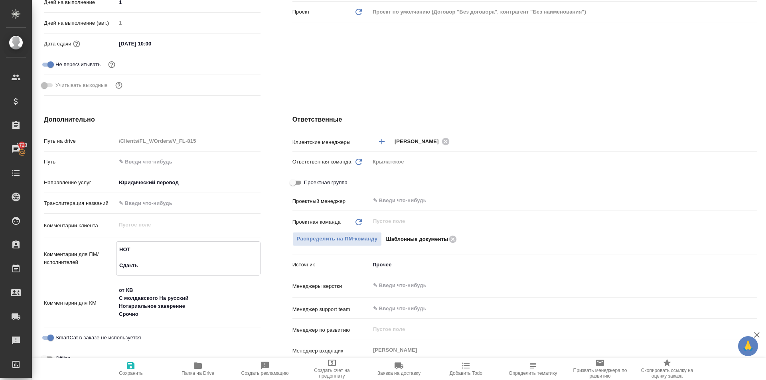
type textarea "x"
type textarea "НОТ Сдаь"
type textarea "x"
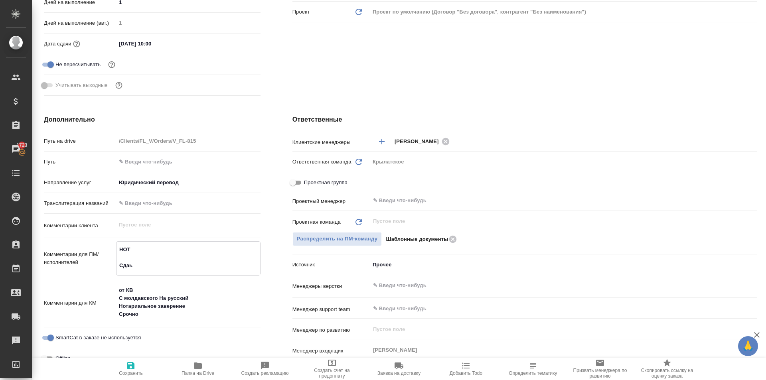
type textarea "x"
type textarea "НОТ Сда"
type textarea "x"
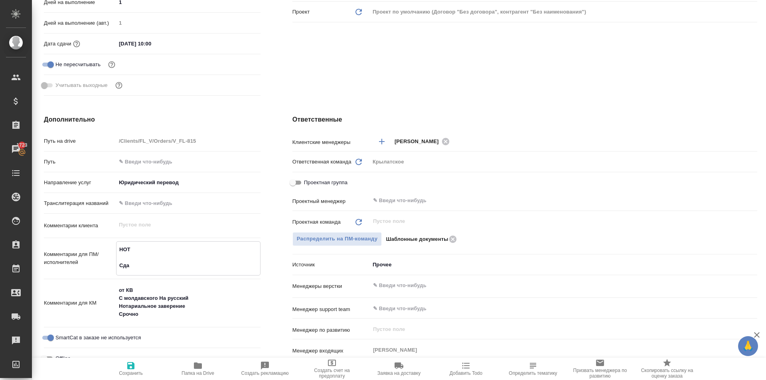
type textarea "НОТ Сдат"
type textarea "x"
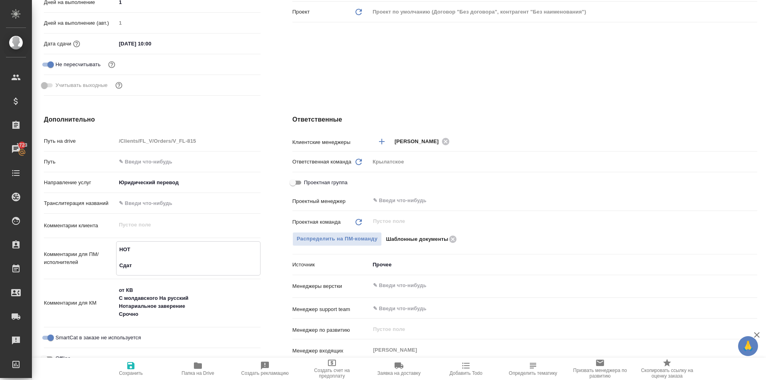
type textarea "НОТ Сдать"
type textarea "x"
type textarea "НОТ Сдать"
type textarea "x"
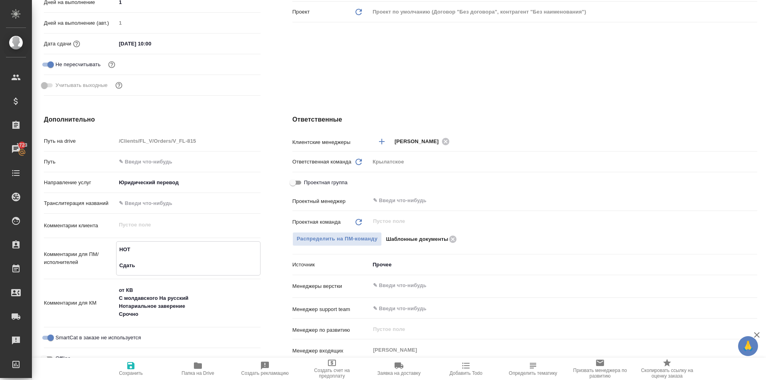
type textarea "x"
type textarea "НОТ Сдать п"
type textarea "x"
type textarea "НОТ Сдать пе"
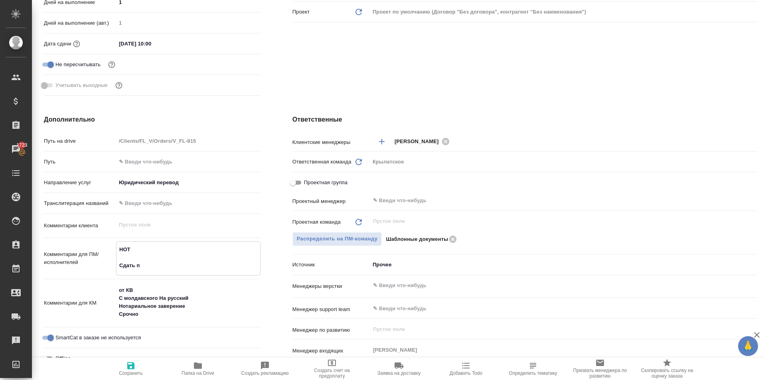
type textarea "x"
type textarea "НОТ Сдать пер"
type textarea "x"
type textarea "НОТ Сдать пере"
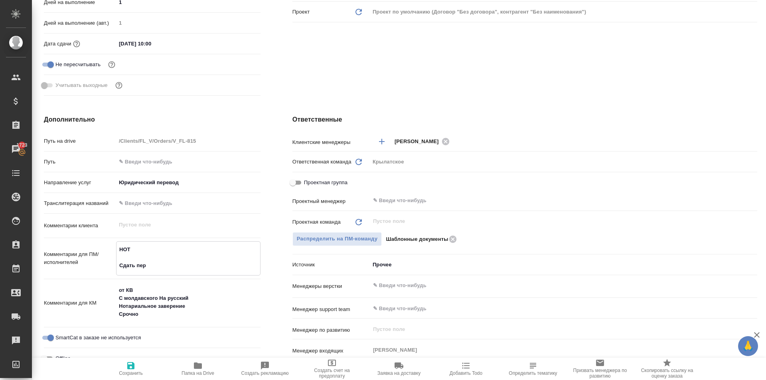
type textarea "x"
type textarea "НОТ Сдать перев"
type textarea "x"
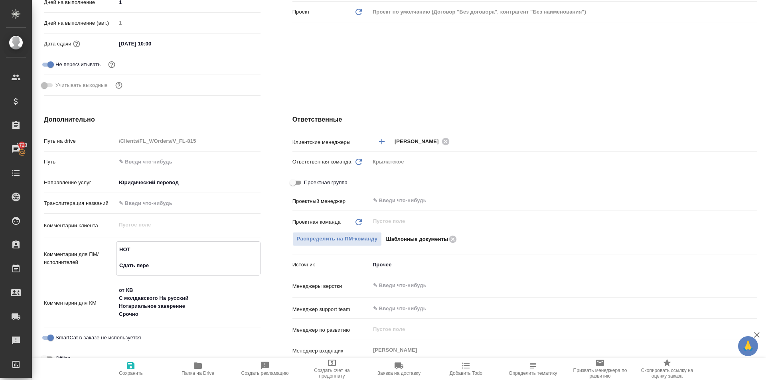
type textarea "x"
type textarea "НОТ Сдать перево"
type textarea "x"
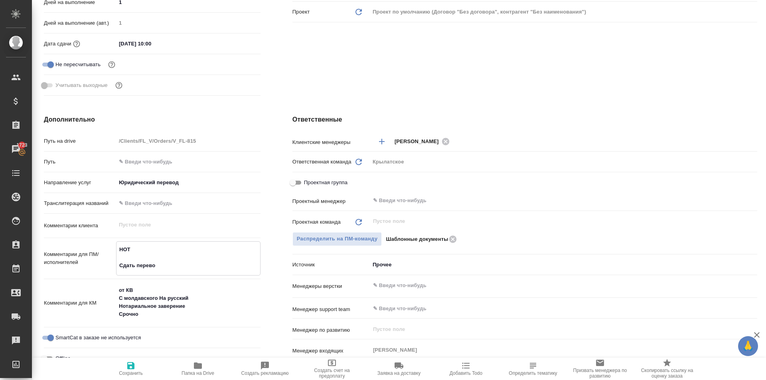
type textarea "x"
type textarea "НОТ Сдать перевод"
type textarea "x"
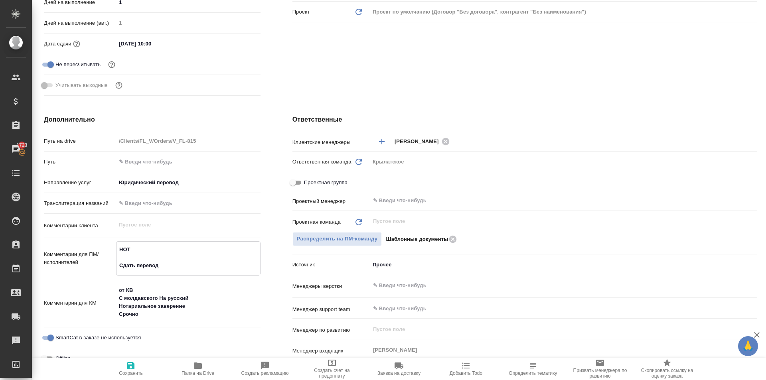
type textarea "НОТ Сдать перевод"
type textarea "x"
type textarea "НОТ Сдать перевод Д"
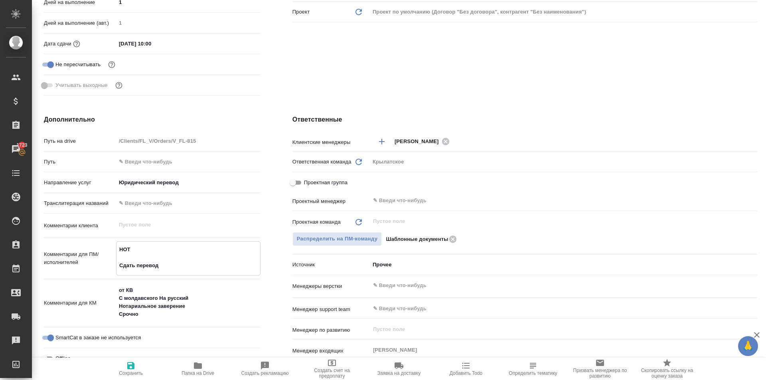
type textarea "x"
type textarea "НОТ Сдать перевод Ди"
type textarea "x"
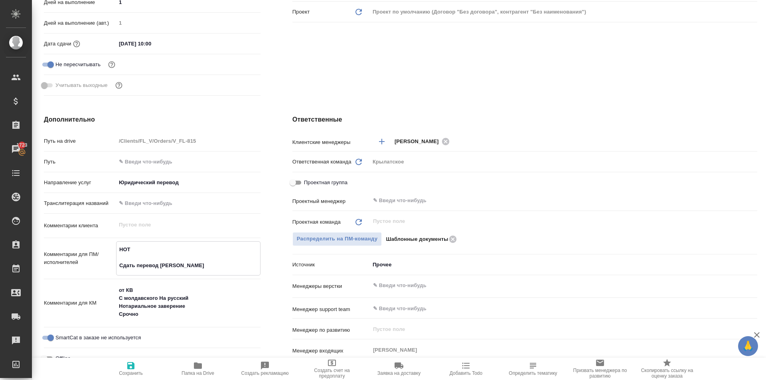
type textarea "x"
type textarea "НОТ Сдать перевод Дим"
type textarea "x"
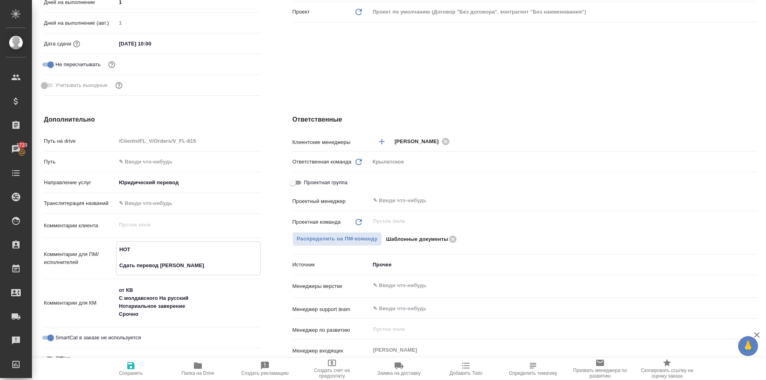
type textarea "x"
type textarea "НОТ Сдать перевод Диме"
type textarea "x"
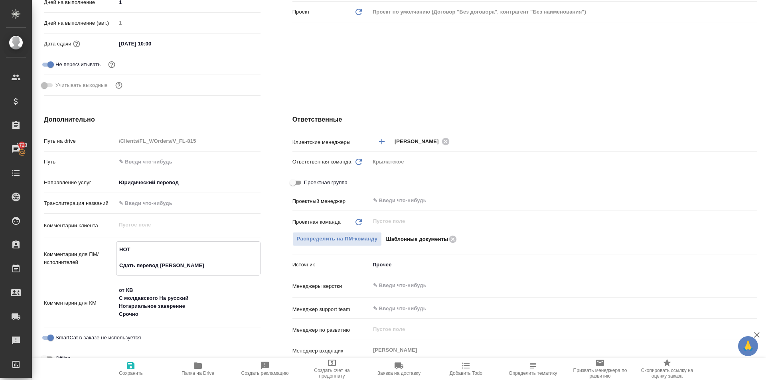
type textarea "НОТ Сдать перевод Диме"
type textarea "x"
type textarea "НОТ Сдать перевод Диме Г"
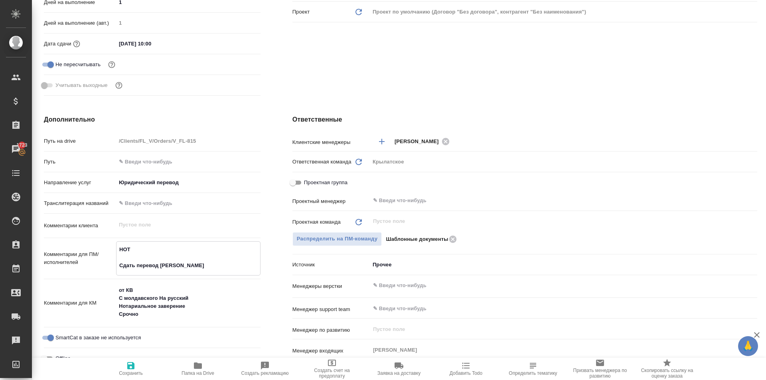
type textarea "x"
type textarea "НОТ Сдать перевод Диме Го"
type textarea "x"
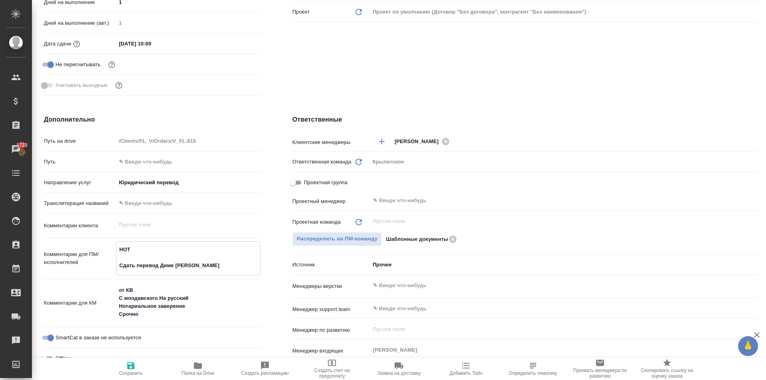
type textarea "x"
type textarea "НОТ Сдать перевод Диме Гол"
type textarea "x"
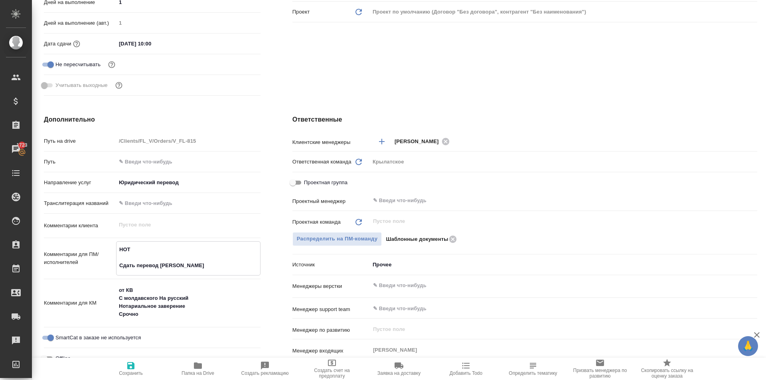
type textarea "x"
type textarea "НОТ Сдать перевод Диме Голу"
type textarea "x"
type textarea "НОТ Сдать перевод Диме Голуб"
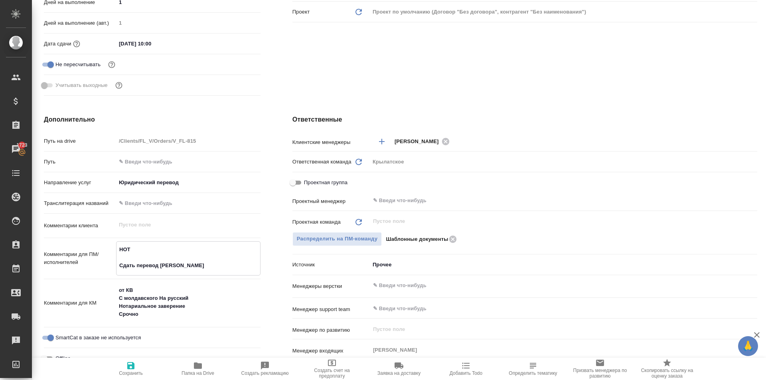
type textarea "x"
type textarea "НОТ Сдать перевод Диме Голубе"
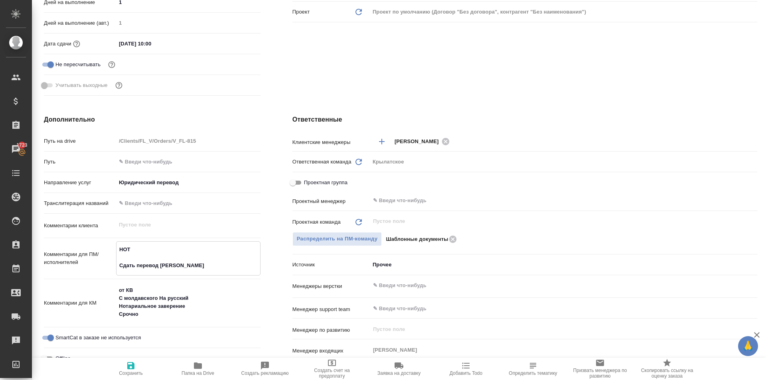
type textarea "x"
type textarea "НОТ Сдать перевод Диме Голубев"
type textarea "x"
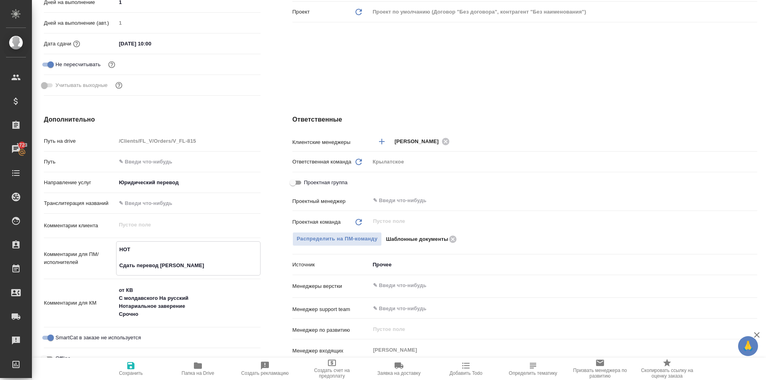
type textarea "x"
type textarea "НОТ Сдать перевод Диме Голубеву"
type textarea "x"
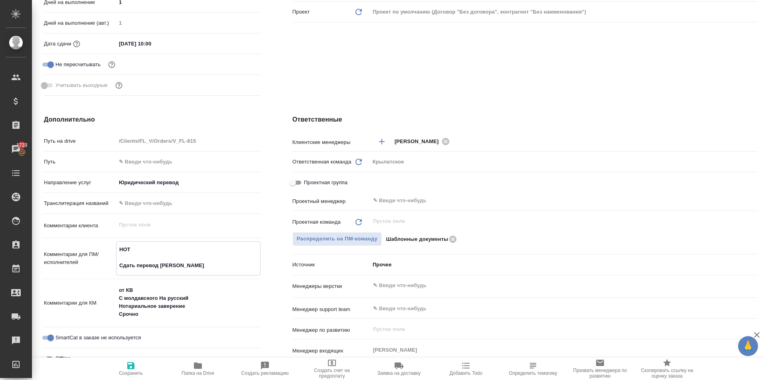
type textarea "НОТ Сдать перевод Диме Голубеву."
type textarea "x"
click at [121, 373] on span "Сохранить" at bounding box center [131, 374] width 24 height 6
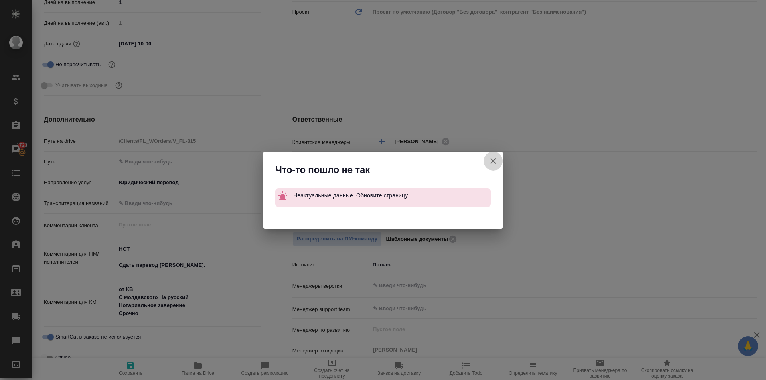
click at [491, 166] on icon "button" at bounding box center [493, 161] width 10 height 10
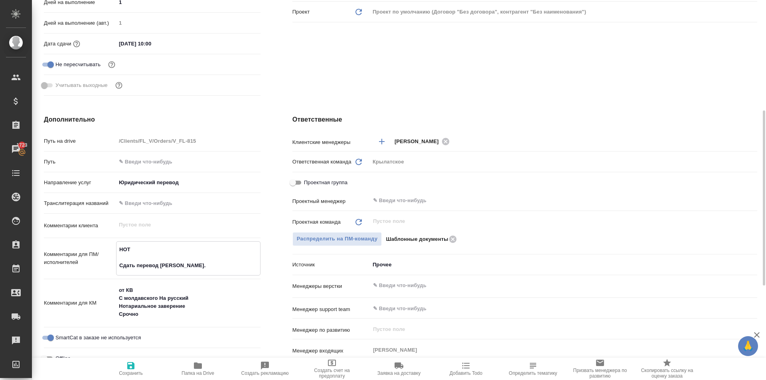
drag, startPoint x: 192, startPoint y: 266, endPoint x: 59, endPoint y: 220, distance: 140.8
click at [59, 220] on div "Путь на drive /Clients/FL_V/Orders/V_FL-815 Путь Направление услуг Юридический …" at bounding box center [152, 263] width 217 height 259
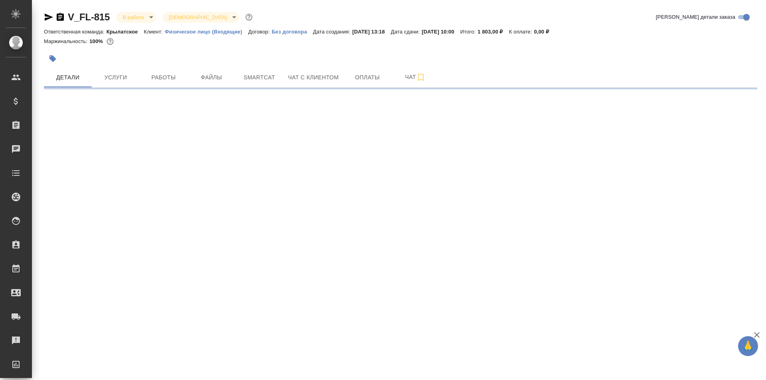
select select "RU"
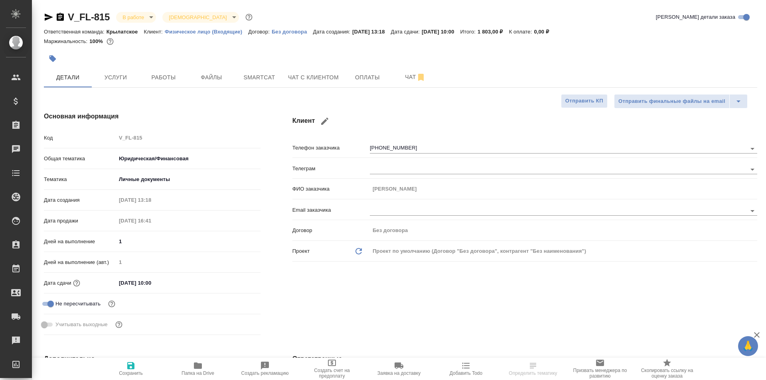
type textarea "x"
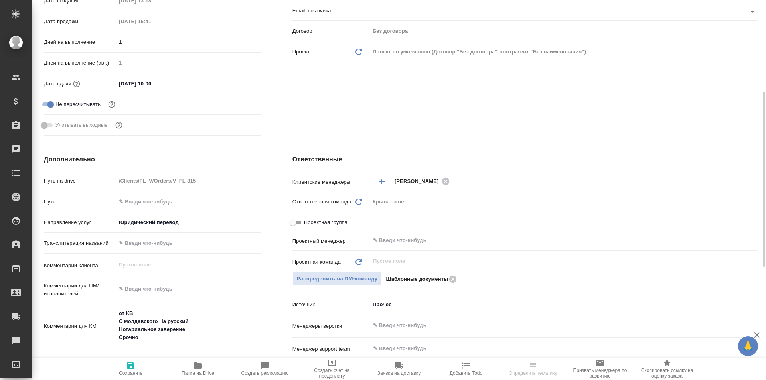
type textarea "x"
click at [147, 287] on textarea at bounding box center [188, 289] width 144 height 14
paste textarea "НОТ Сдать перевод [PERSON_NAME]."
type textarea "x"
type textarea "НОТ Сдать перевод [PERSON_NAME]."
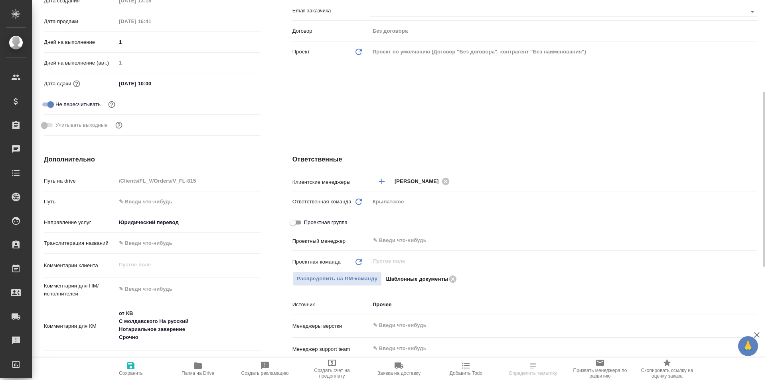
type textarea "x"
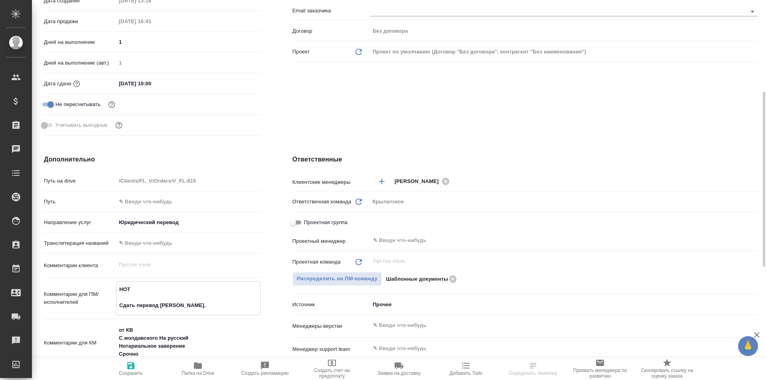
type textarea "НОТ Сдать перевод [PERSON_NAME]."
type textarea "x"
click at [148, 363] on span "Сохранить" at bounding box center [130, 368] width 57 height 15
type textarea "x"
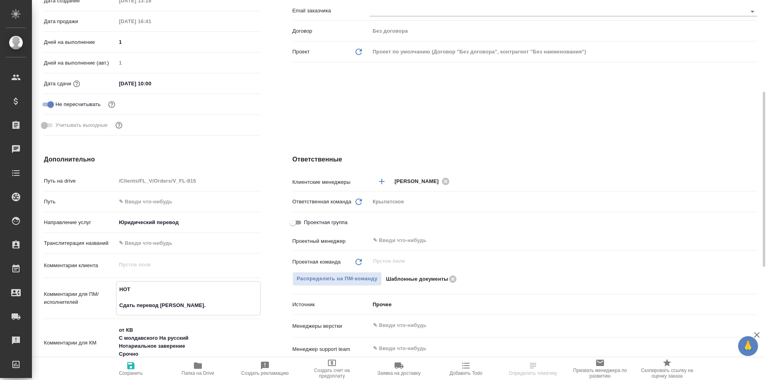
type textarea "x"
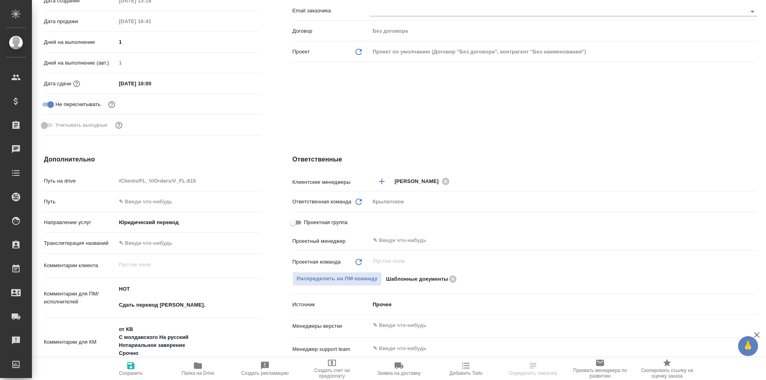
type textarea "x"
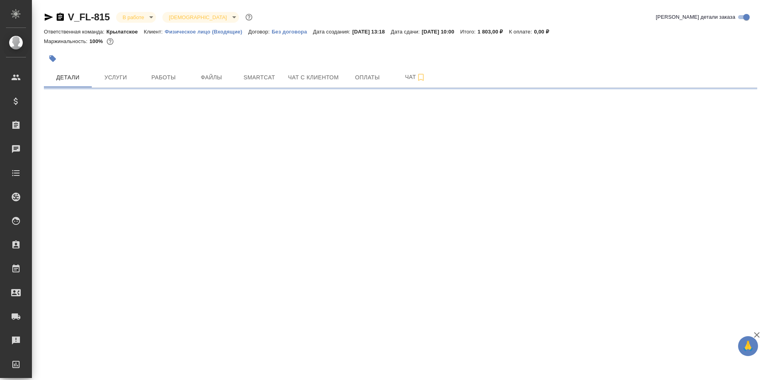
select select "RU"
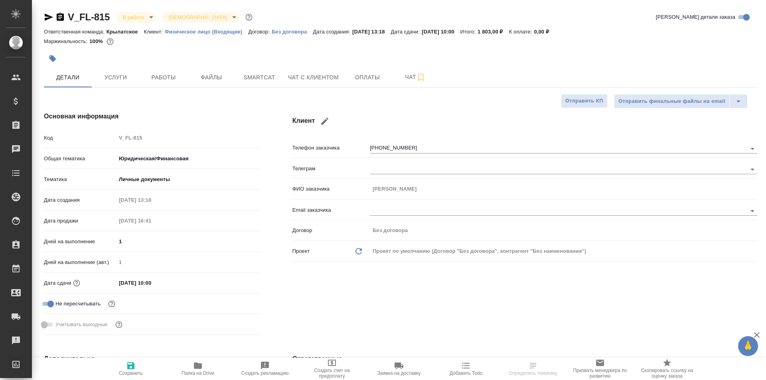
type textarea "x"
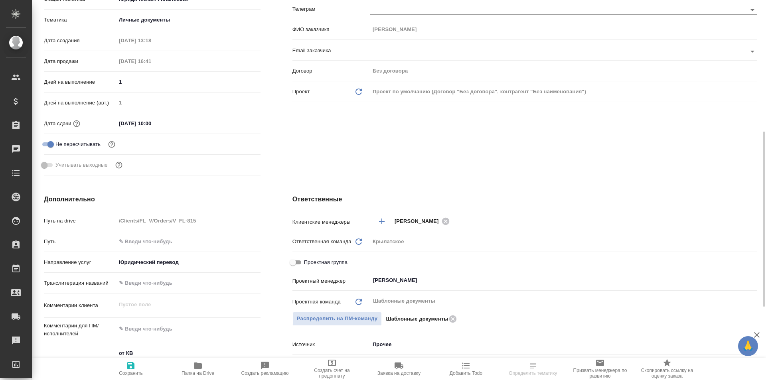
scroll to position [199, 0]
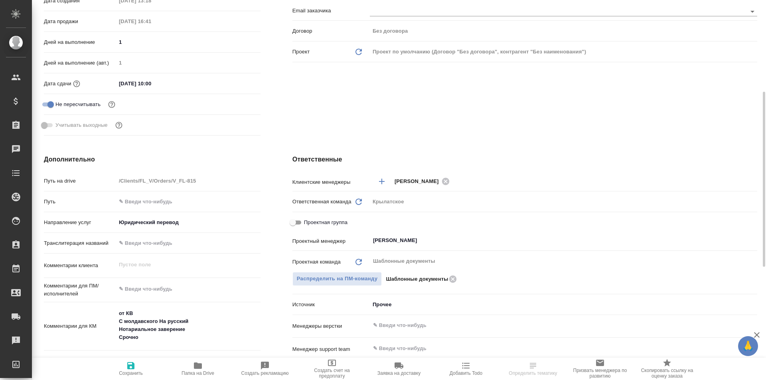
type textarea "x"
click at [158, 288] on textarea at bounding box center [188, 289] width 144 height 14
paste textarea "НОТ Сдать перевод [PERSON_NAME]."
type textarea "x"
type textarea "НОТ Сдать перевод [PERSON_NAME]."
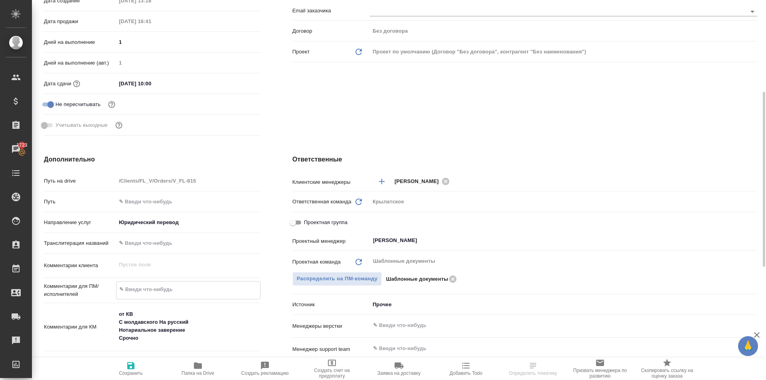
type textarea "x"
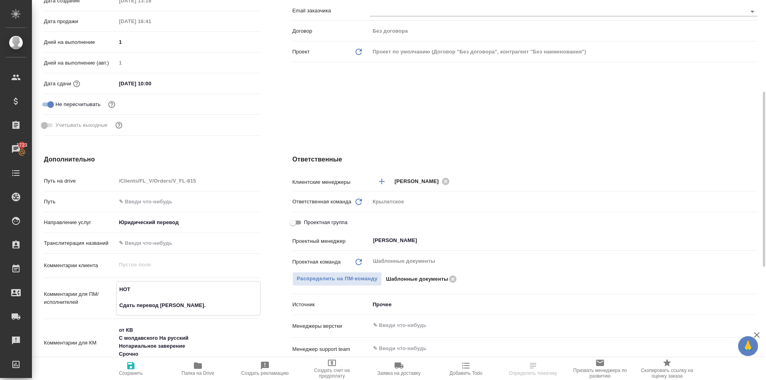
type textarea "НОТ Сдать перевод [PERSON_NAME]."
type textarea "x"
click at [124, 369] on span "Сохранить" at bounding box center [130, 368] width 57 height 15
type textarea "x"
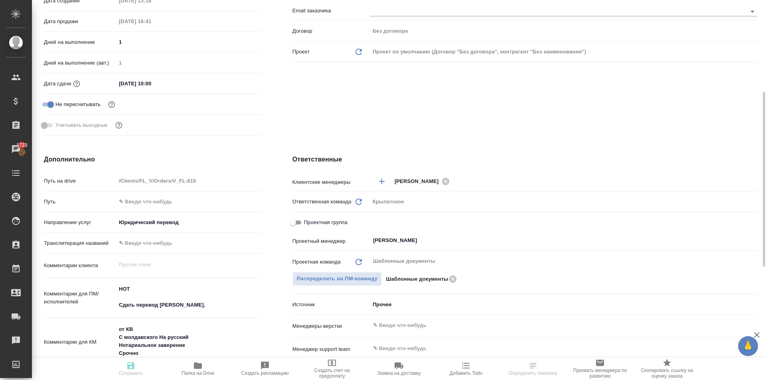
type textarea "x"
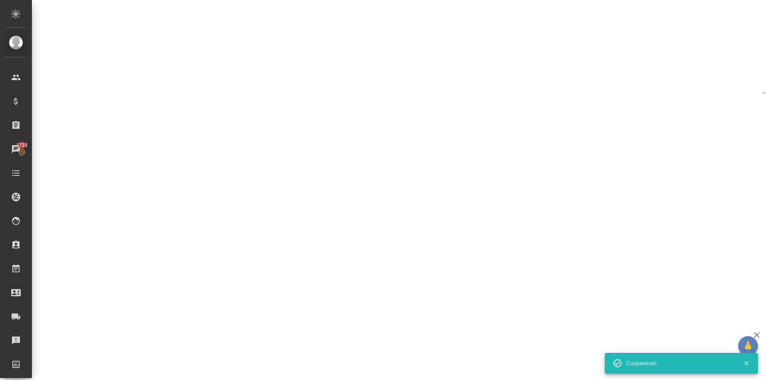
select select "RU"
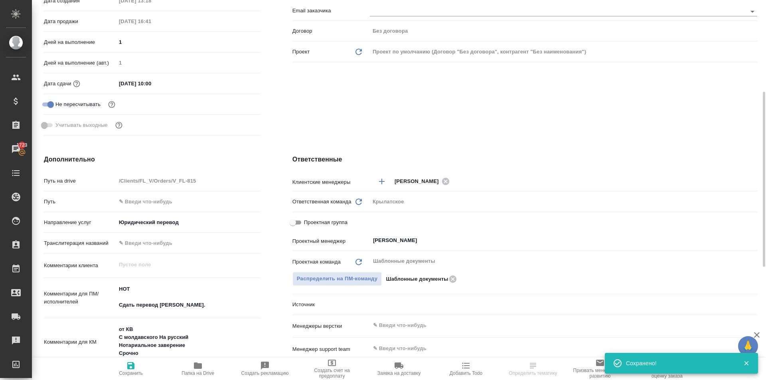
type textarea "x"
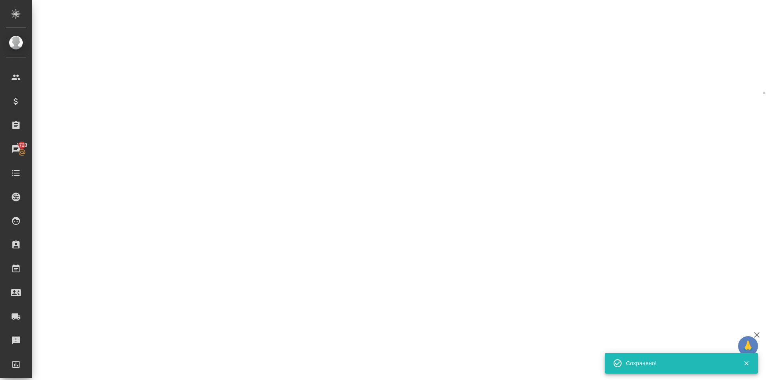
select select "RU"
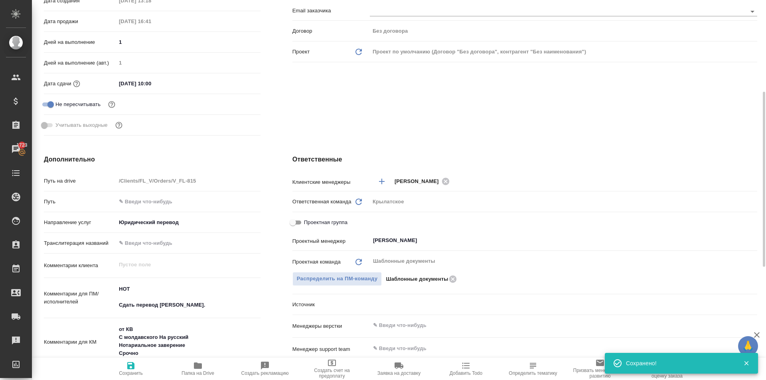
type textarea "x"
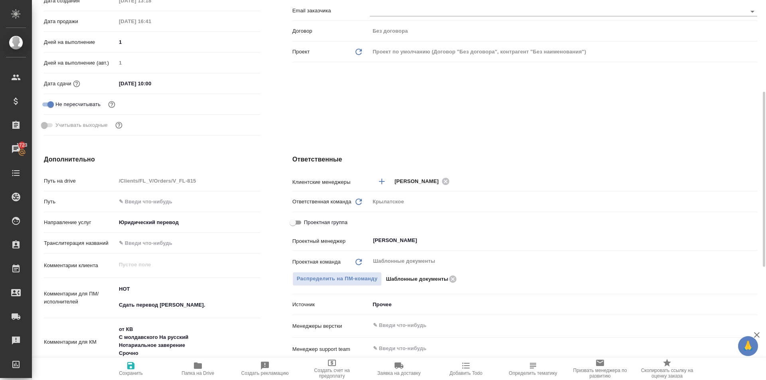
scroll to position [0, 0]
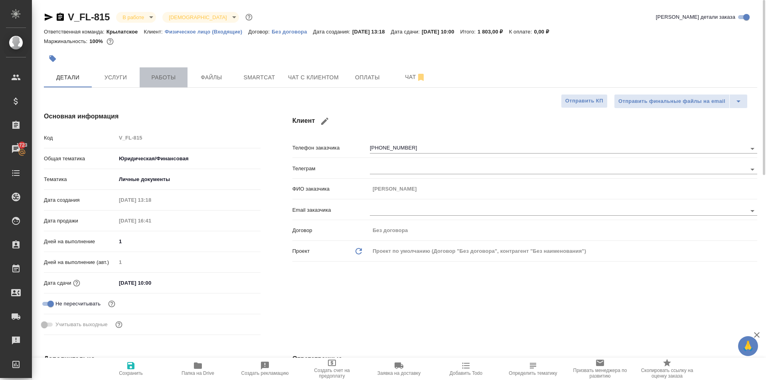
click at [172, 81] on span "Работы" at bounding box center [163, 78] width 38 height 10
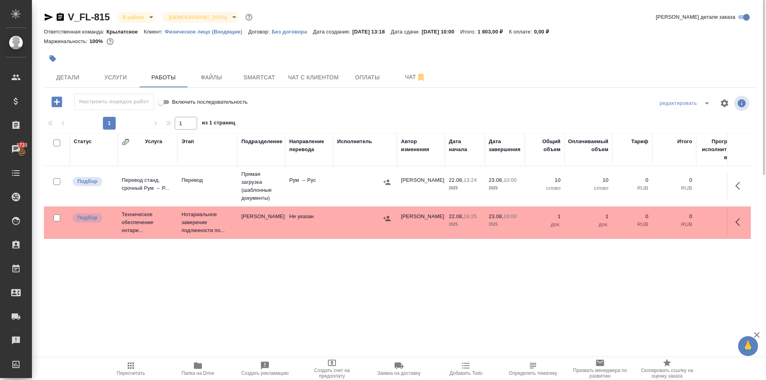
click at [127, 365] on icon "button" at bounding box center [131, 366] width 10 height 10
